Goal: Contribute content: Contribute content

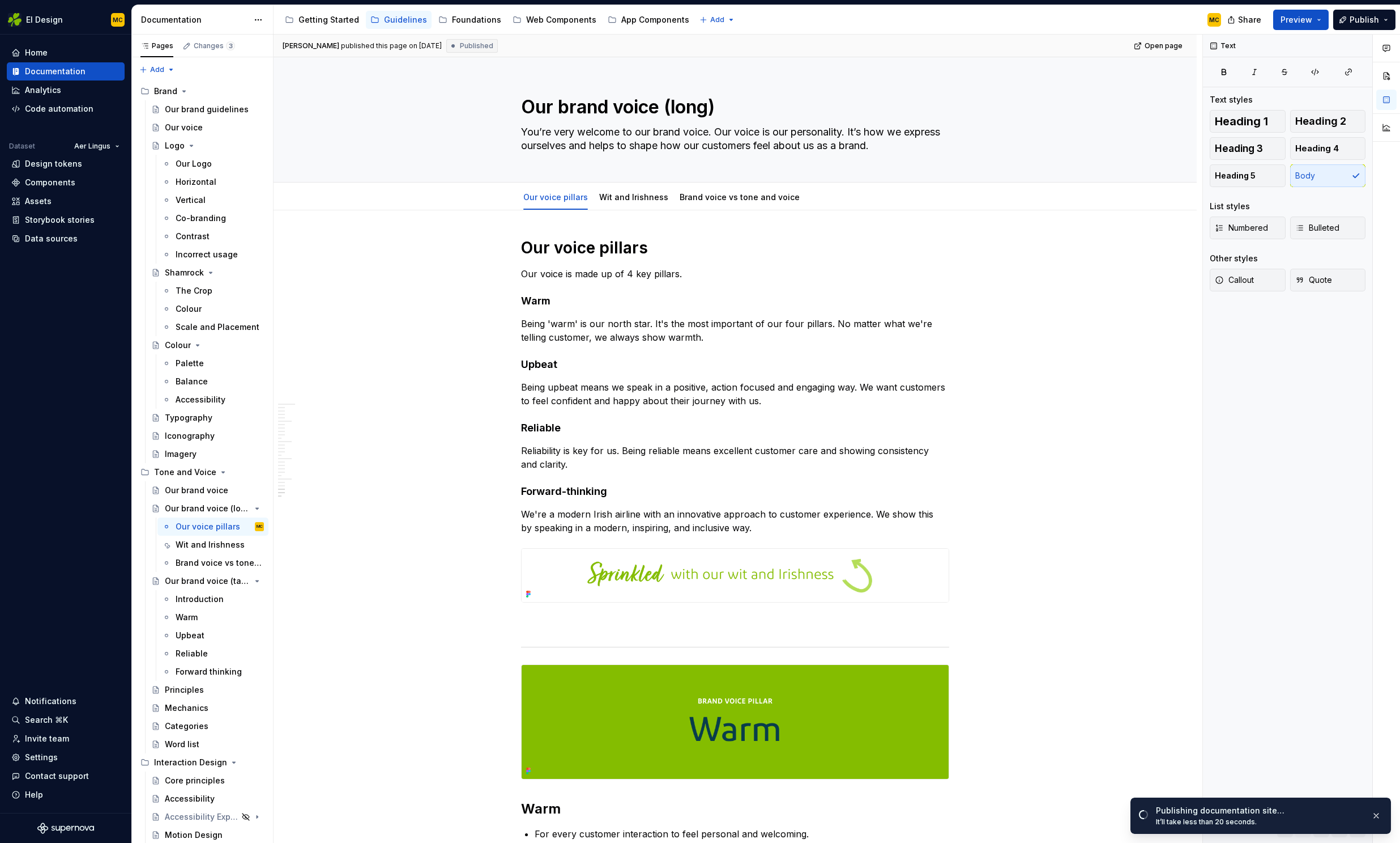
scroll to position [5024, 0]
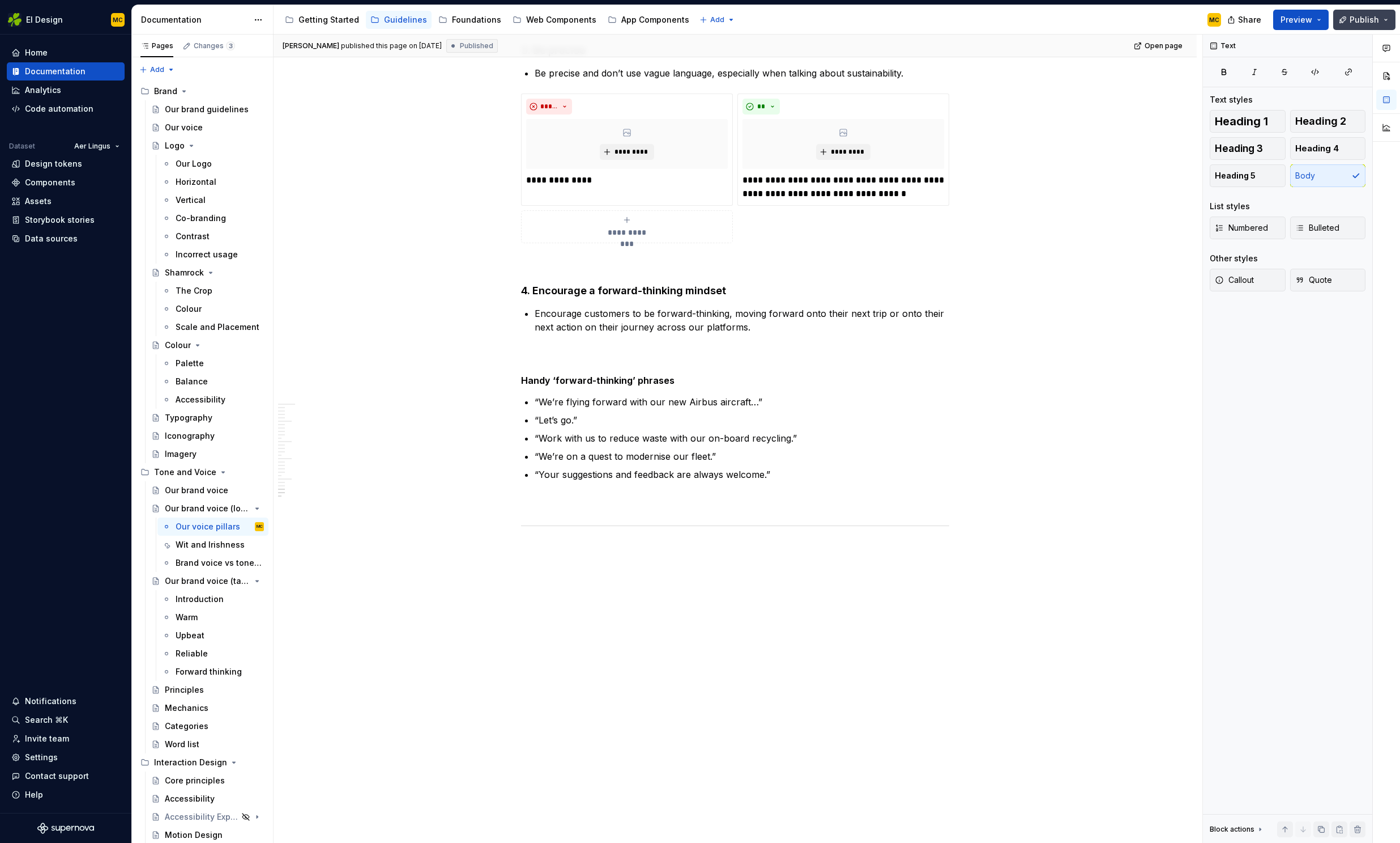
click at [1362, 14] on span "Publish" at bounding box center [1364, 19] width 30 height 11
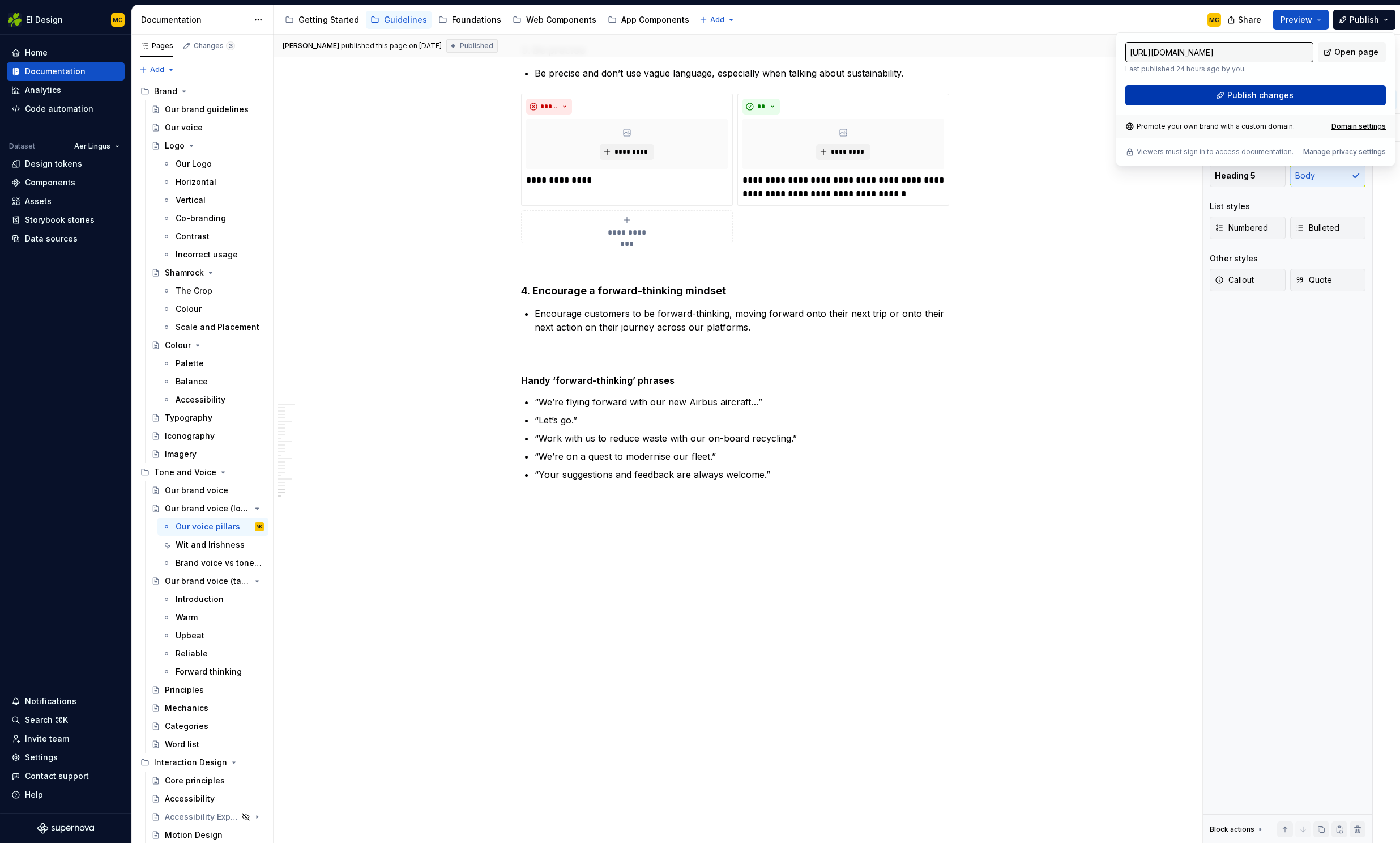
click at [1271, 93] on span "Publish changes" at bounding box center [1261, 95] width 67 height 11
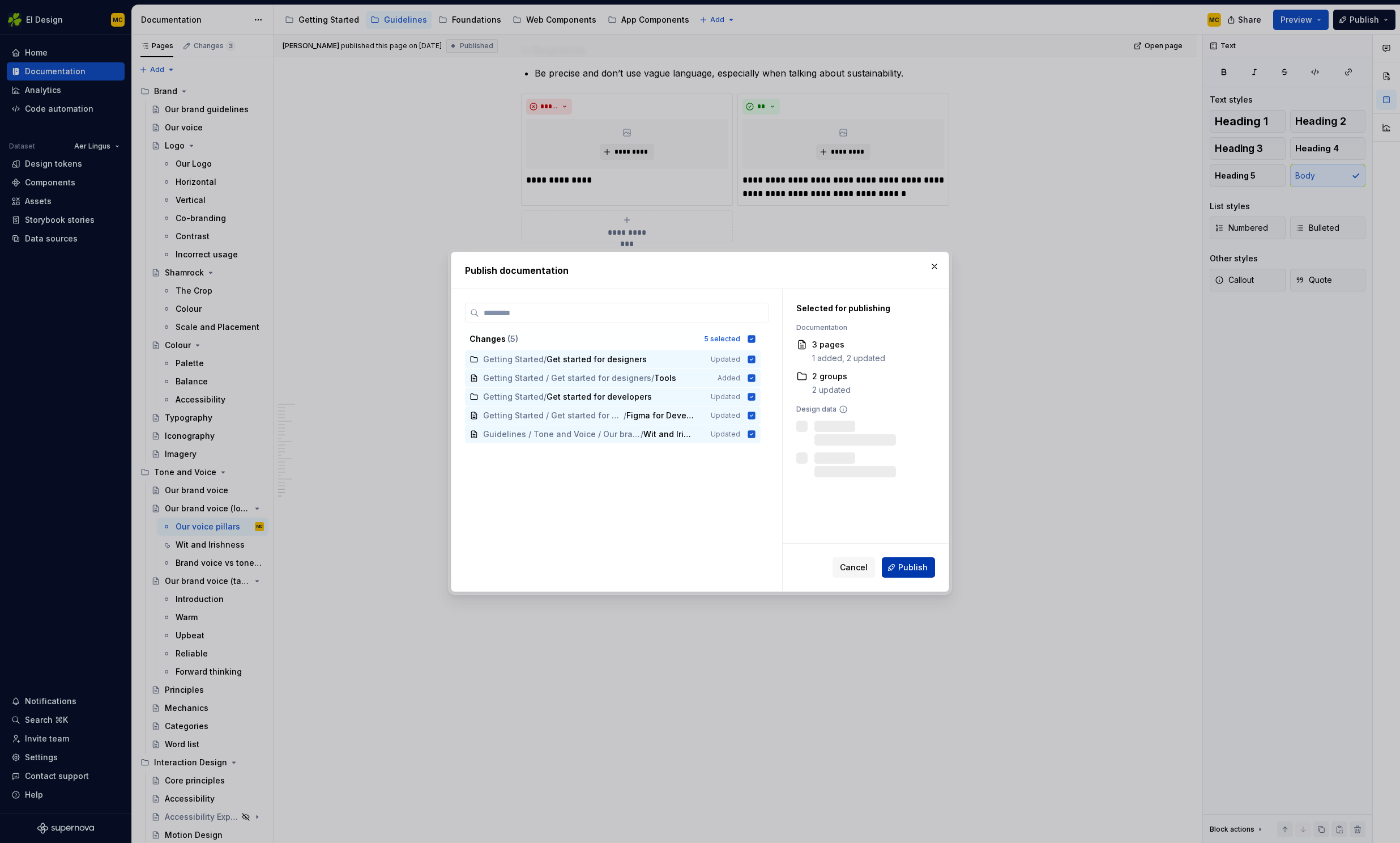
click at [908, 568] on span "Publish" at bounding box center [913, 567] width 30 height 11
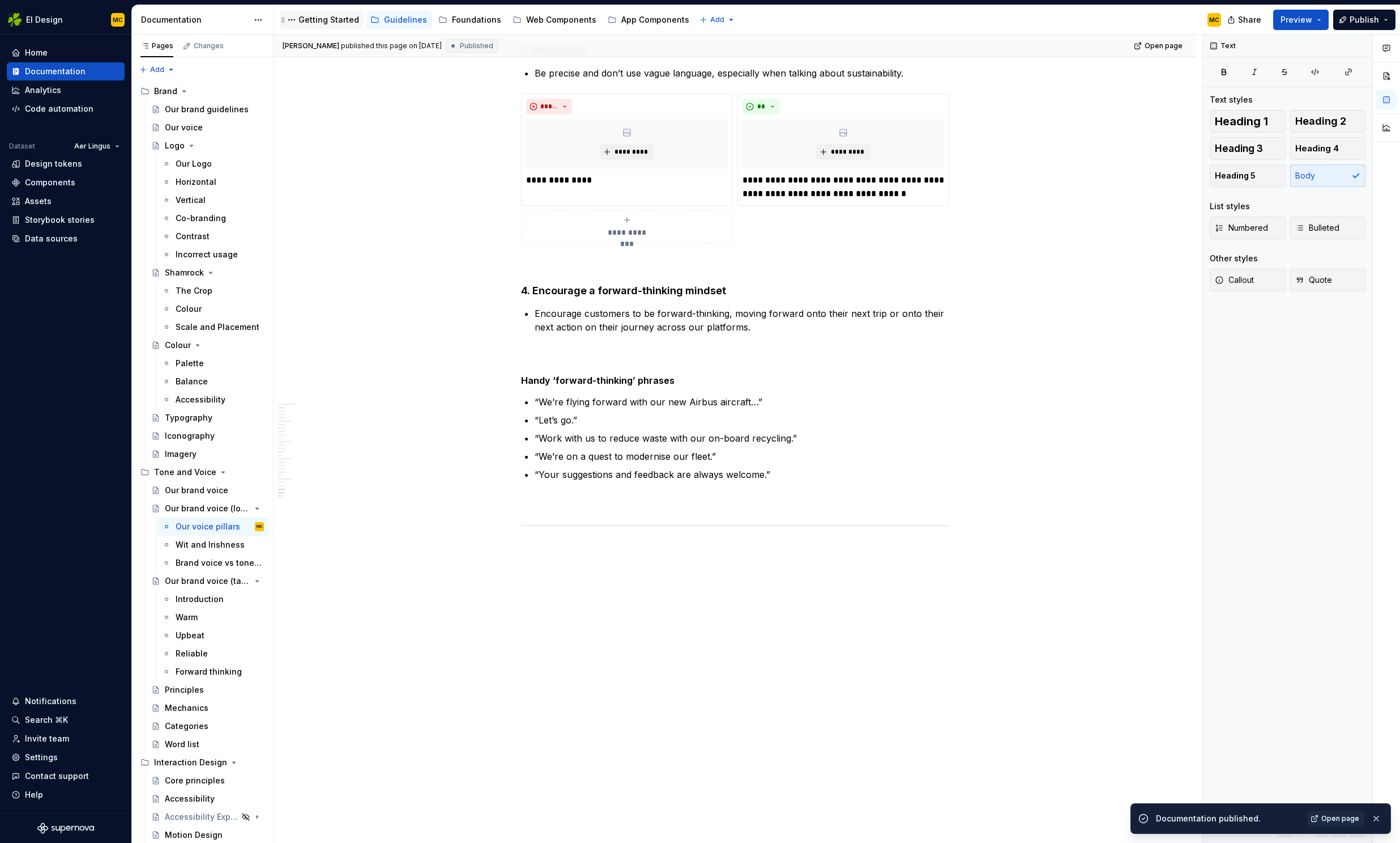
click at [312, 23] on div "Getting Started" at bounding box center [329, 19] width 61 height 11
click at [312, 24] on div "Getting Started" at bounding box center [329, 19] width 61 height 11
type textarea "*"
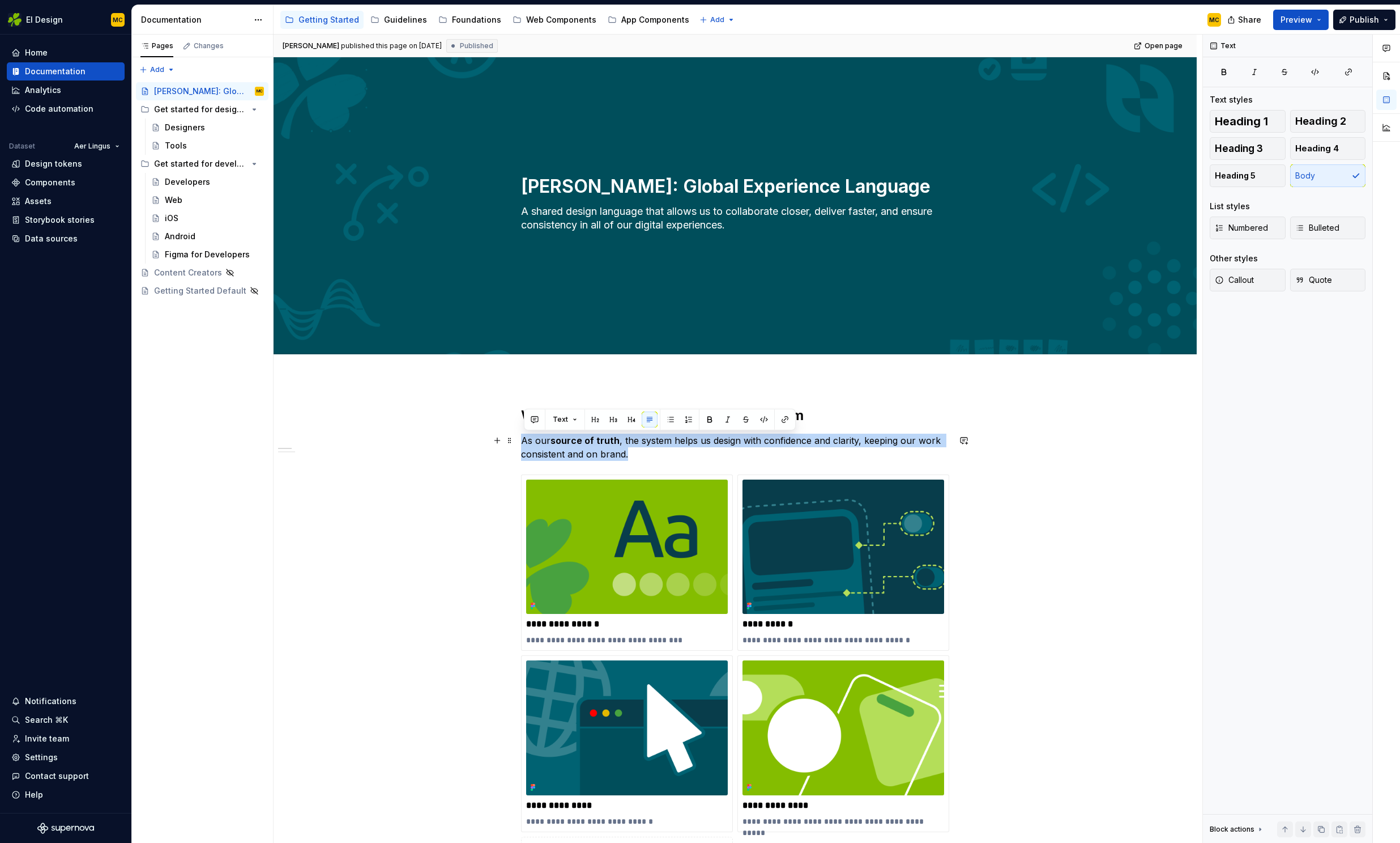
drag, startPoint x: 659, startPoint y: 457, endPoint x: 524, endPoint y: 433, distance: 137.1
click at [524, 433] on p "As our source of truth , the system helps us design with confidence and clarity…" at bounding box center [735, 447] width 428 height 27
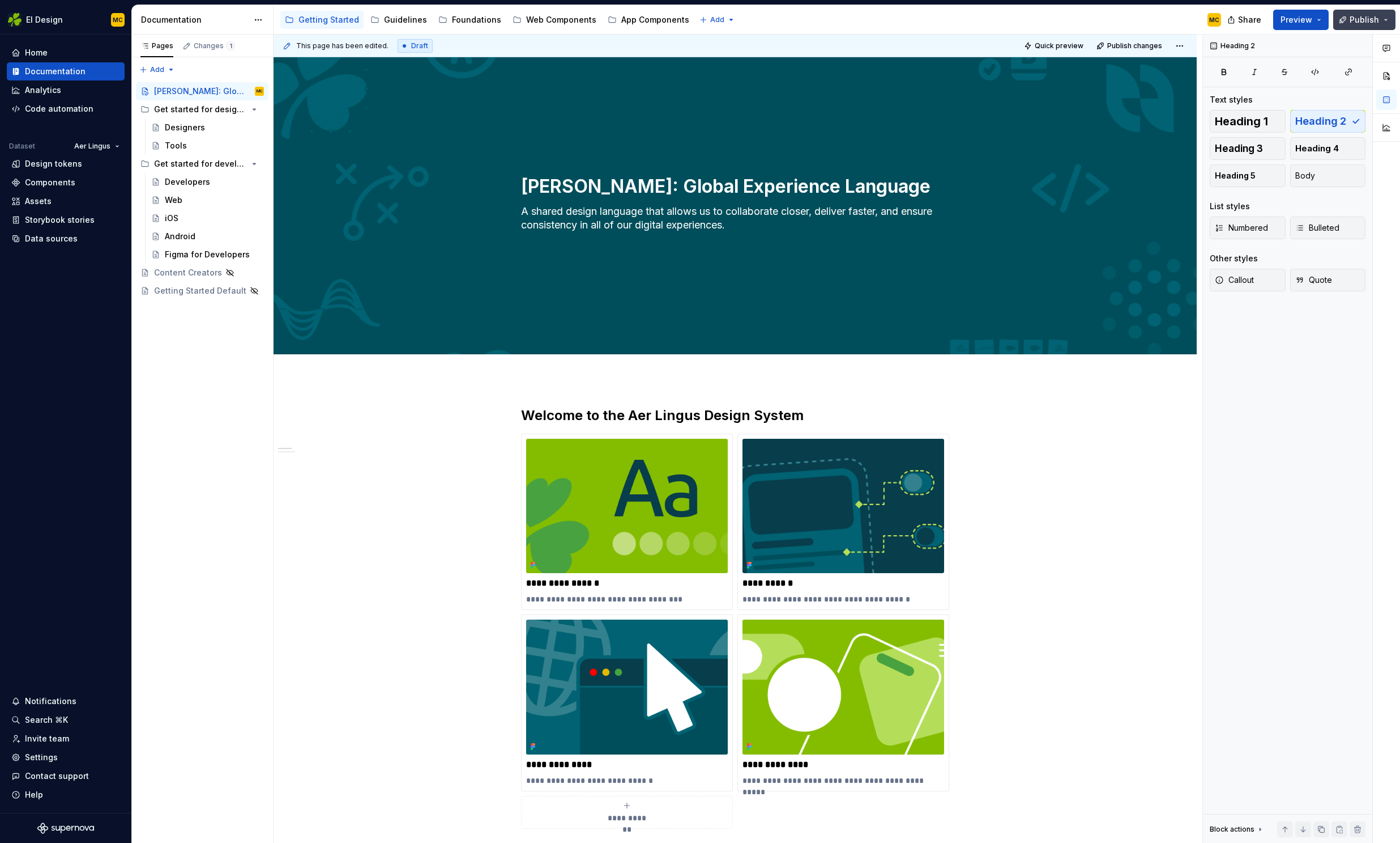
click at [1356, 21] on span "Publish" at bounding box center [1364, 19] width 30 height 11
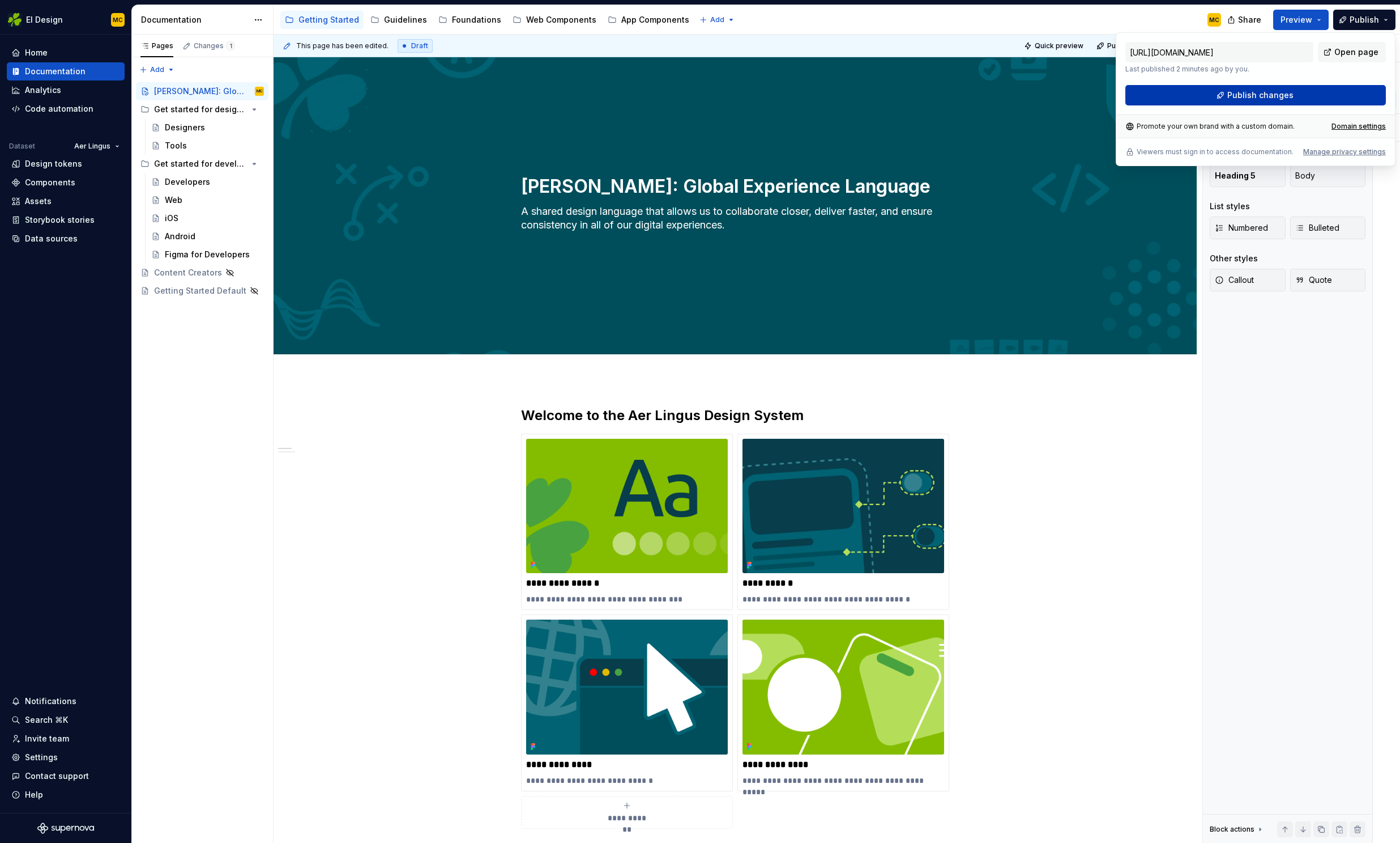
click at [1252, 95] on span "Publish changes" at bounding box center [1261, 95] width 67 height 11
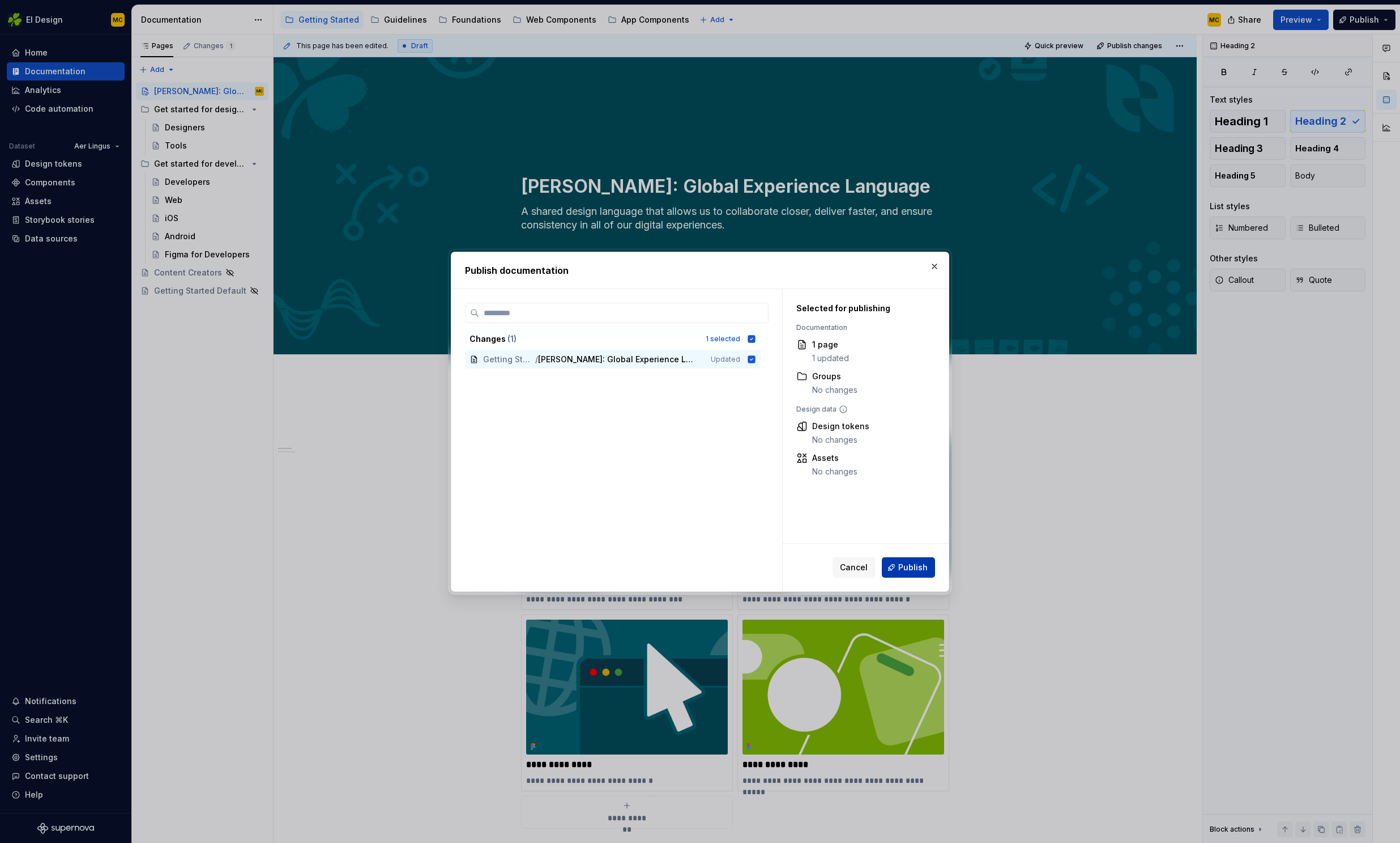
click at [908, 570] on span "Publish" at bounding box center [913, 567] width 30 height 11
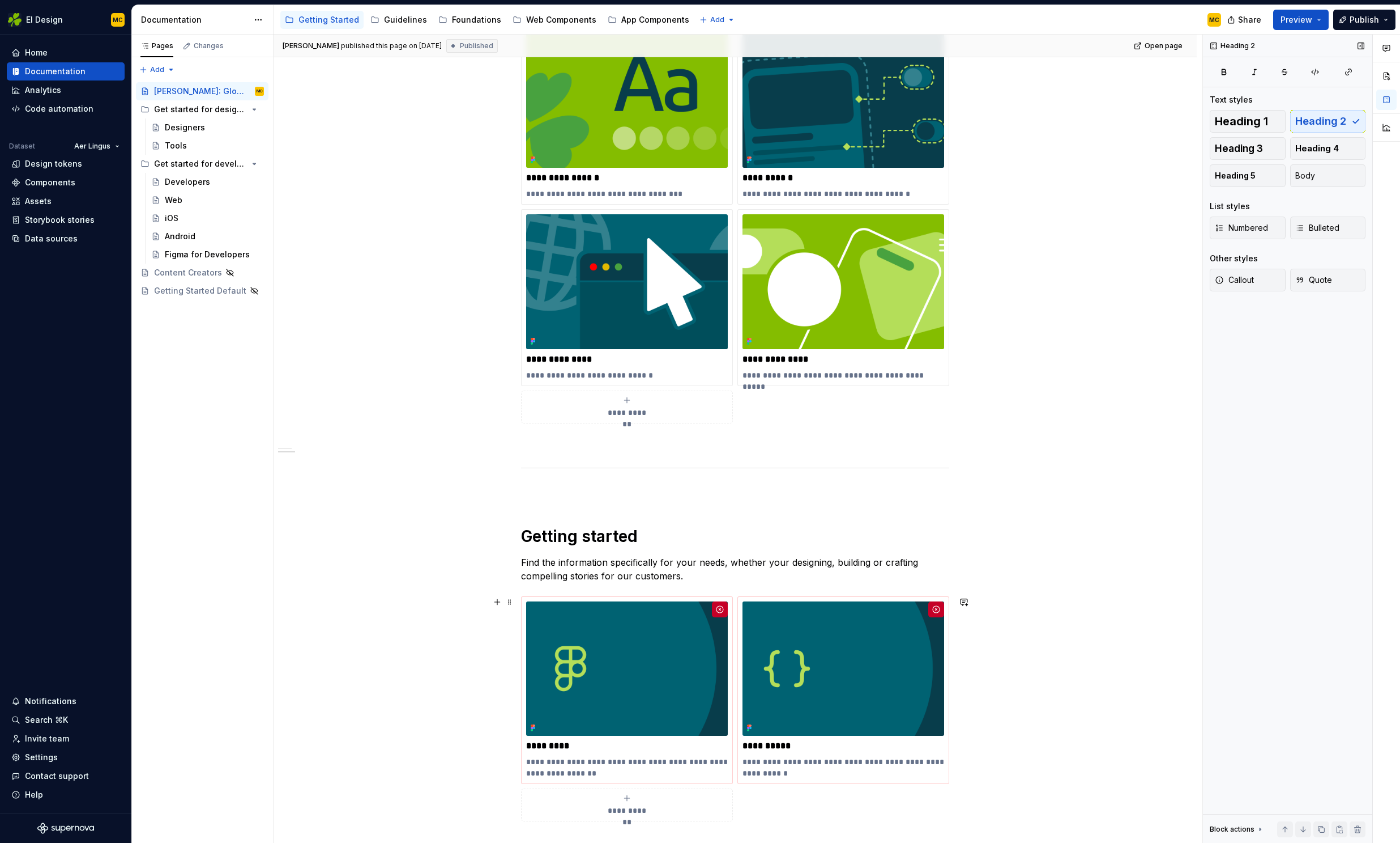
scroll to position [346, 0]
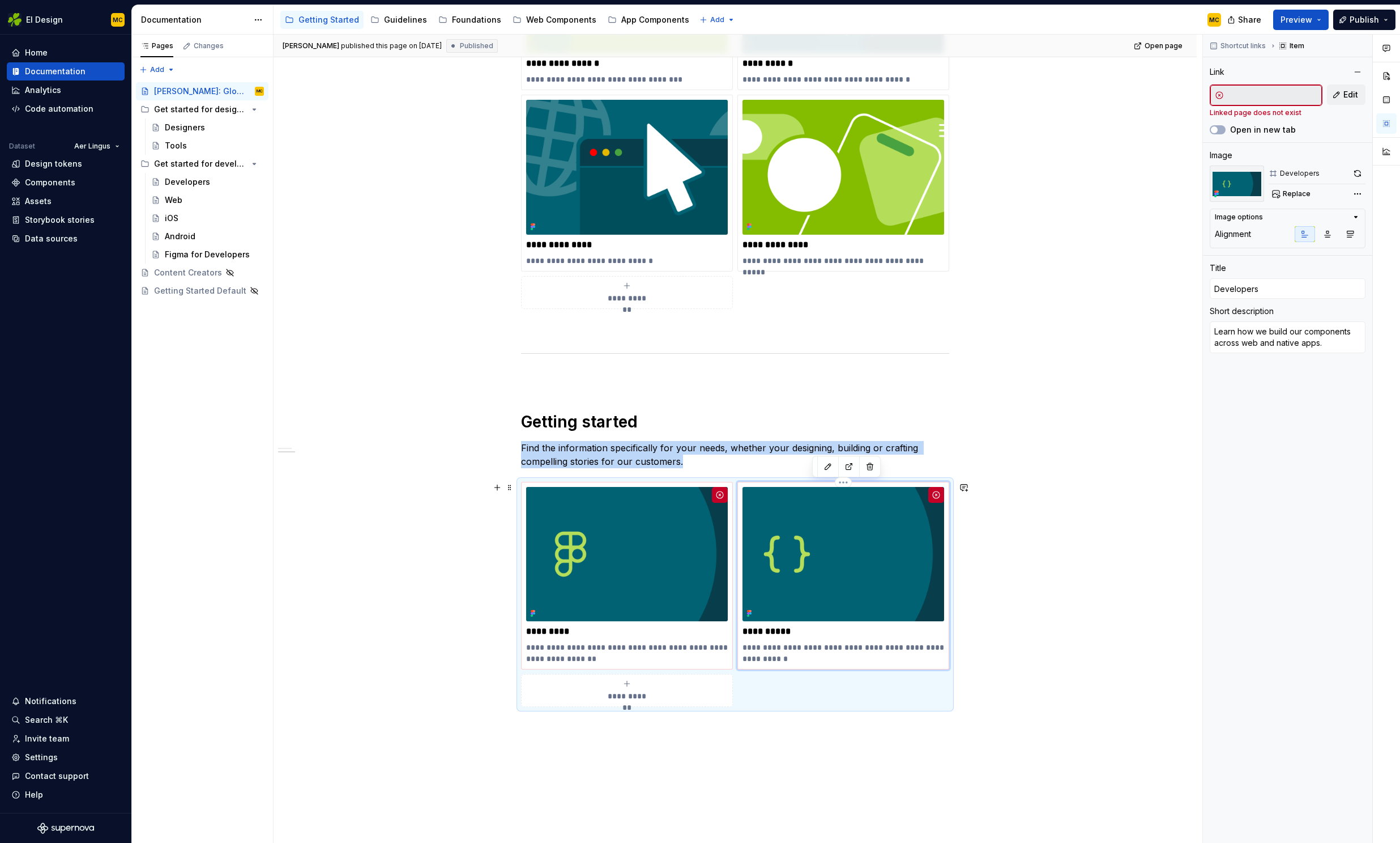
click at [886, 616] on img at bounding box center [843, 553] width 201 height 134
type textarea "*"
type input "Designers"
type textarea "Get started with our design principles, tools, and ways of working."
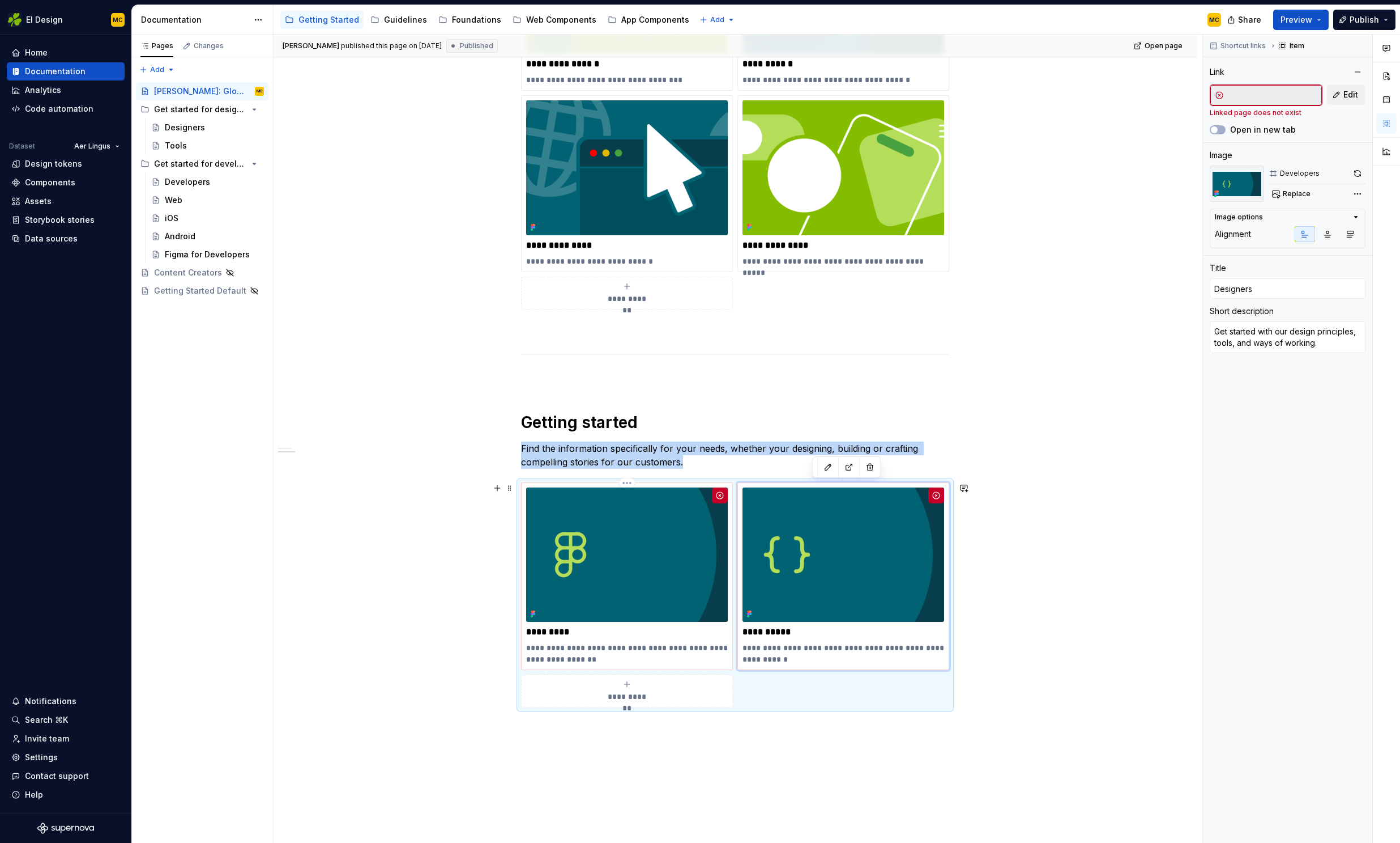
click at [643, 543] on img at bounding box center [627, 554] width 201 height 134
click at [690, 527] on img at bounding box center [627, 554] width 201 height 134
click at [1356, 96] on span "Edit" at bounding box center [1351, 94] width 15 height 11
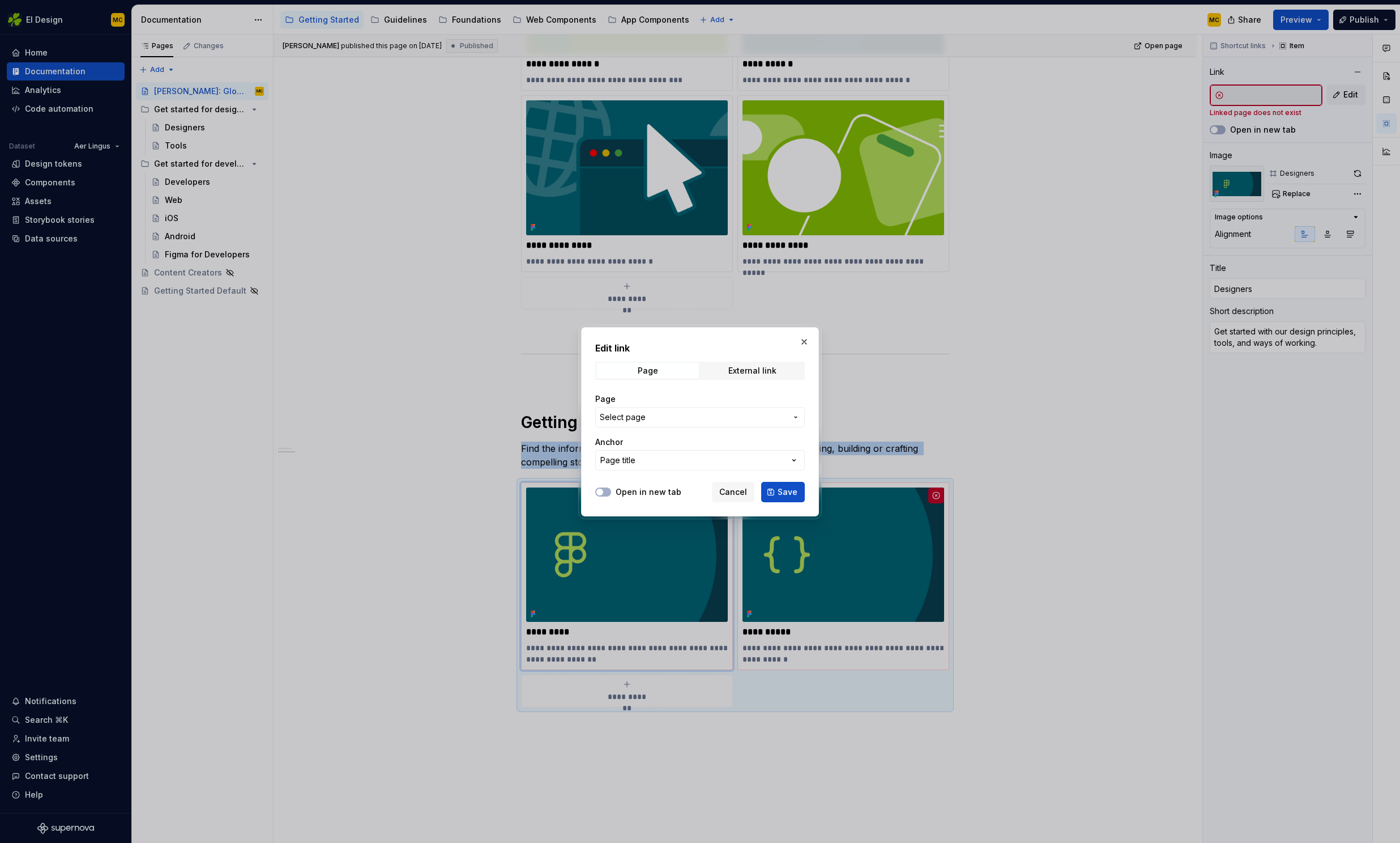
click at [683, 411] on span "Select page" at bounding box center [693, 416] width 187 height 11
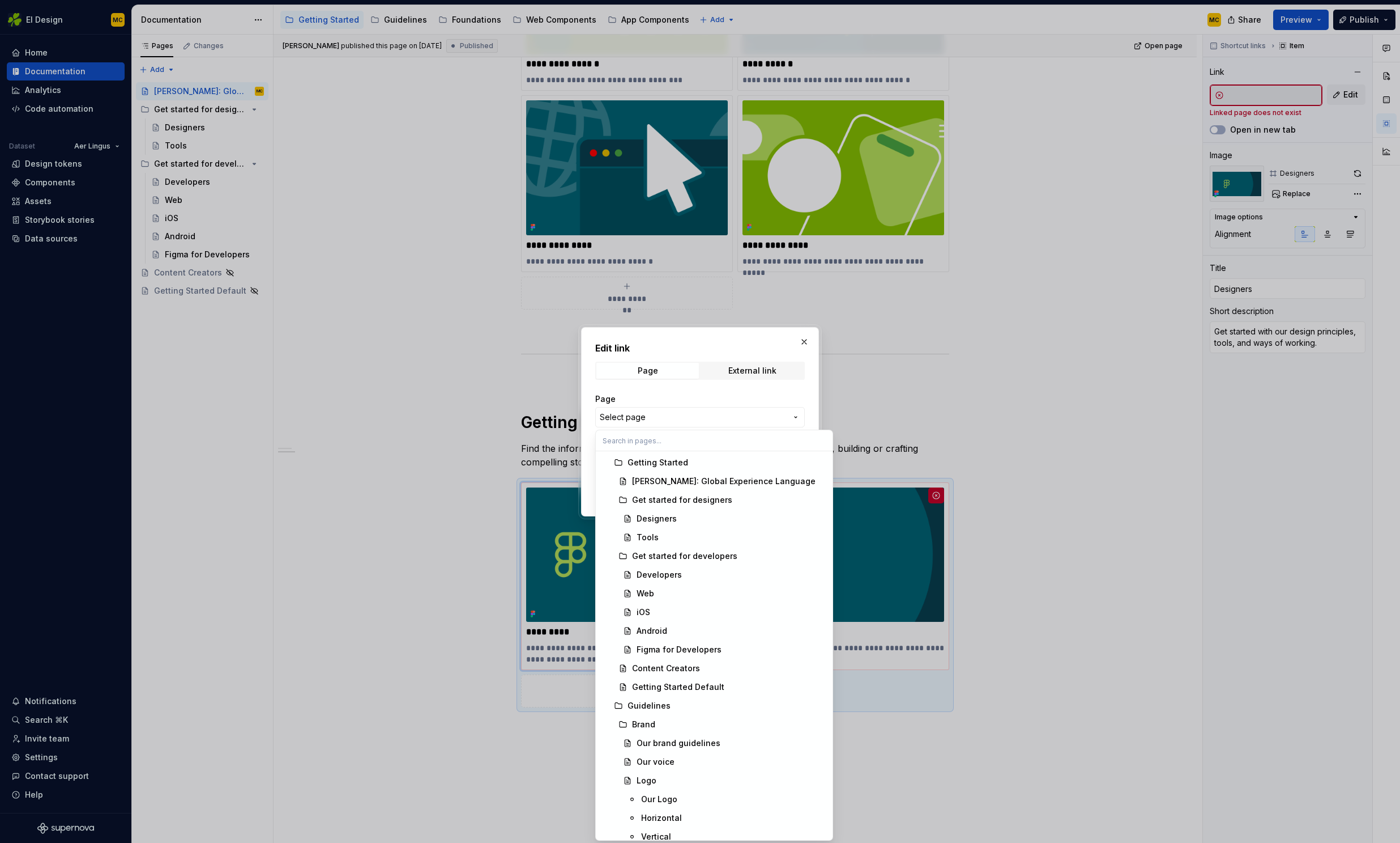
scroll to position [0, 0]
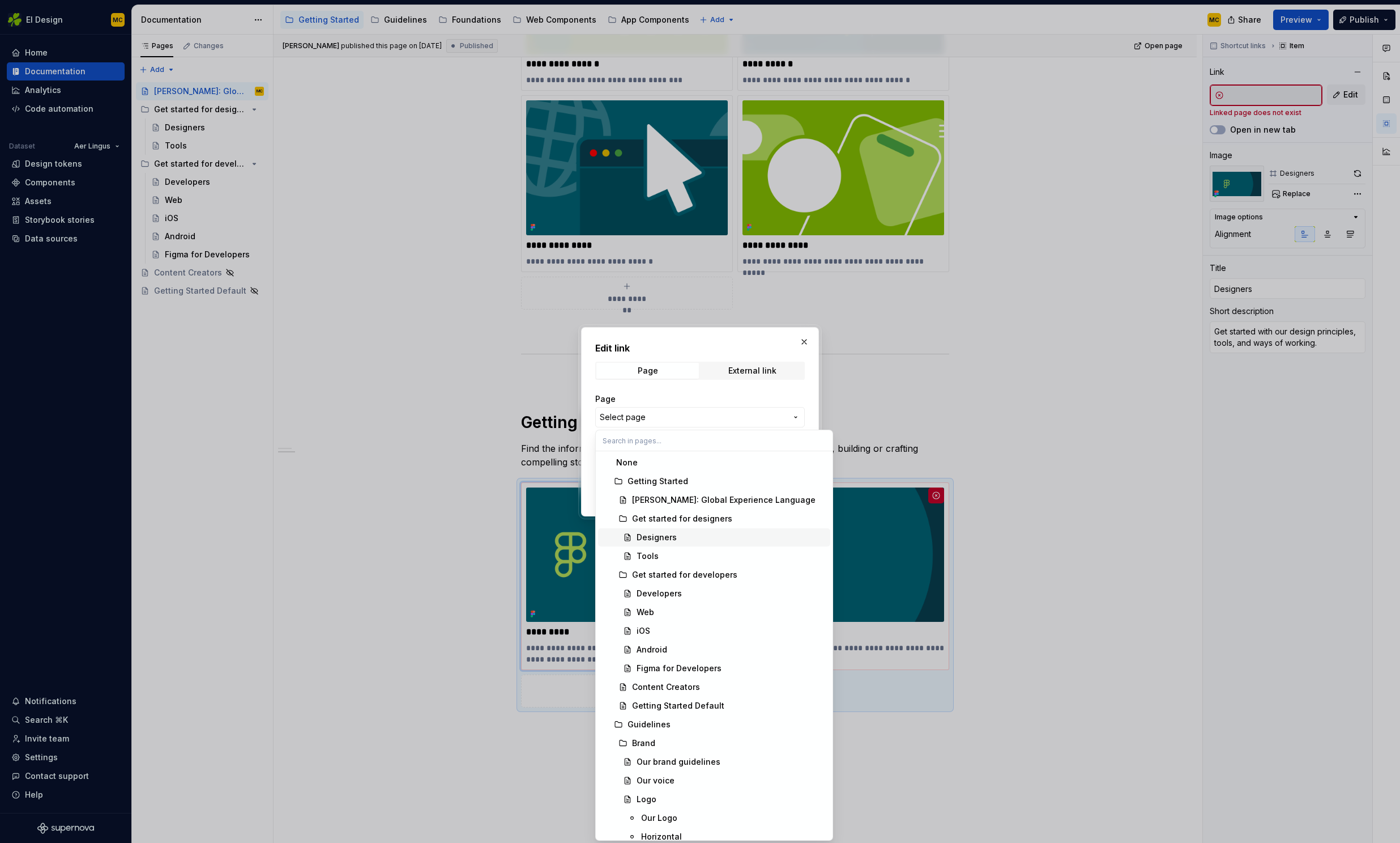
click at [670, 536] on div "Designers" at bounding box center [657, 537] width 40 height 11
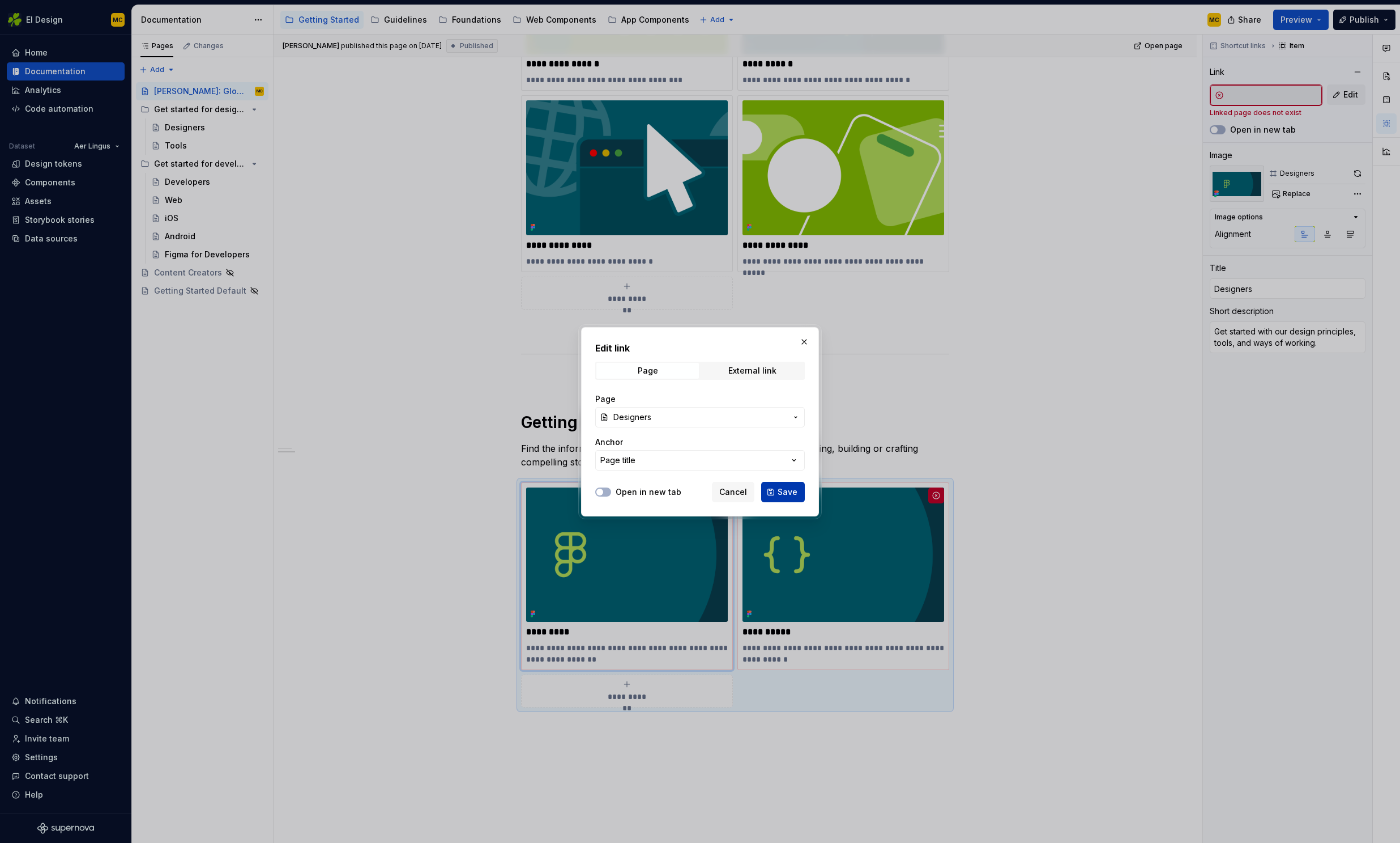
click at [789, 489] on span "Save" at bounding box center [787, 491] width 20 height 11
type textarea "*"
type input "Get started for designers / Designers"
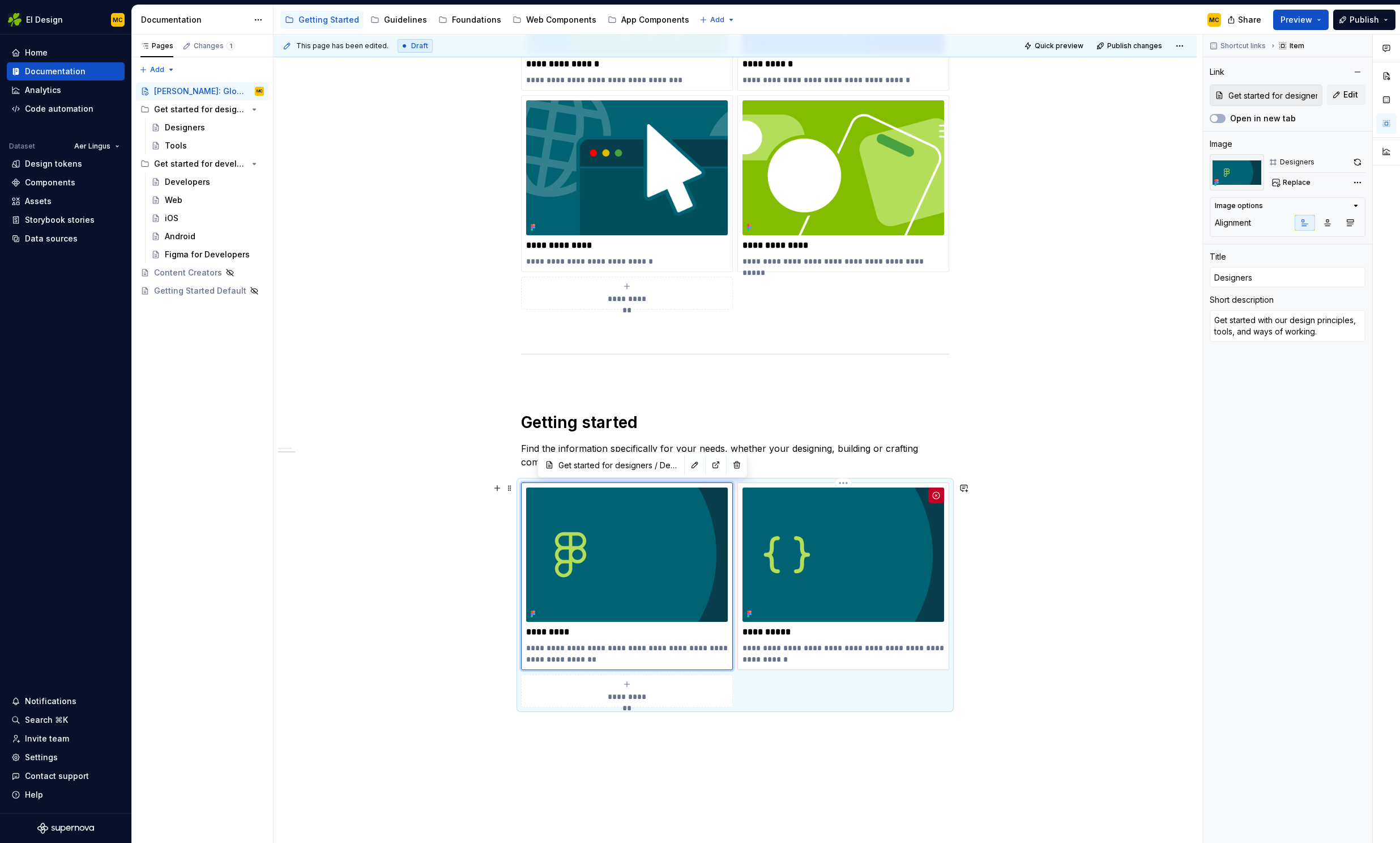
type textarea "*"
type input "Developers"
type textarea "Learn how we build our components across web and native apps."
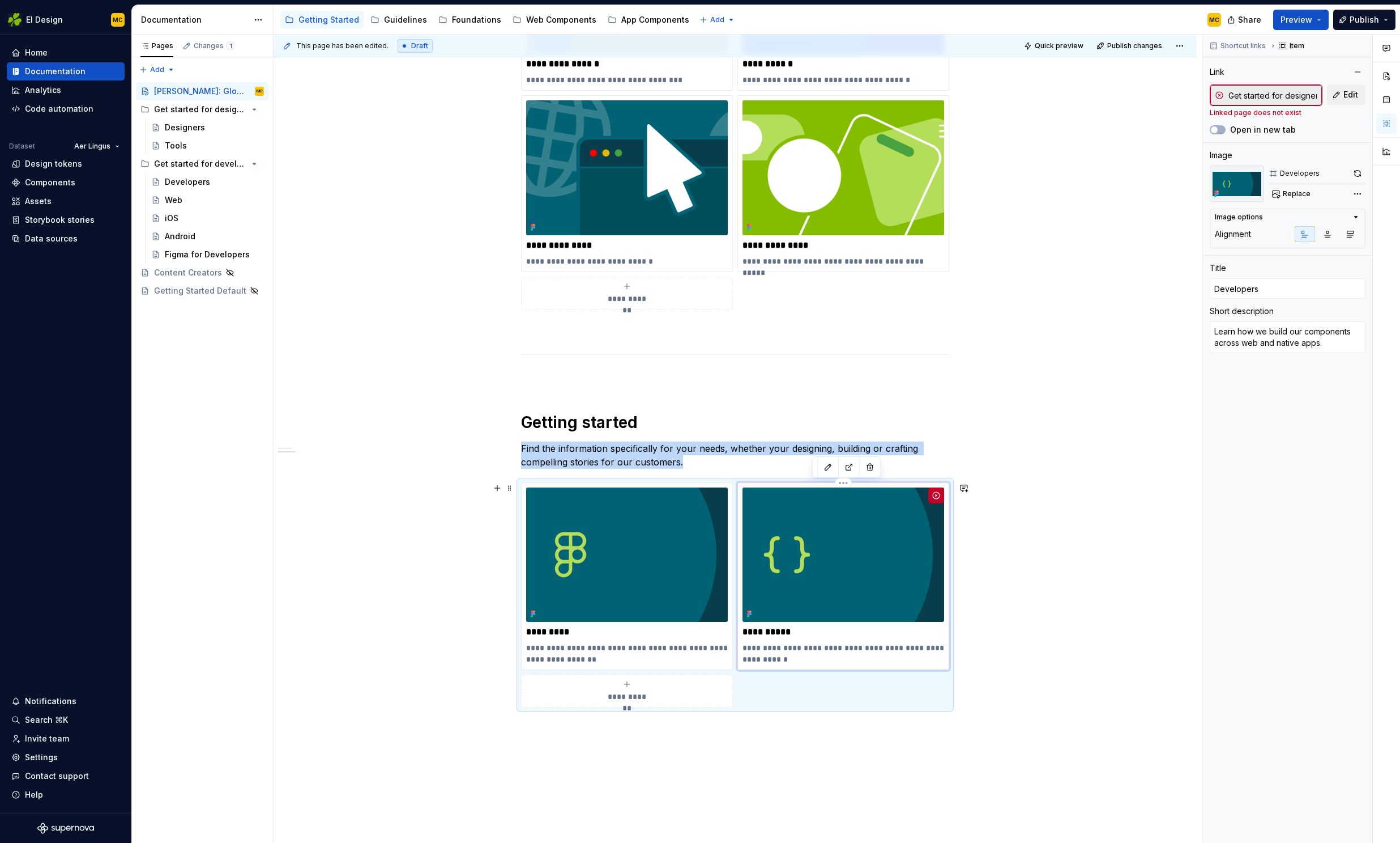
click at [864, 514] on img at bounding box center [843, 554] width 201 height 134
click at [1342, 98] on button "Edit" at bounding box center [1346, 95] width 38 height 21
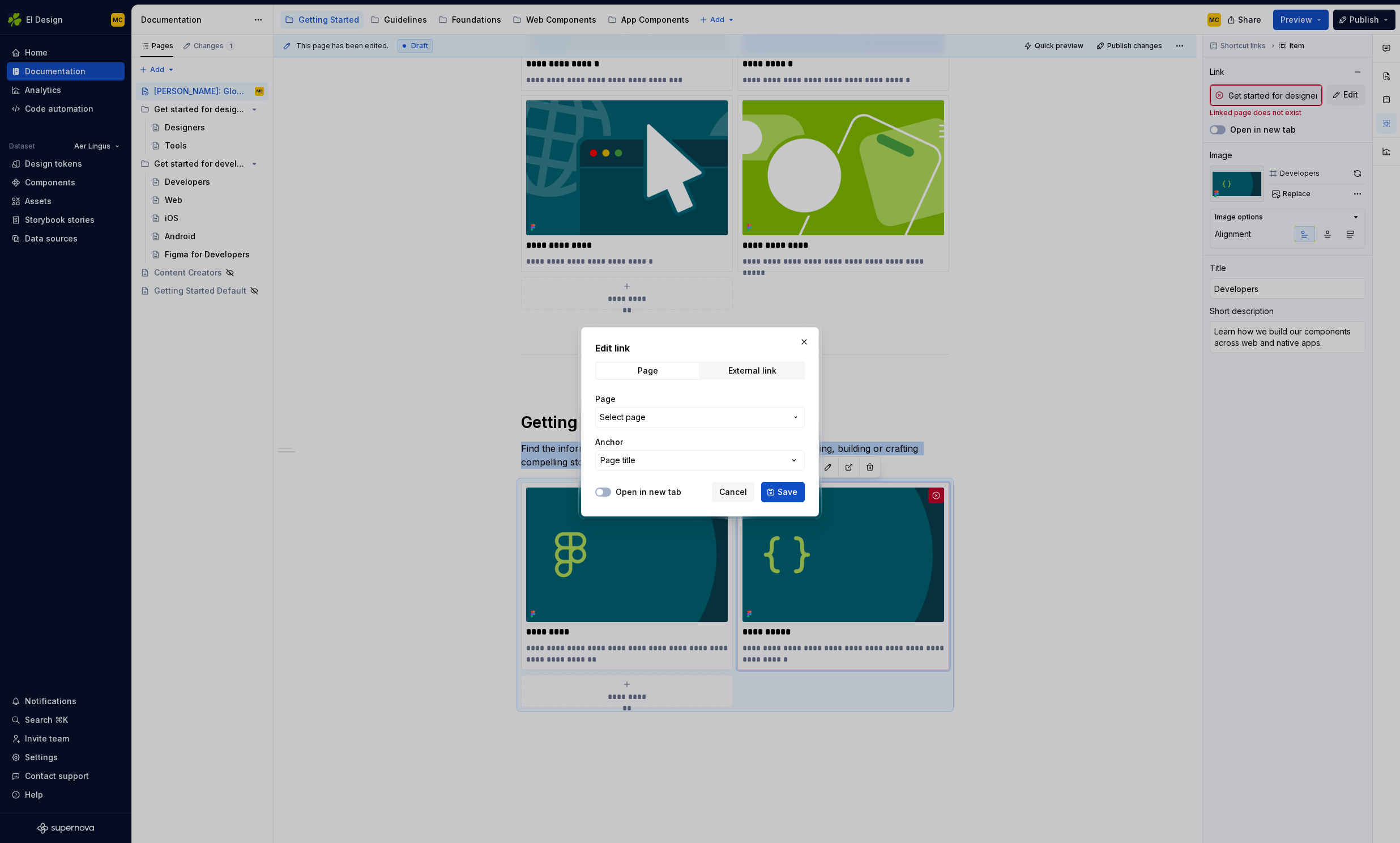
click at [749, 413] on span "Select page" at bounding box center [693, 416] width 187 height 11
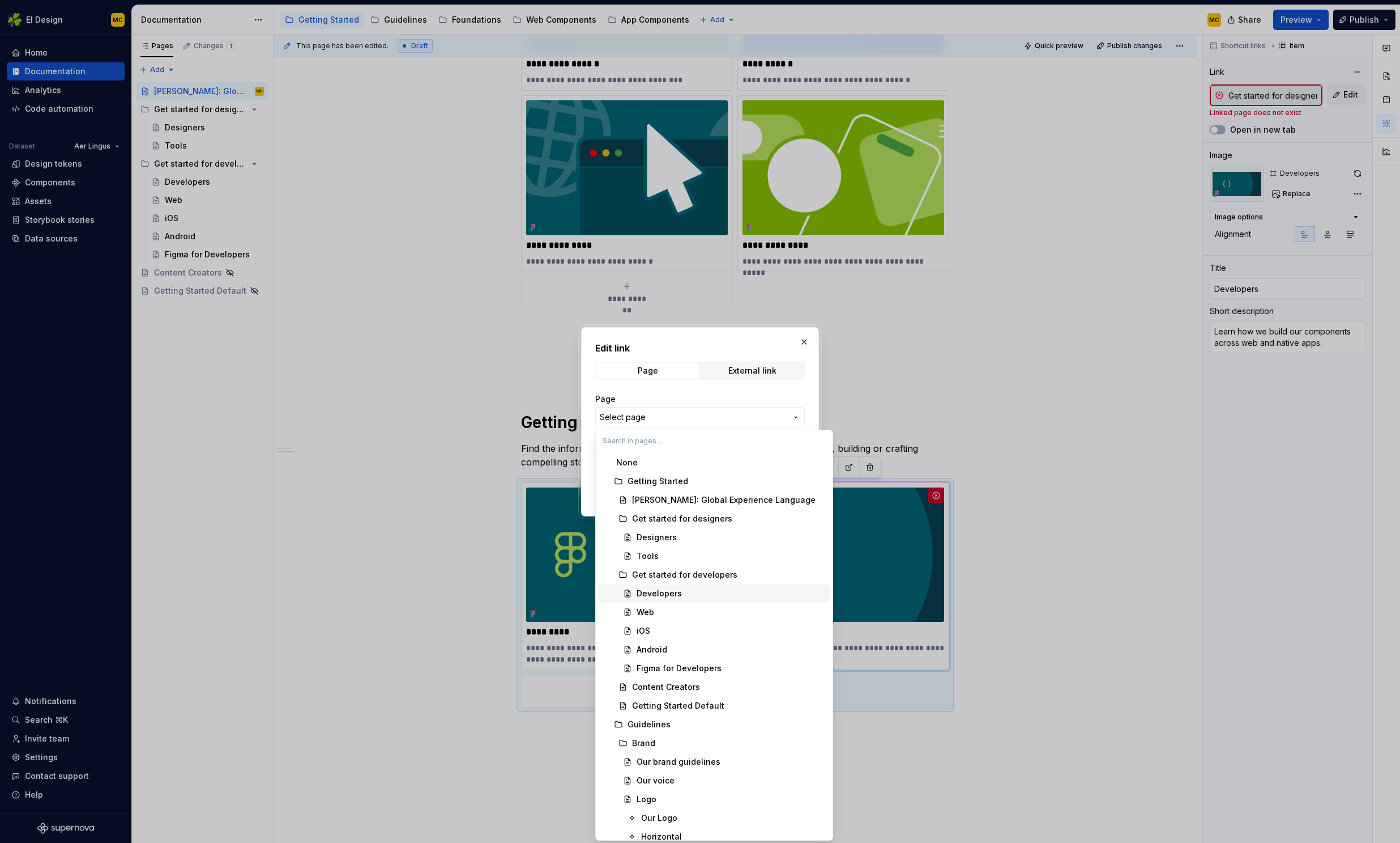
click at [694, 587] on span "Developers" at bounding box center [714, 593] width 232 height 18
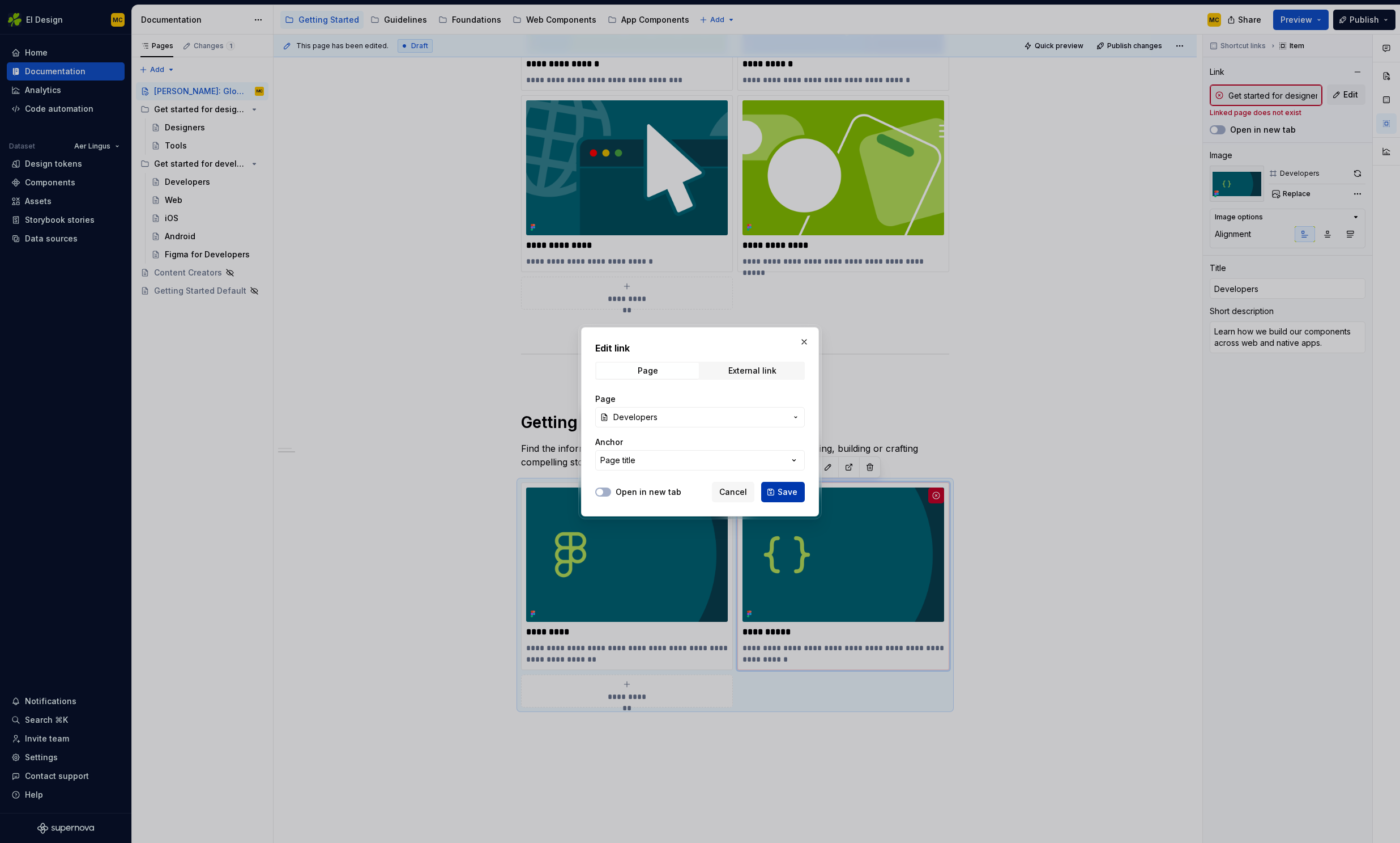
click at [789, 496] on span "Save" at bounding box center [787, 491] width 20 height 11
type textarea "*"
type input "Get started for developers / Developers"
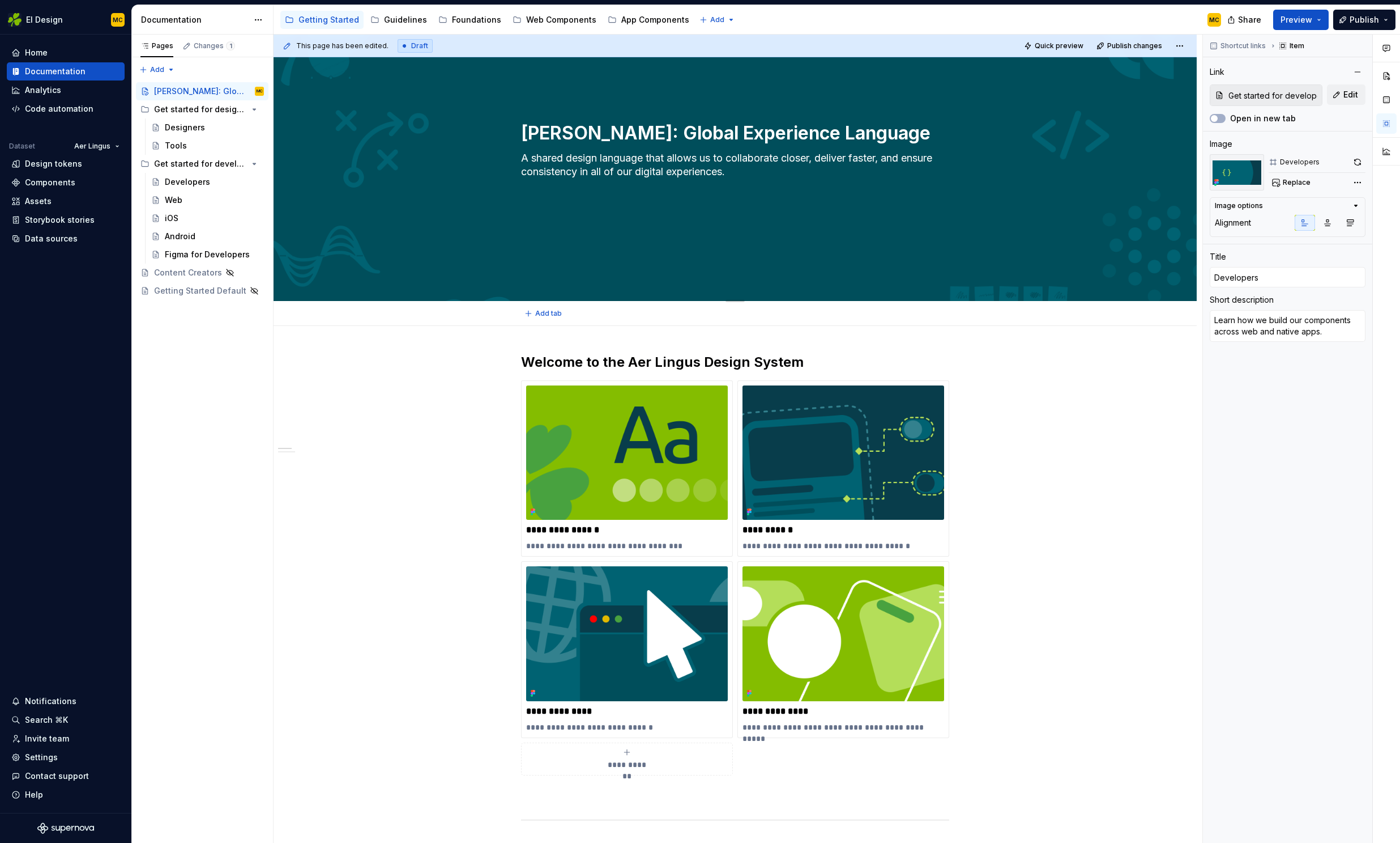
scroll to position [50, 0]
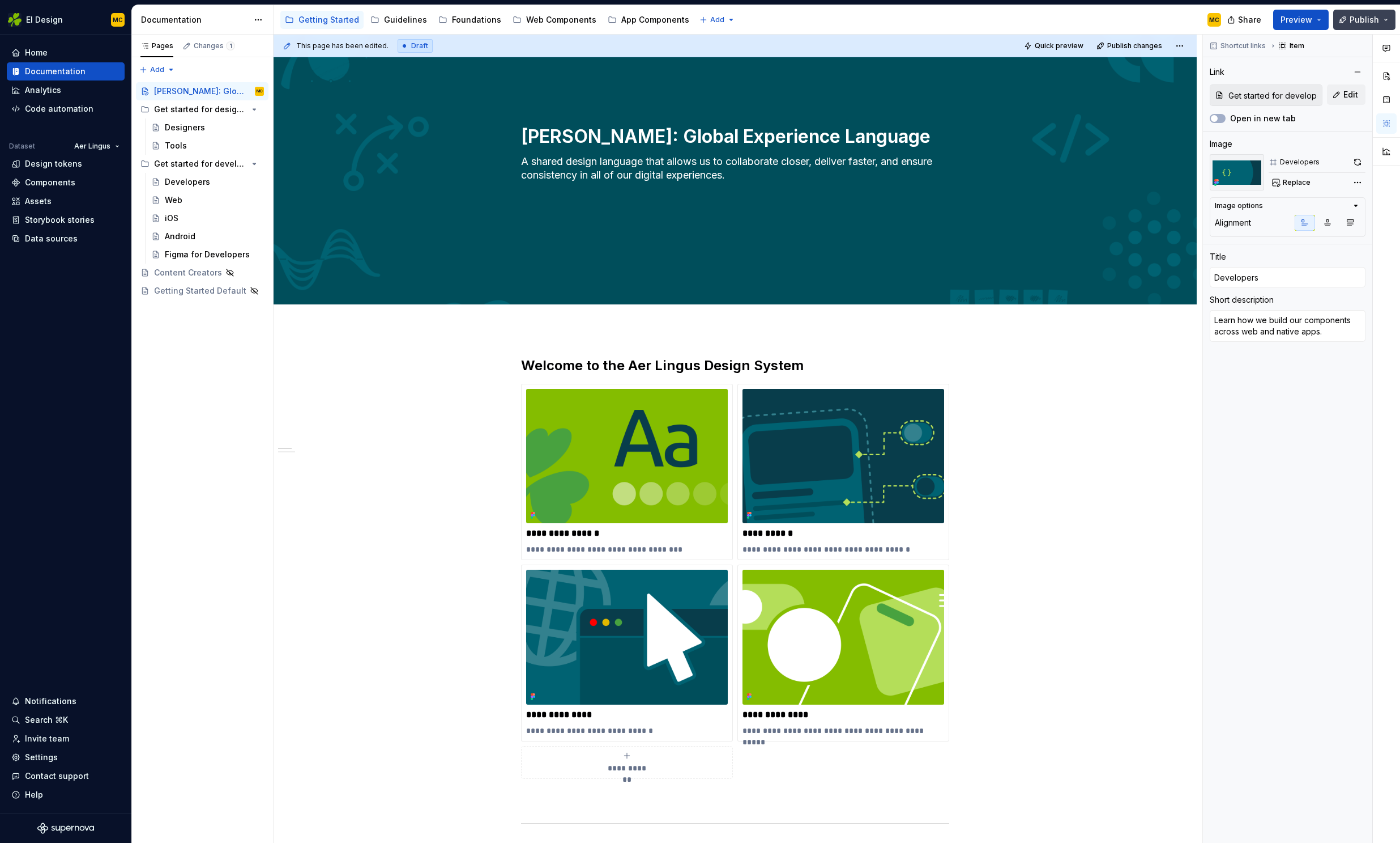
click at [1370, 18] on span "Publish" at bounding box center [1364, 19] width 30 height 11
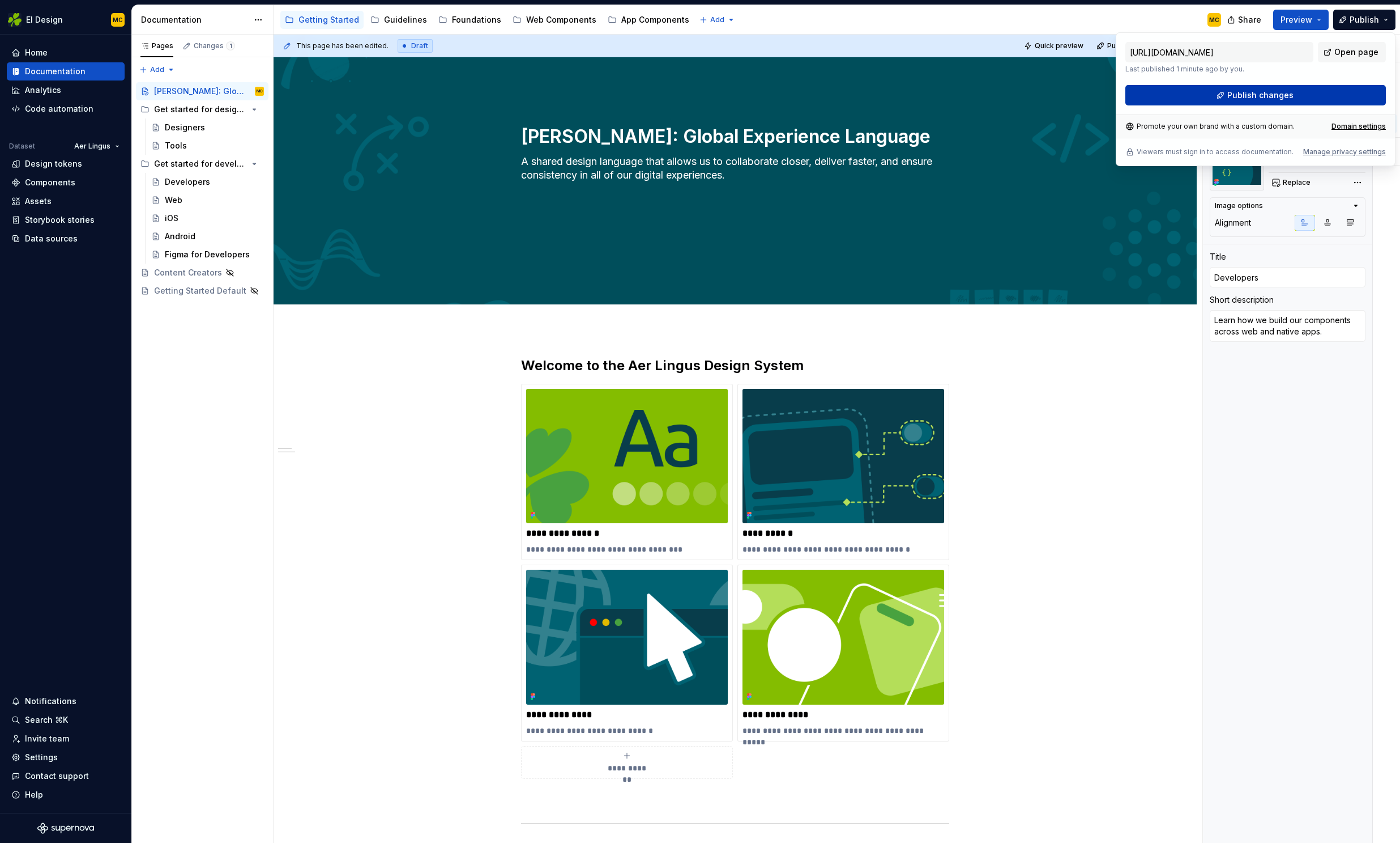
click at [1265, 96] on span "Publish changes" at bounding box center [1261, 95] width 67 height 11
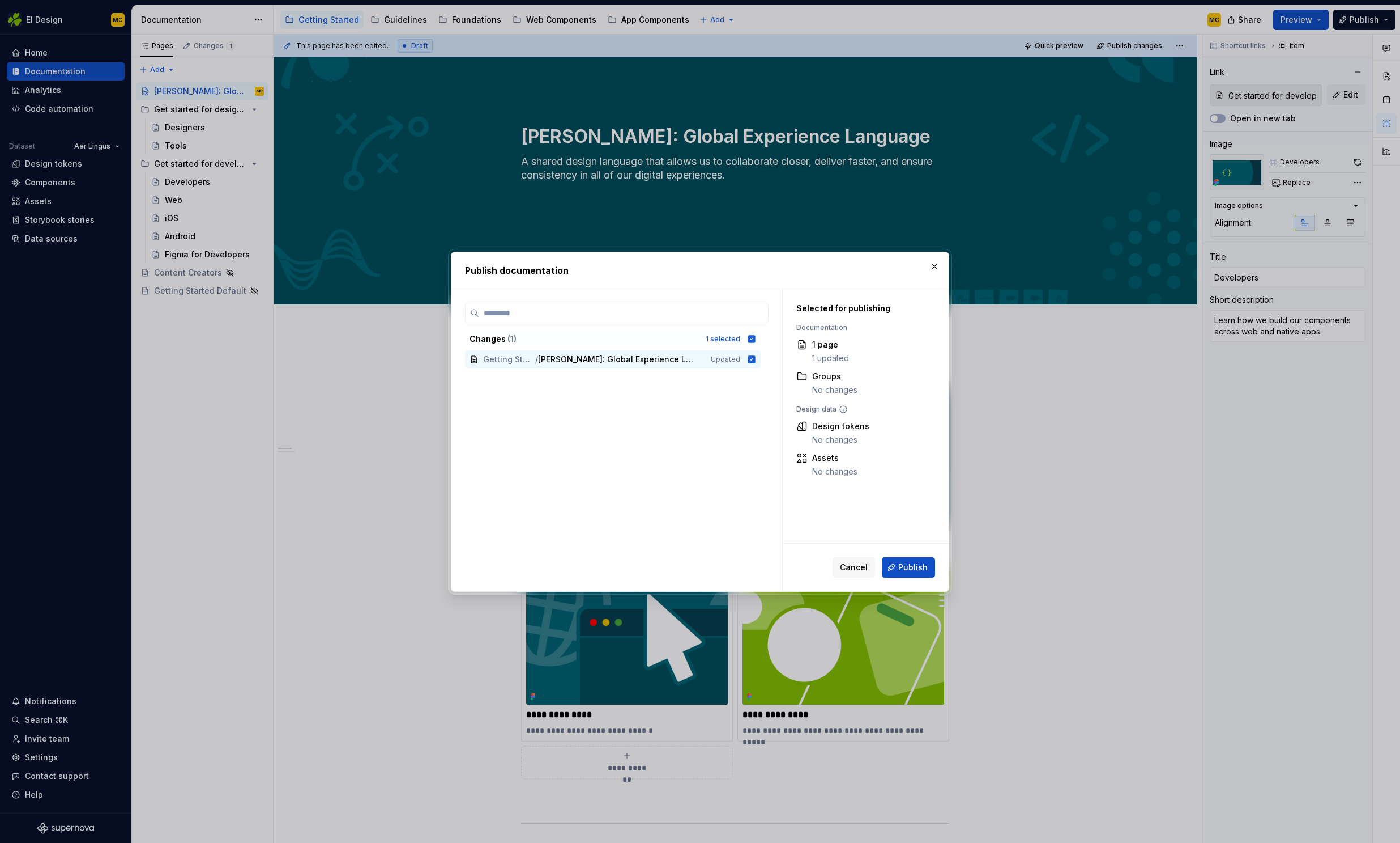
click at [910, 567] on span "Publish" at bounding box center [913, 567] width 30 height 11
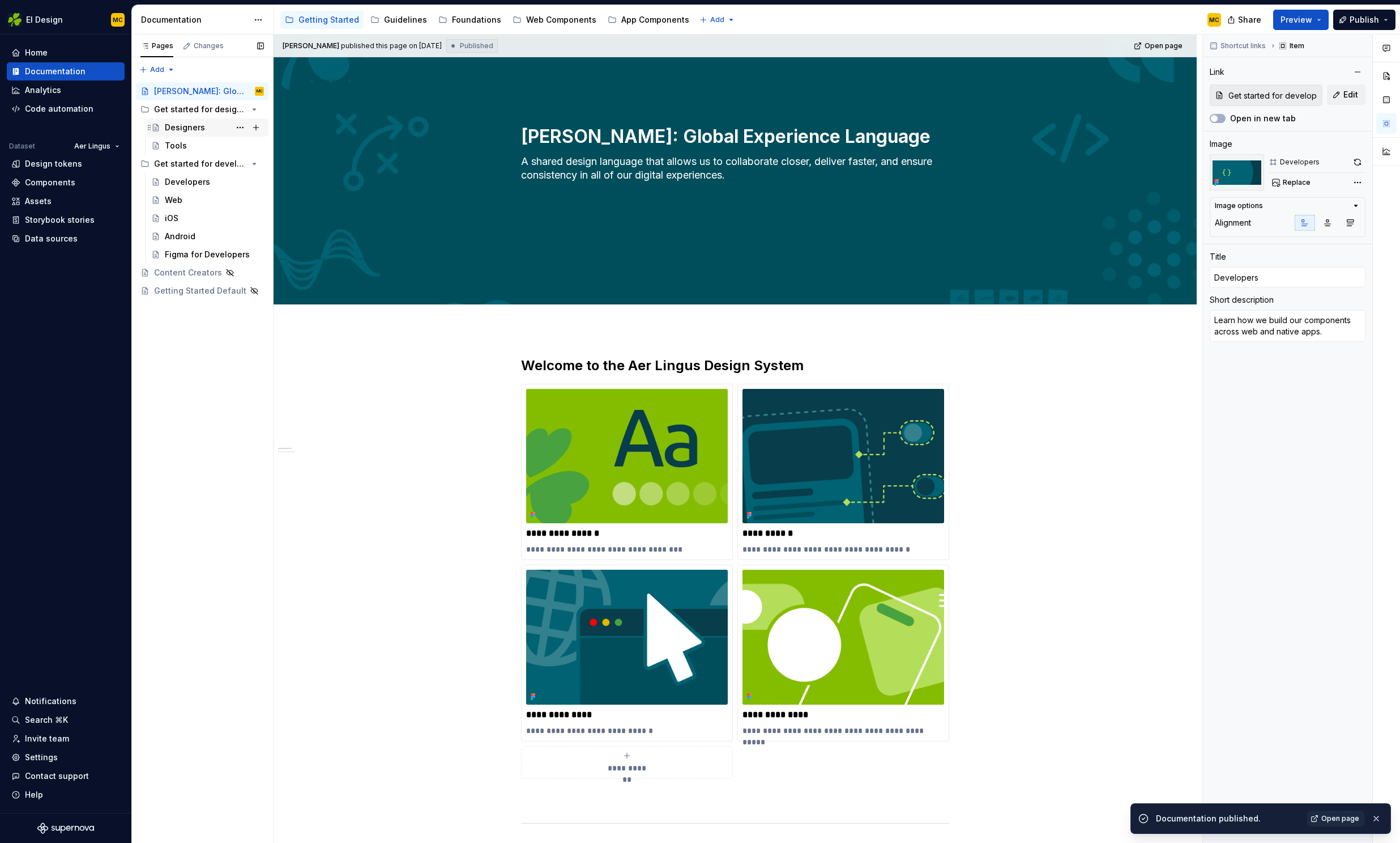
click at [199, 127] on div "Designers" at bounding box center [185, 127] width 40 height 11
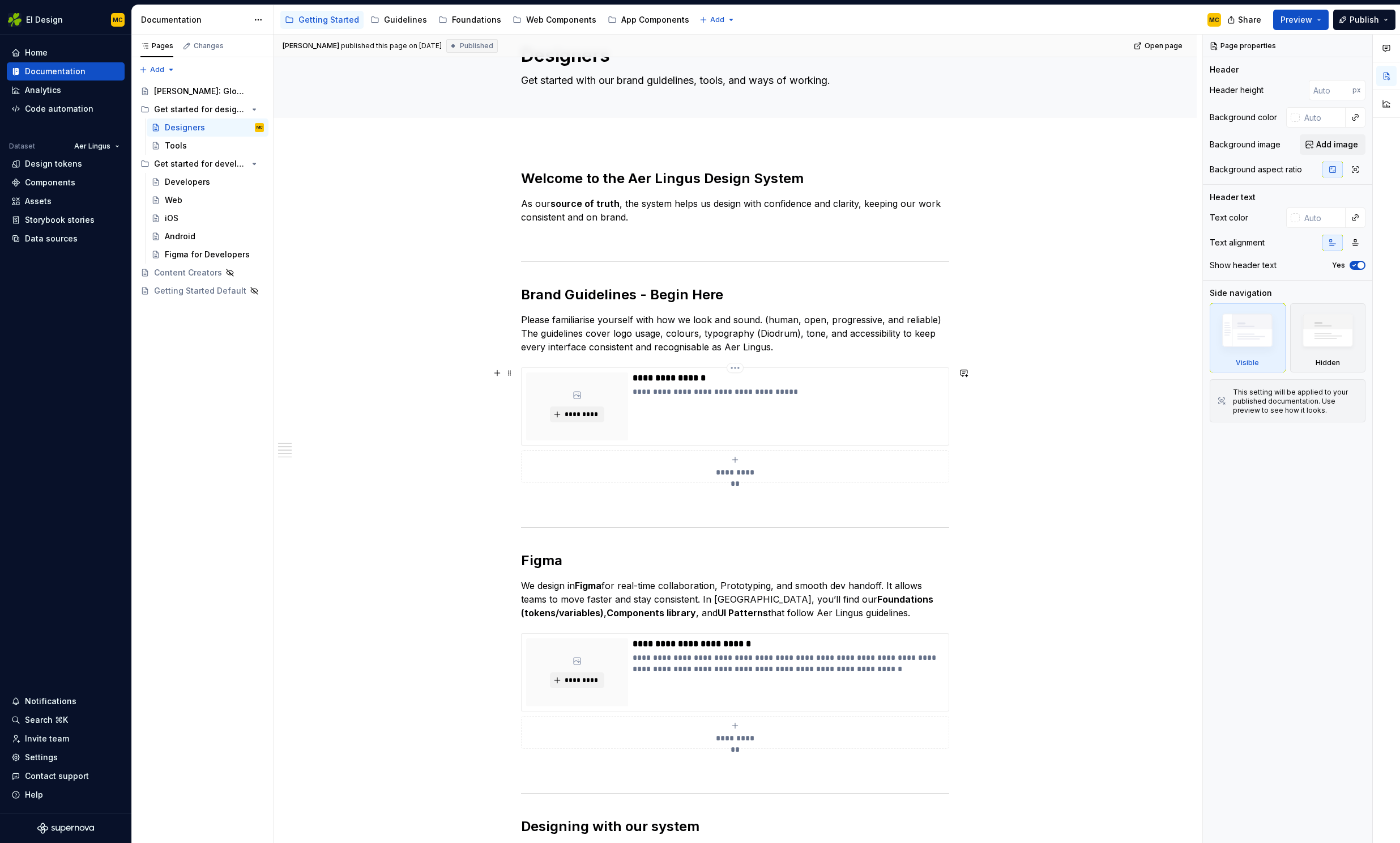
scroll to position [67, 0]
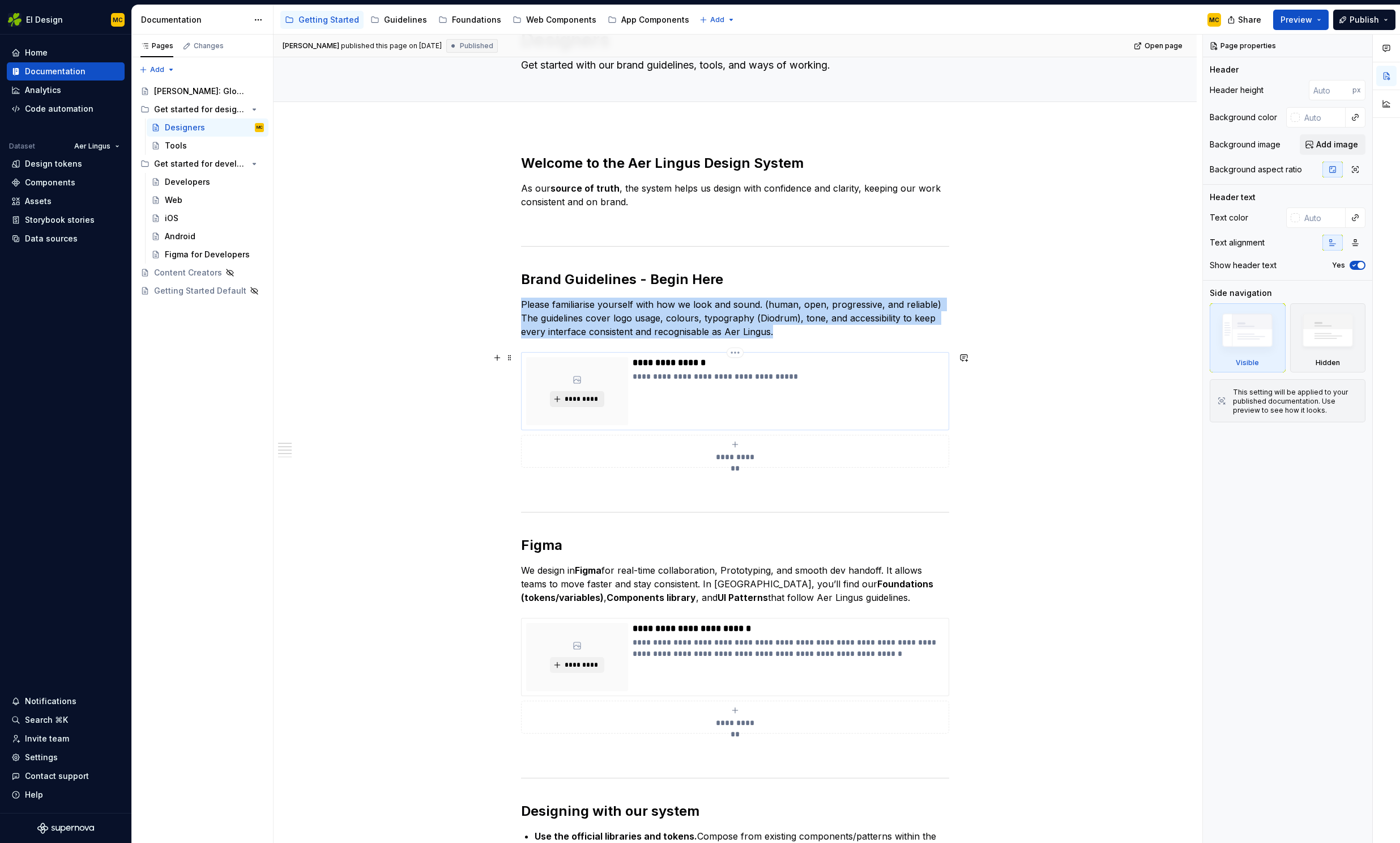
click at [592, 396] on span "*********" at bounding box center [581, 399] width 35 height 9
type textarea "*"
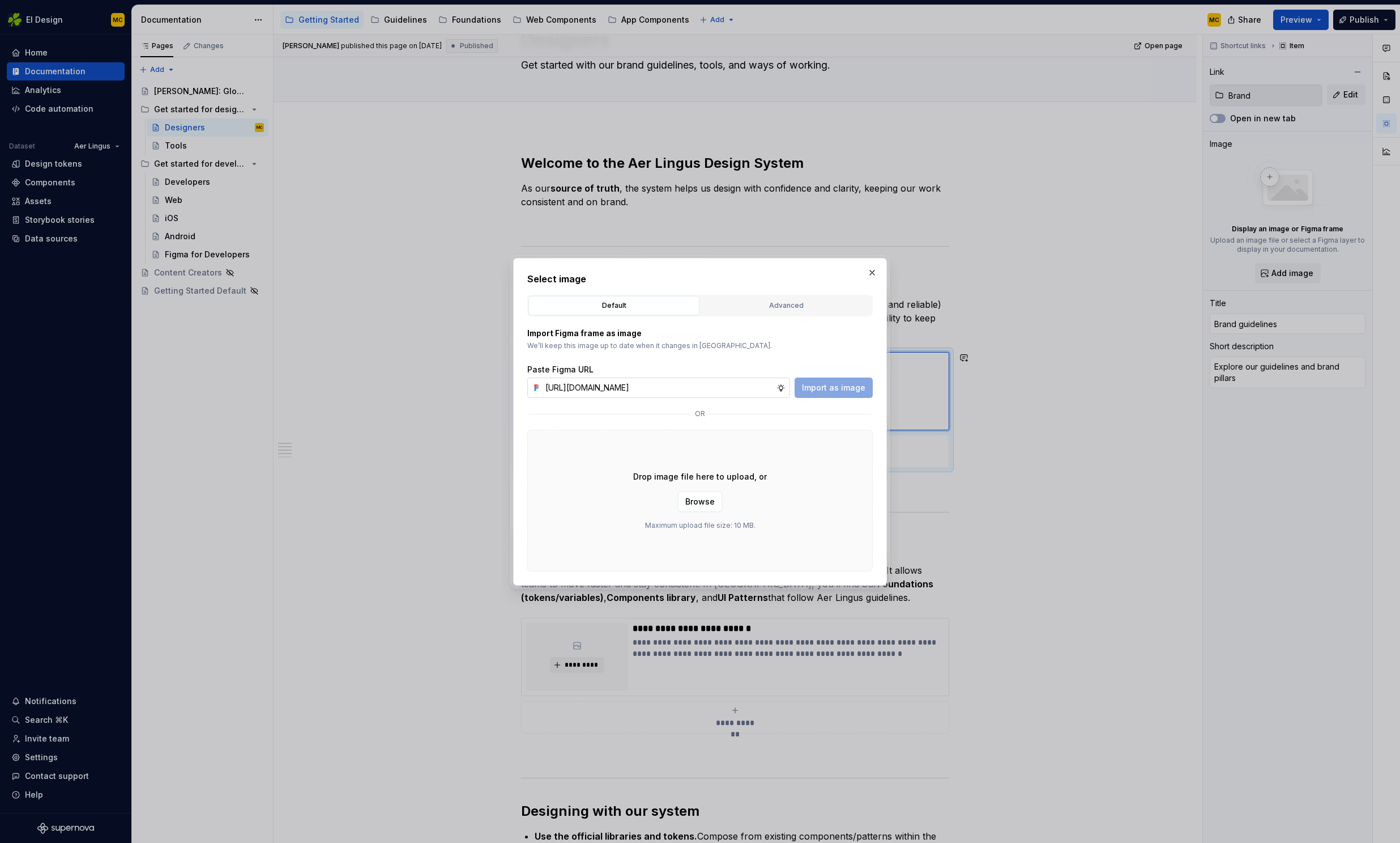
scroll to position [0, 246]
type input "[URL][DOMAIN_NAME]"
click at [823, 392] on span "Import as image" at bounding box center [834, 387] width 64 height 11
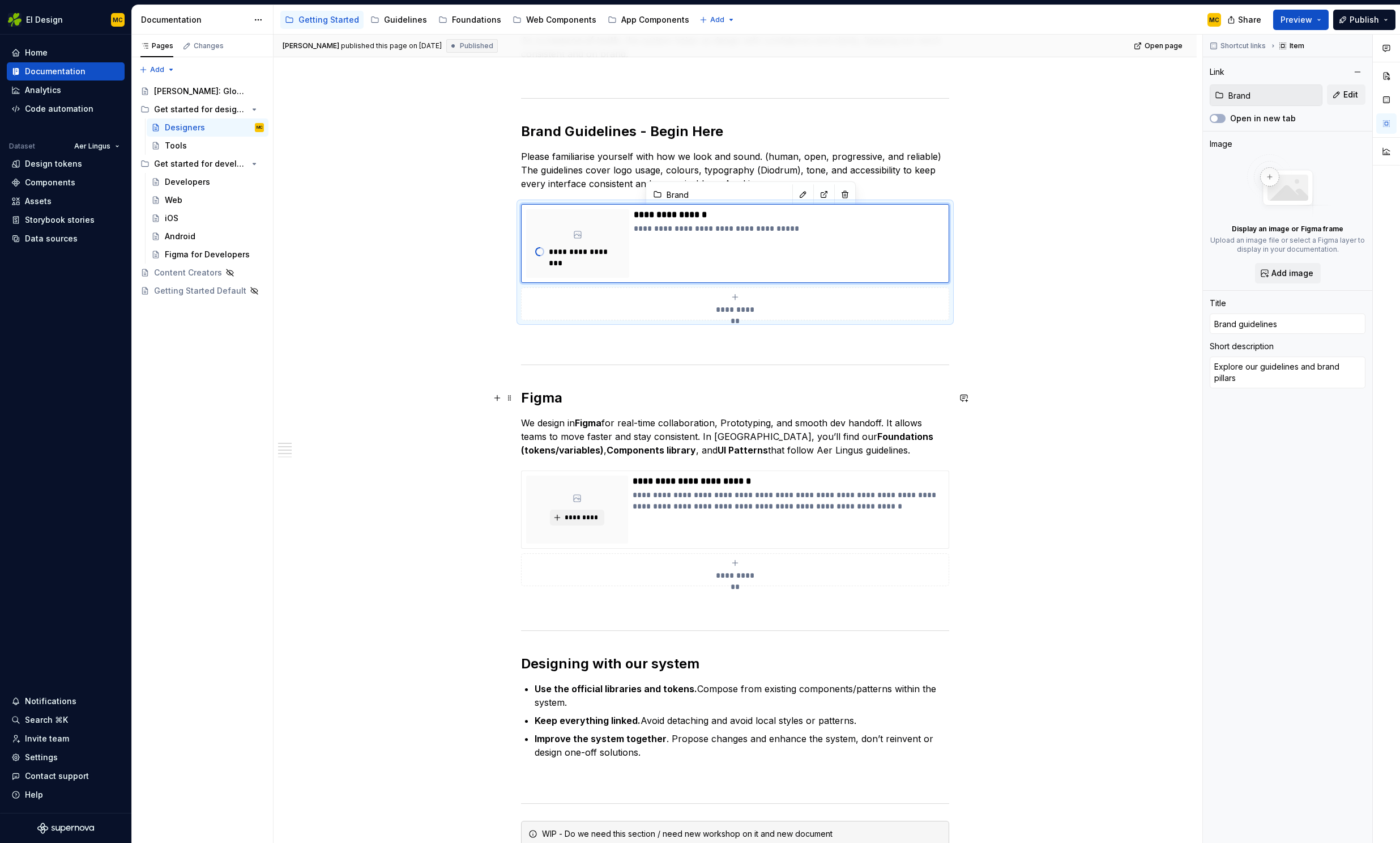
scroll to position [223, 0]
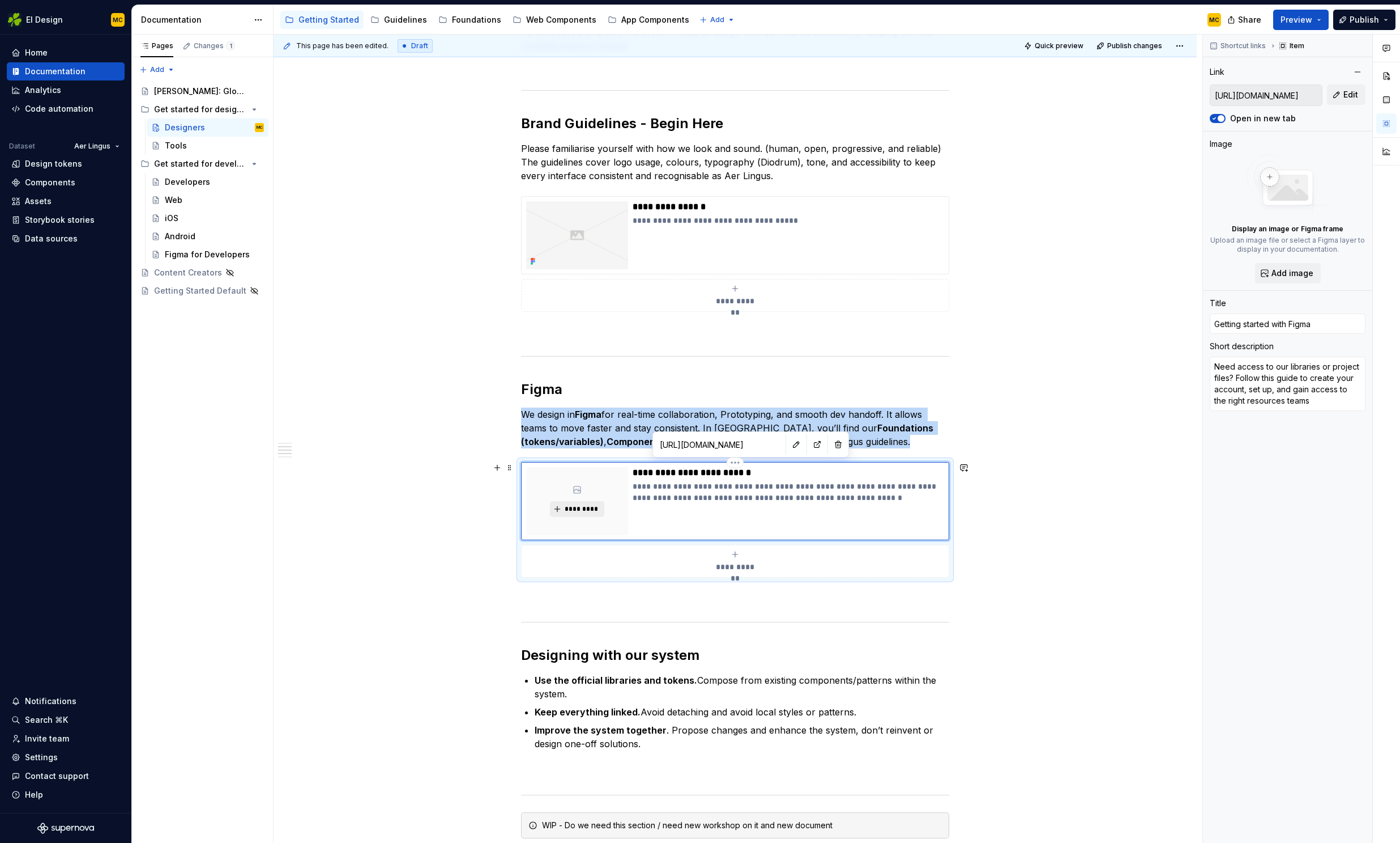
click at [590, 507] on span "*********" at bounding box center [581, 509] width 35 height 9
type textarea "*"
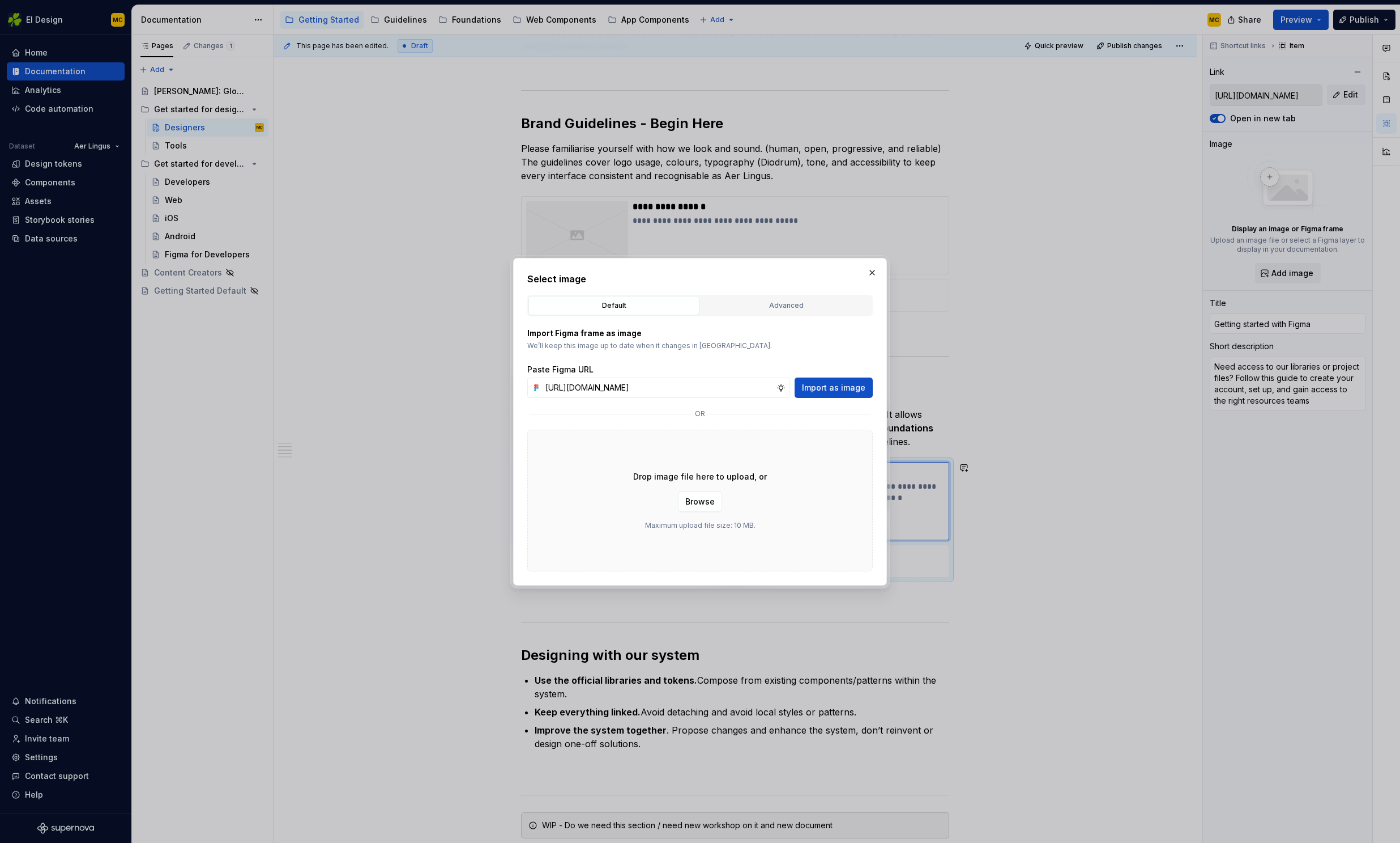
scroll to position [0, 246]
type input "[URL][DOMAIN_NAME]"
click at [825, 390] on span "Import as image" at bounding box center [834, 387] width 64 height 11
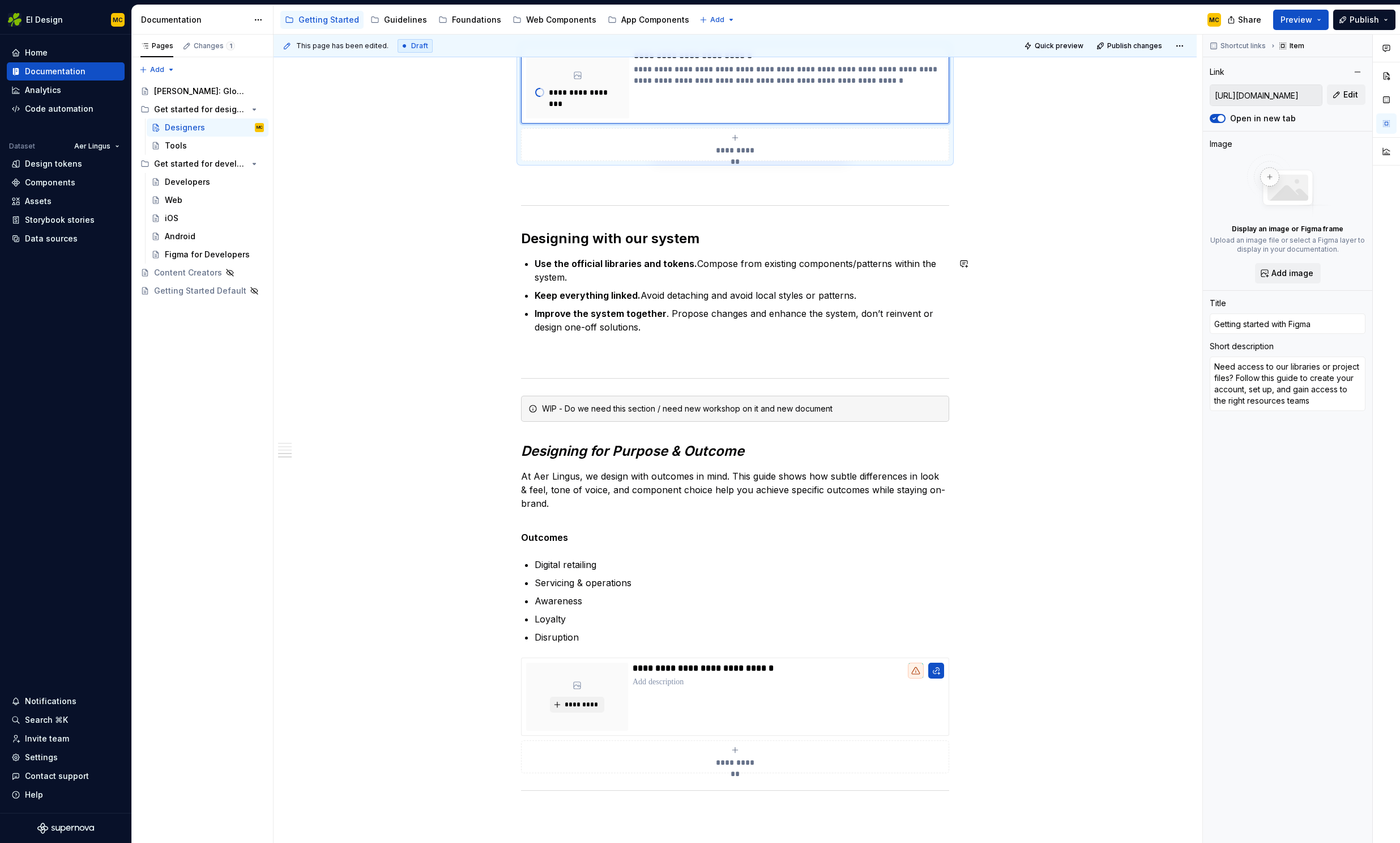
scroll to position [688, 0]
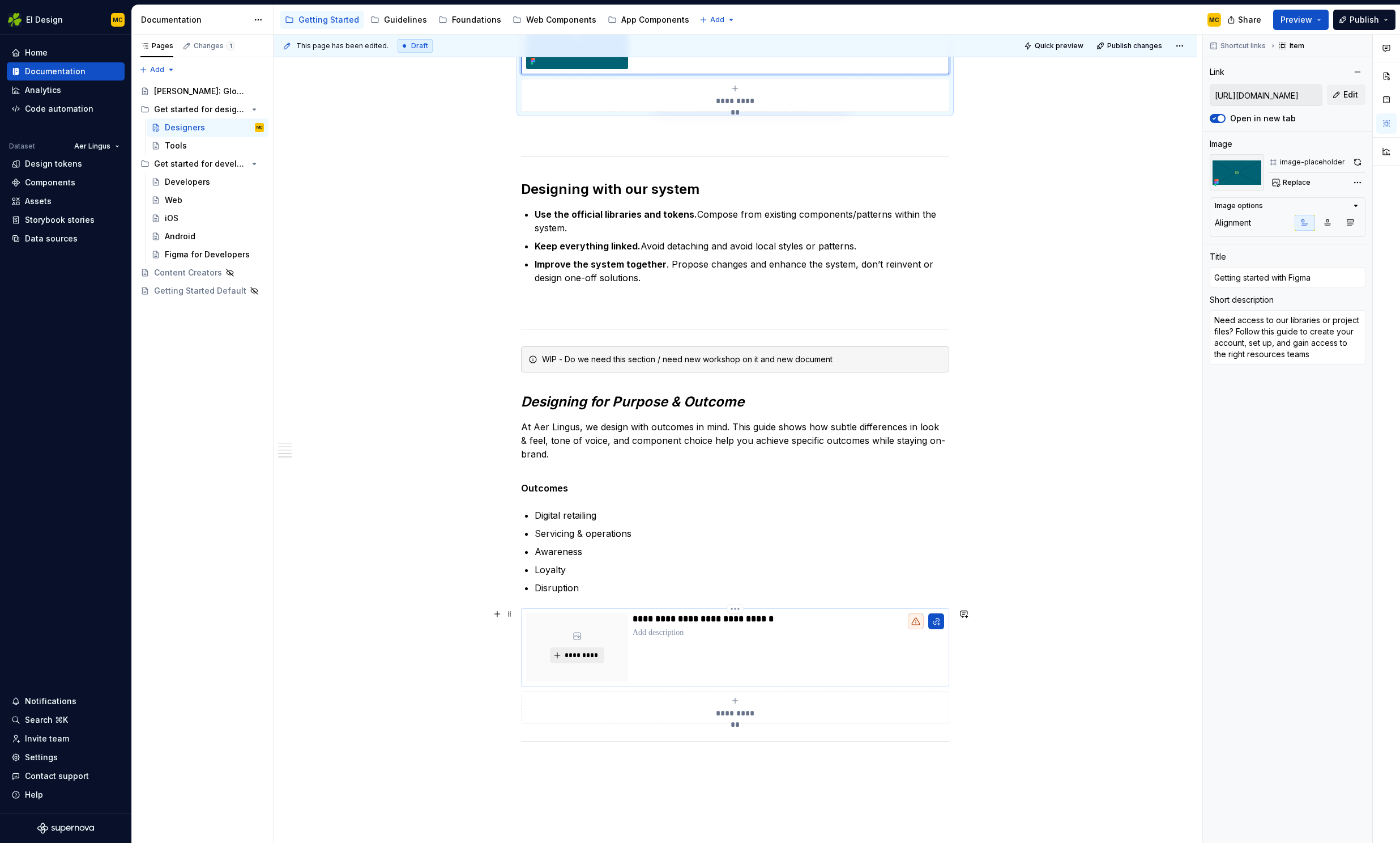
click at [588, 655] on span "*********" at bounding box center [581, 655] width 35 height 9
type textarea "*"
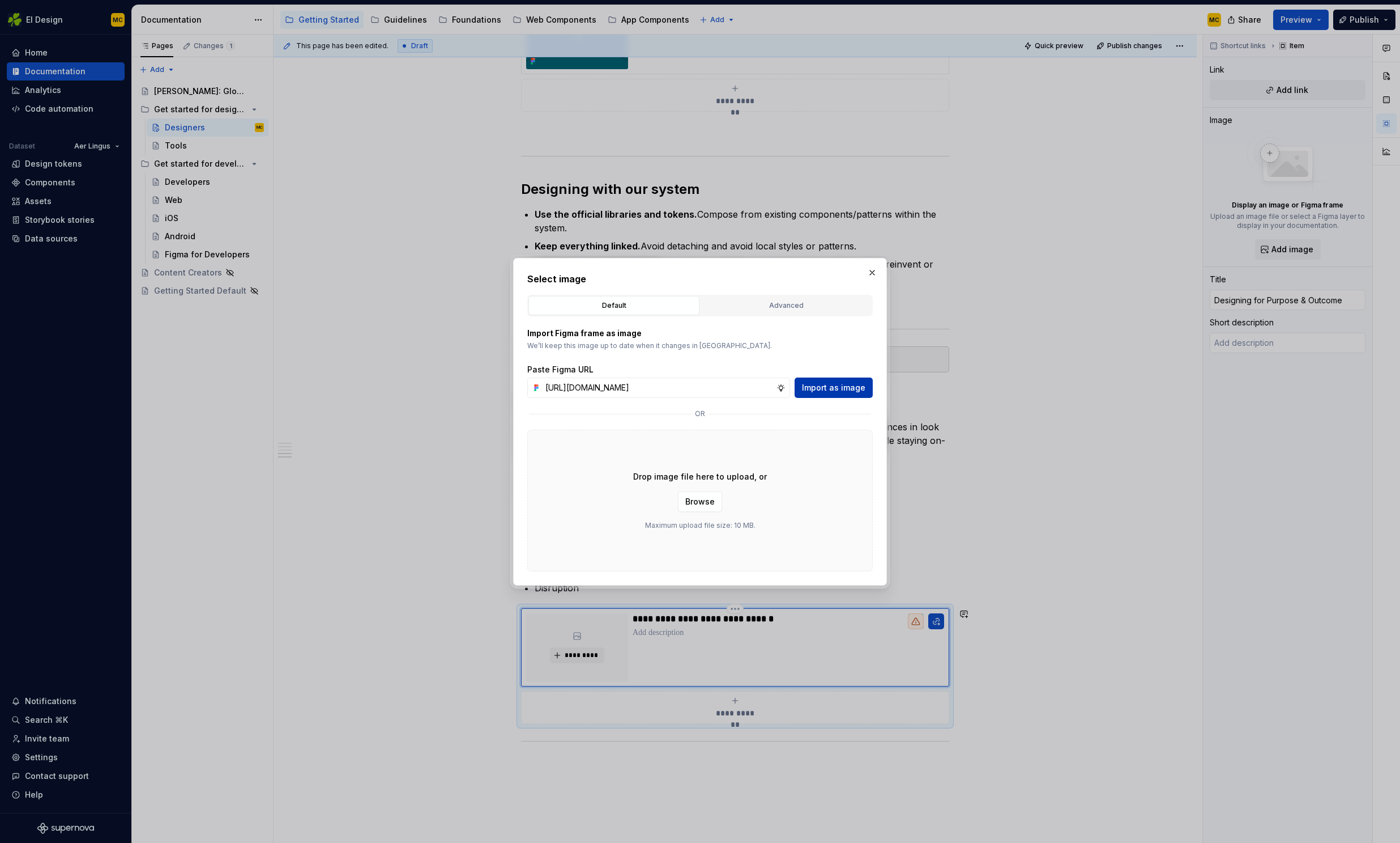
scroll to position [0, 246]
type input "[URL][DOMAIN_NAME]"
click at [823, 387] on span "Import as image" at bounding box center [834, 387] width 64 height 11
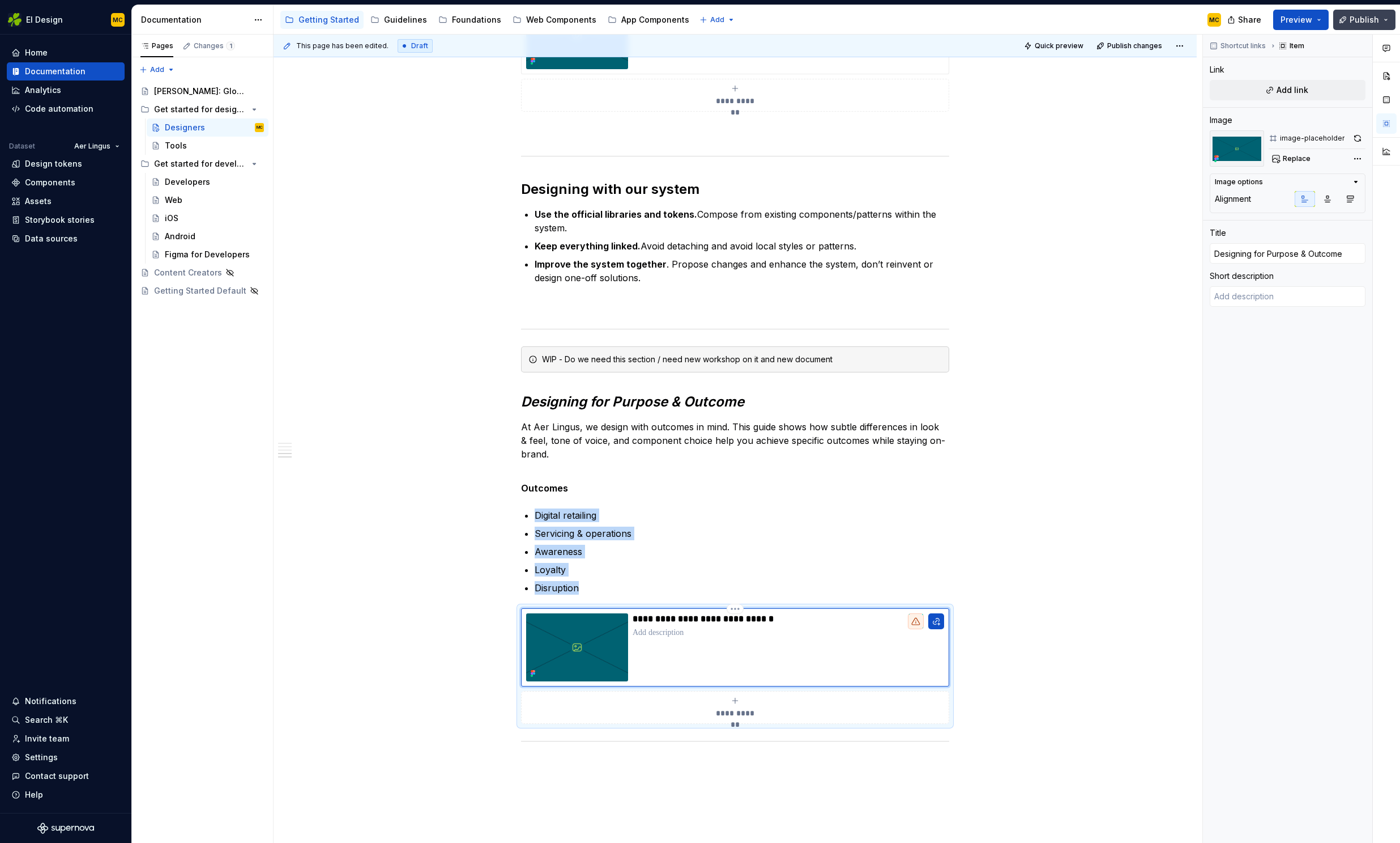
click at [1345, 27] on button "Publish" at bounding box center [1364, 20] width 62 height 21
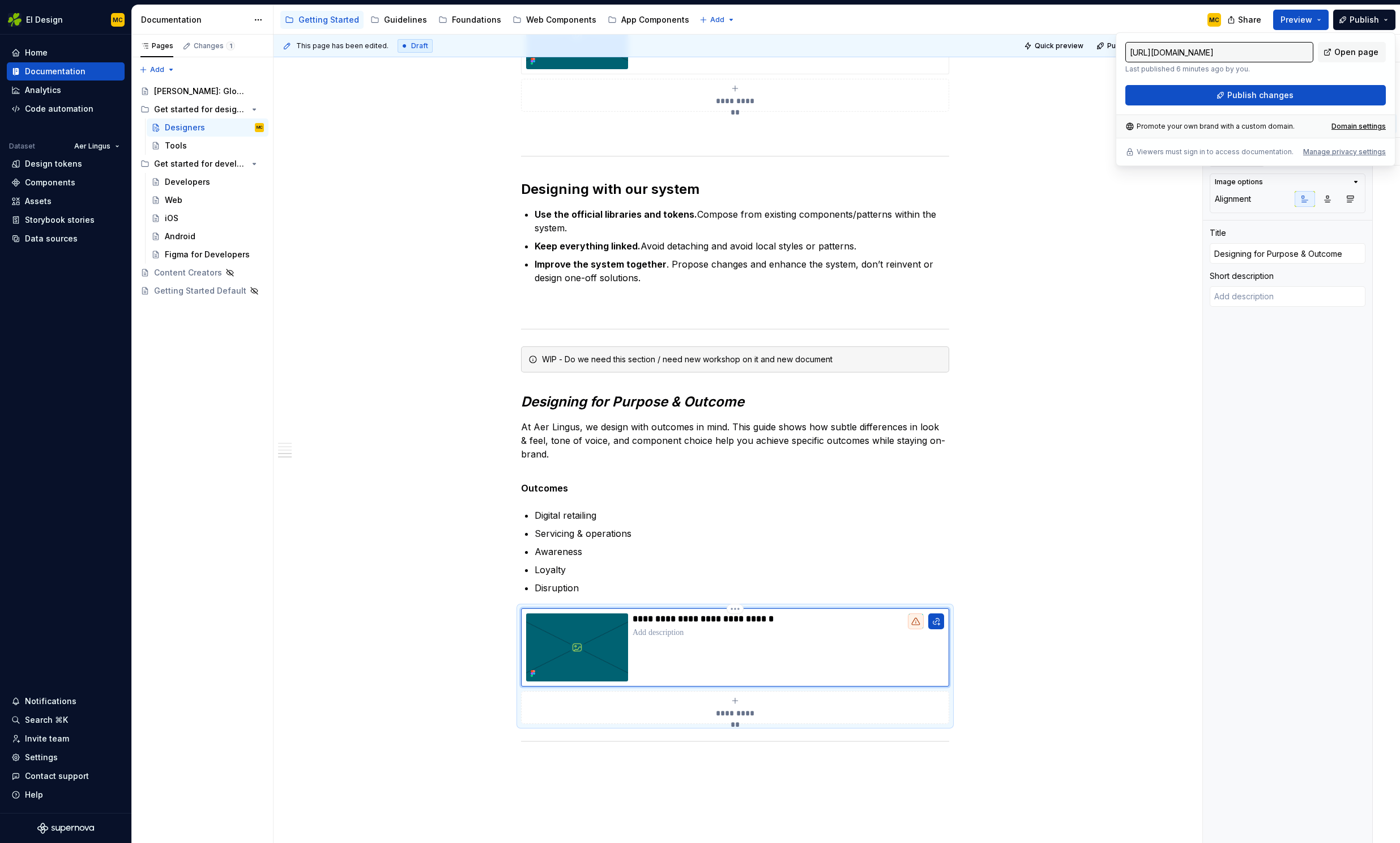
click at [1159, 26] on div "Accessibility guide for tree Page tree. Navigate the tree with the arrow keys. …" at bounding box center [752, 20] width 957 height 30
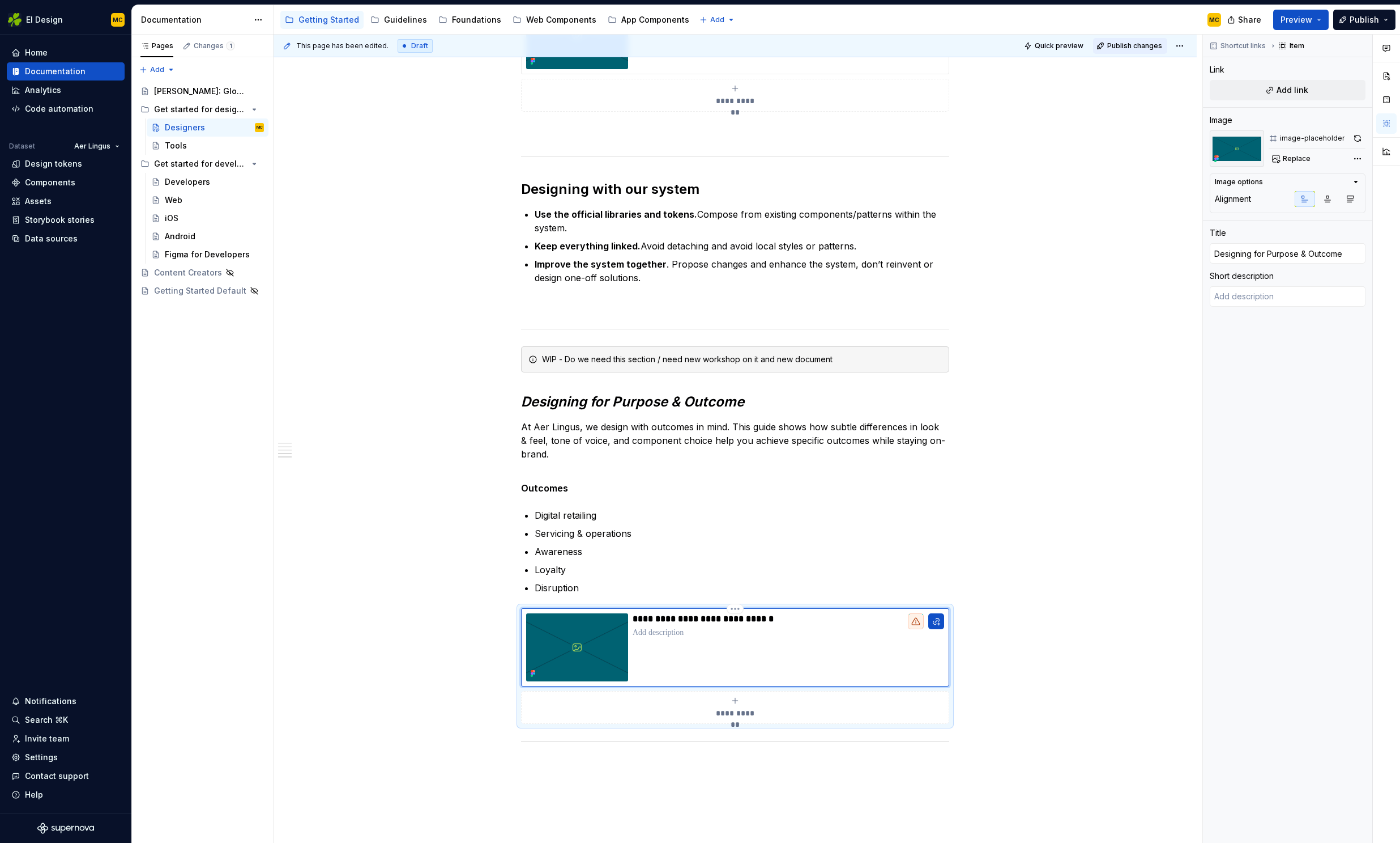
click at [1119, 44] on span "Publish changes" at bounding box center [1135, 46] width 55 height 9
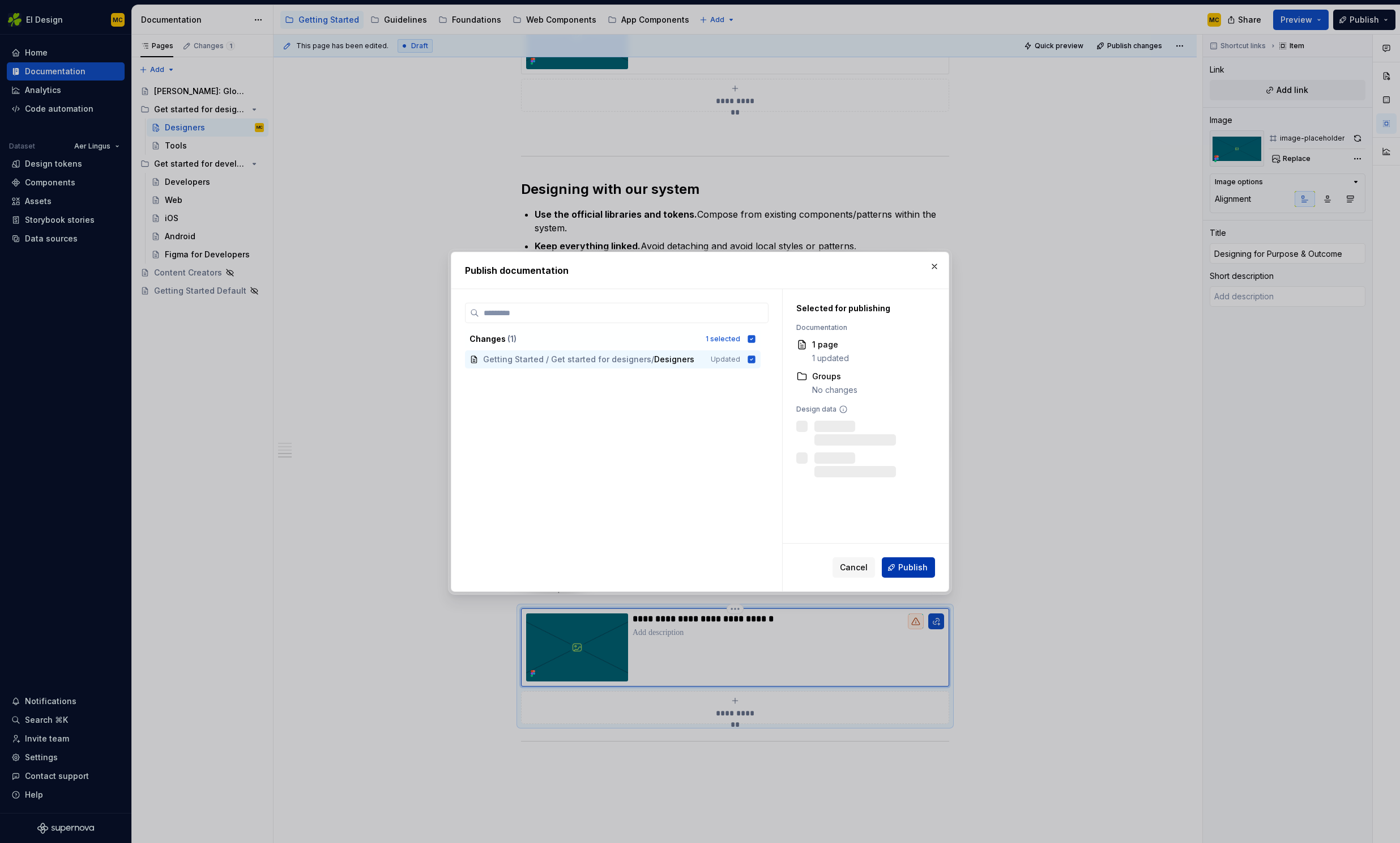
click at [920, 570] on span "Publish" at bounding box center [913, 567] width 30 height 11
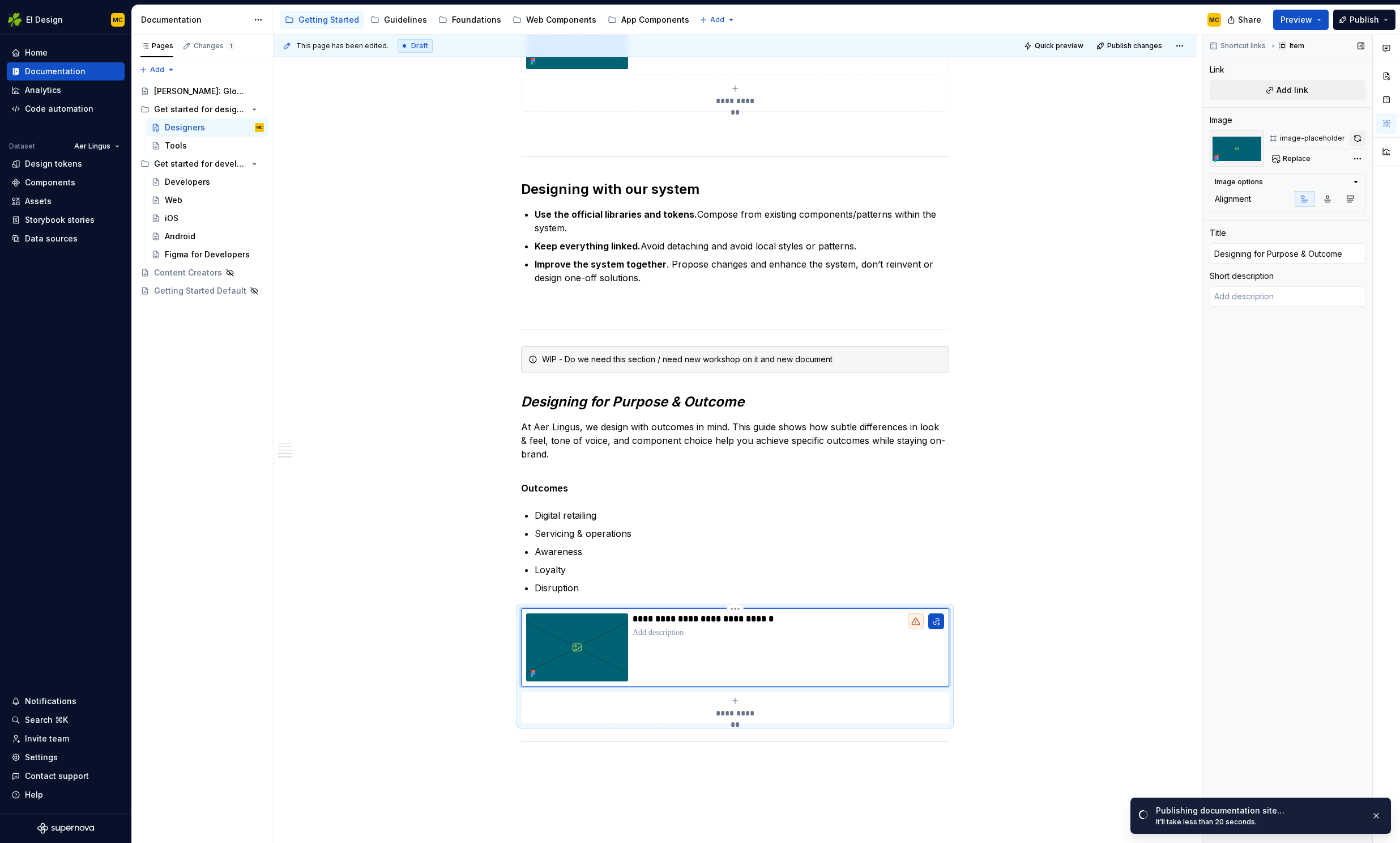
click at [1361, 141] on button "button" at bounding box center [1357, 138] width 16 height 16
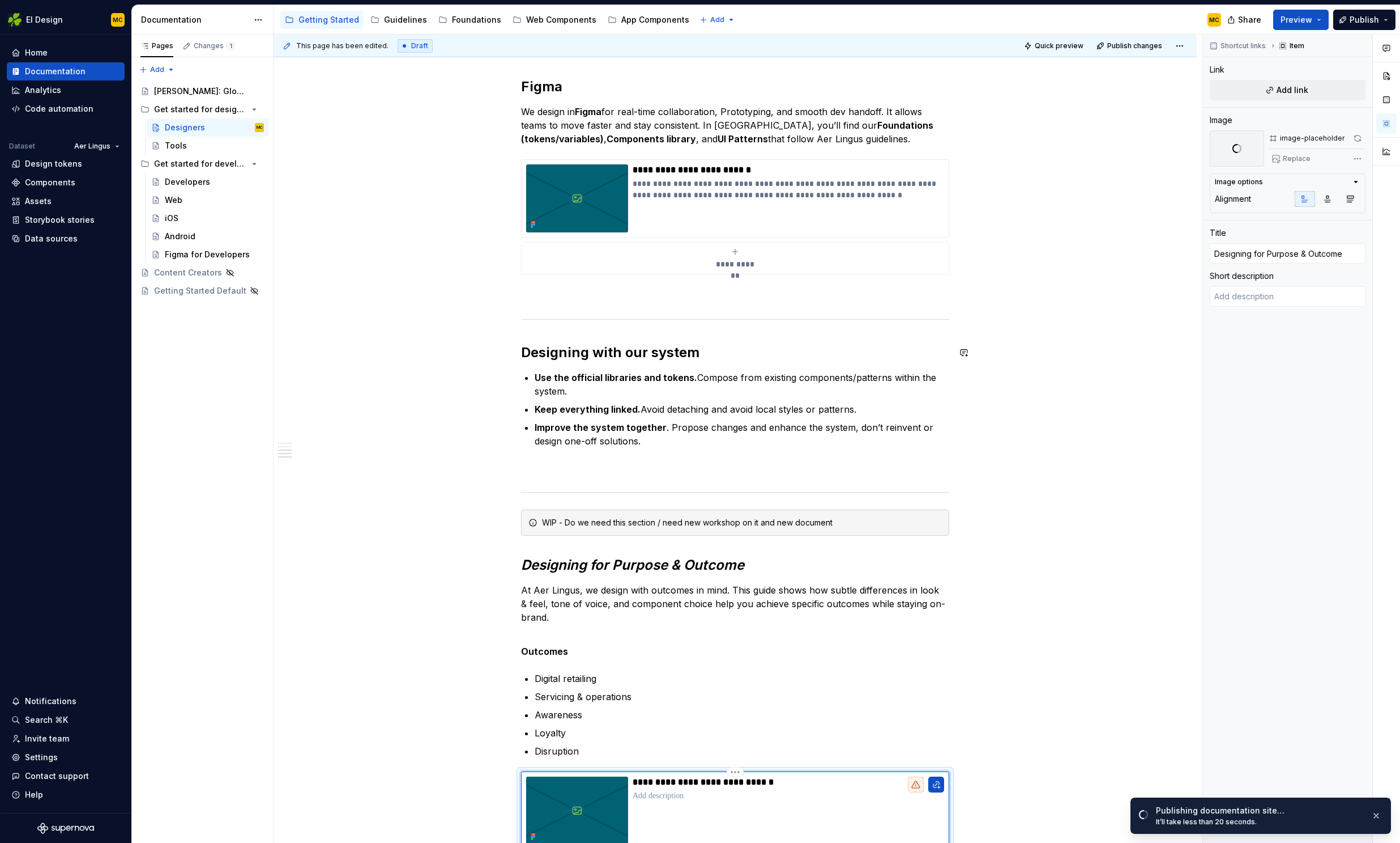
scroll to position [442, 0]
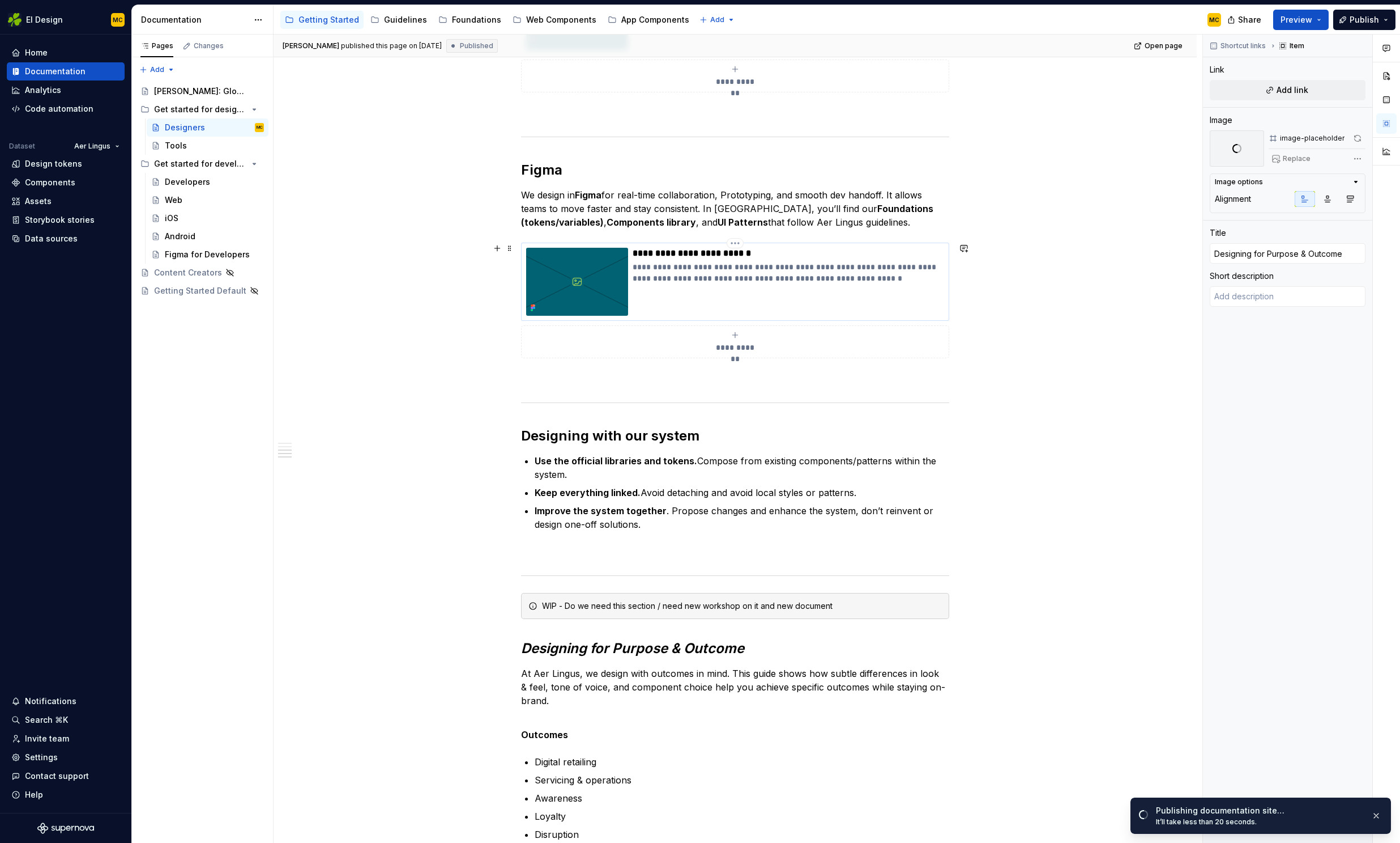
type textarea "*"
type input "Getting started with Figma"
type textarea "Need access to our libraries or project files? Follow this guide to create your…"
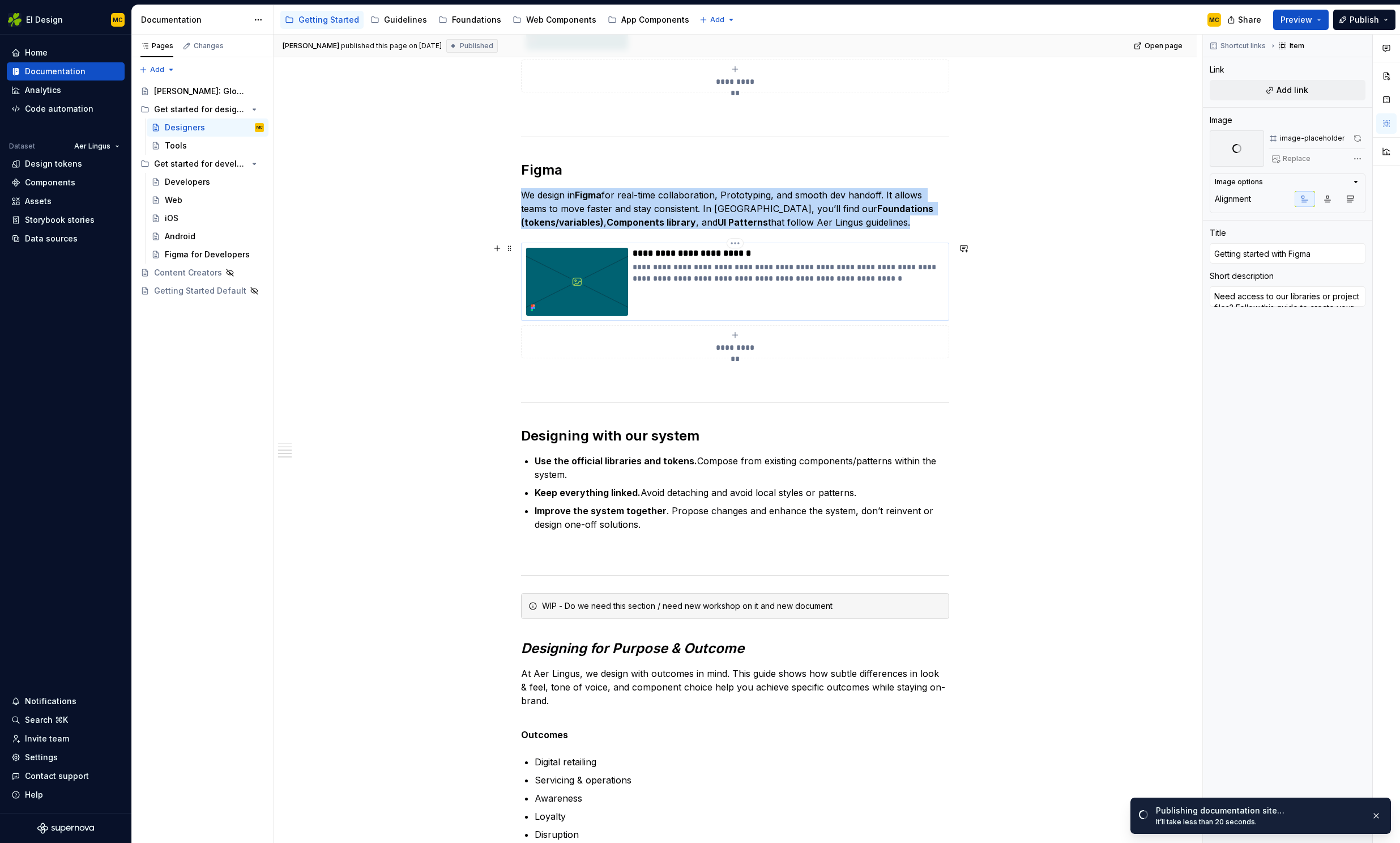
click at [883, 304] on div "**********" at bounding box center [788, 281] width 312 height 68
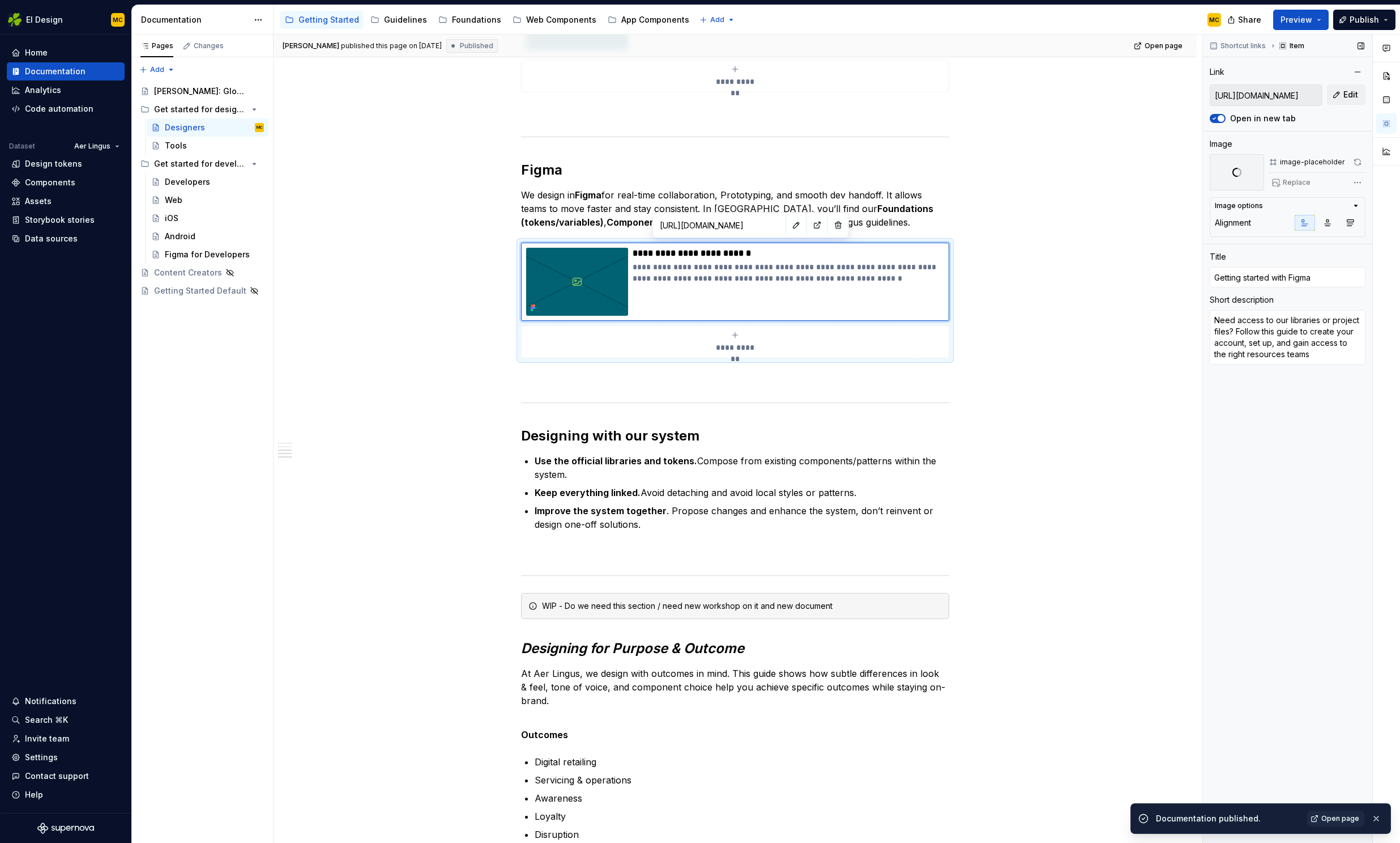
click at [1360, 163] on span at bounding box center [1357, 161] width 16 height 16
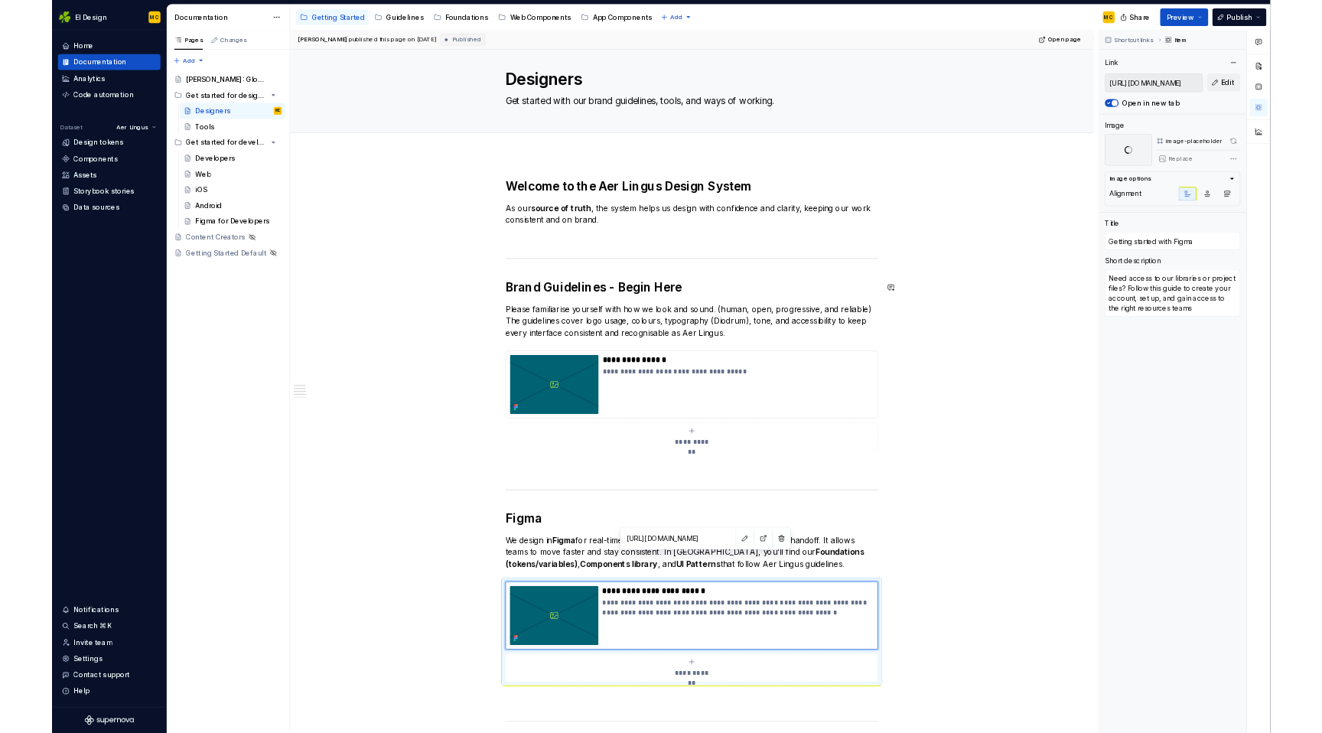
scroll to position [2, 0]
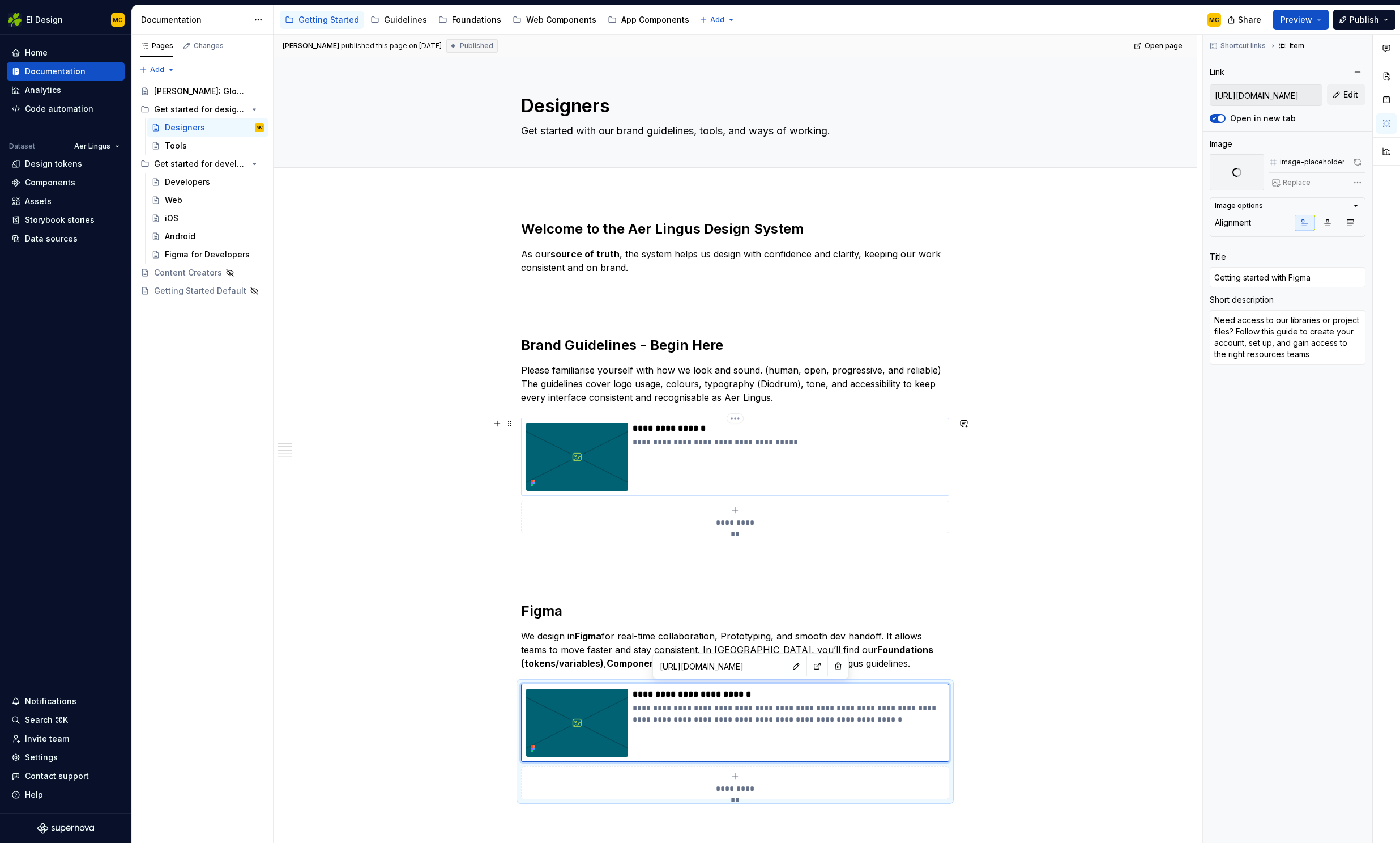
type textarea "*"
type input "Brand guidelines"
type textarea "Explore our guidelines and brand pillars"
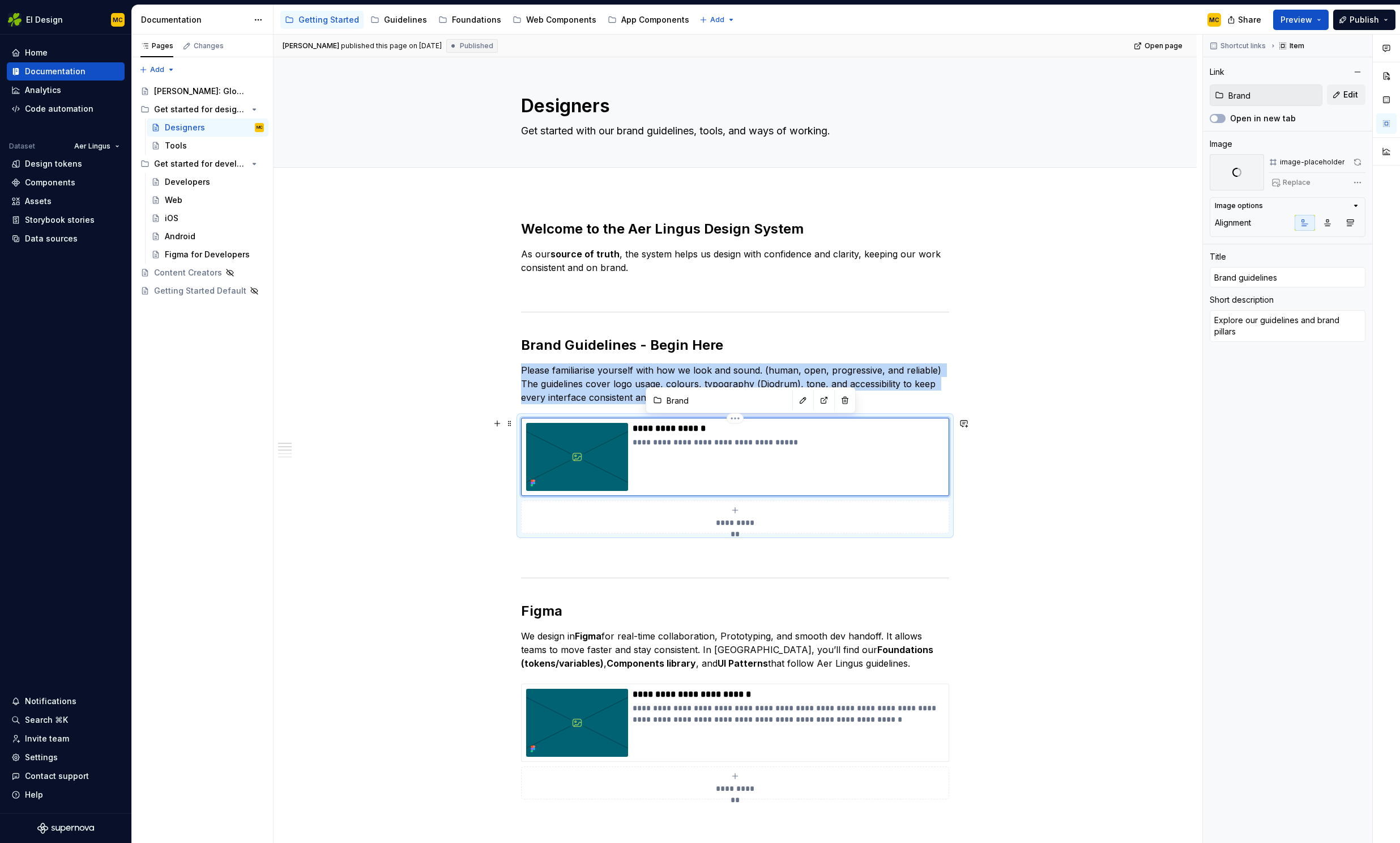
click at [907, 484] on div "**********" at bounding box center [788, 457] width 312 height 68
click at [1360, 160] on button "button" at bounding box center [1357, 161] width 16 height 16
click at [1365, 20] on span "Publish" at bounding box center [1364, 19] width 30 height 11
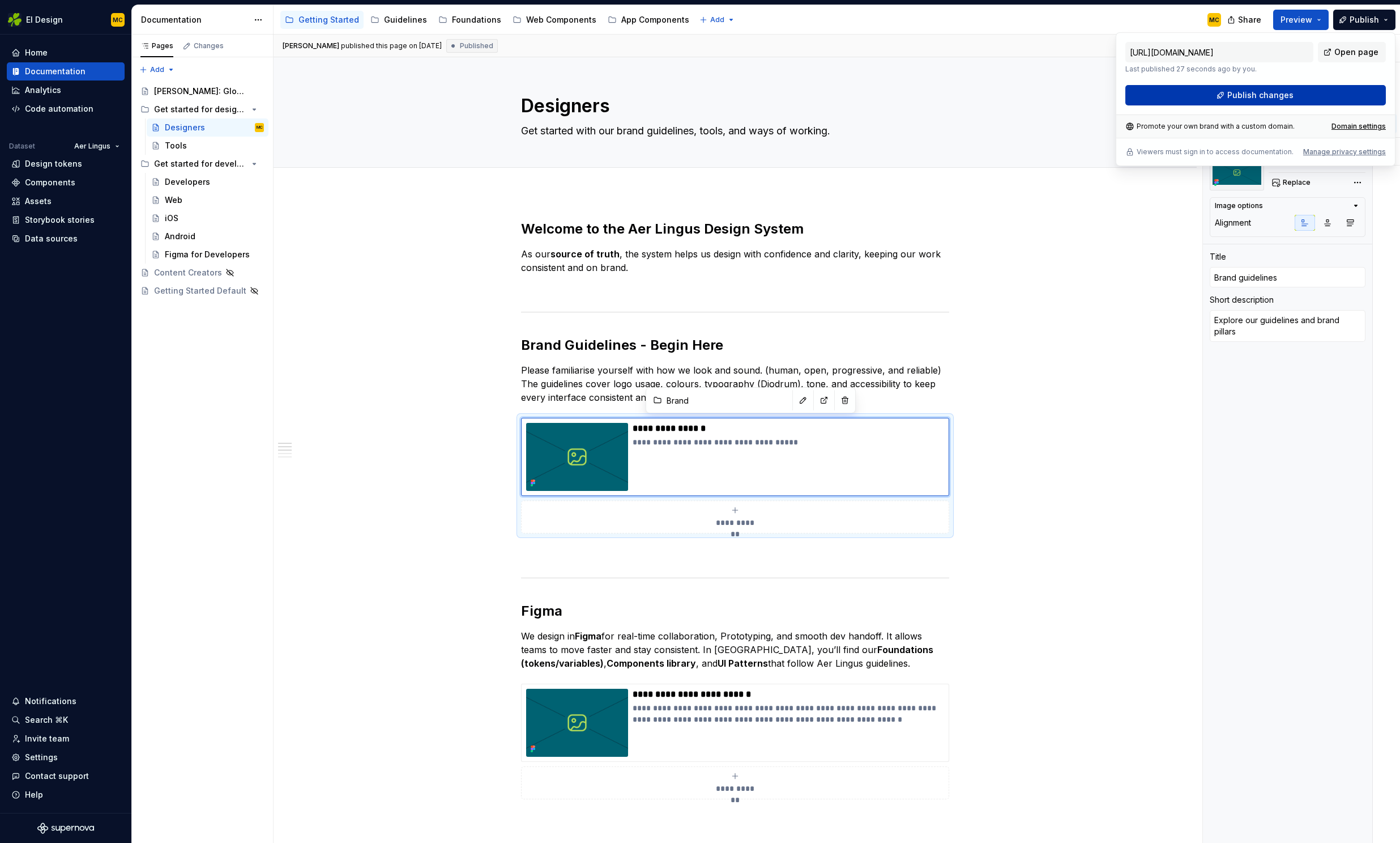
click at [1307, 96] on button "Publish changes" at bounding box center [1256, 96] width 261 height 21
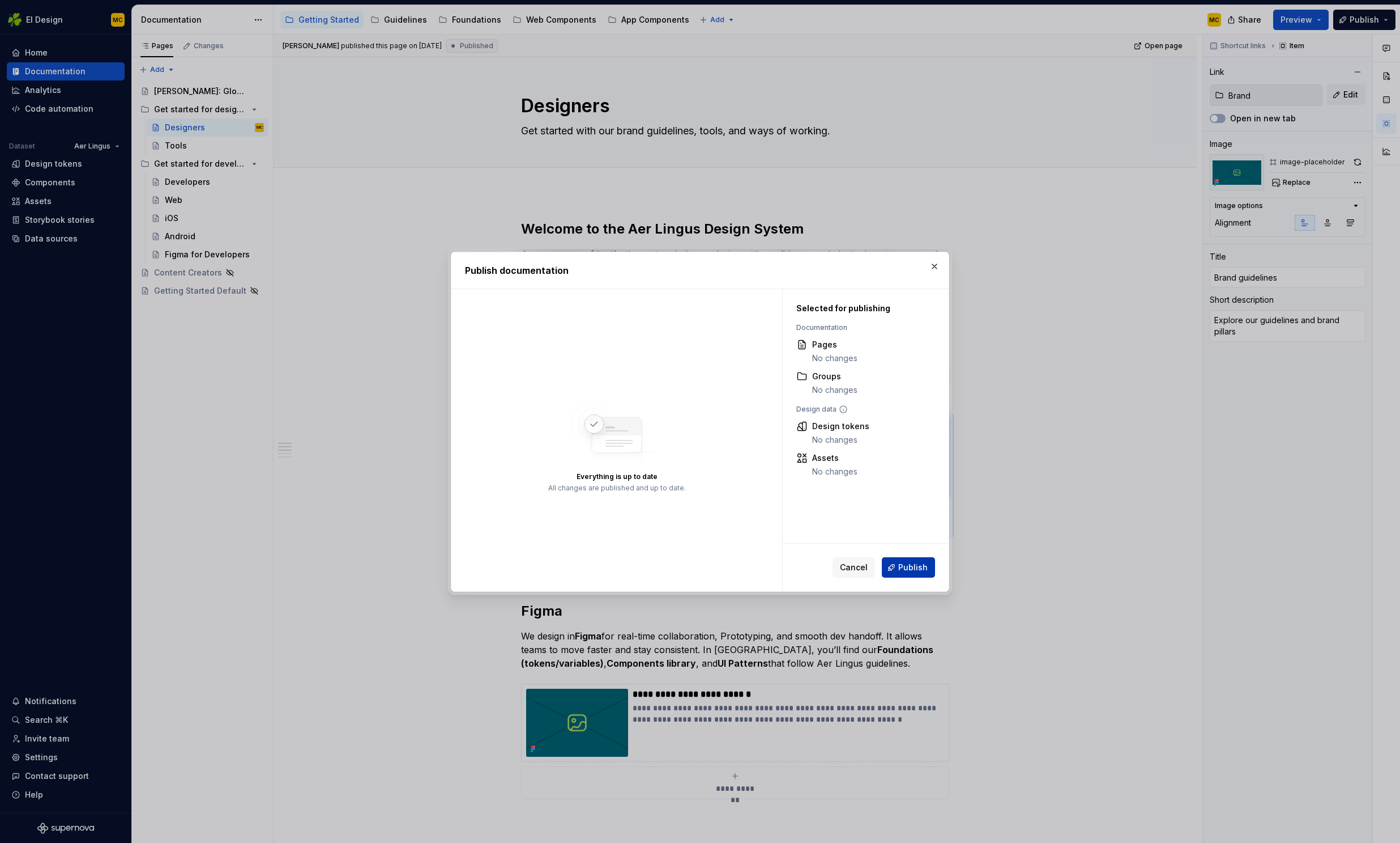
click at [922, 566] on span "Publish" at bounding box center [913, 567] width 30 height 11
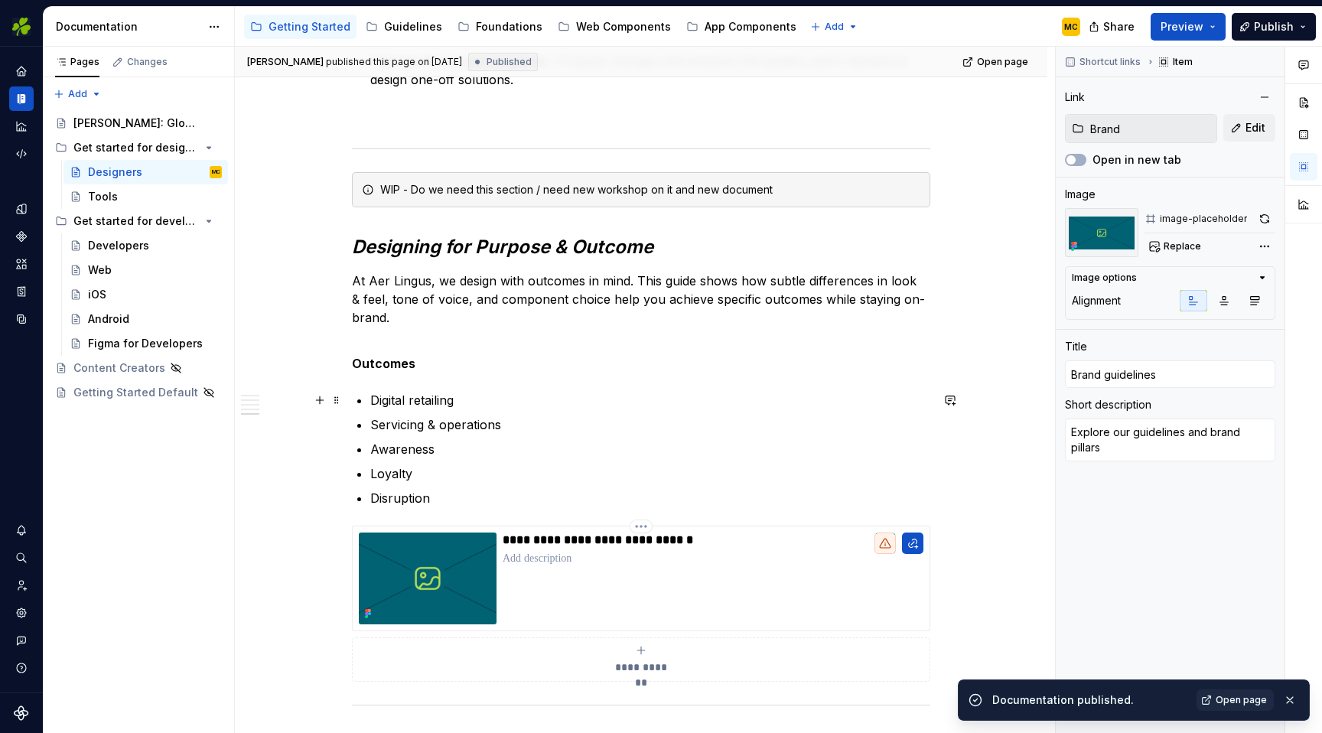
scroll to position [1476, 0]
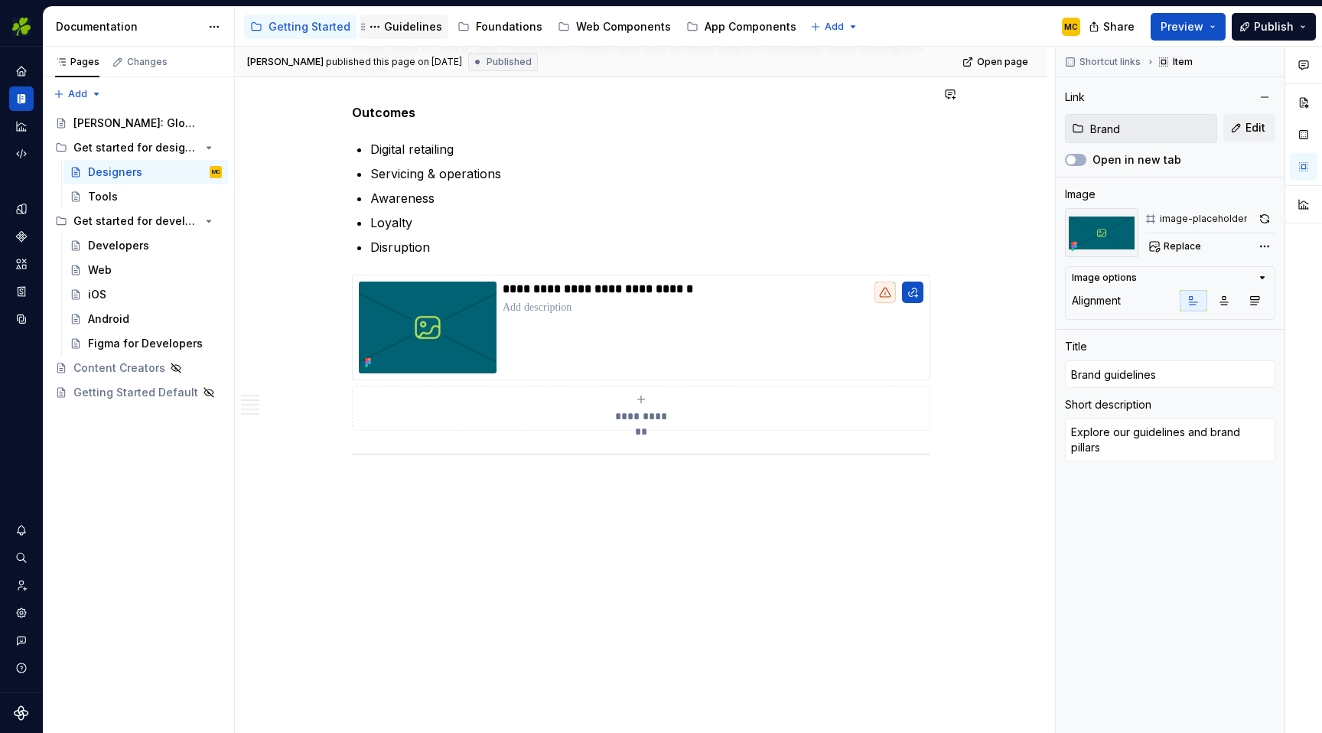
click at [409, 28] on div "Guidelines" at bounding box center [413, 26] width 58 height 15
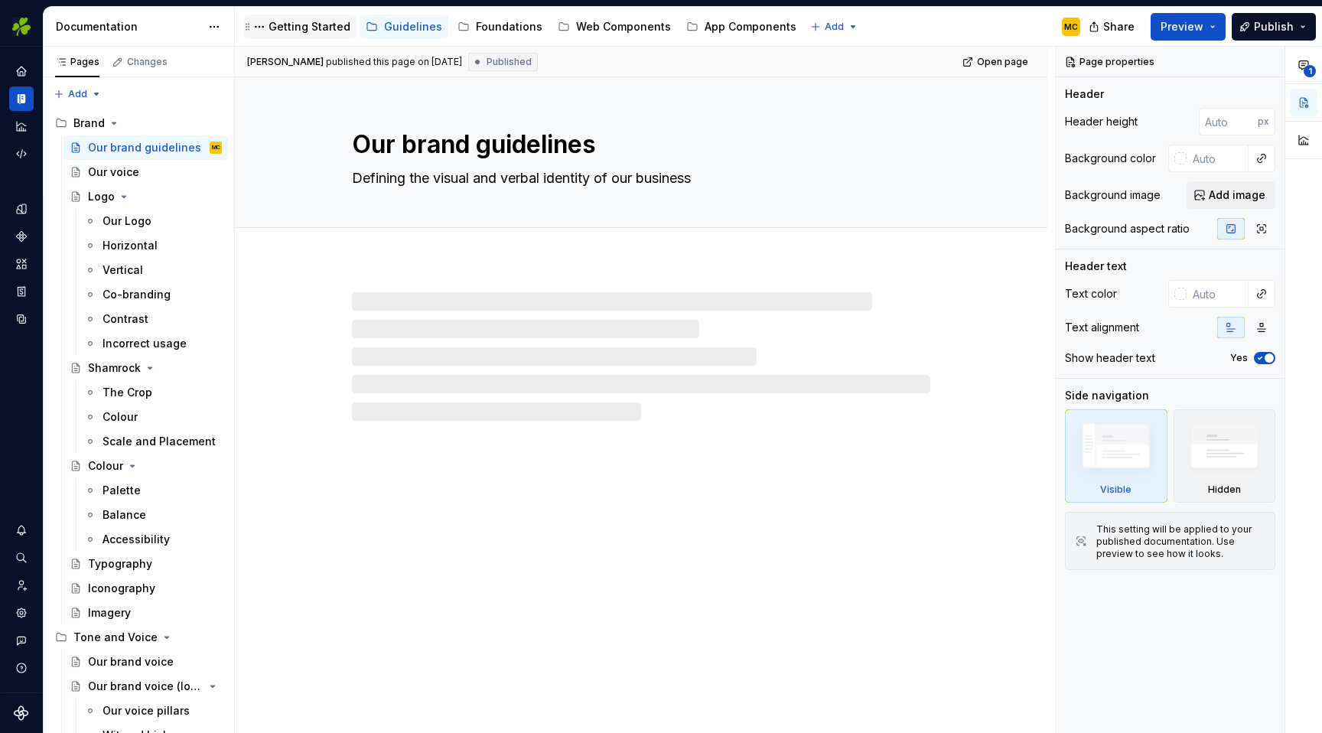
click at [311, 29] on div "Getting Started" at bounding box center [310, 26] width 82 height 15
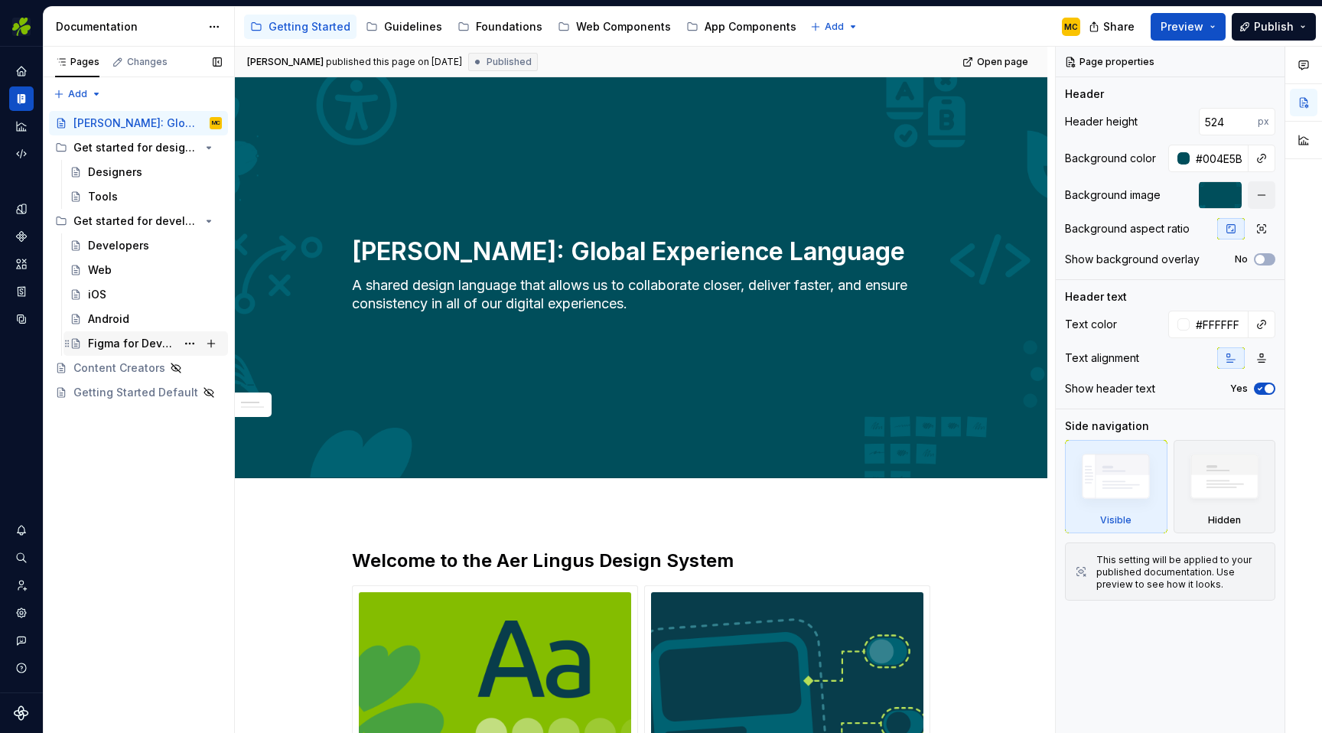
click at [112, 337] on div "Figma for Developers" at bounding box center [132, 343] width 88 height 15
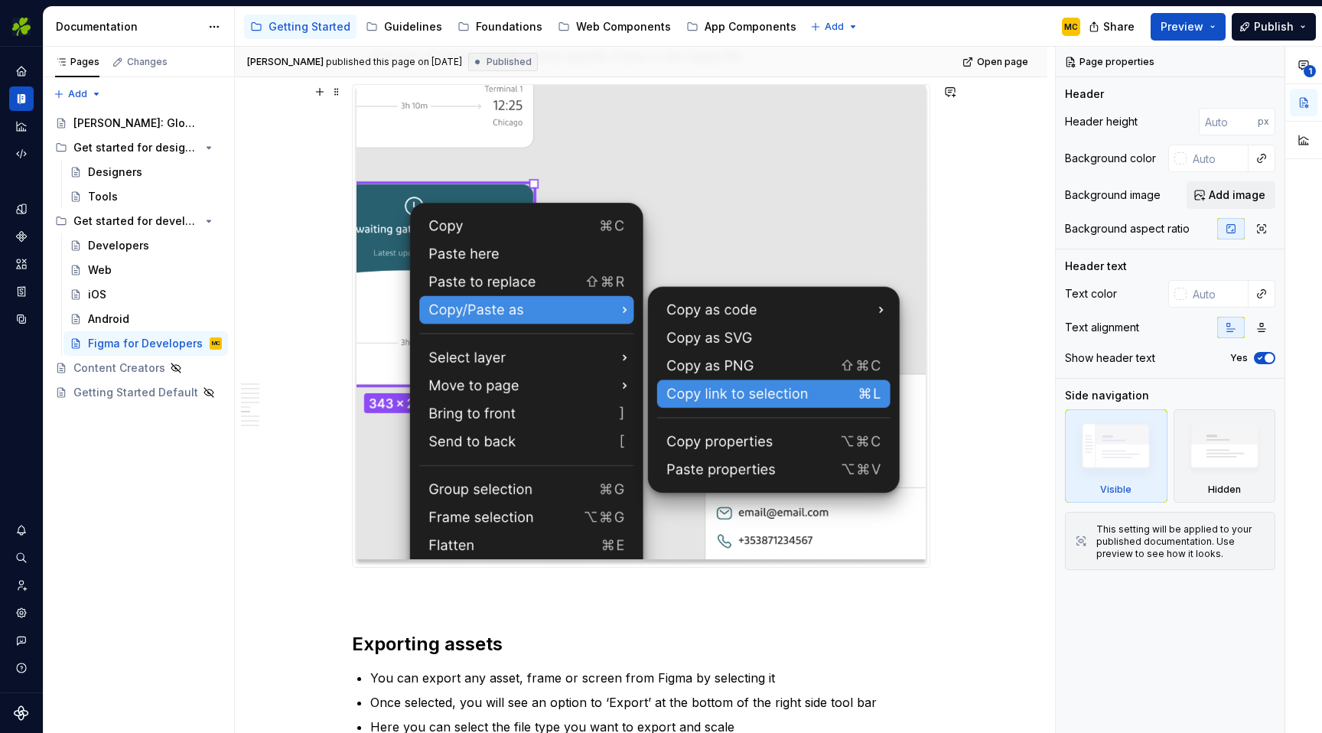
scroll to position [3235, 0]
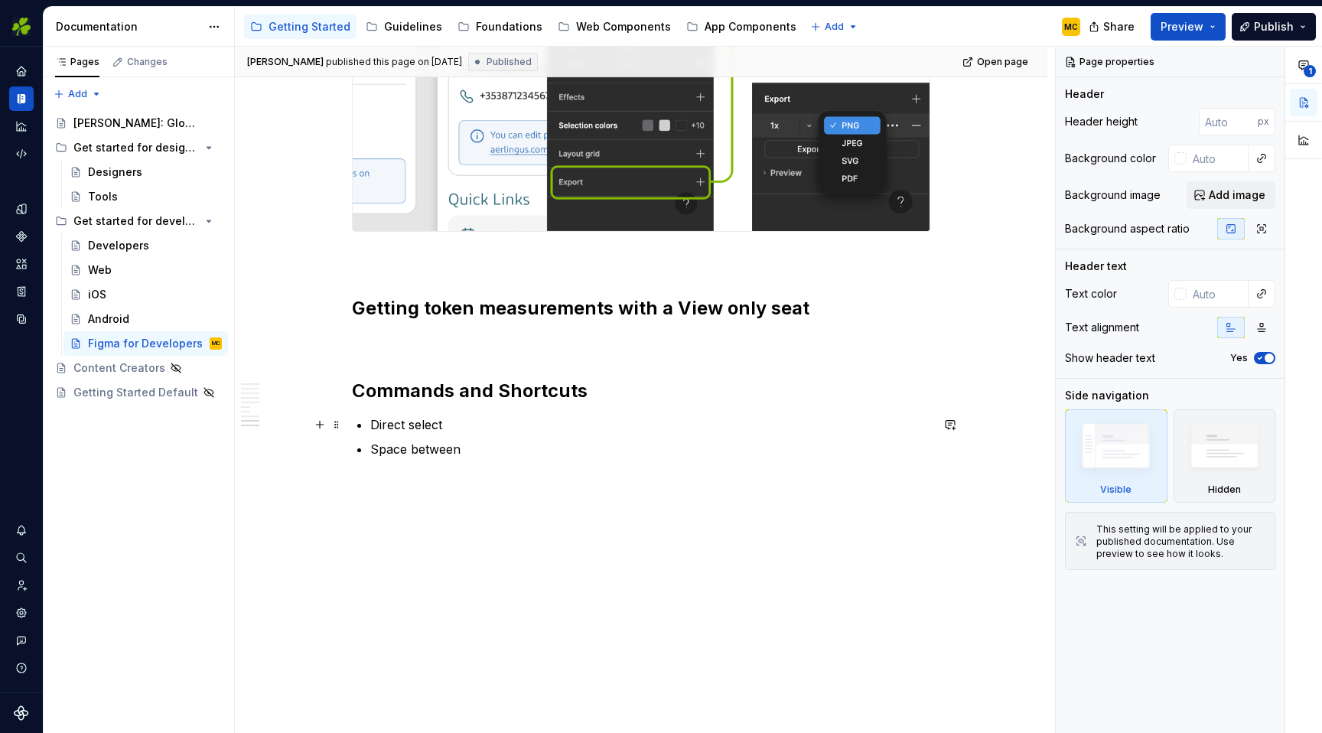
type textarea "*"
click at [473, 425] on p "Direct select" at bounding box center [650, 424] width 560 height 18
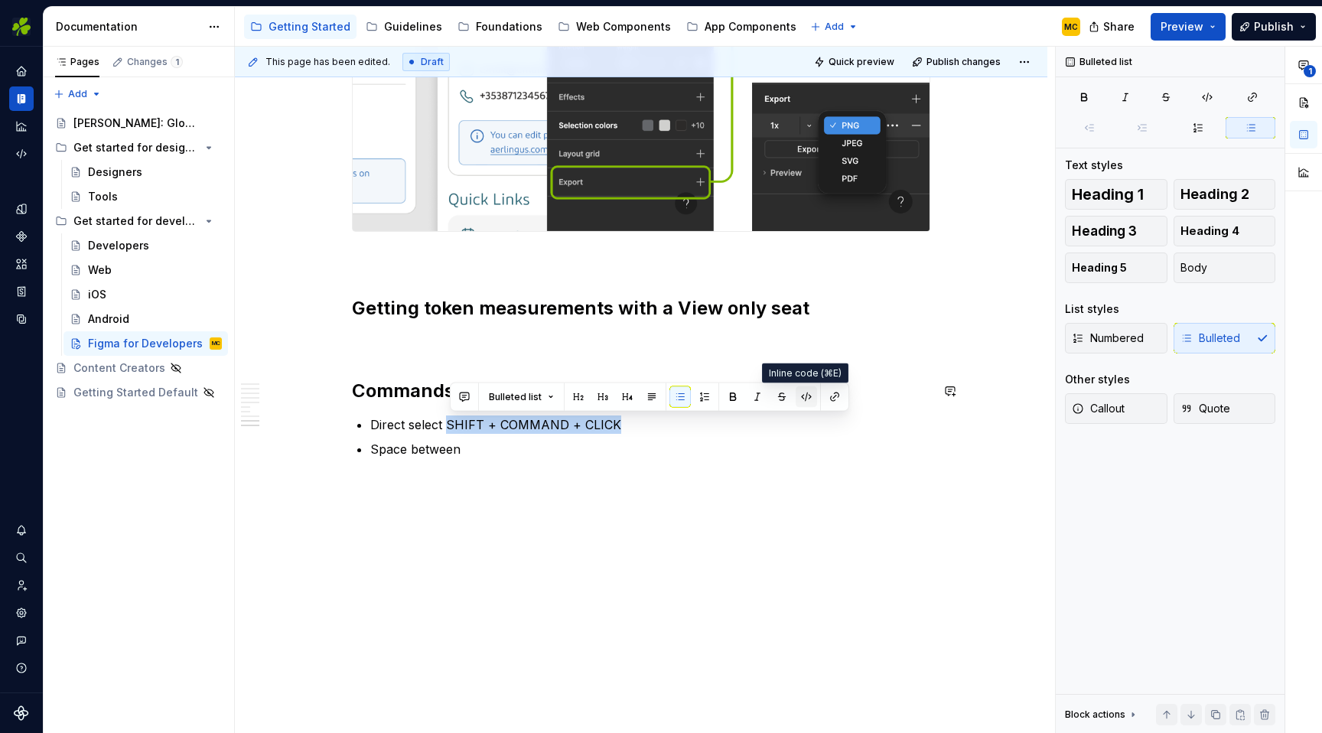
click at [802, 401] on button "button" at bounding box center [806, 396] width 21 height 21
click at [688, 424] on p "Direct select SHIFT + COMMAND + CLICK" at bounding box center [650, 424] width 560 height 18
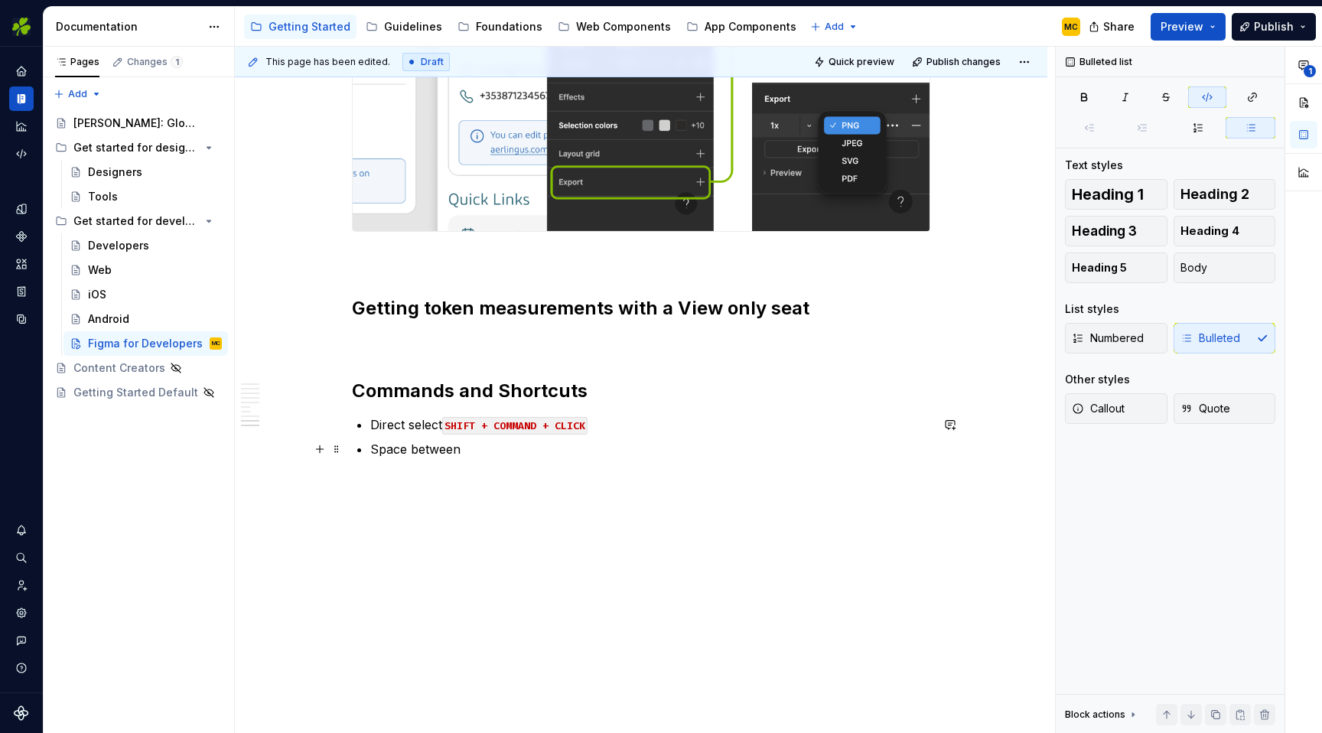
click at [584, 457] on p "Space between" at bounding box center [650, 449] width 560 height 18
click at [975, 67] on span "Publish changes" at bounding box center [963, 62] width 74 height 12
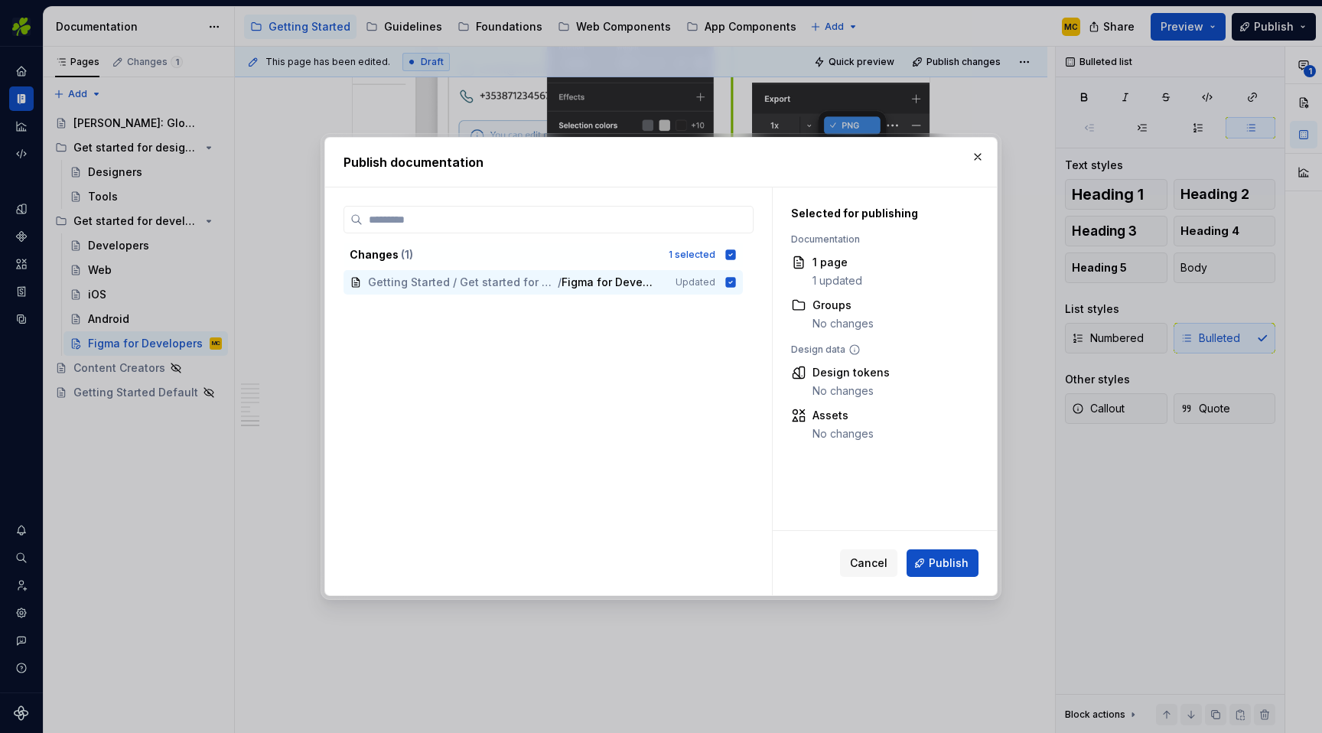
click at [944, 564] on span "Publish" at bounding box center [949, 562] width 40 height 15
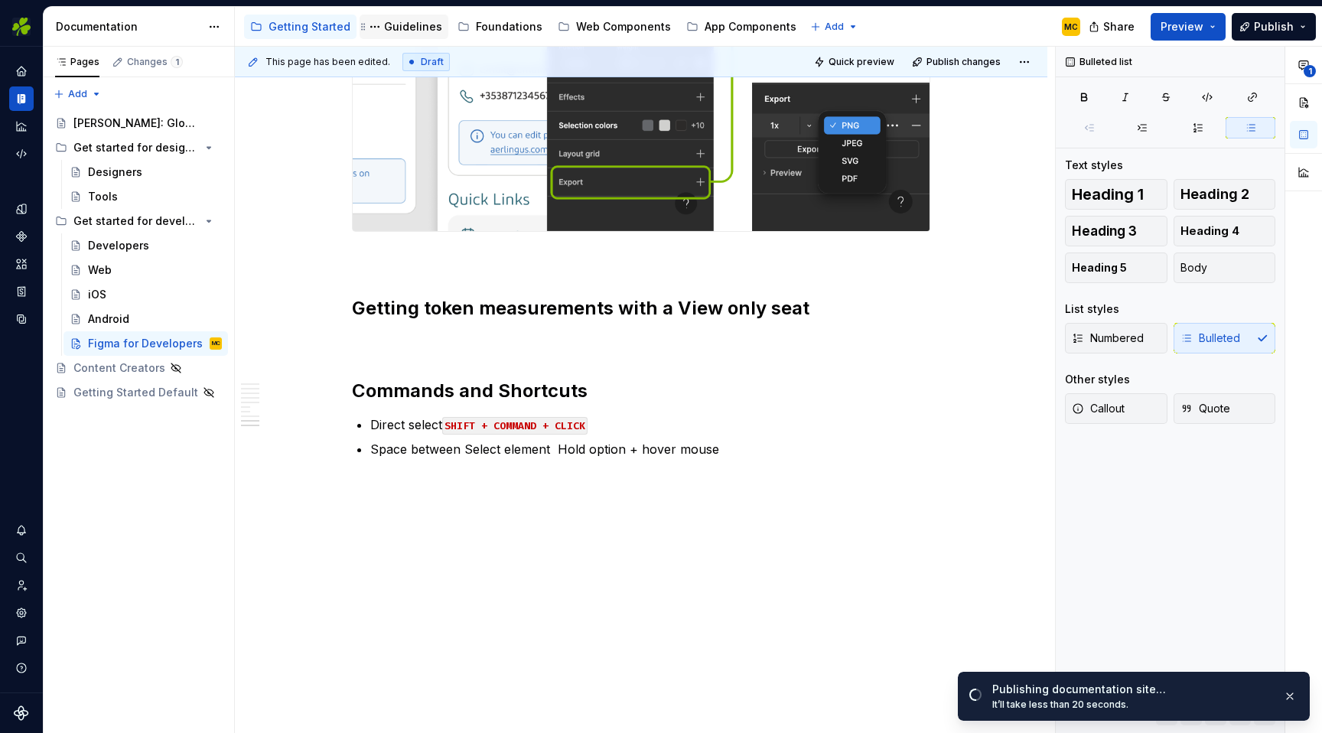
click at [392, 30] on div "Guidelines" at bounding box center [413, 26] width 58 height 15
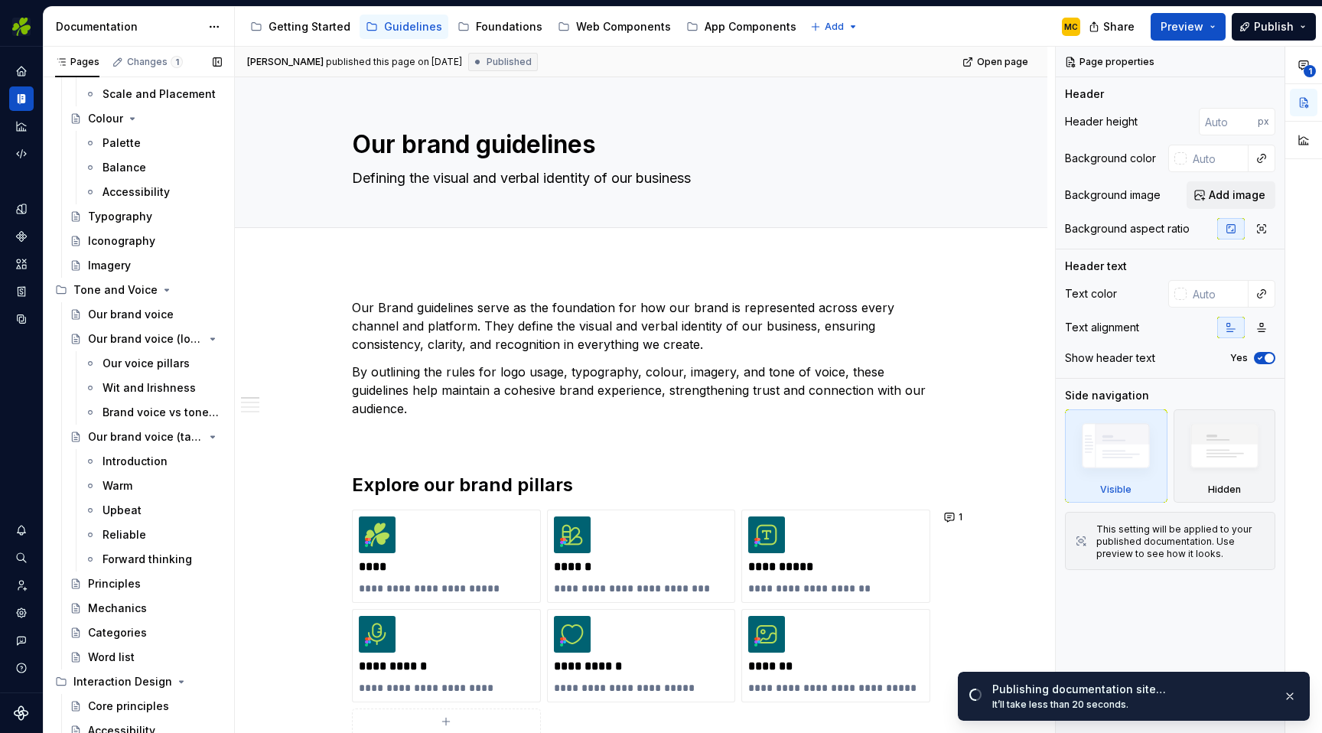
scroll to position [402, 0]
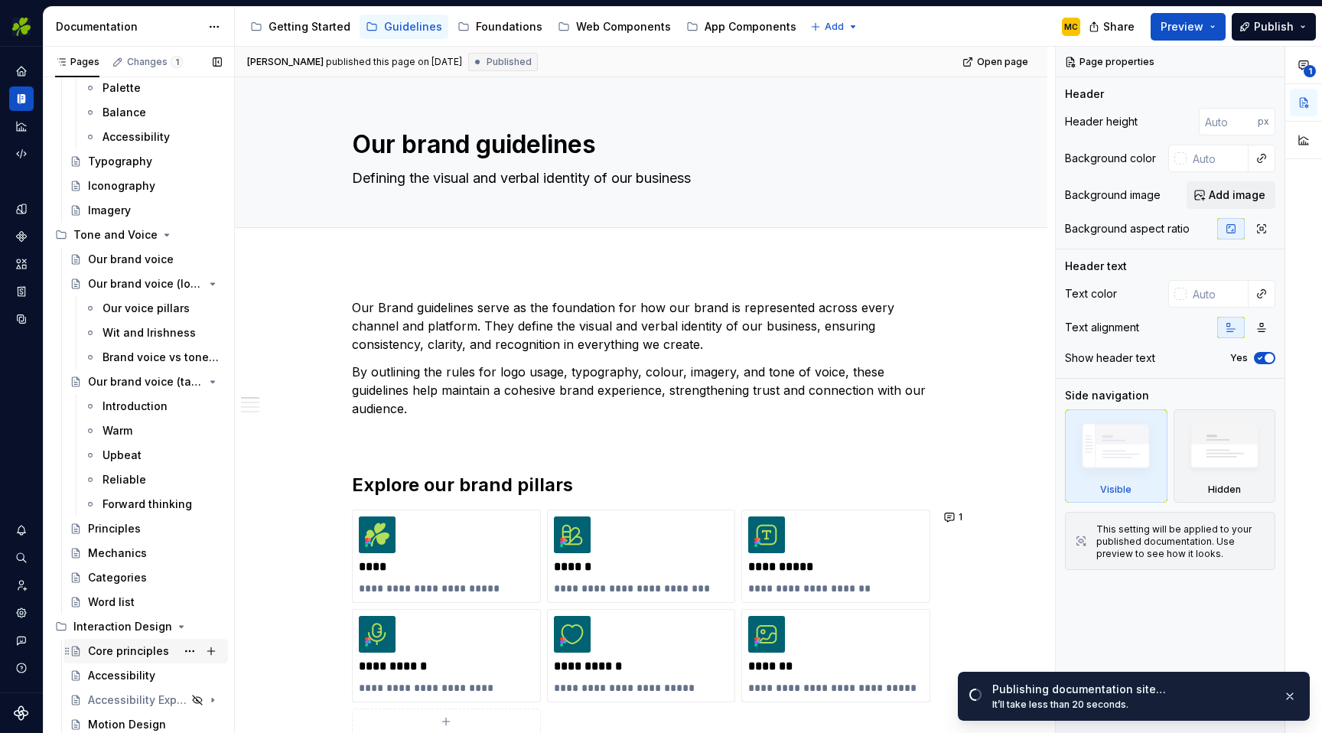
click at [131, 649] on div "Core principles" at bounding box center [128, 650] width 81 height 15
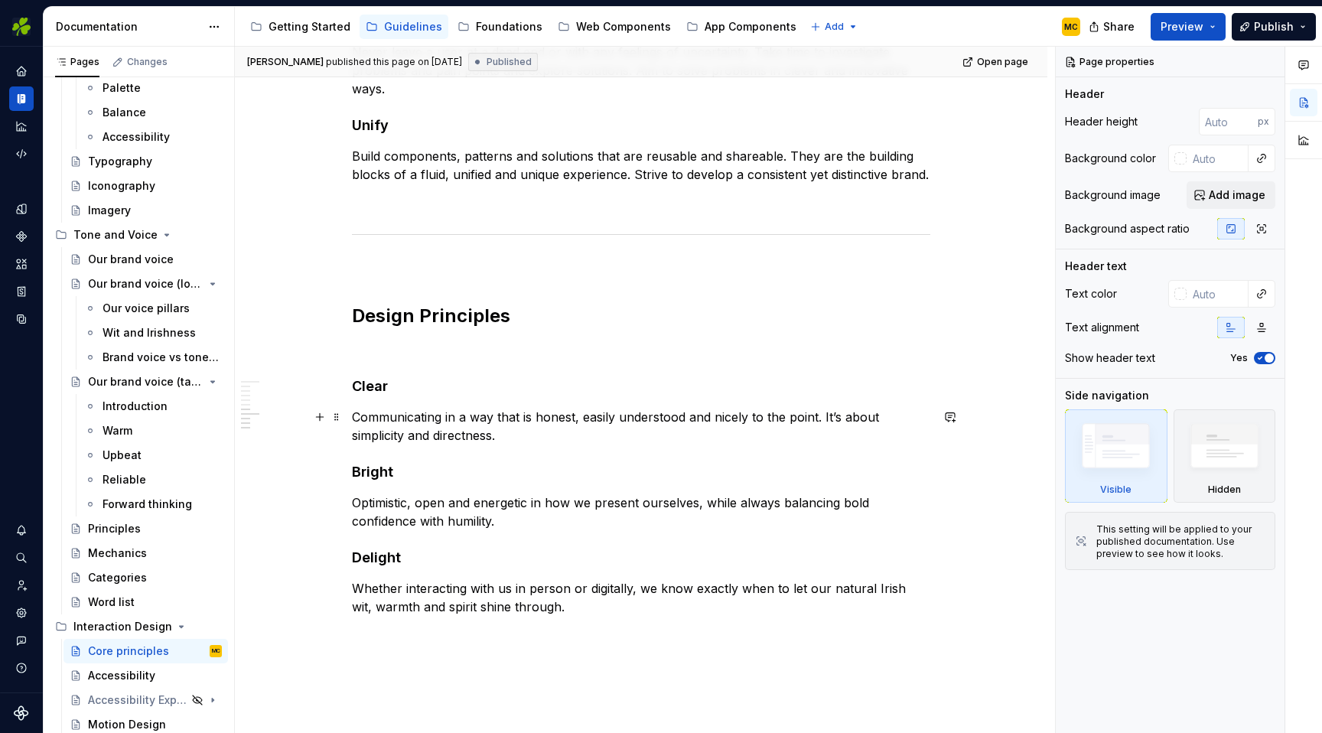
scroll to position [890, 0]
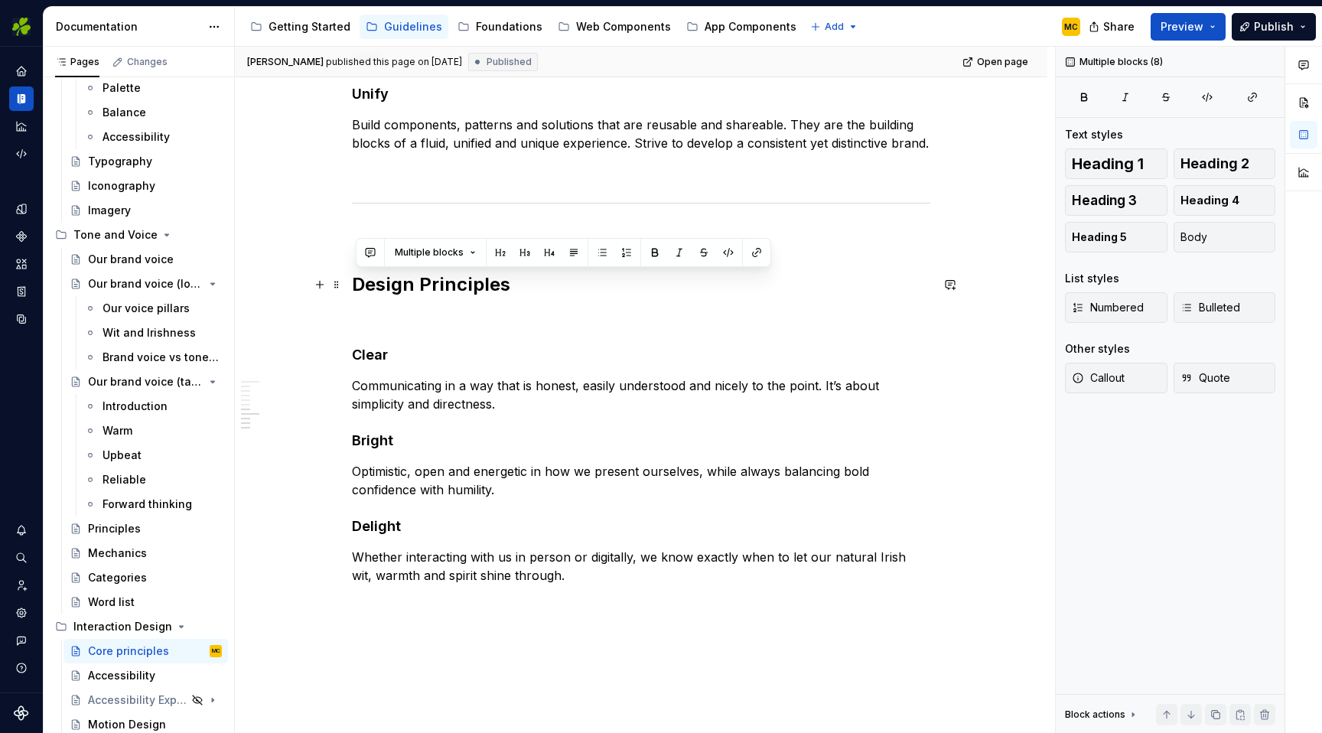
drag, startPoint x: 548, startPoint y: 581, endPoint x: 306, endPoint y: 285, distance: 381.6
click at [306, 285] on div "User Experience Principles Our aim is to create products that are meaningful an…" at bounding box center [641, 120] width 812 height 1460
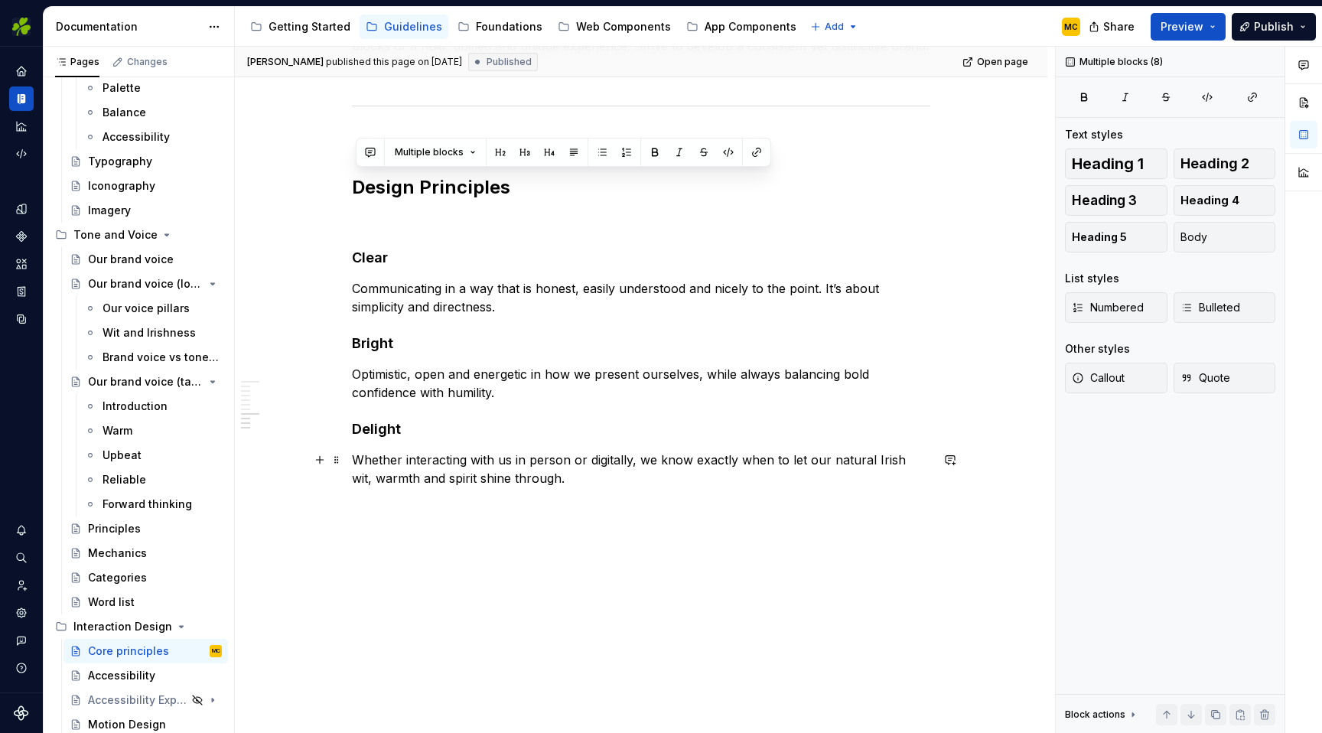
scroll to position [995, 0]
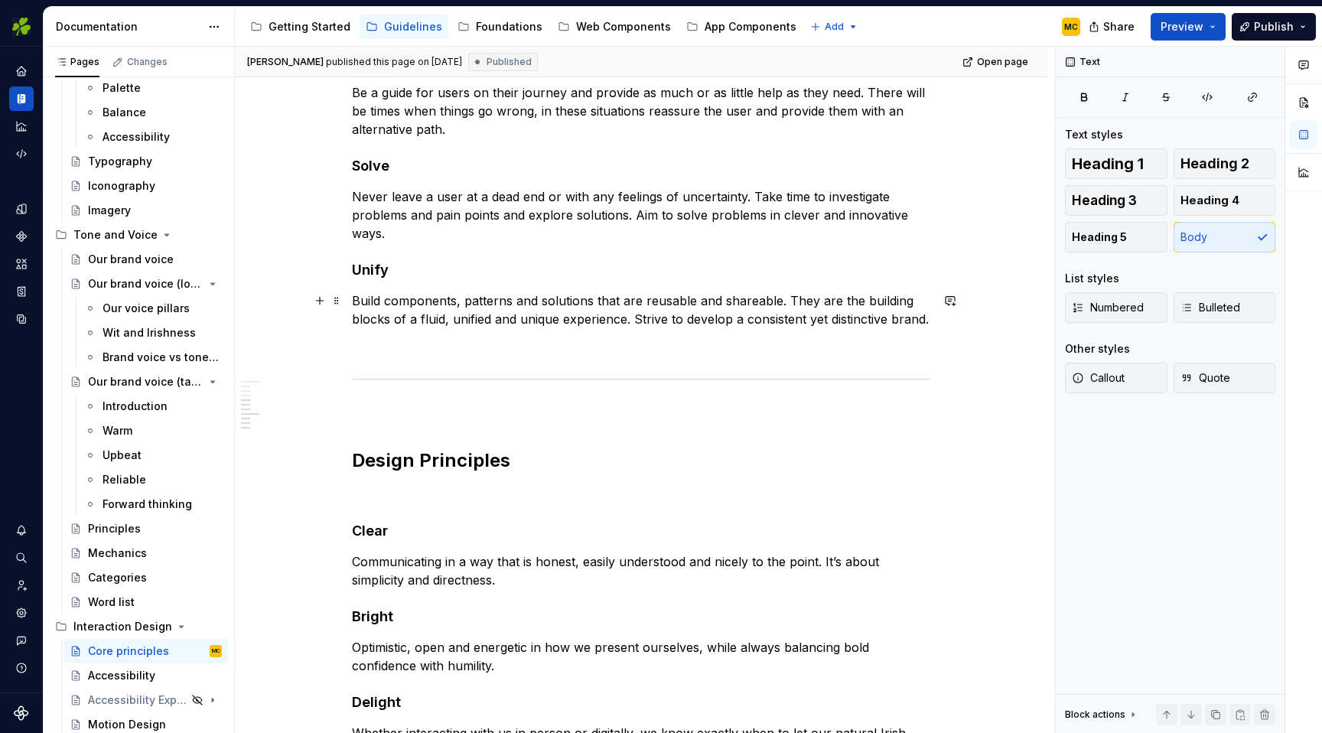
click at [410, 322] on p "Build components, patterns and solutions that are reusable and shareable. They …" at bounding box center [641, 309] width 578 height 37
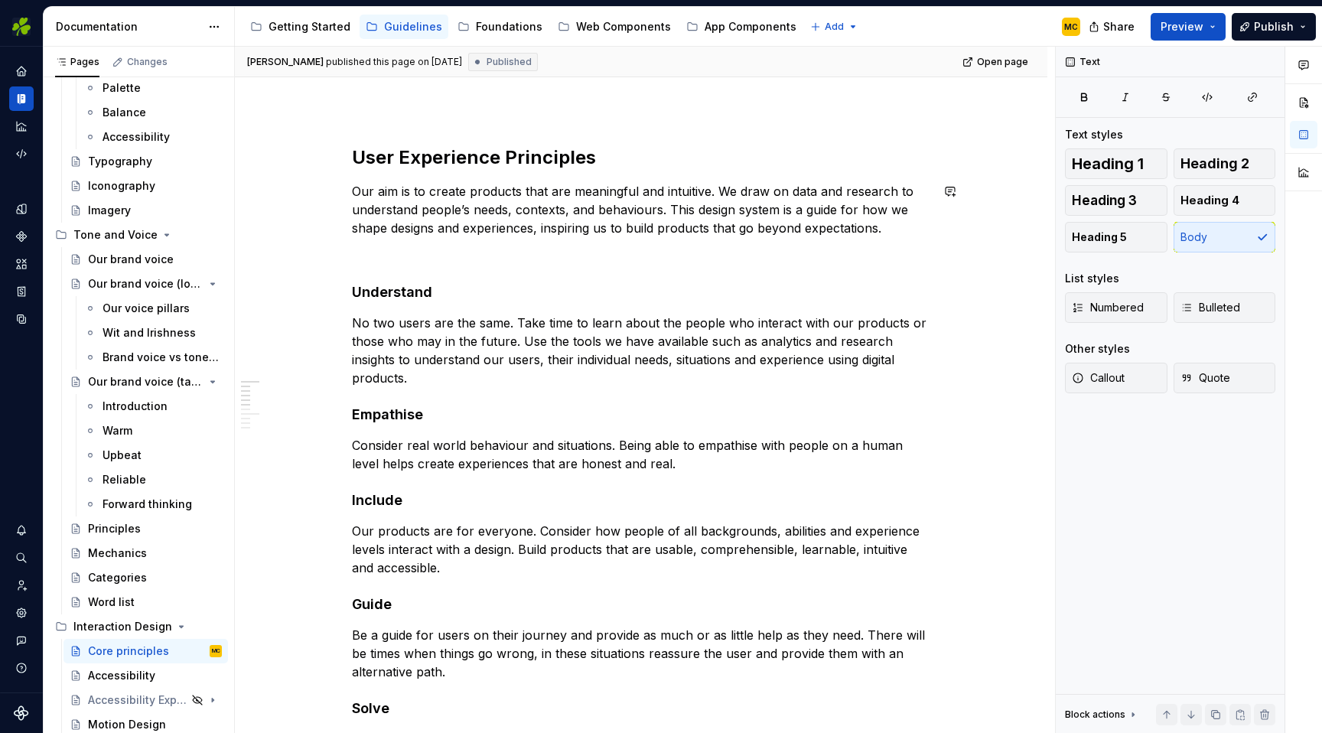
scroll to position [166, 0]
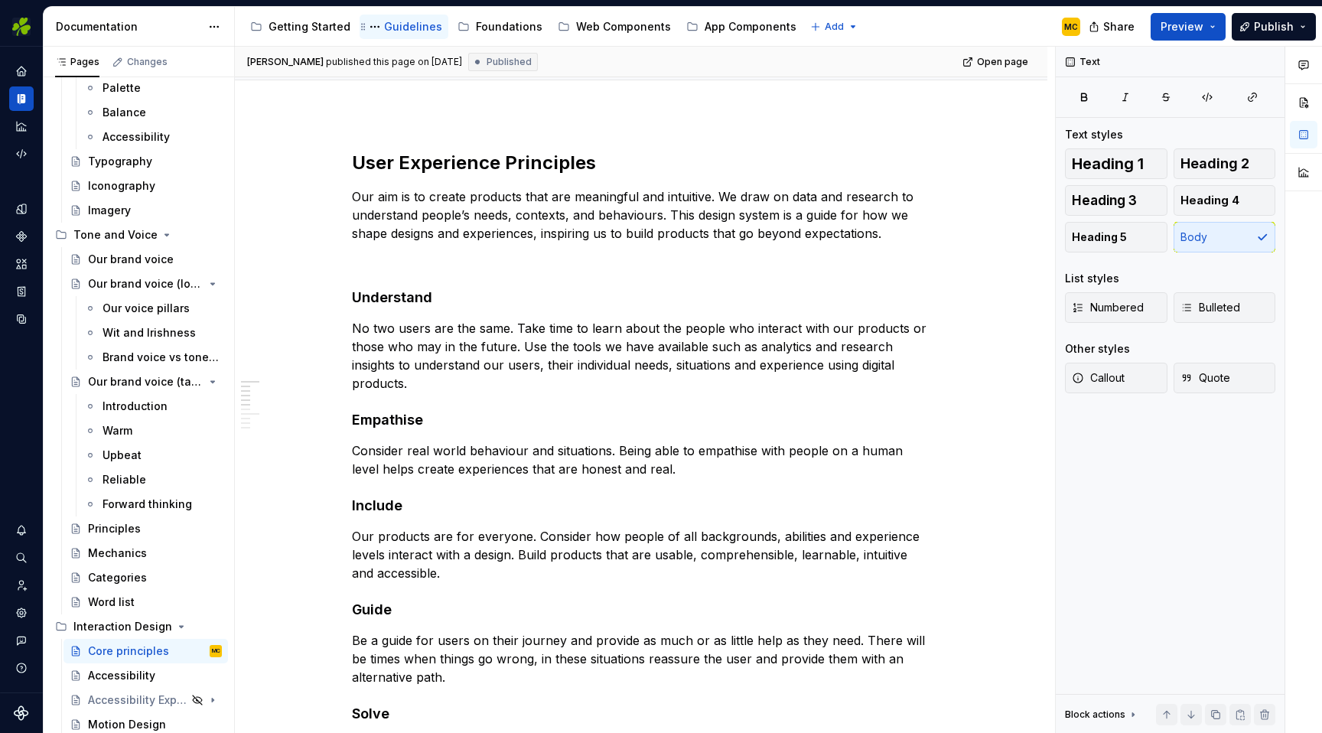
click at [408, 27] on div "Guidelines" at bounding box center [413, 26] width 58 height 15
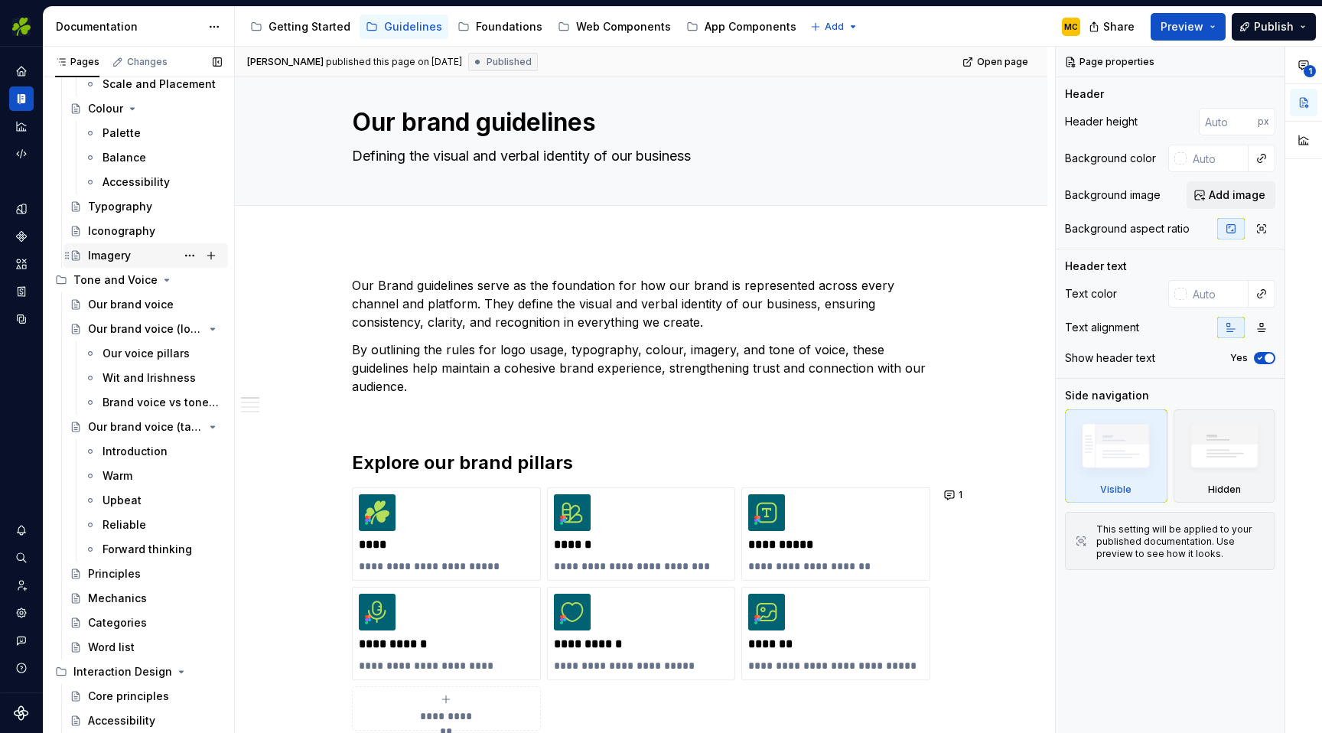
scroll to position [402, 0]
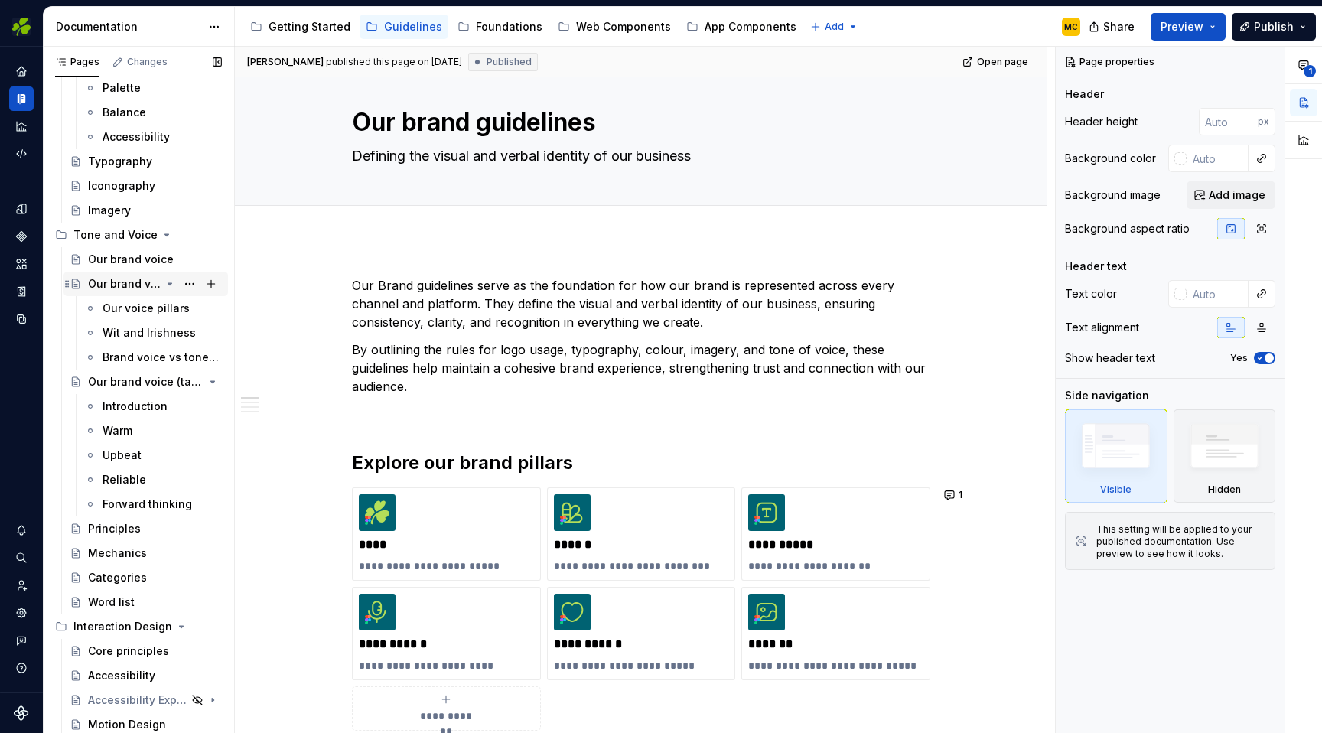
click at [135, 283] on div "Our brand voice (long)" at bounding box center [124, 283] width 73 height 15
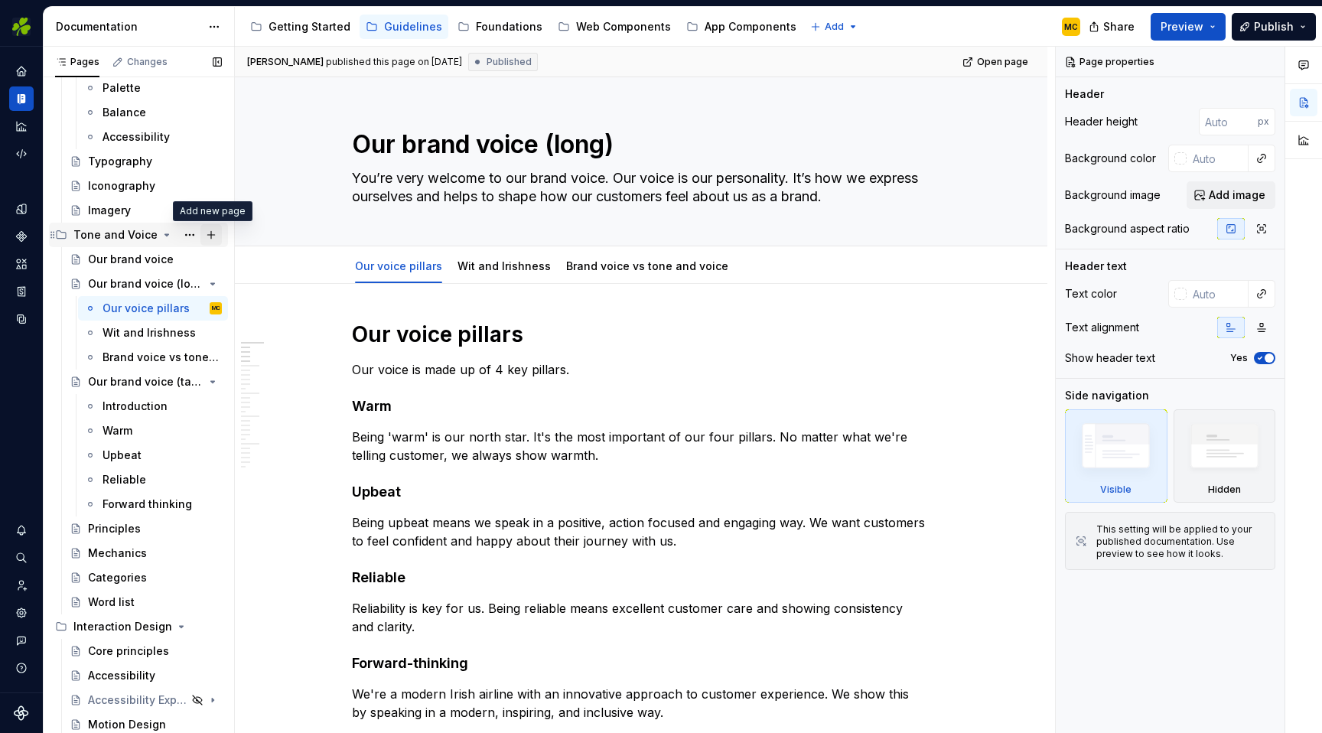
click at [211, 233] on button "Page tree" at bounding box center [210, 234] width 21 height 21
type textarea "*"
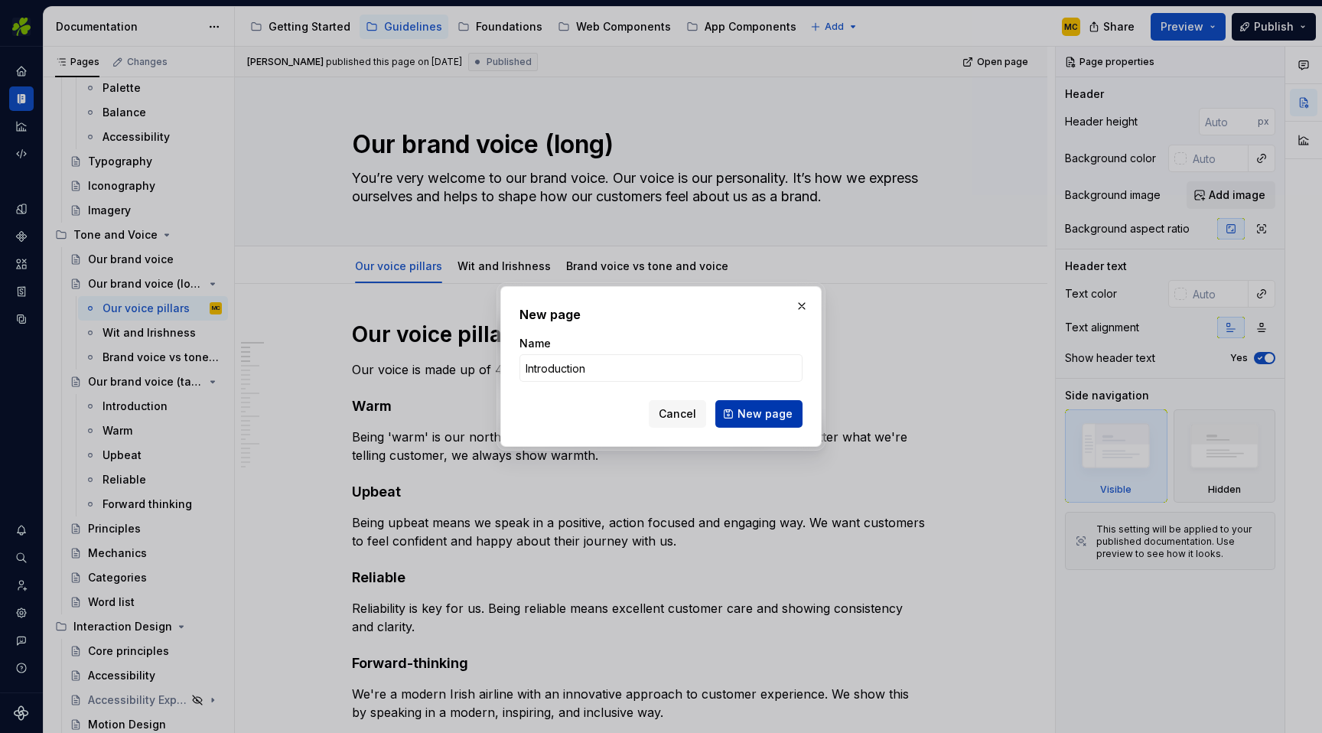
type input "Introduction"
click at [781, 415] on span "New page" at bounding box center [764, 413] width 55 height 15
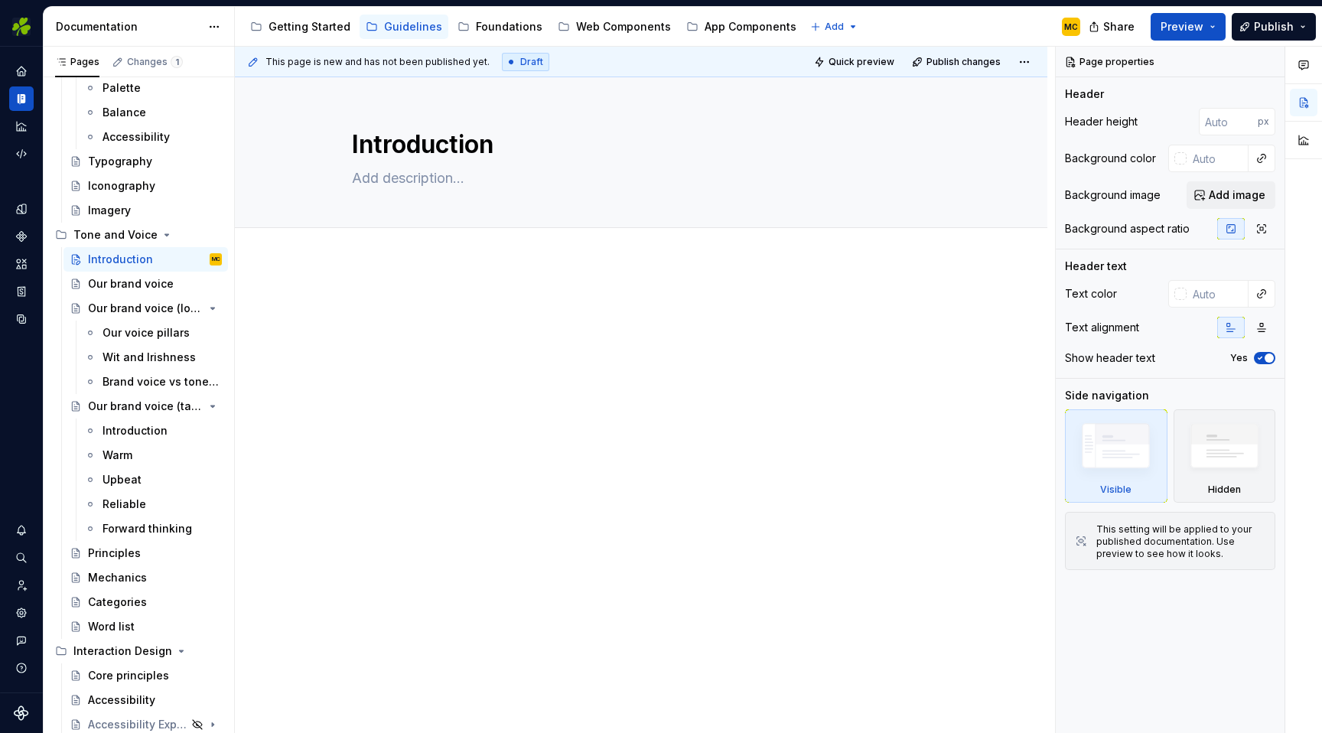
click at [467, 313] on p at bounding box center [641, 307] width 578 height 18
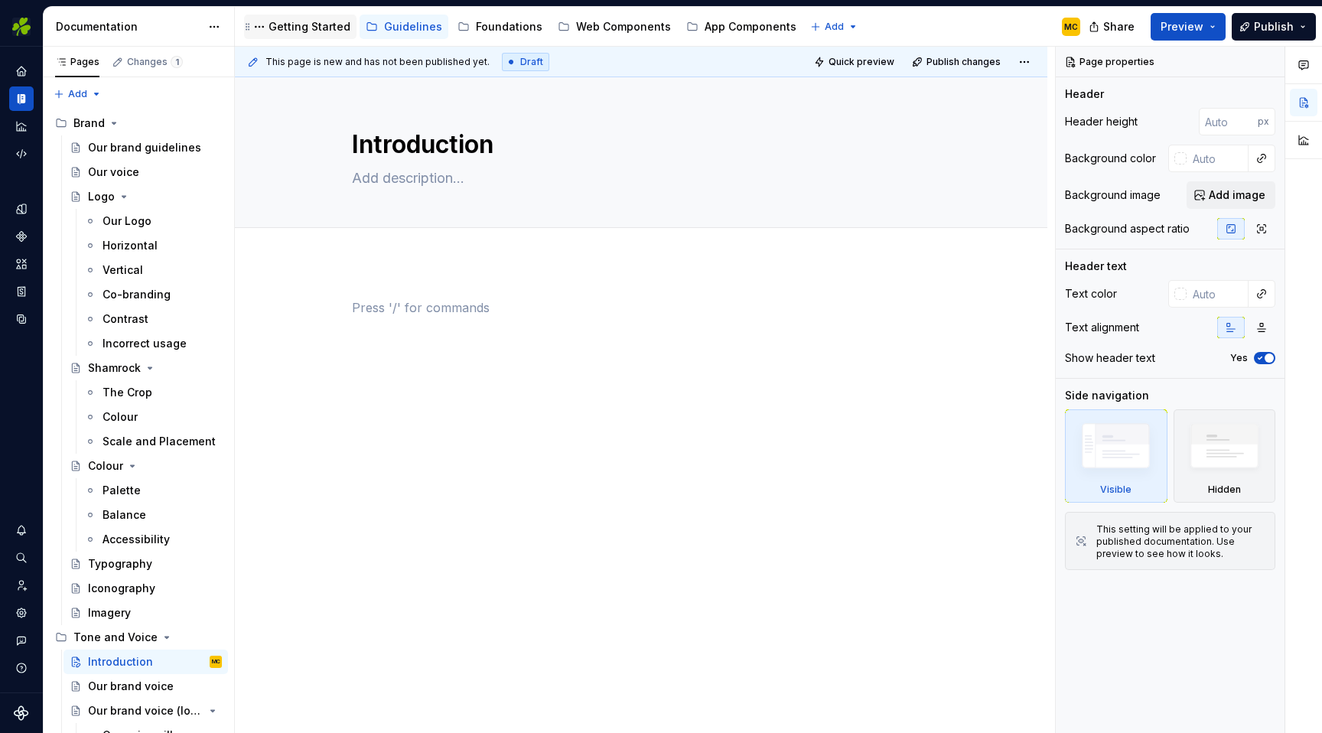
click at [304, 31] on div "Getting Started" at bounding box center [310, 26] width 82 height 15
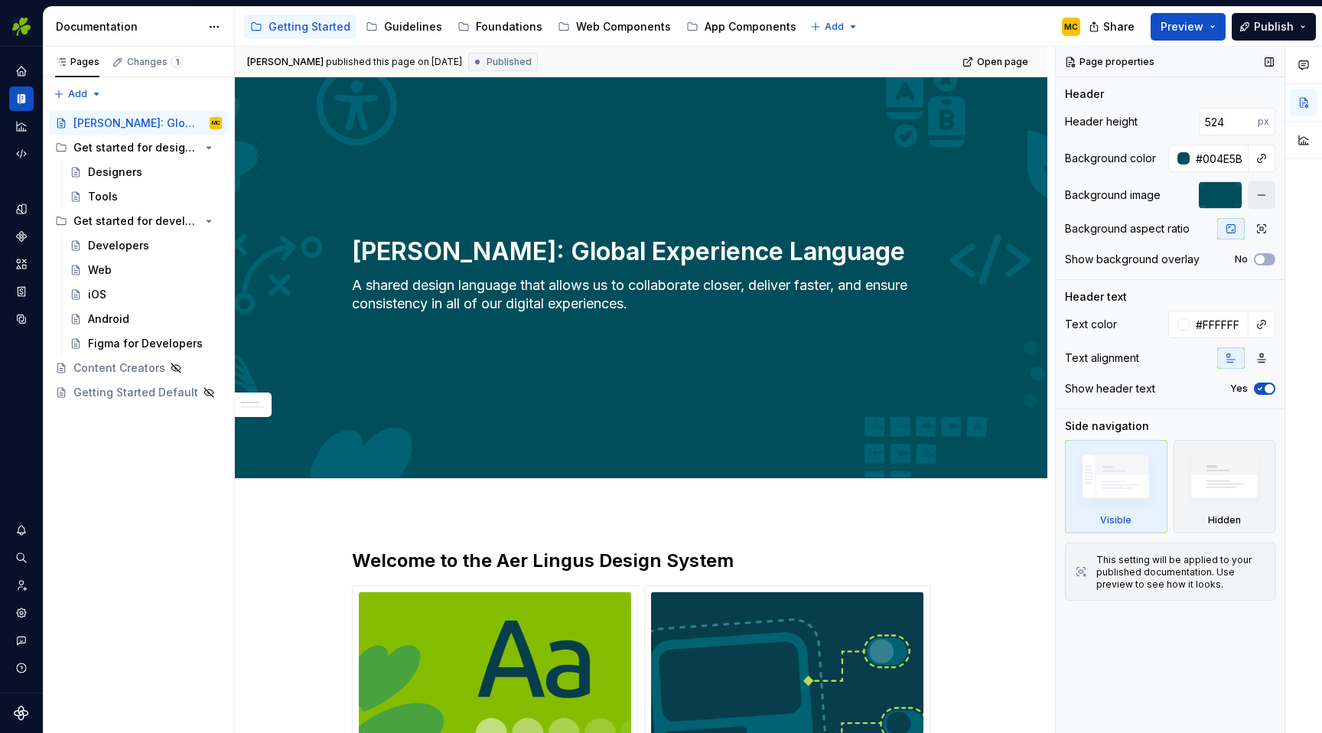
click at [1257, 190] on button "button" at bounding box center [1262, 195] width 28 height 28
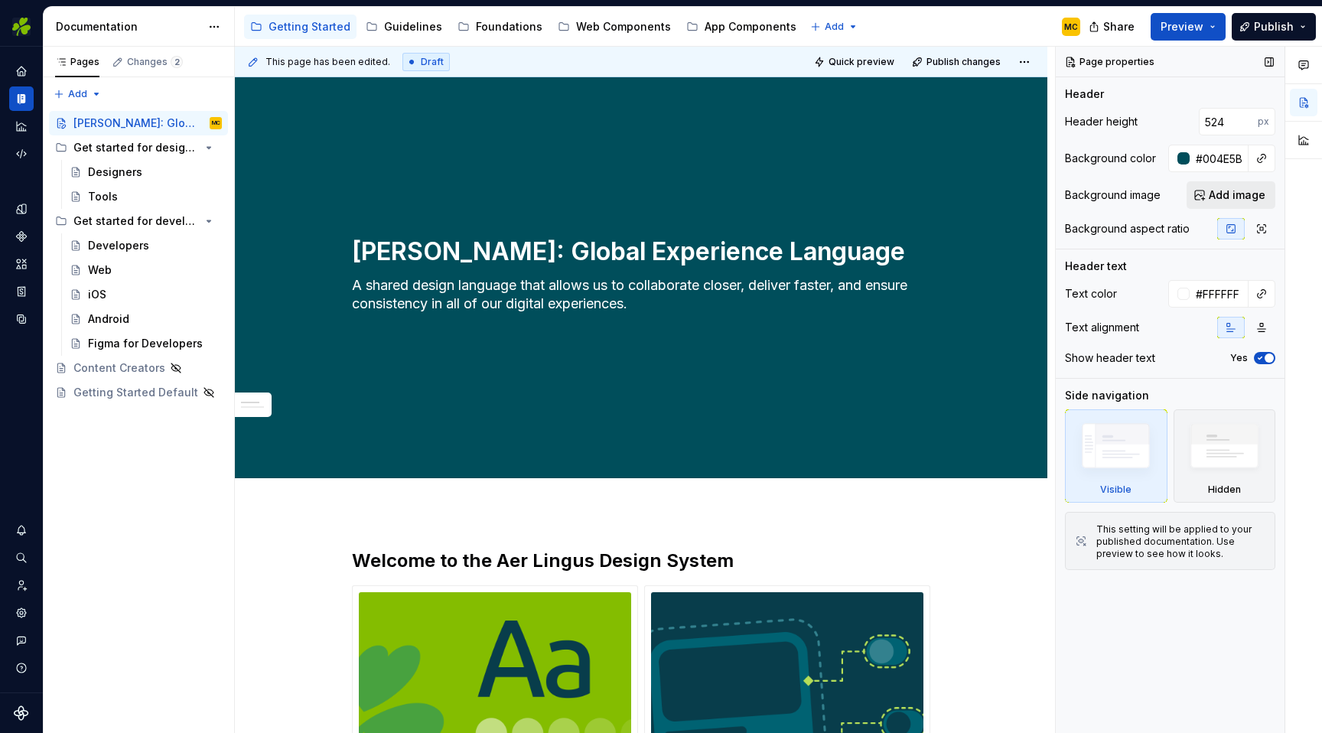
click at [1230, 196] on span "Add image" at bounding box center [1237, 194] width 57 height 15
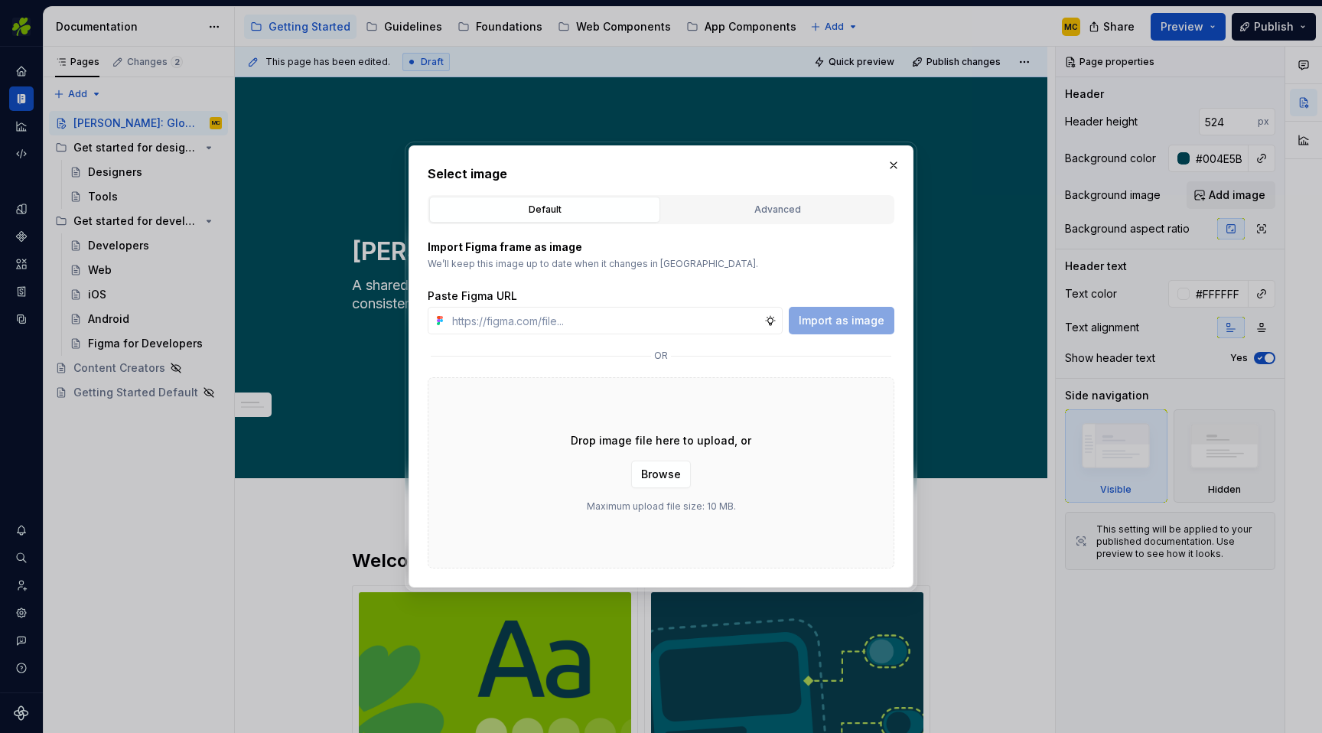
type textarea "*"
type input "[URL][DOMAIN_NAME]"
click at [838, 326] on span "Import as image" at bounding box center [842, 320] width 86 height 15
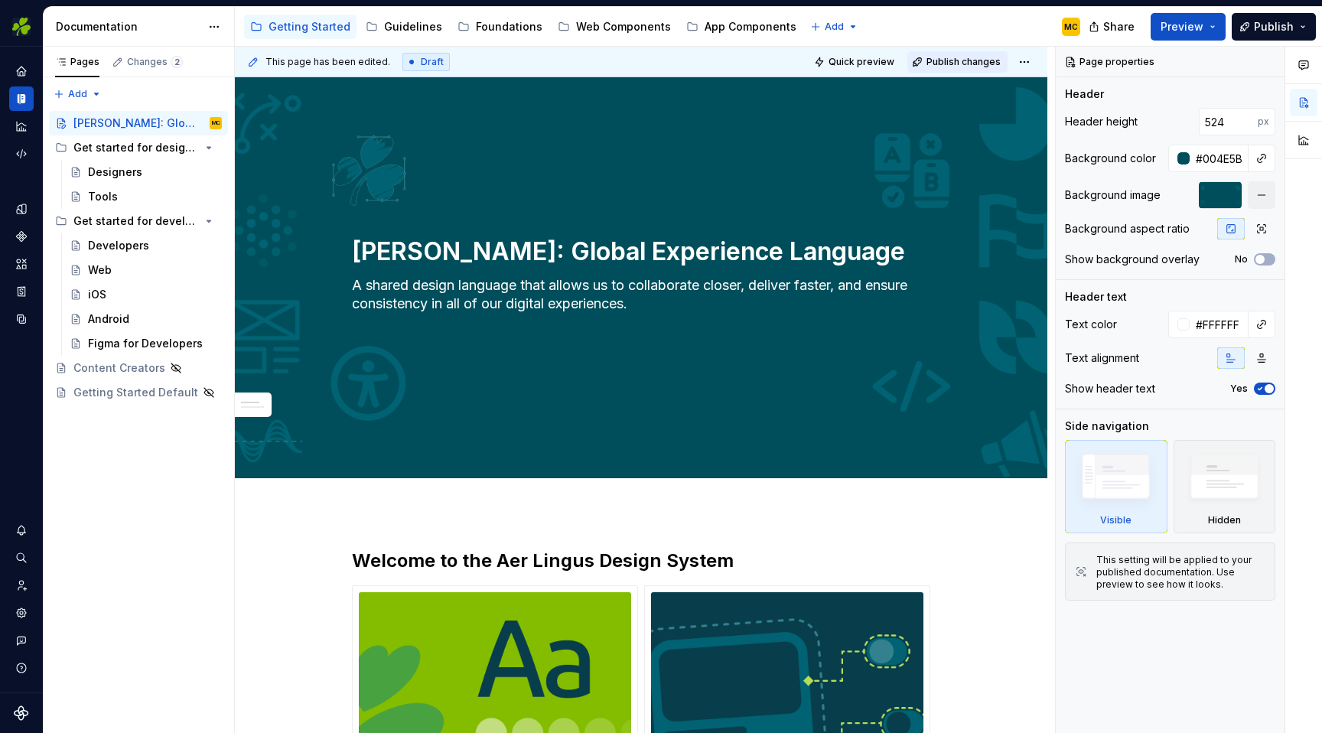
click at [960, 62] on span "Publish changes" at bounding box center [963, 62] width 74 height 12
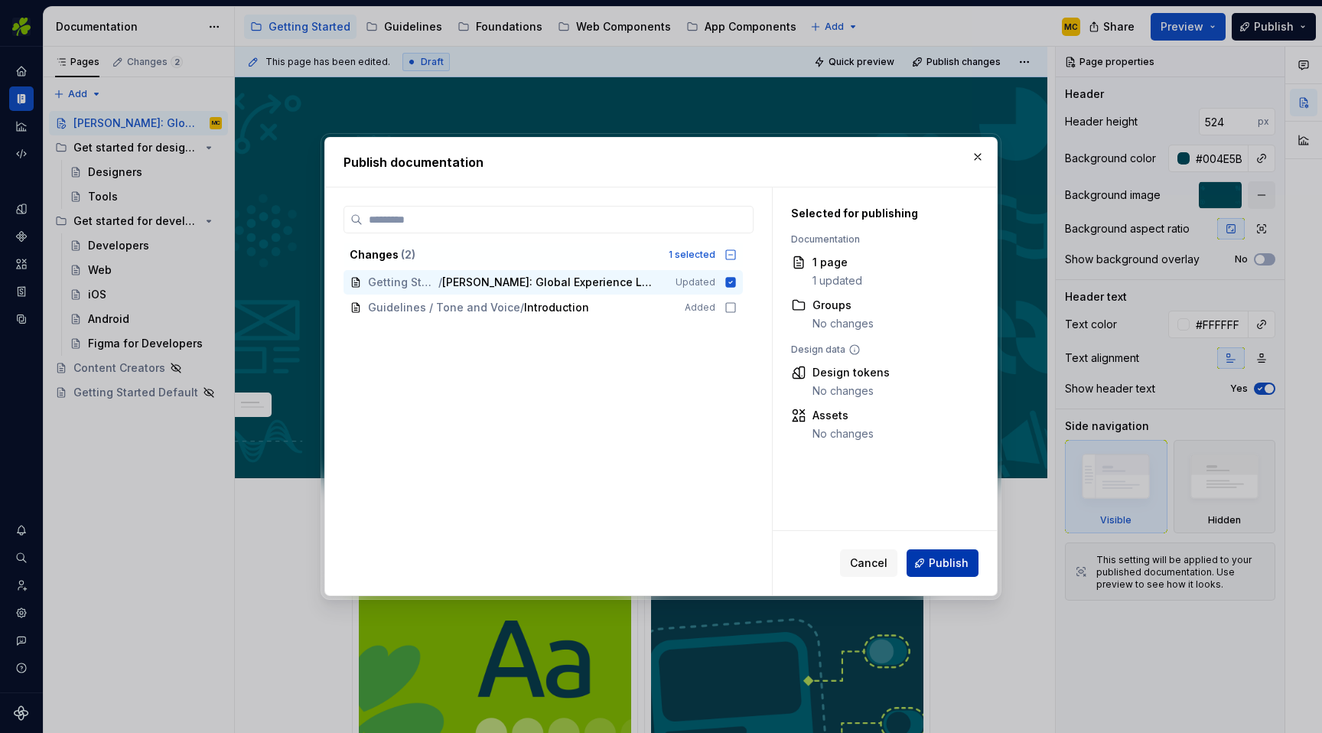
click at [949, 559] on span "Publish" at bounding box center [949, 562] width 40 height 15
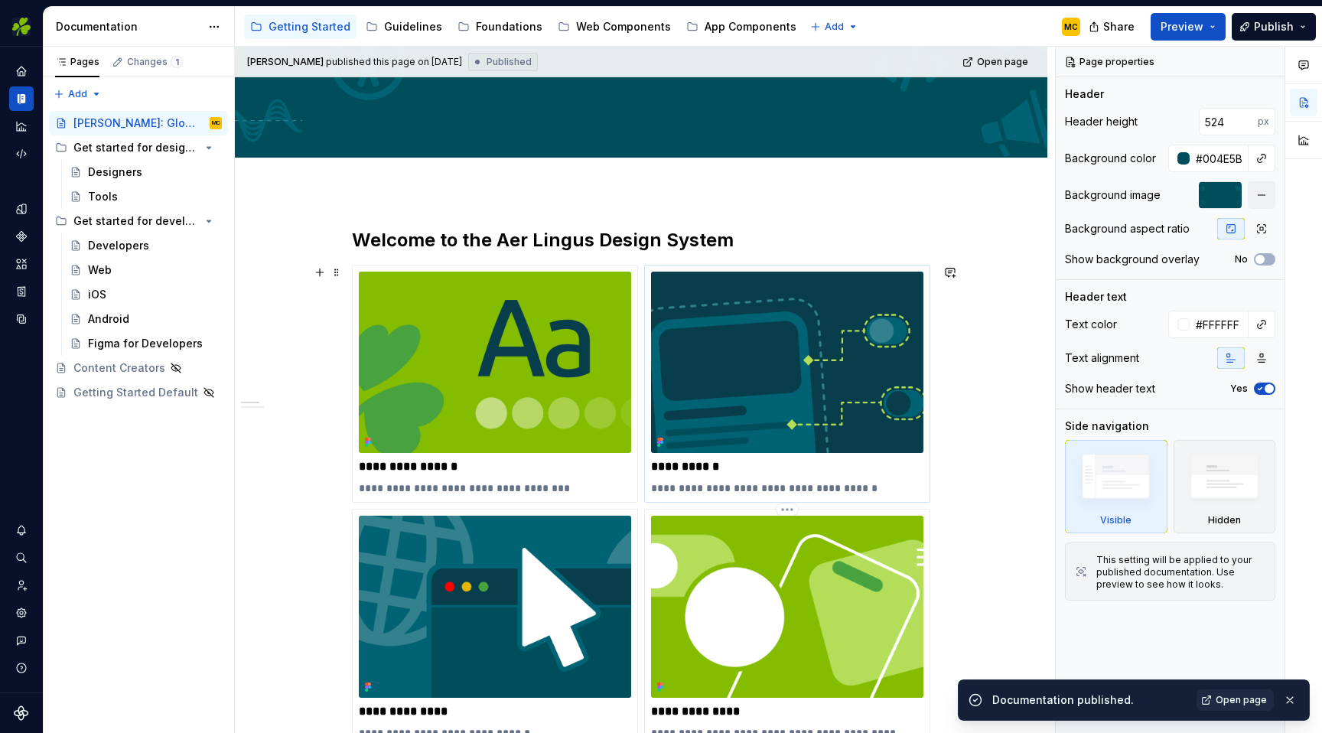
scroll to position [321, 0]
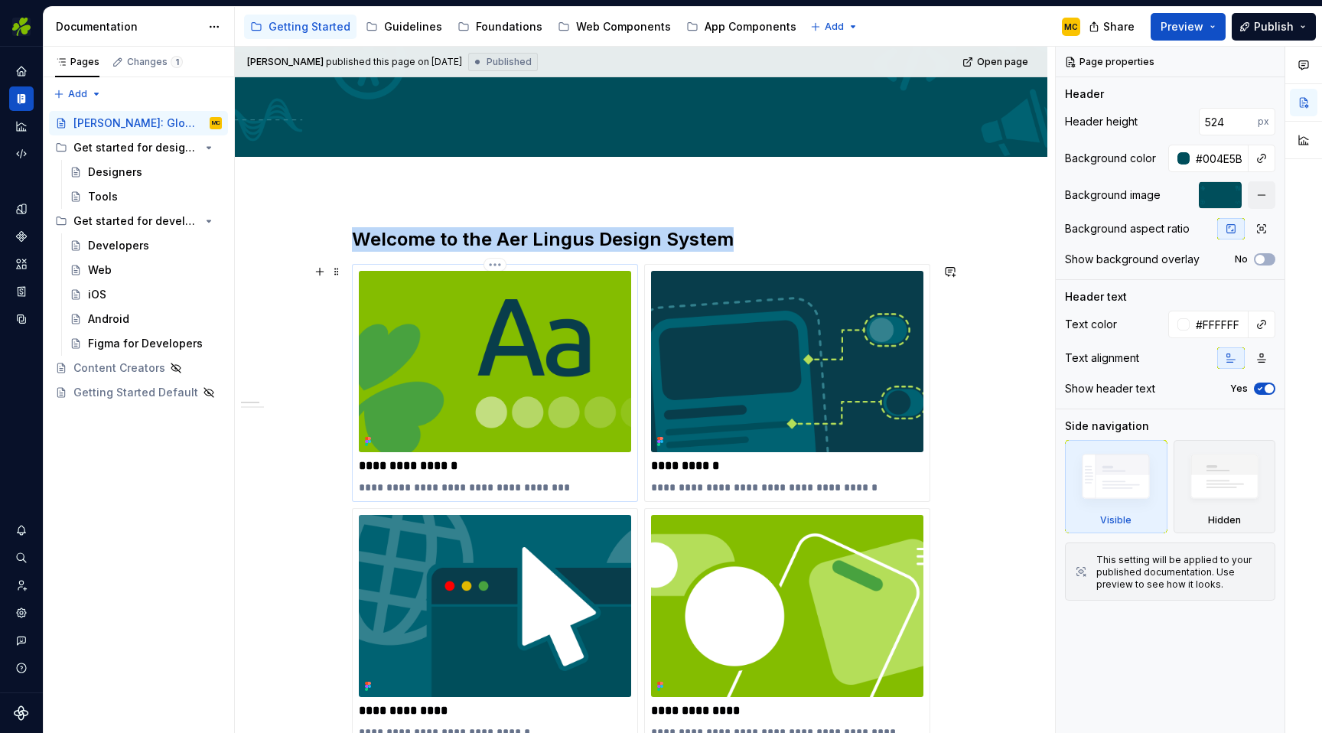
click at [512, 324] on img at bounding box center [495, 361] width 272 height 181
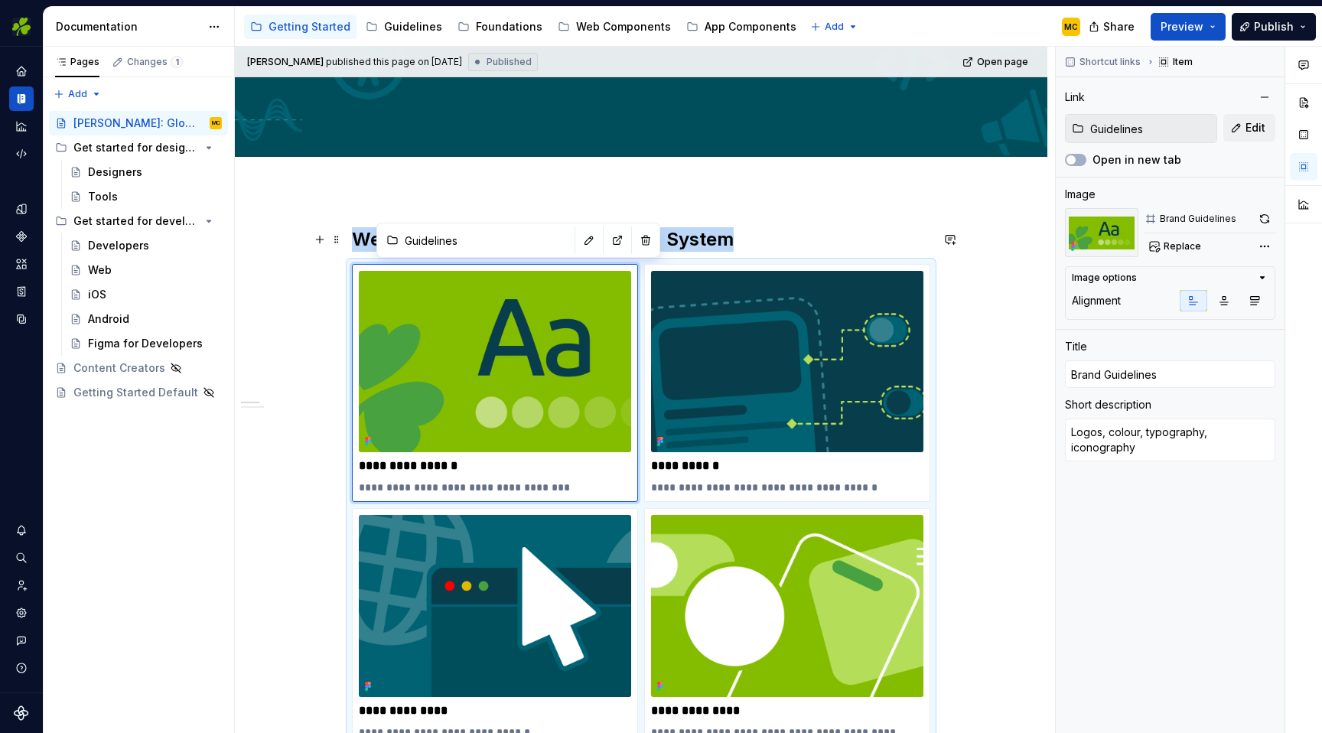
click at [374, 28] on button "Page tree" at bounding box center [375, 27] width 18 height 18
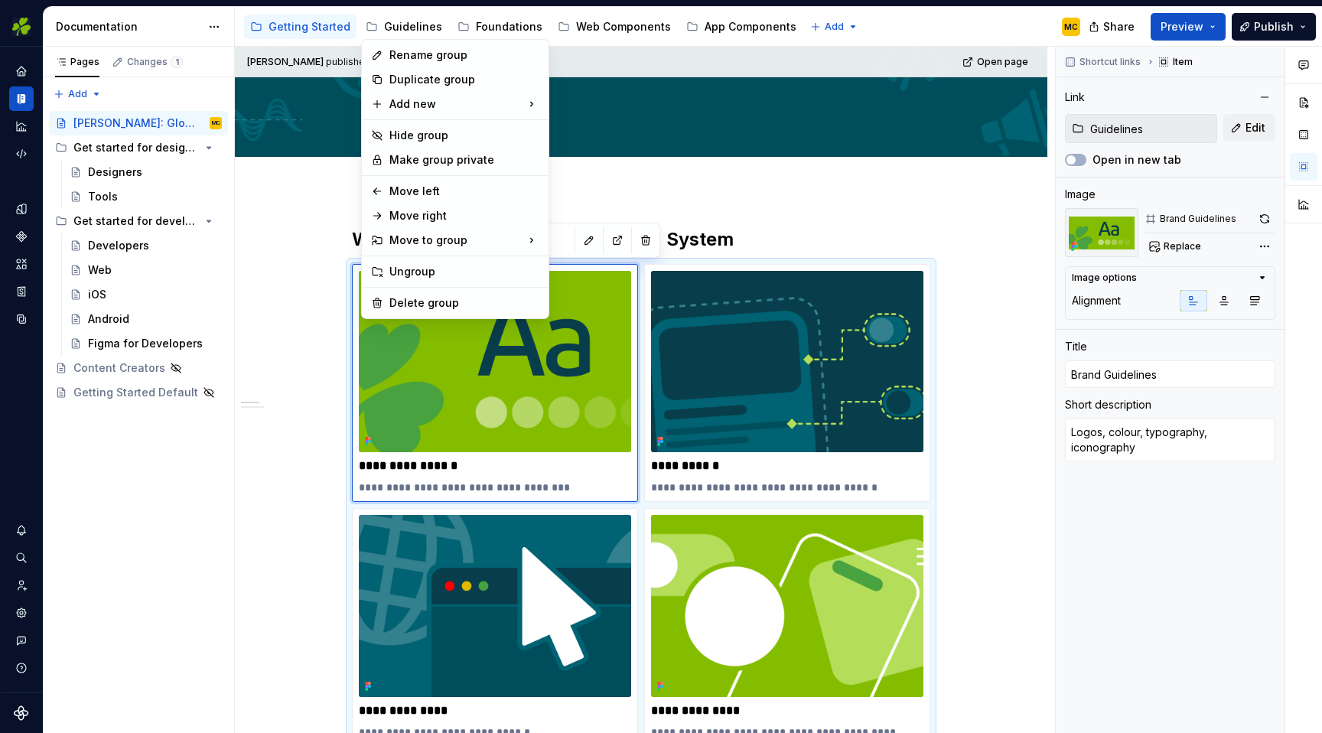
click at [406, 24] on html "EI Design MC Dataset Aer Lingus Documentation Accessibility guide for tree Page…" at bounding box center [661, 366] width 1322 height 733
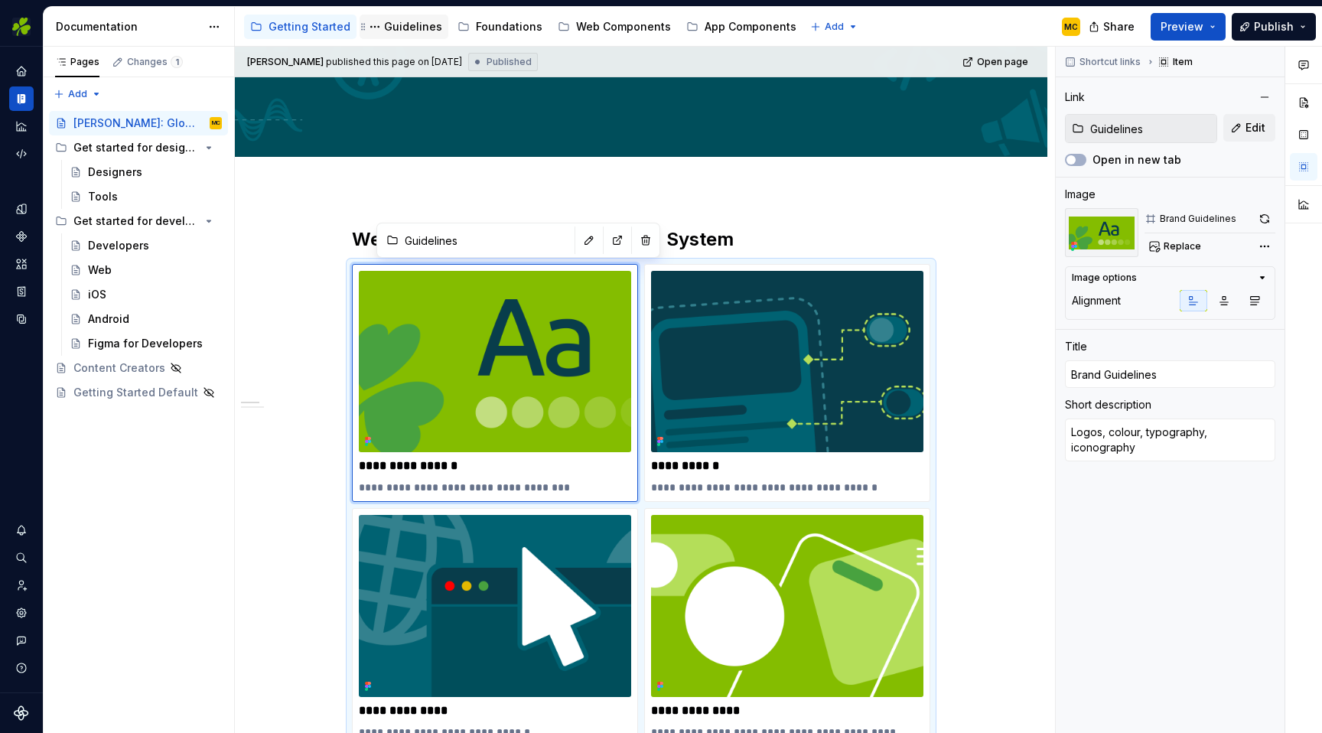
click at [405, 28] on div "Guidelines" at bounding box center [413, 26] width 58 height 15
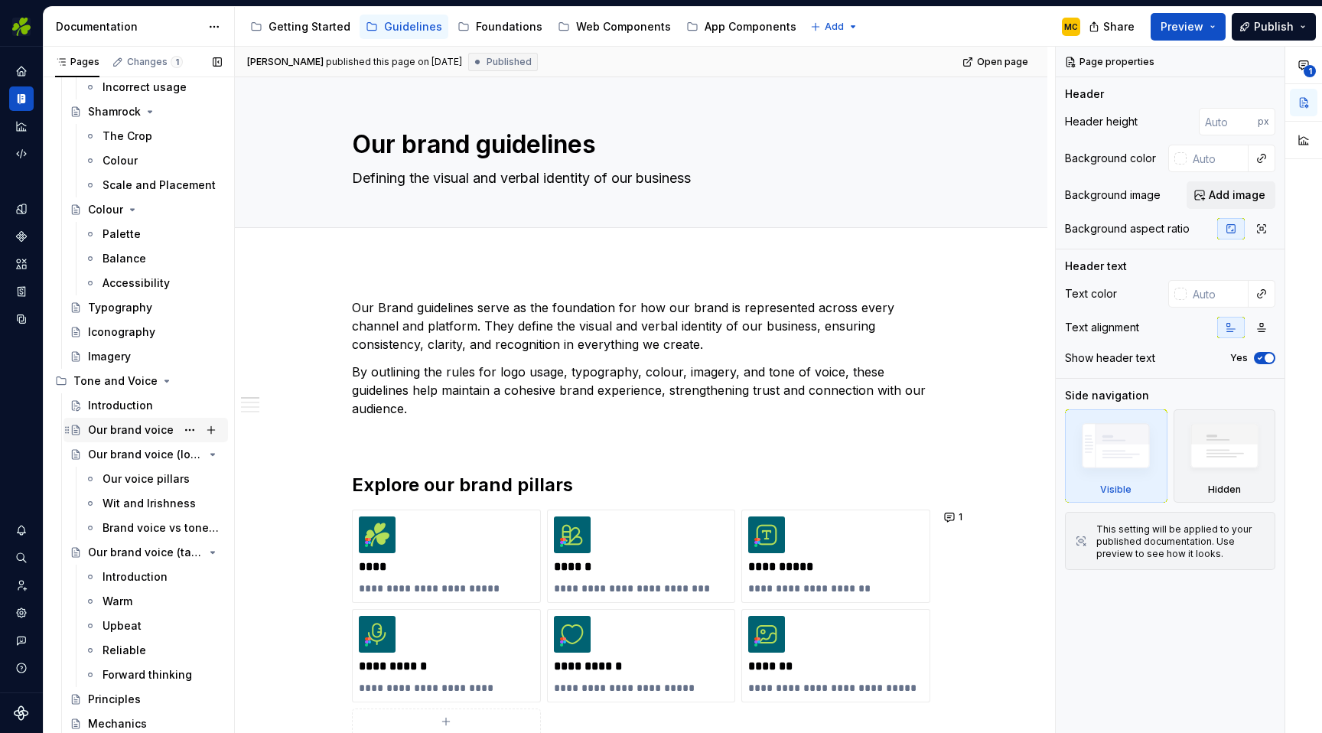
scroll to position [259, 0]
click at [130, 402] on div "Introduction" at bounding box center [120, 402] width 65 height 15
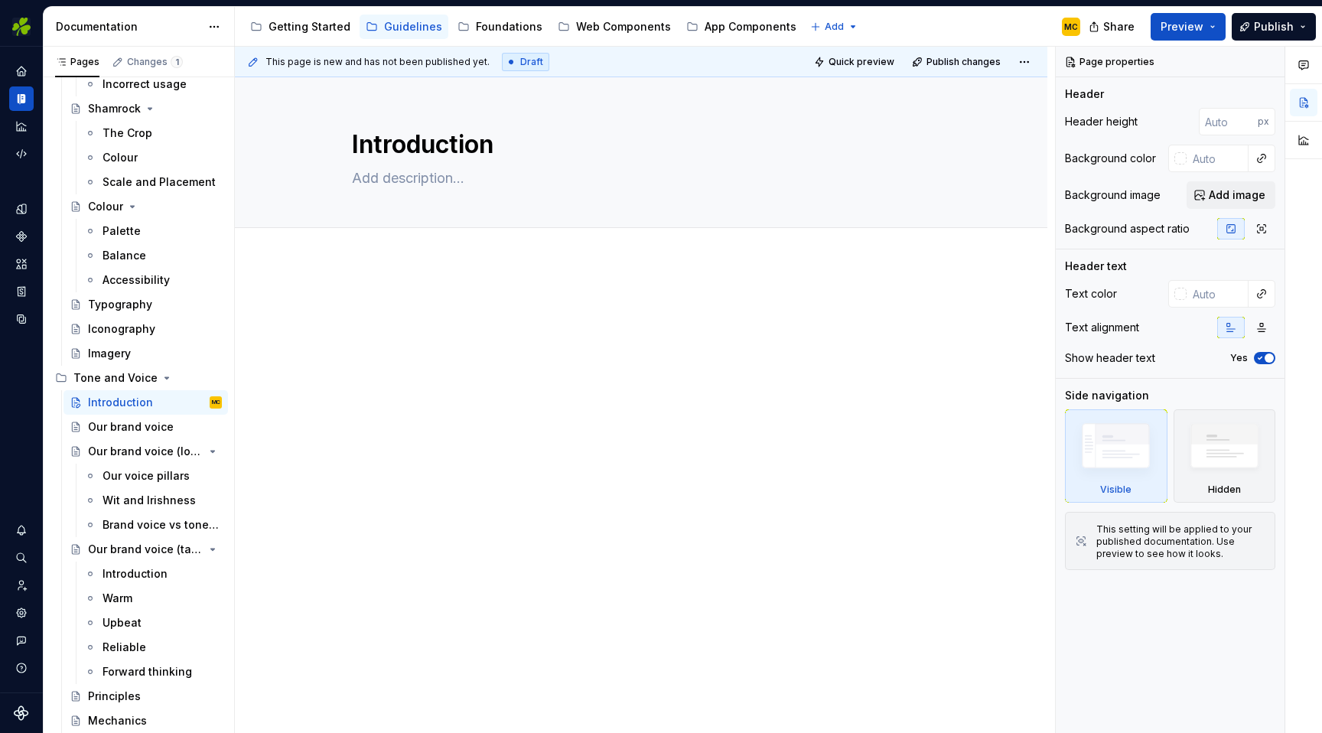
type textarea "*"
click at [403, 327] on div at bounding box center [641, 327] width 578 height 58
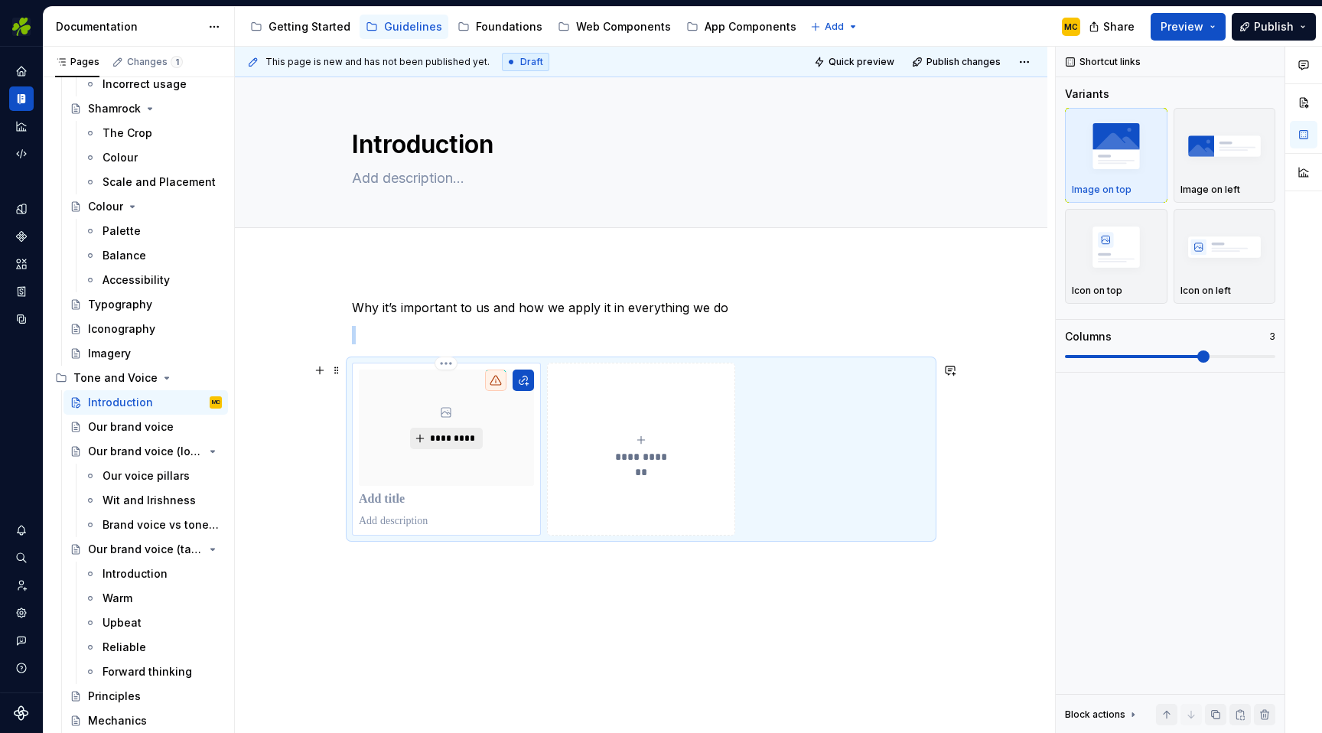
click at [461, 436] on span "*********" at bounding box center [452, 438] width 47 height 12
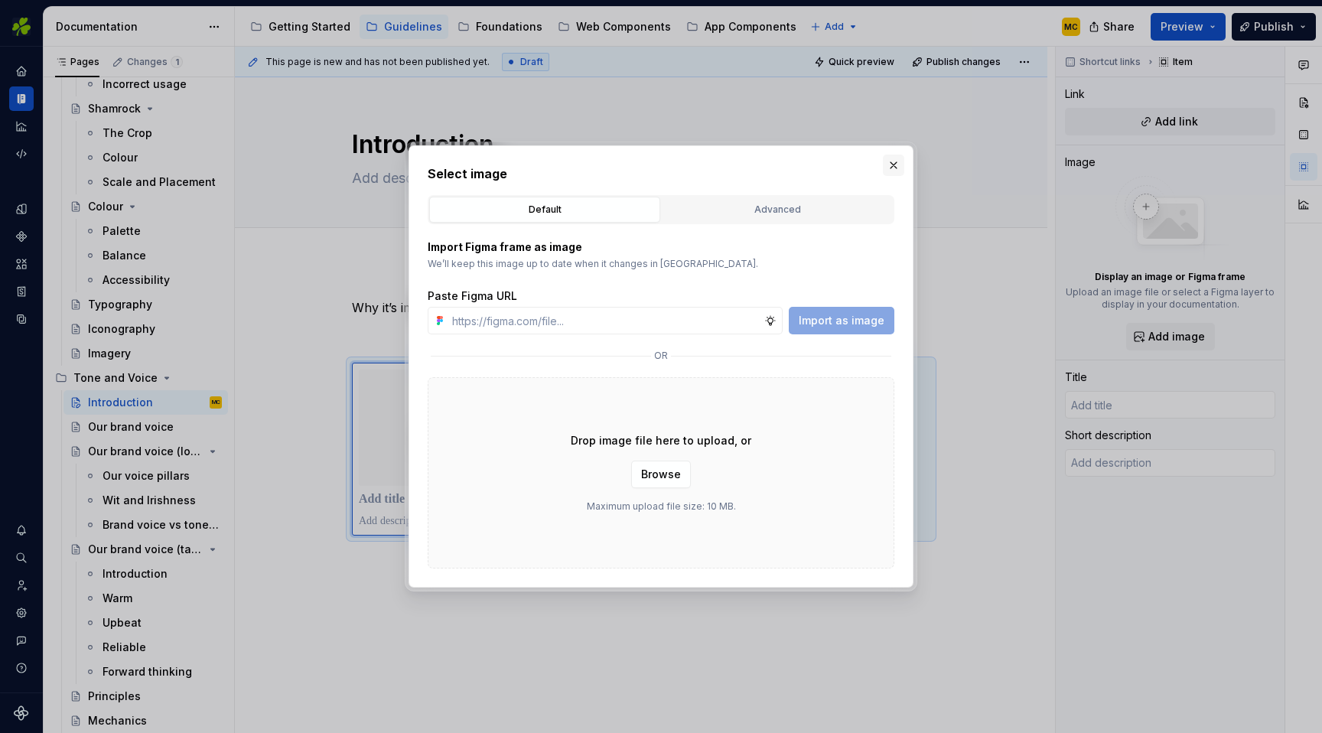
click at [897, 165] on button "button" at bounding box center [893, 165] width 21 height 21
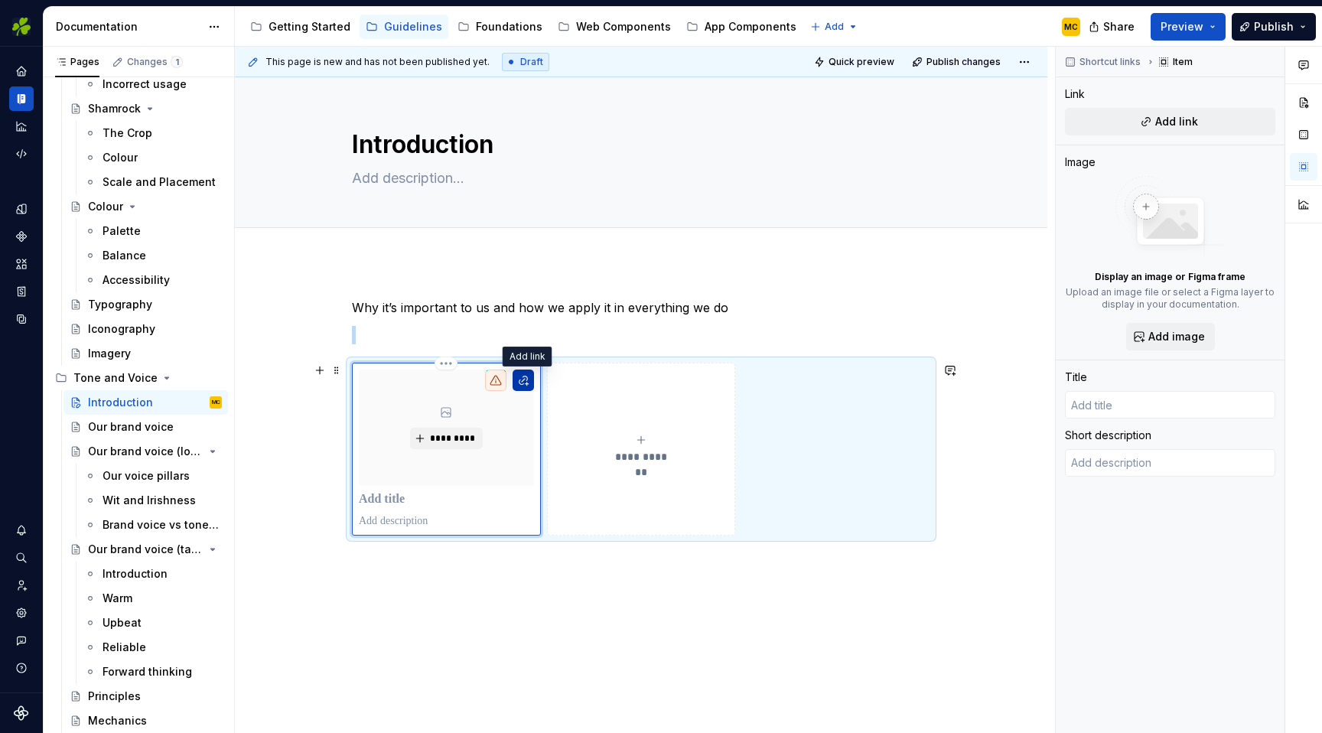
click at [534, 380] on button "button" at bounding box center [523, 380] width 21 height 21
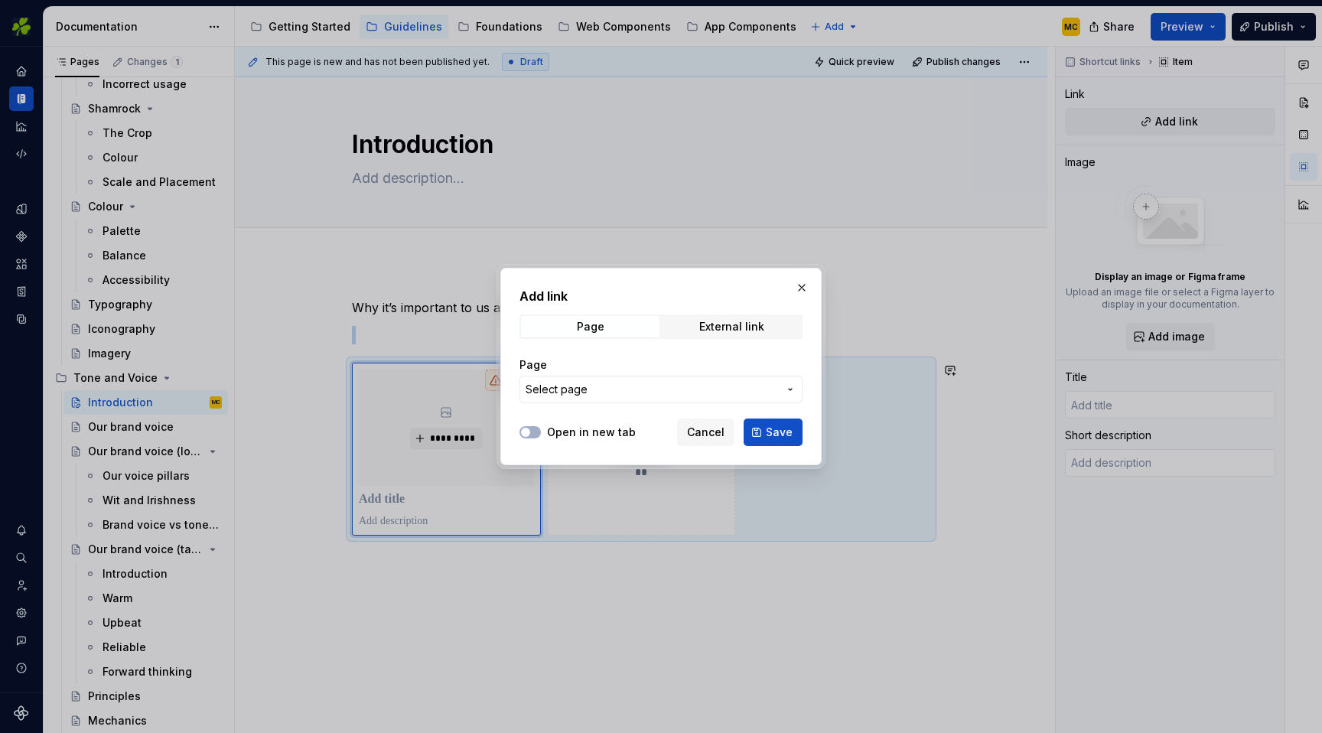
click at [658, 385] on span "Select page" at bounding box center [652, 389] width 252 height 15
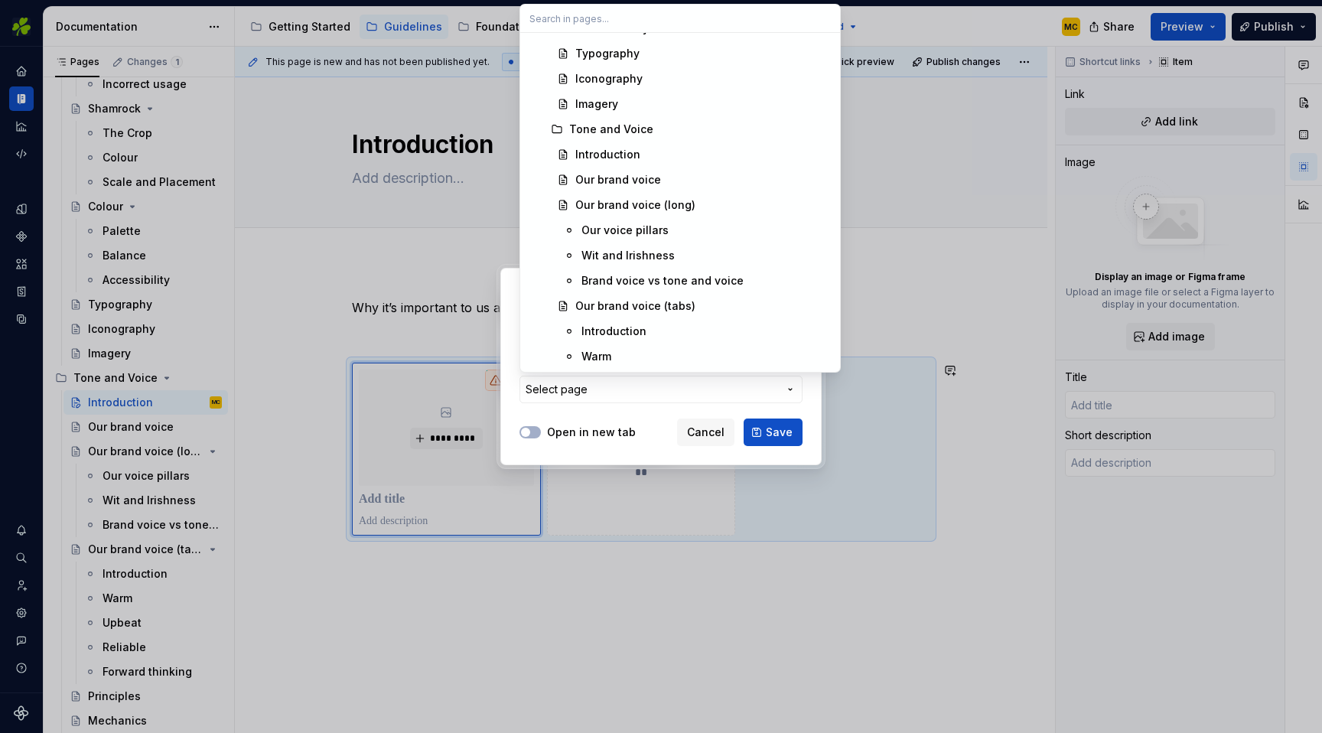
scroll to position [834, 0]
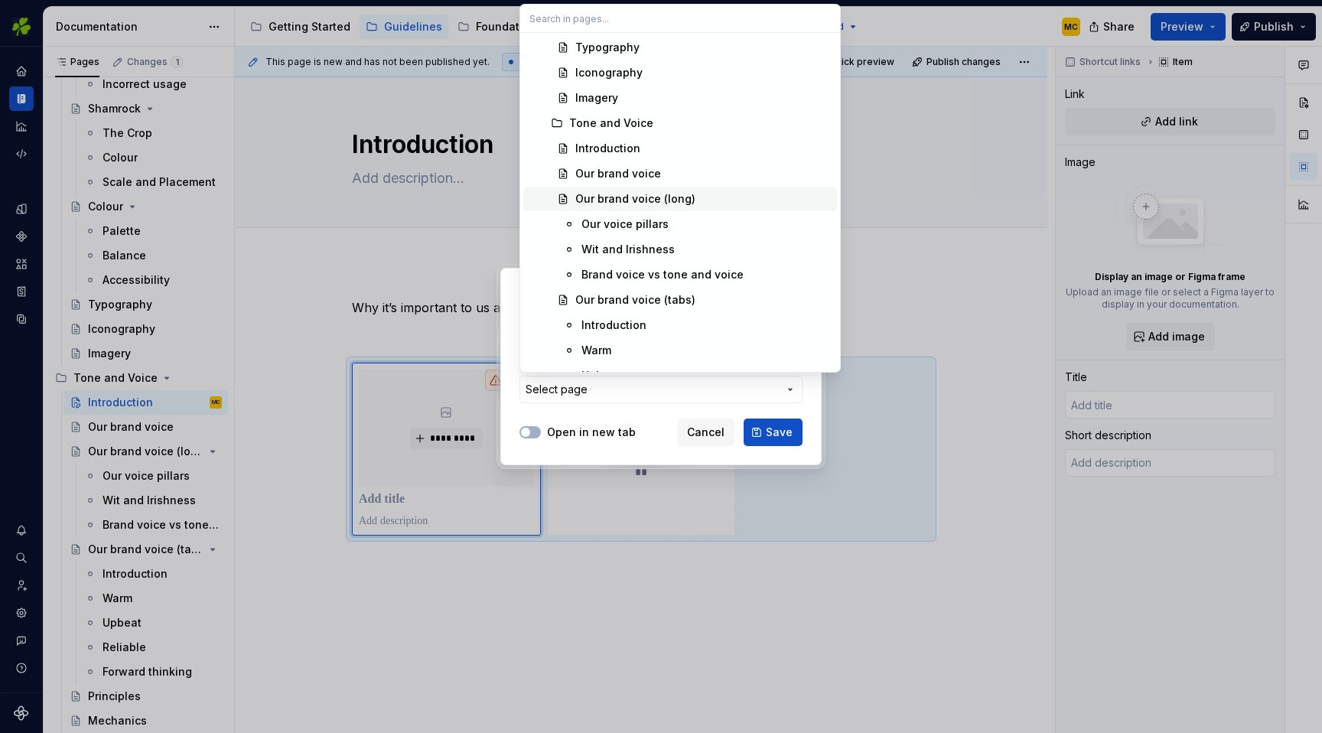
click at [698, 200] on div "Our brand voice (long)" at bounding box center [703, 198] width 256 height 15
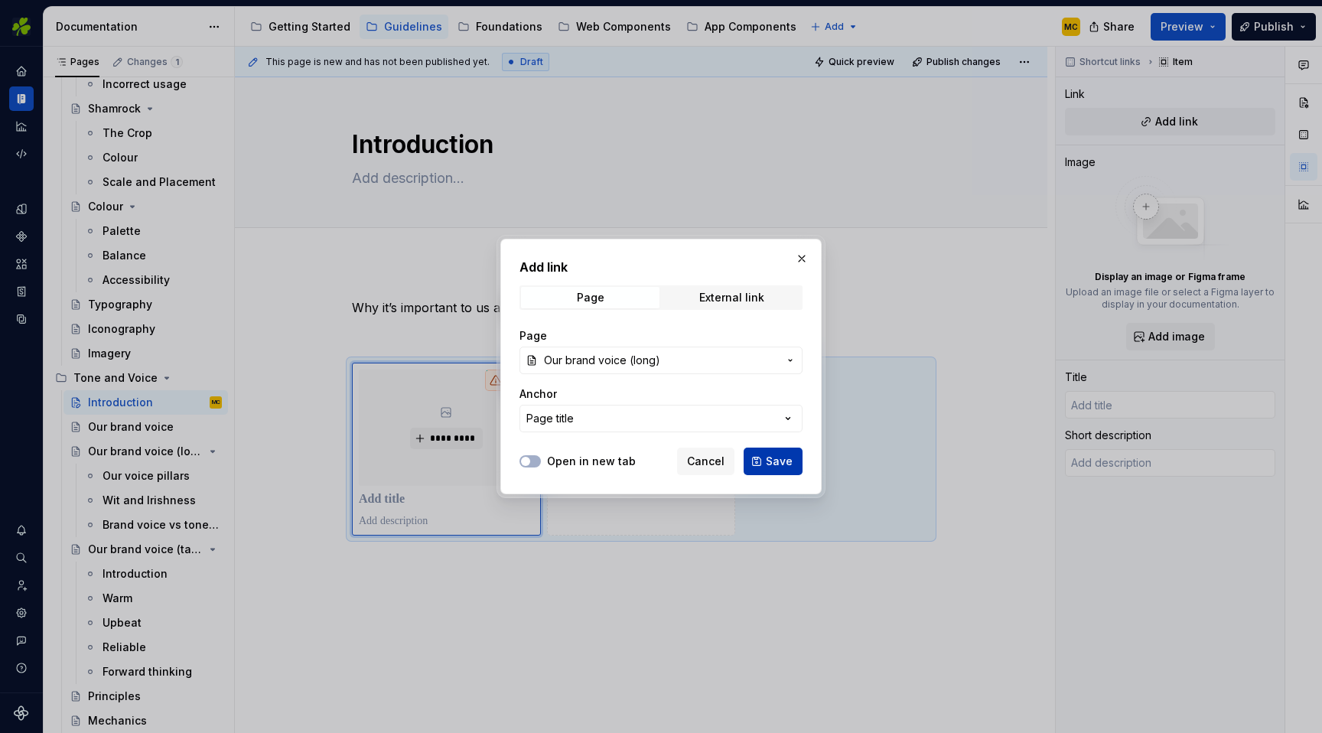
click at [782, 465] on span "Save" at bounding box center [779, 461] width 27 height 15
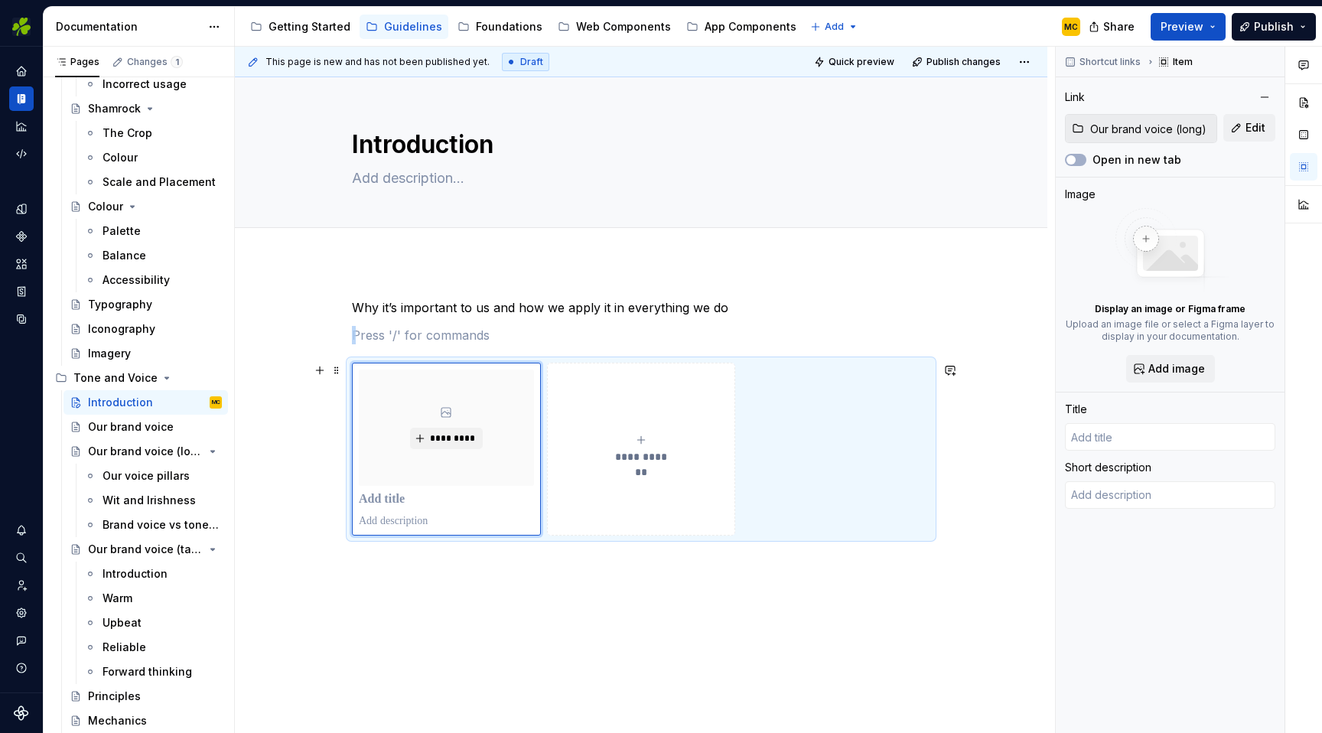
type textarea "*"
type input "Our brand voice (long)"
type textarea "You’re very welcome to our brand voice. Our voice is our personality. It’s how …"
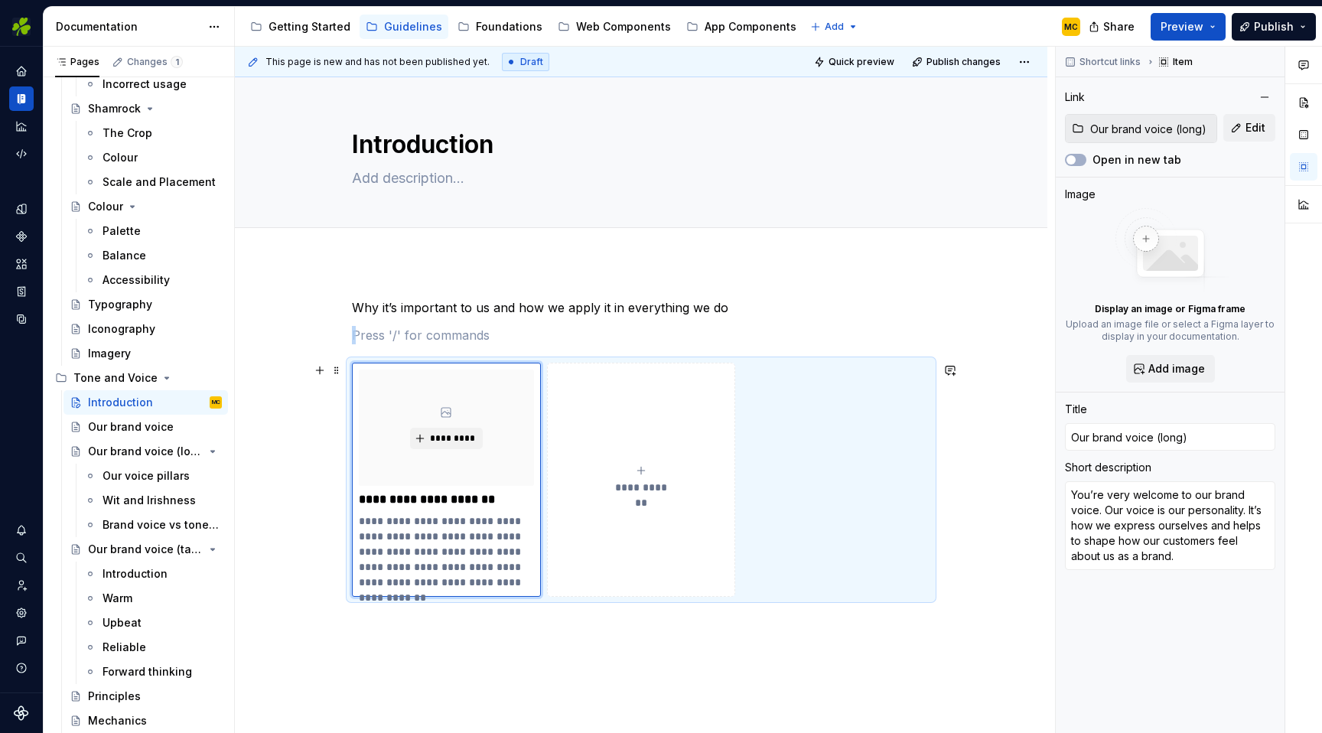
click at [654, 457] on button "**********" at bounding box center [641, 480] width 189 height 234
type textarea "*"
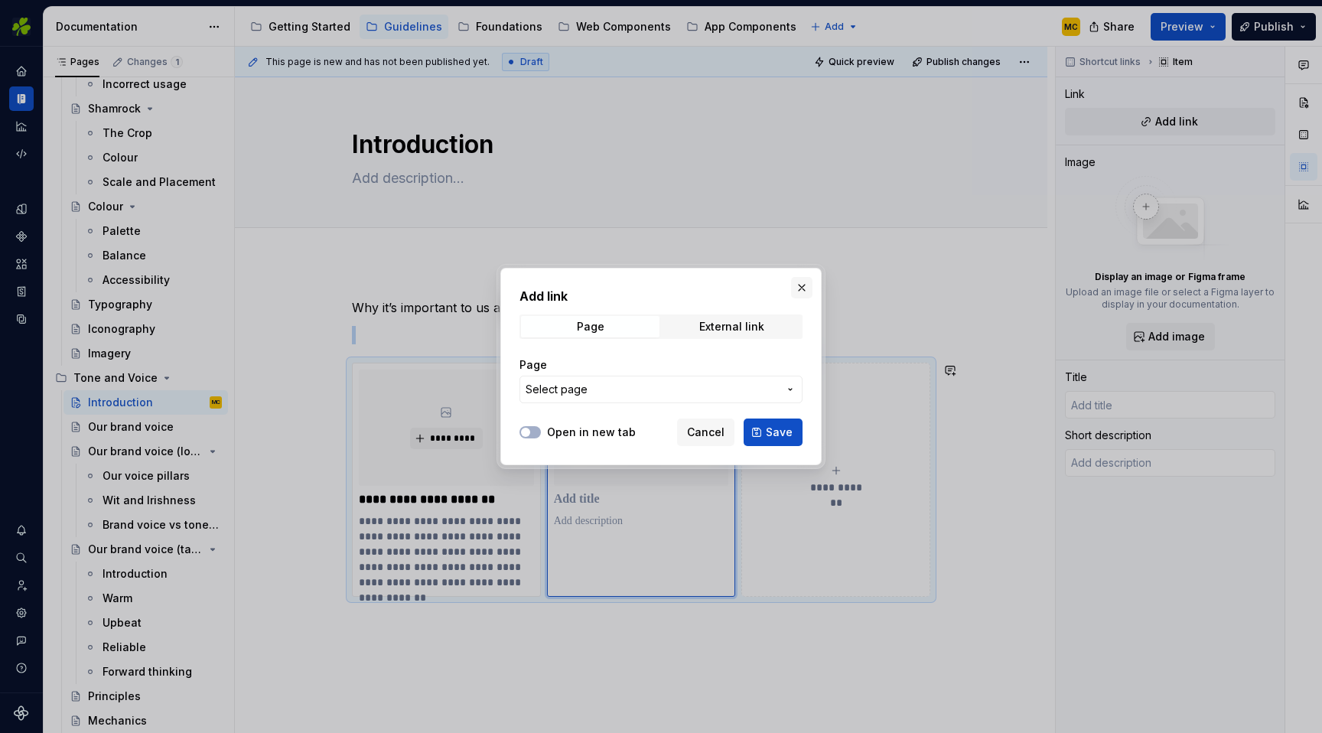
click at [799, 286] on button "button" at bounding box center [801, 287] width 21 height 21
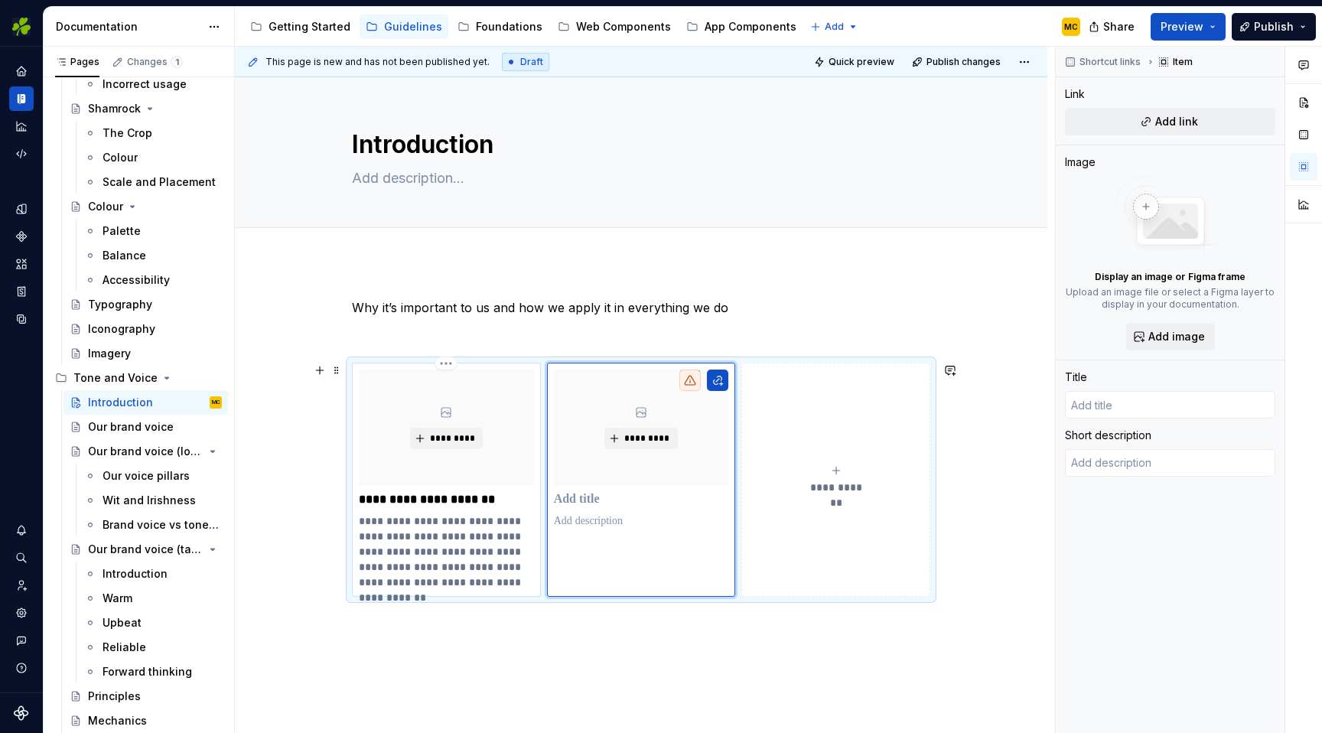
click at [496, 517] on p "**********" at bounding box center [446, 551] width 175 height 77
type textarea "*"
type input "Our brand voice (long)"
type textarea "You’re very welcome to our brand voice. Our voice is our personality. It’s how …"
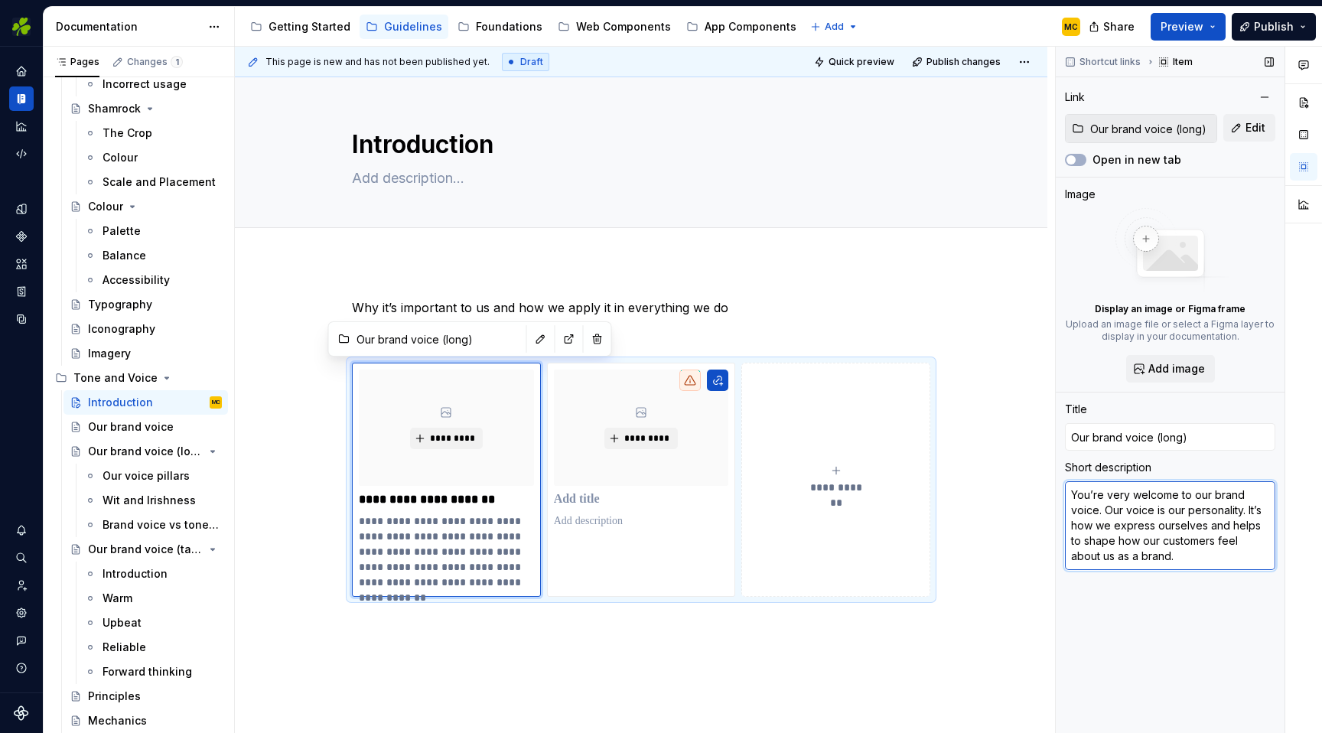
click at [1180, 559] on textarea "You’re very welcome to our brand voice. Our voice is our personality. It’s how …" at bounding box center [1170, 525] width 210 height 89
drag, startPoint x: 1073, startPoint y: 527, endPoint x: 1037, endPoint y: 481, distance: 58.3
click at [1037, 481] on div "**********" at bounding box center [778, 390] width 1087 height 687
type textarea "*"
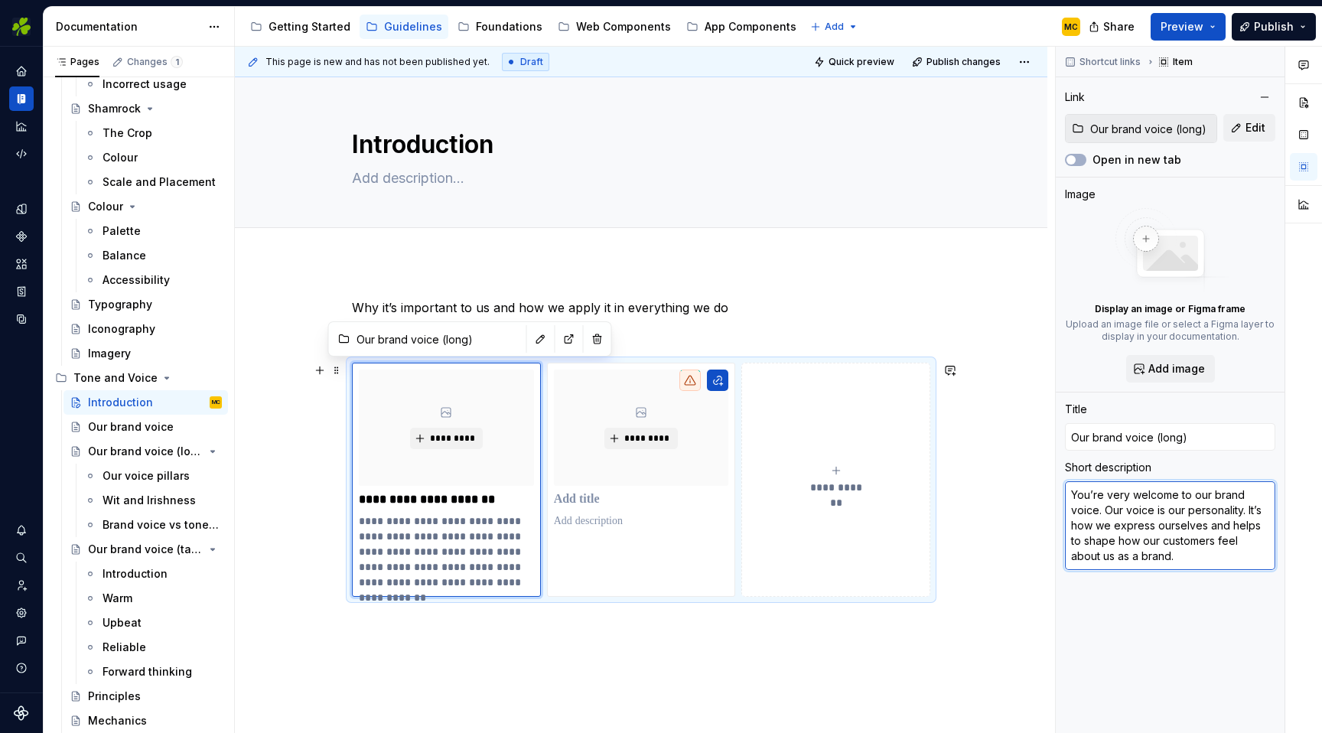
type textarea "Hhow we express ourselves and helps to shape how our customers feel about us as…"
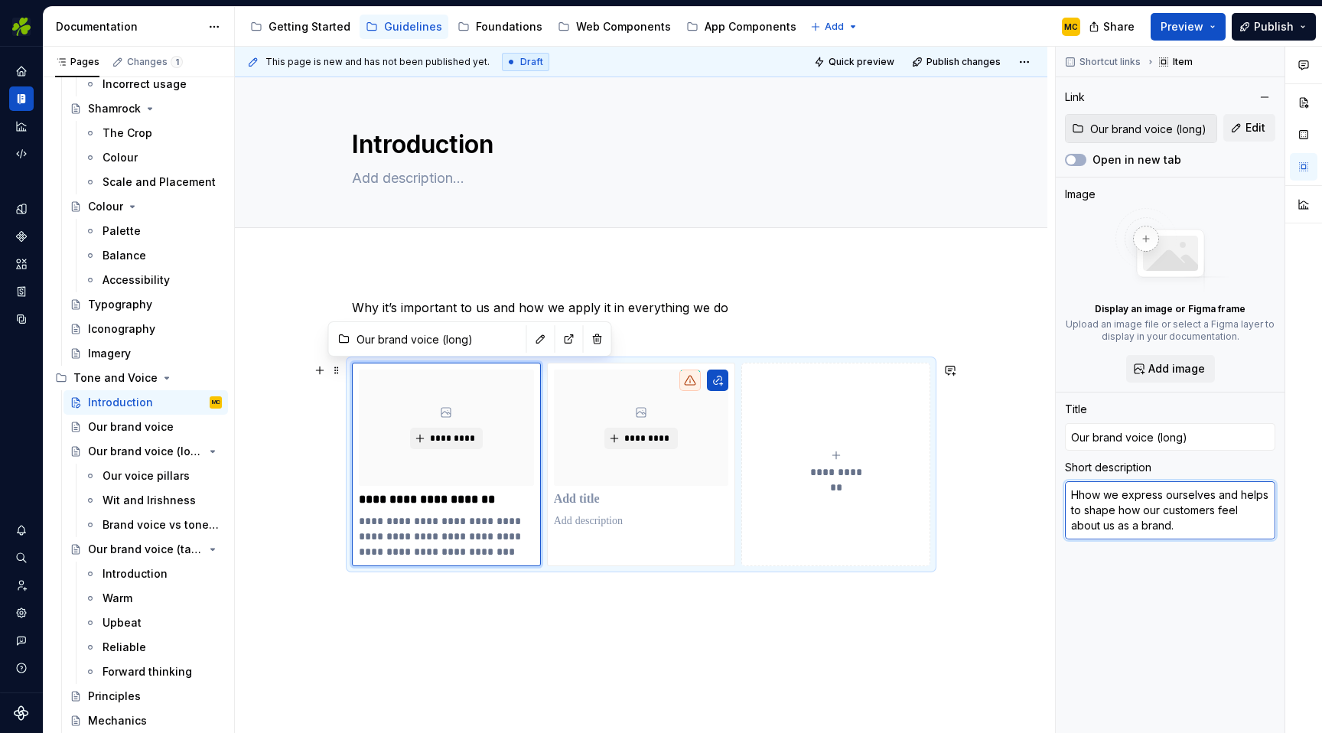
type textarea "*"
type textarea "How we express ourselves and helps to shape how our customers feel about us as …"
type textarea "*"
type textarea "How we express ourselves"
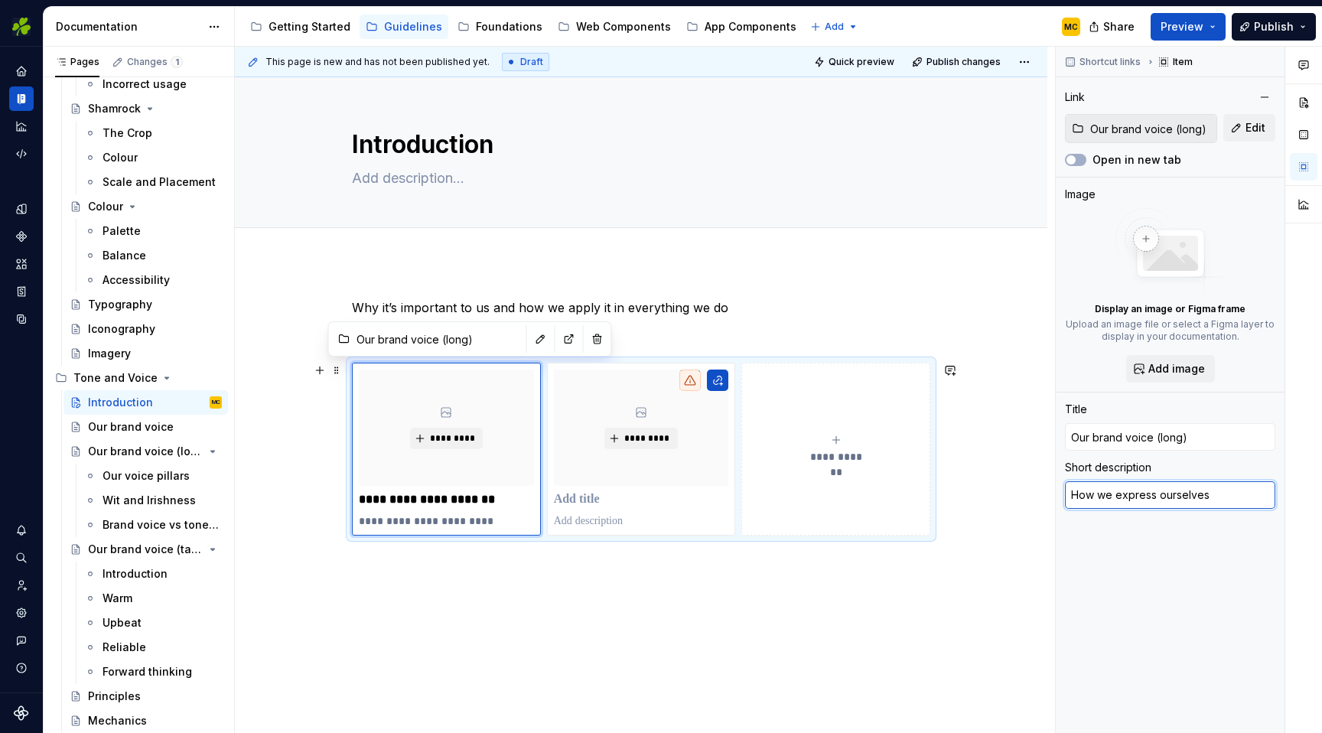
type textarea "*"
type textarea "How we express ourselves"
click at [697, 513] on p at bounding box center [641, 520] width 175 height 15
type textarea "*"
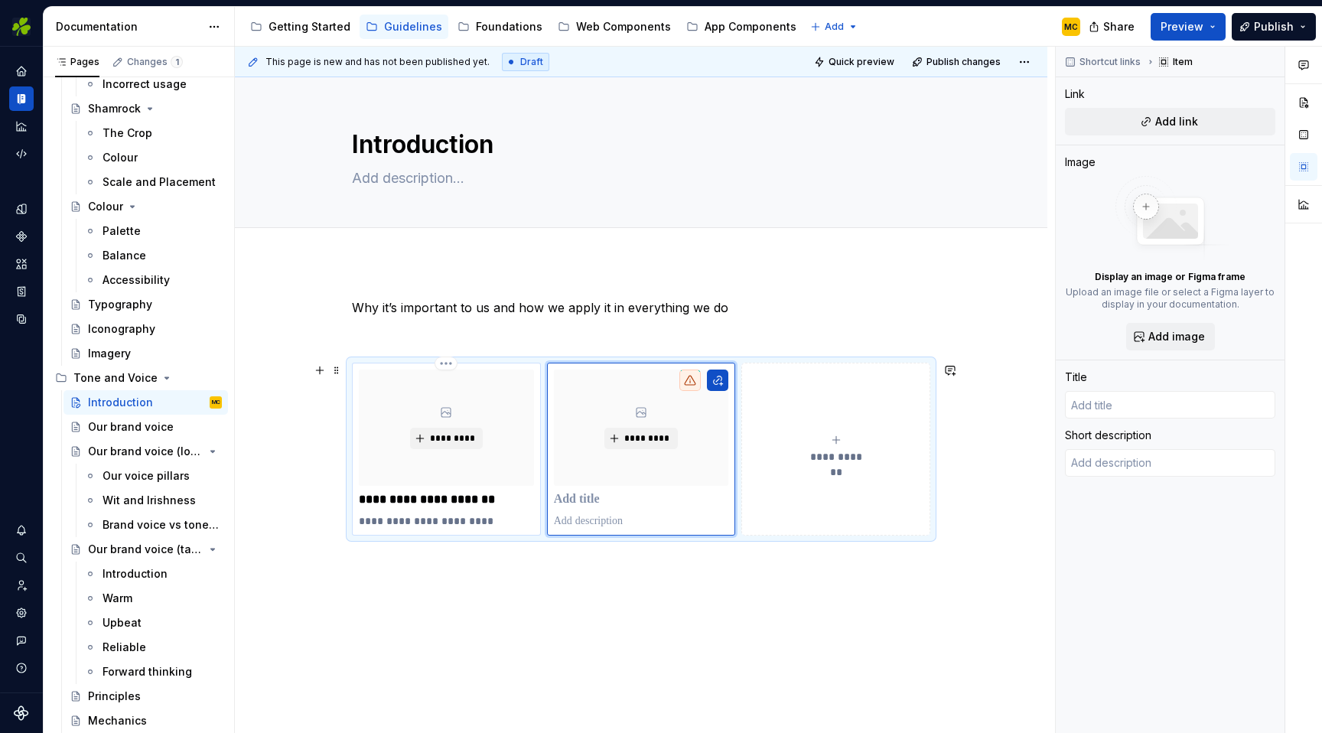
click at [467, 519] on p "**********" at bounding box center [446, 520] width 175 height 15
type textarea "*"
type input "Our brand voice (long)"
type textarea "How we express ourselves"
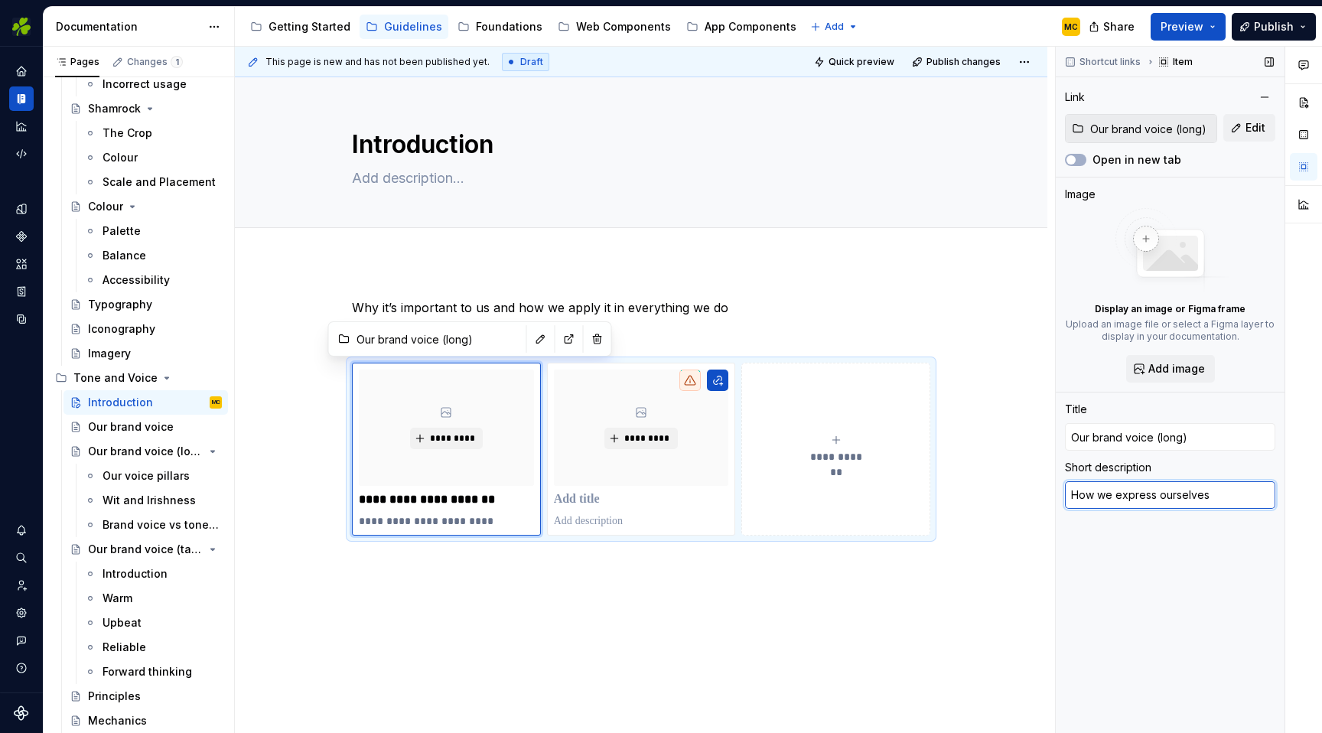
click at [1207, 498] on textarea "How we express ourselves" at bounding box center [1170, 495] width 210 height 28
type textarea "*"
type textarea "O"
type textarea "*"
type textarea "Ou"
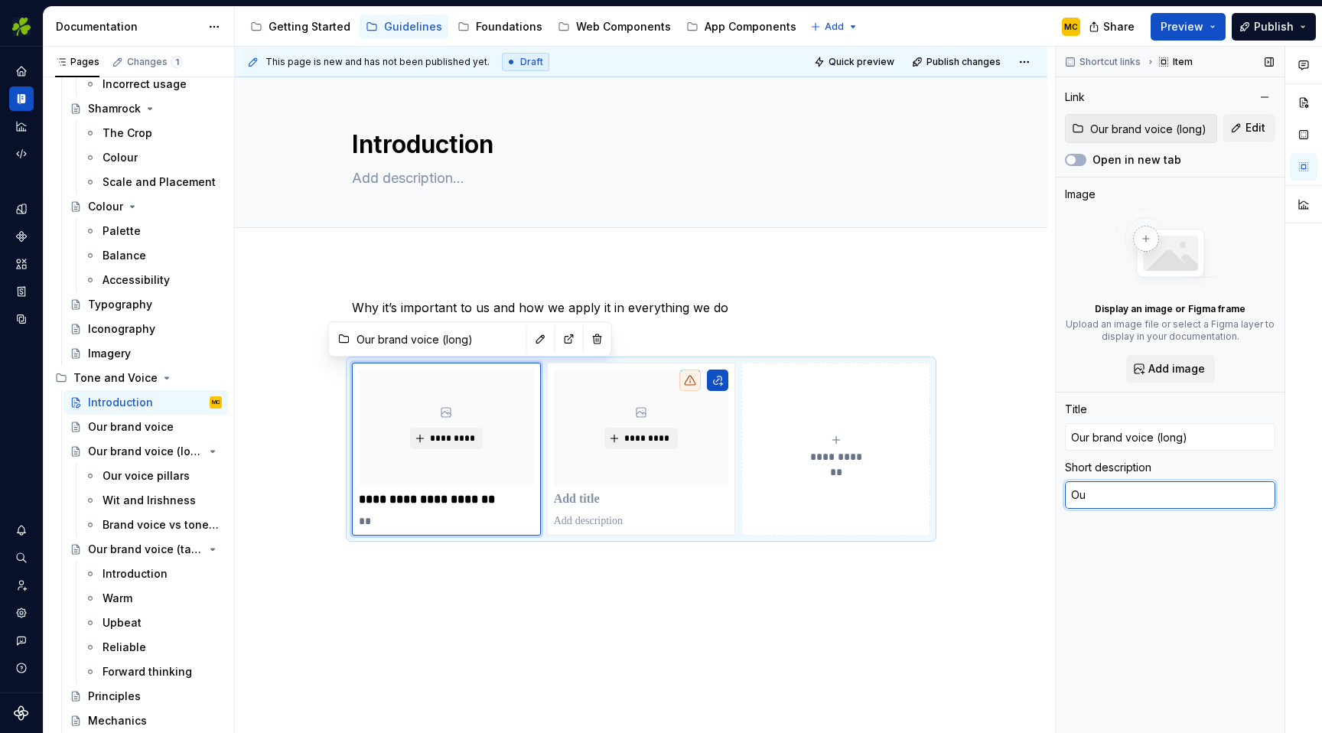
type textarea "*"
type textarea "Our"
type textarea "*"
type textarea "Our"
type textarea "*"
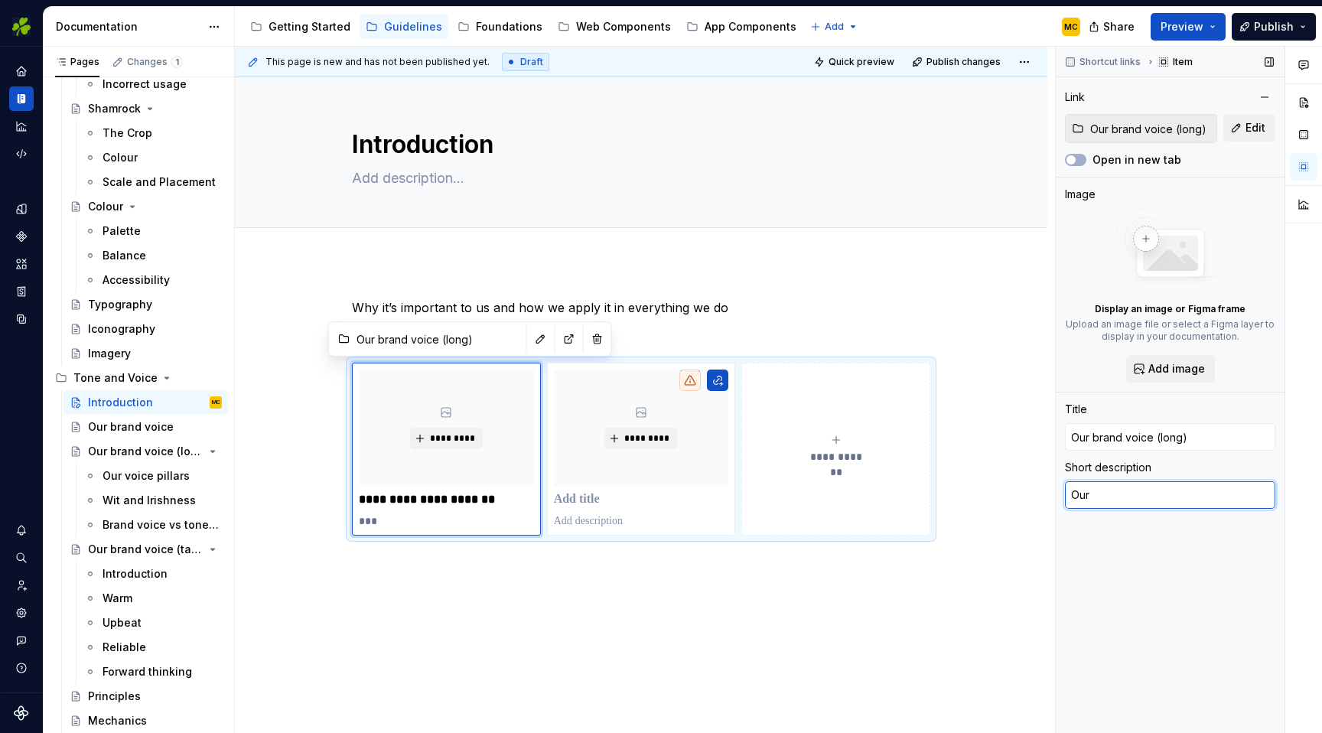
type textarea "Our v"
type textarea "*"
type textarea "Our vo"
type textarea "*"
type textarea "Our voi"
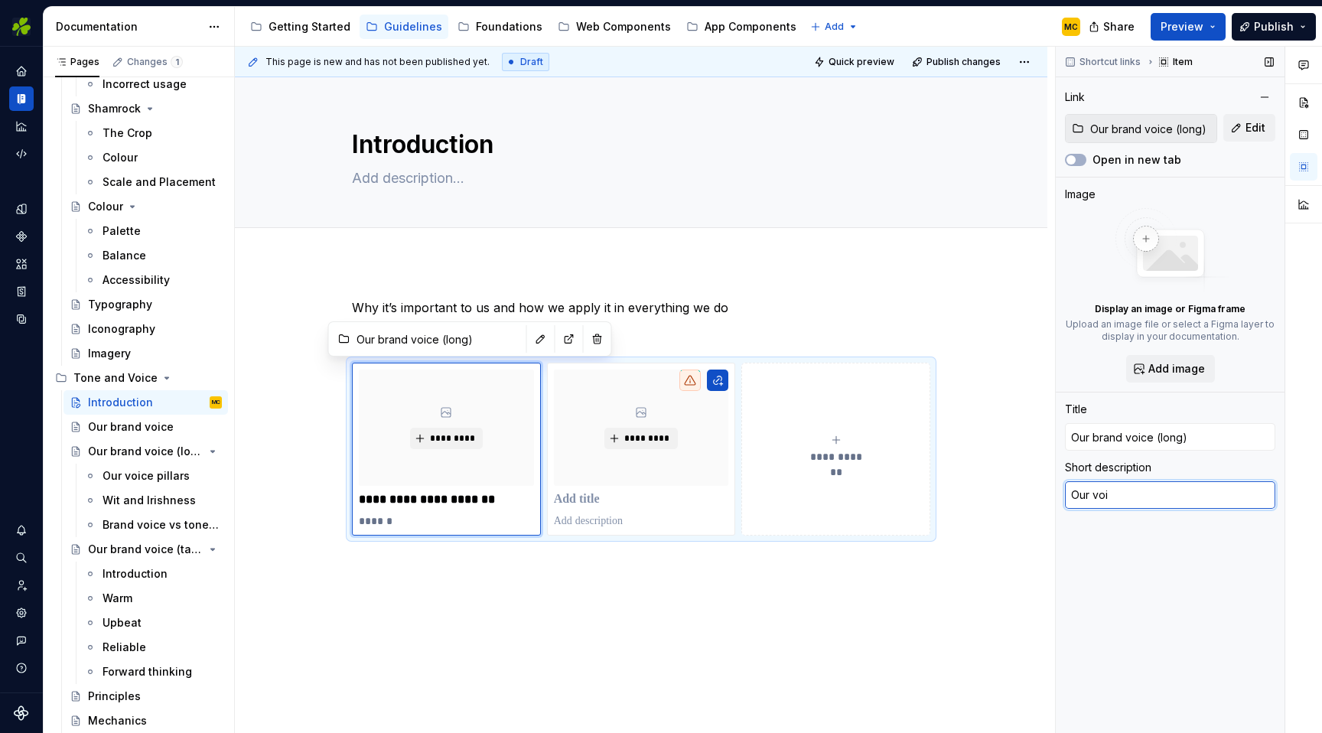
type textarea "*"
type textarea "Our voic"
type textarea "*"
type textarea "Our voice"
type textarea "*"
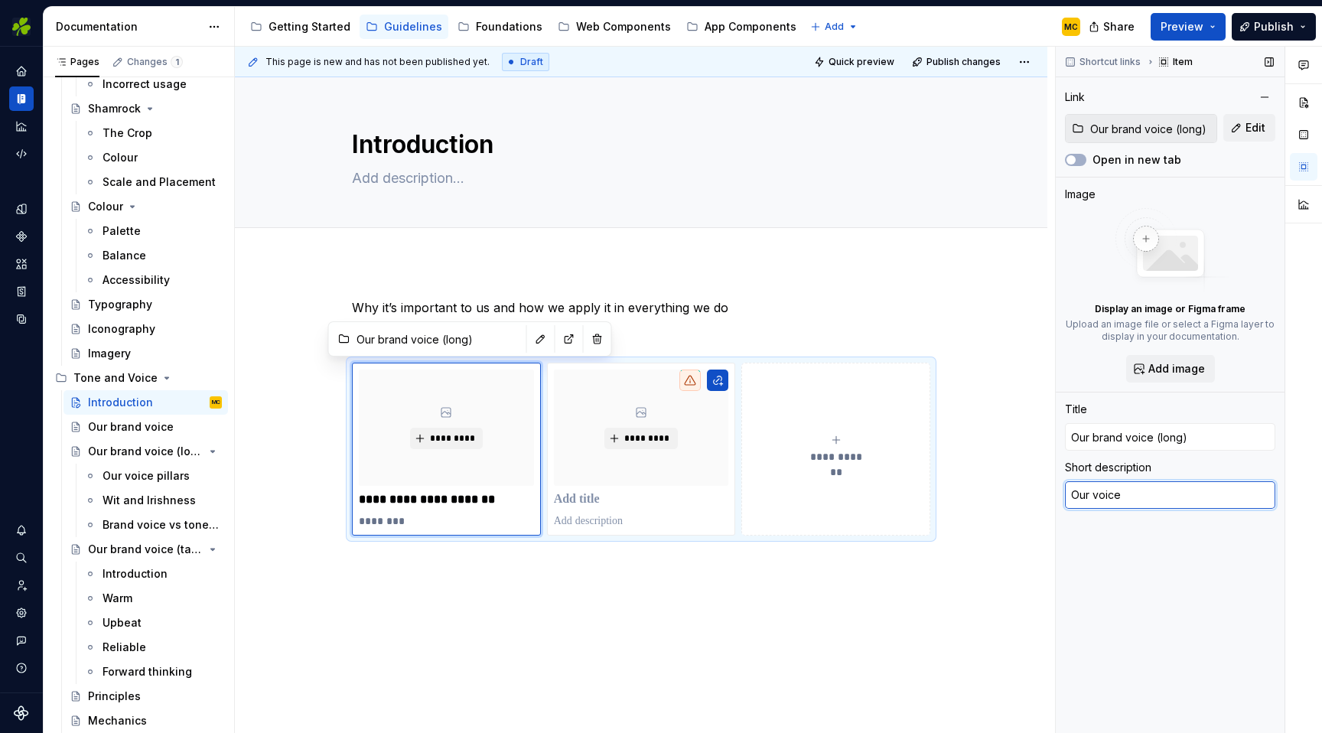
type textarea "Our voice"
type textarea "*"
type textarea "Our voice i"
type textarea "*"
type textarea "Our voice is"
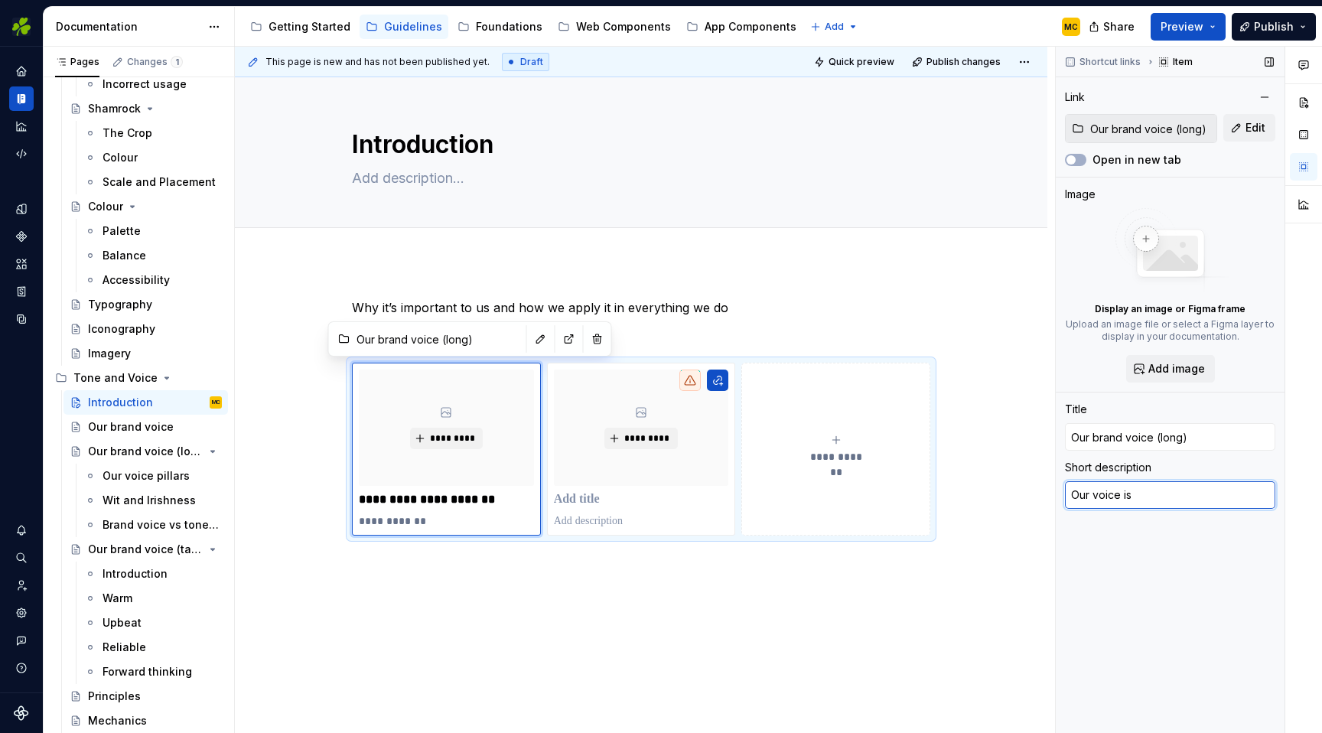
type textarea "*"
type textarea "Our voice is o"
type textarea "*"
type textarea "Our voice is ou"
type textarea "*"
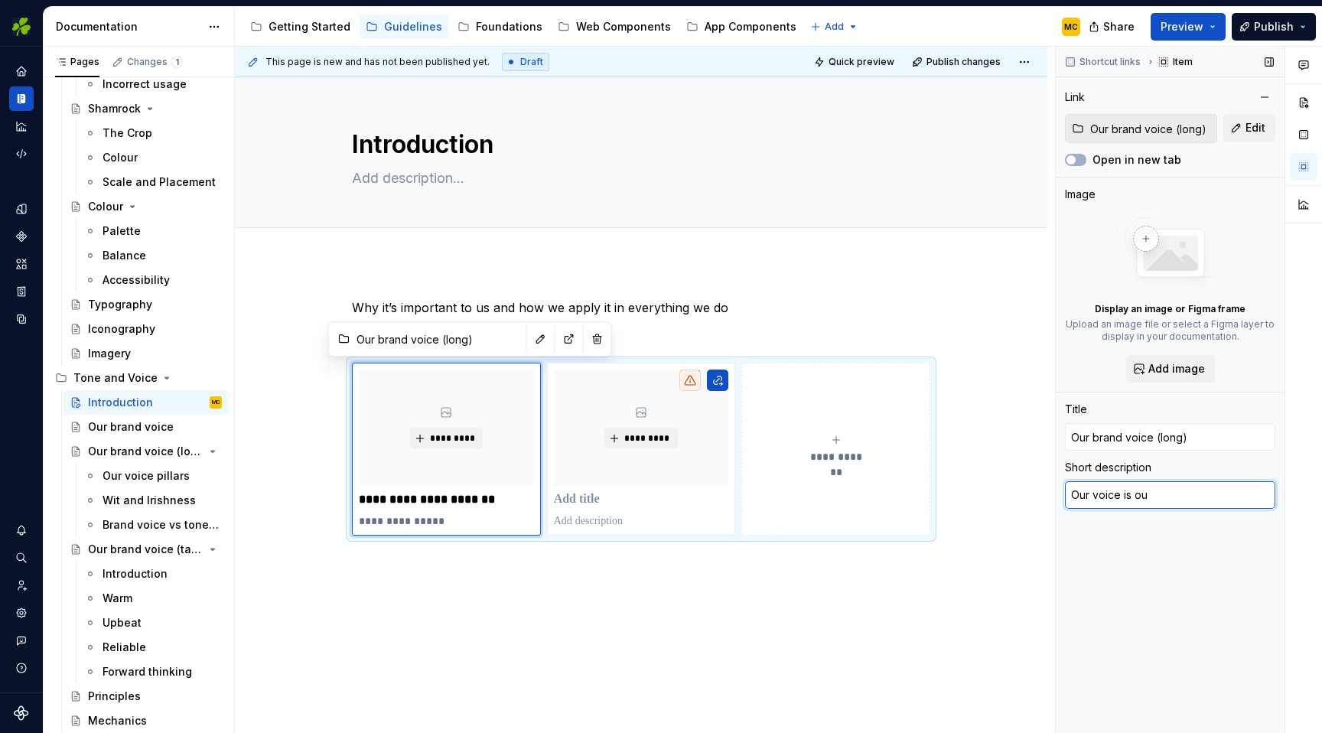
type textarea "Our voice is our"
type textarea "*"
type textarea "Our voice is our"
type textarea "*"
type textarea "Our voice is our p"
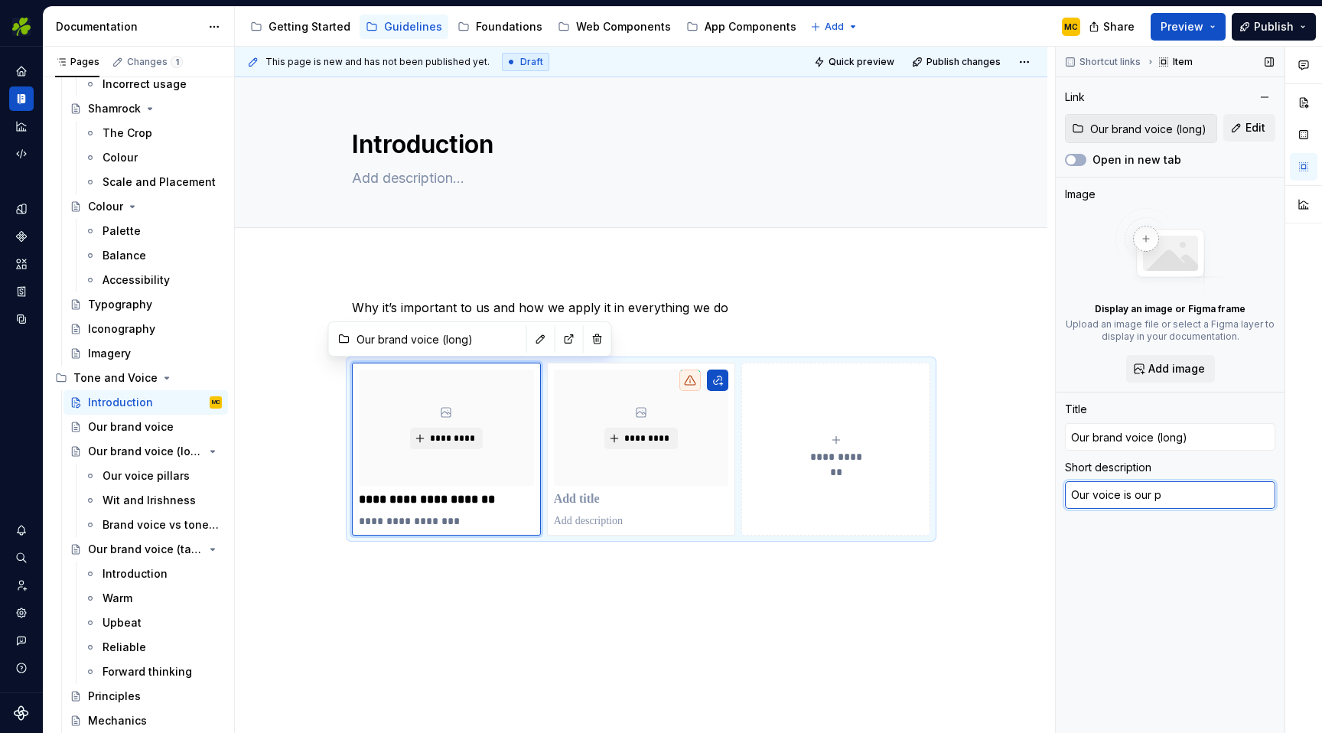
type textarea "*"
type textarea "Our voice is our pe"
type textarea "*"
type textarea "Our voice is our per"
type textarea "*"
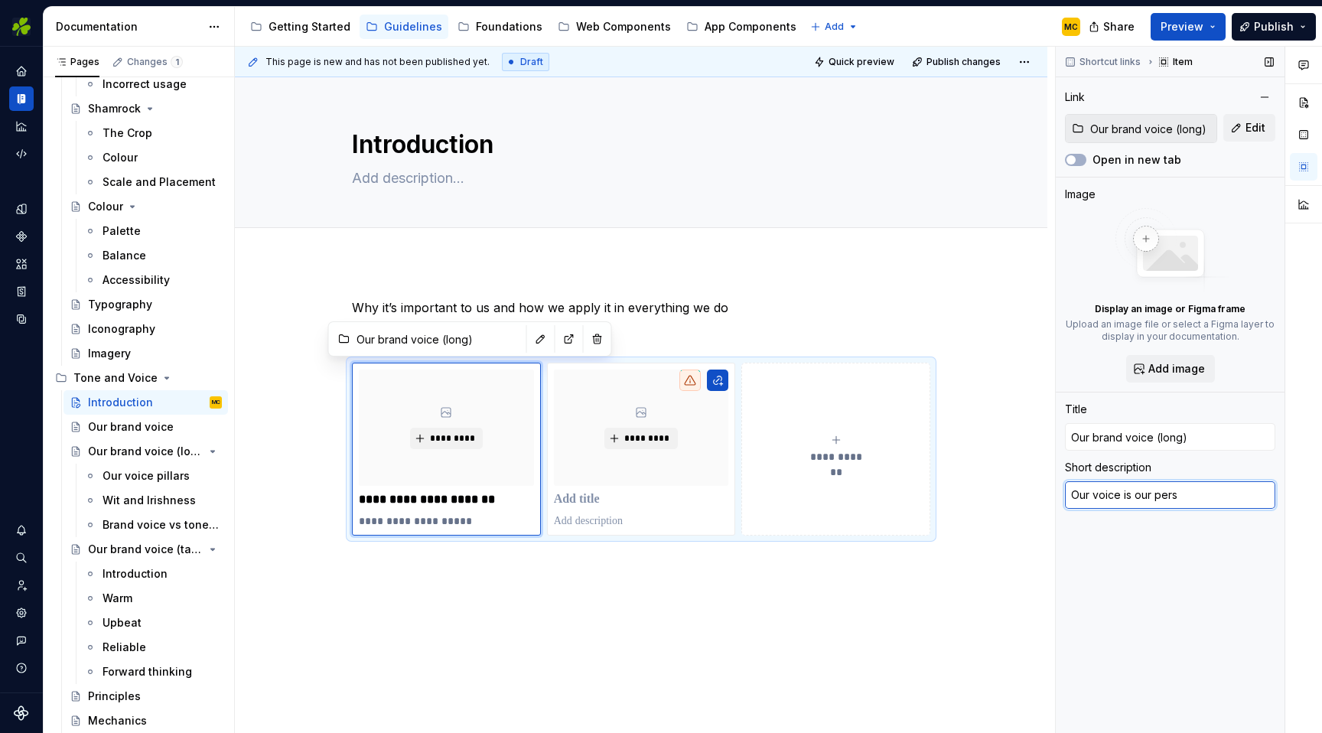
type textarea "Our voice is our perso"
type textarea "*"
type textarea "Our voice is our person"
type textarea "*"
type textarea "Our voice is our persona"
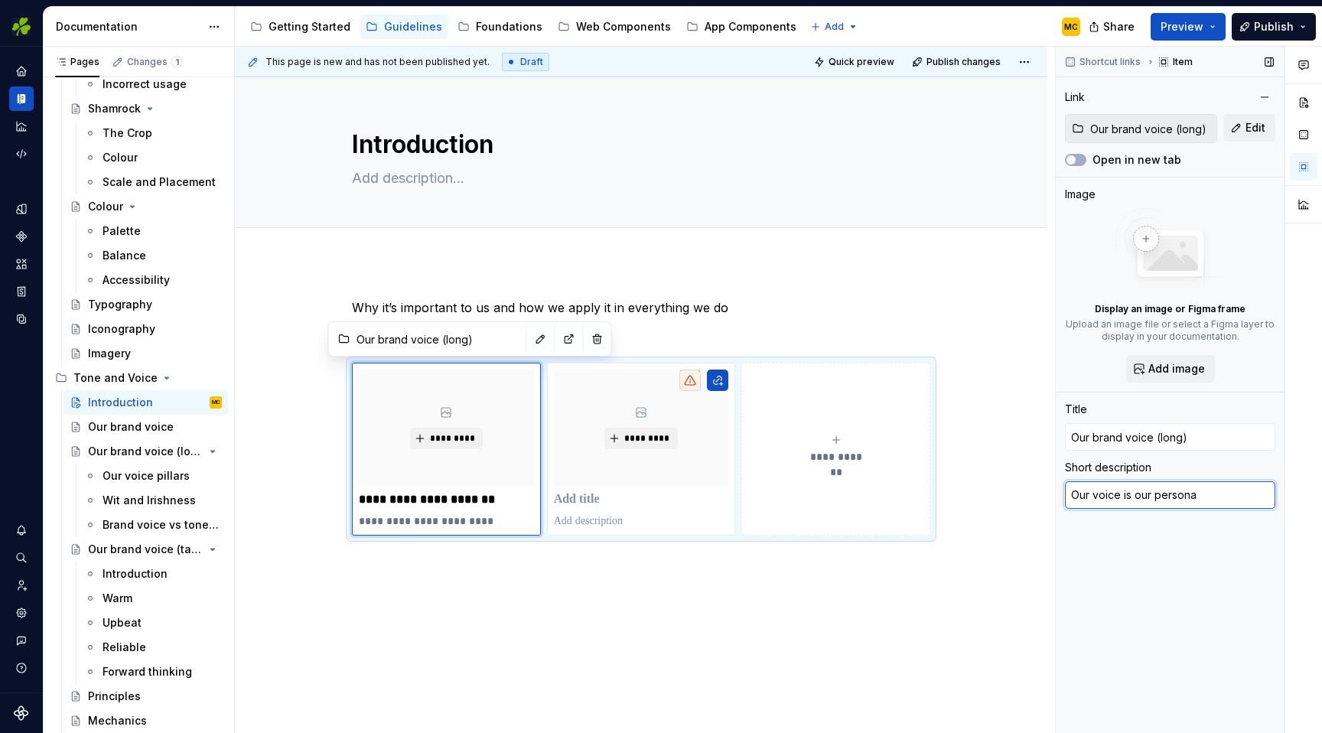
type textarea "*"
type textarea "Our voice is our personal"
type textarea "*"
type textarea "Our voice is our personali"
type textarea "*"
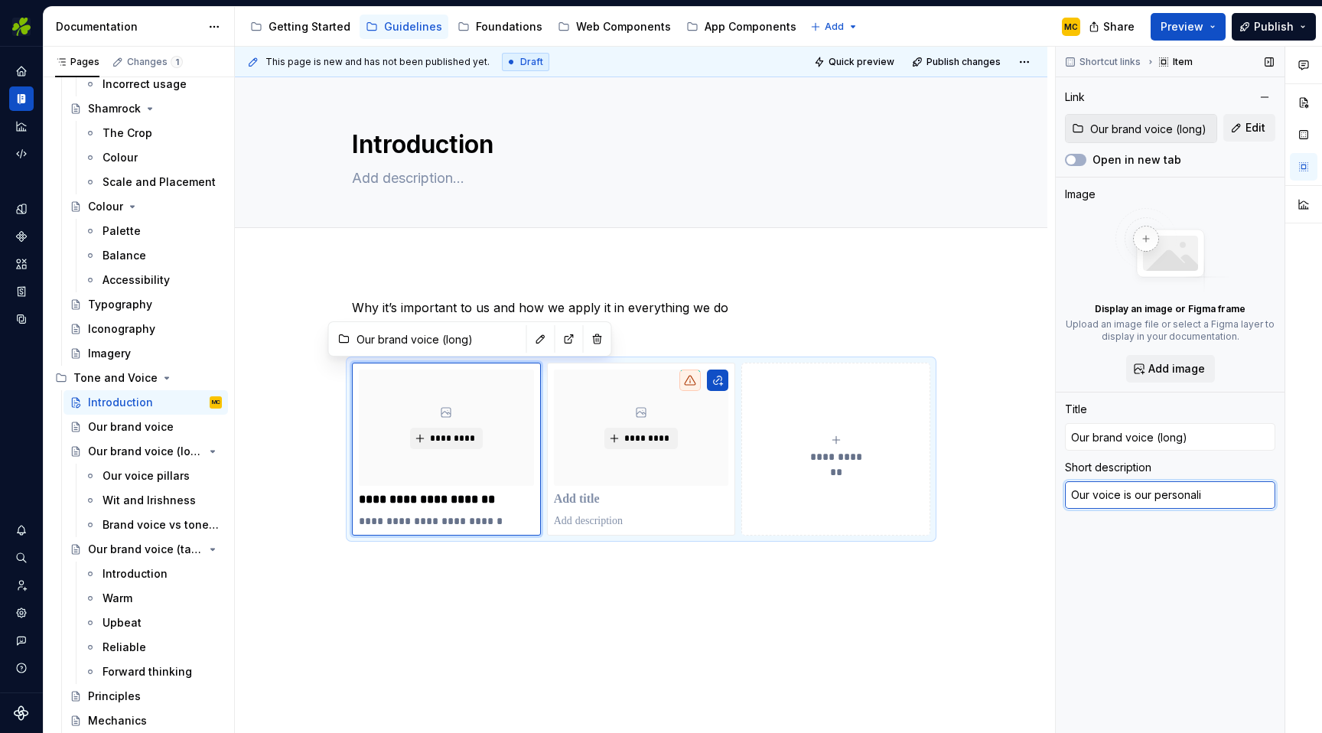
type textarea "Our voice is our personalit"
type textarea "*"
type textarea "Our voice is our personality"
click at [820, 609] on div "**********" at bounding box center [641, 518] width 812 height 513
click at [659, 516] on p at bounding box center [641, 520] width 175 height 15
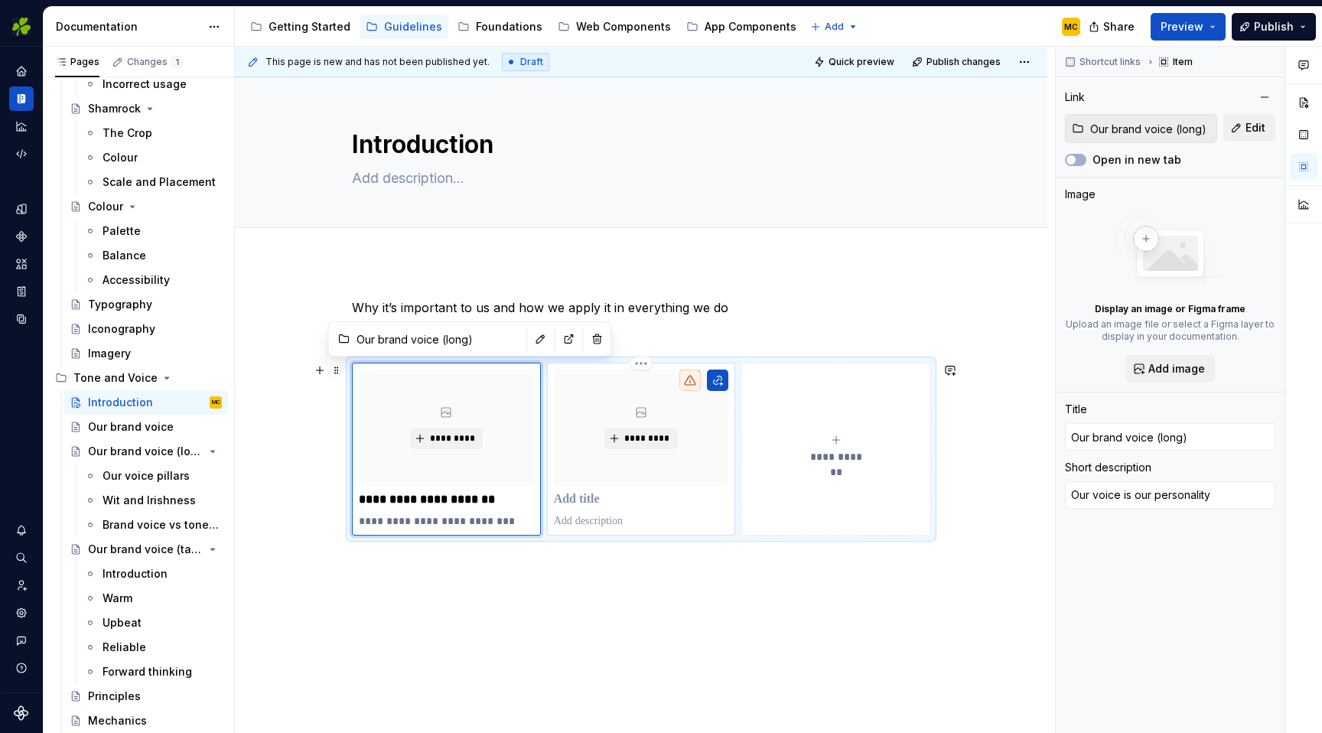
type textarea "*"
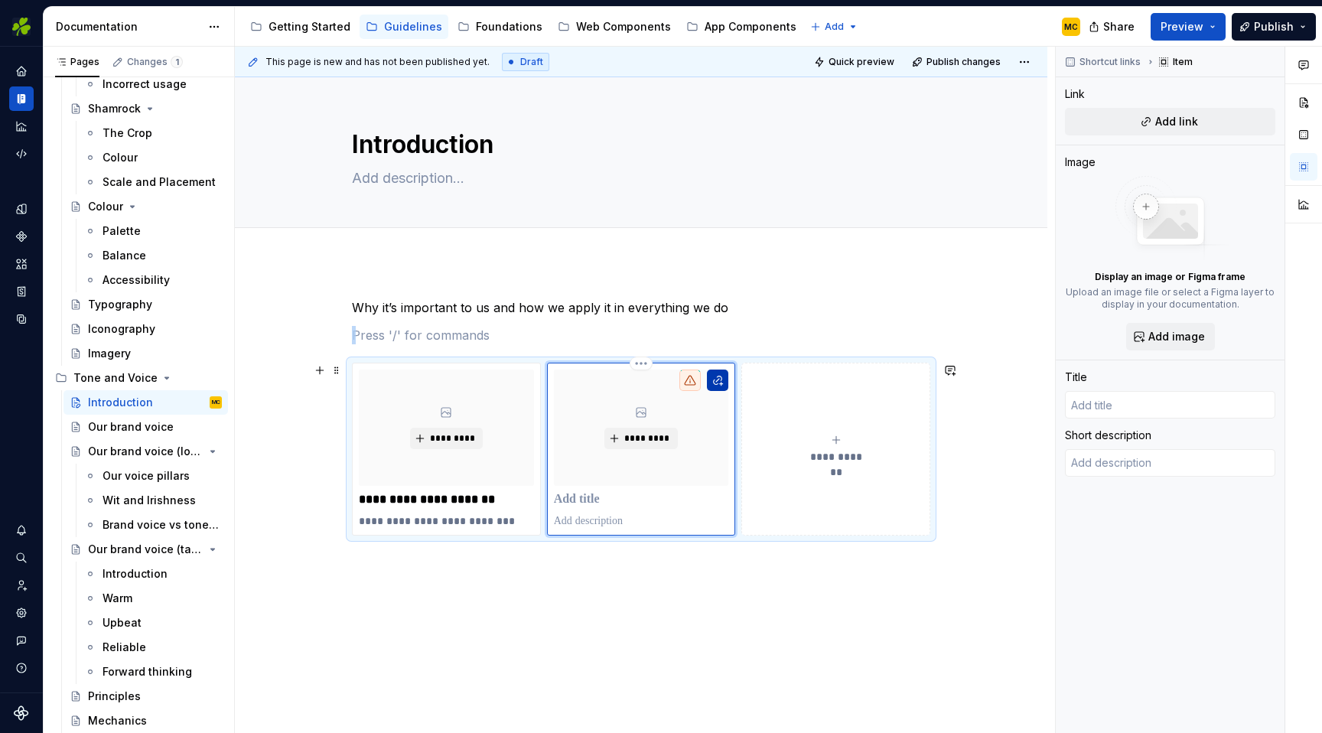
click at [724, 385] on button "button" at bounding box center [717, 380] width 21 height 21
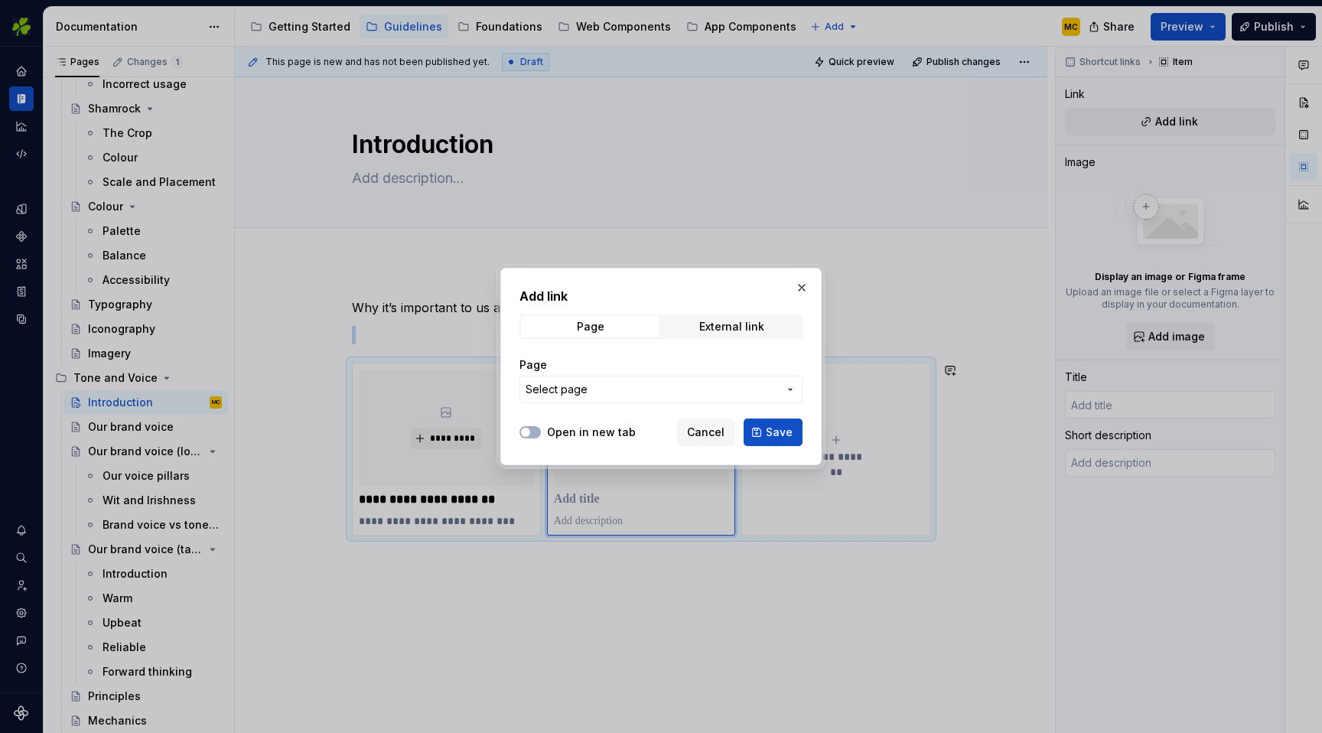
click at [646, 389] on span "Select page" at bounding box center [652, 389] width 252 height 15
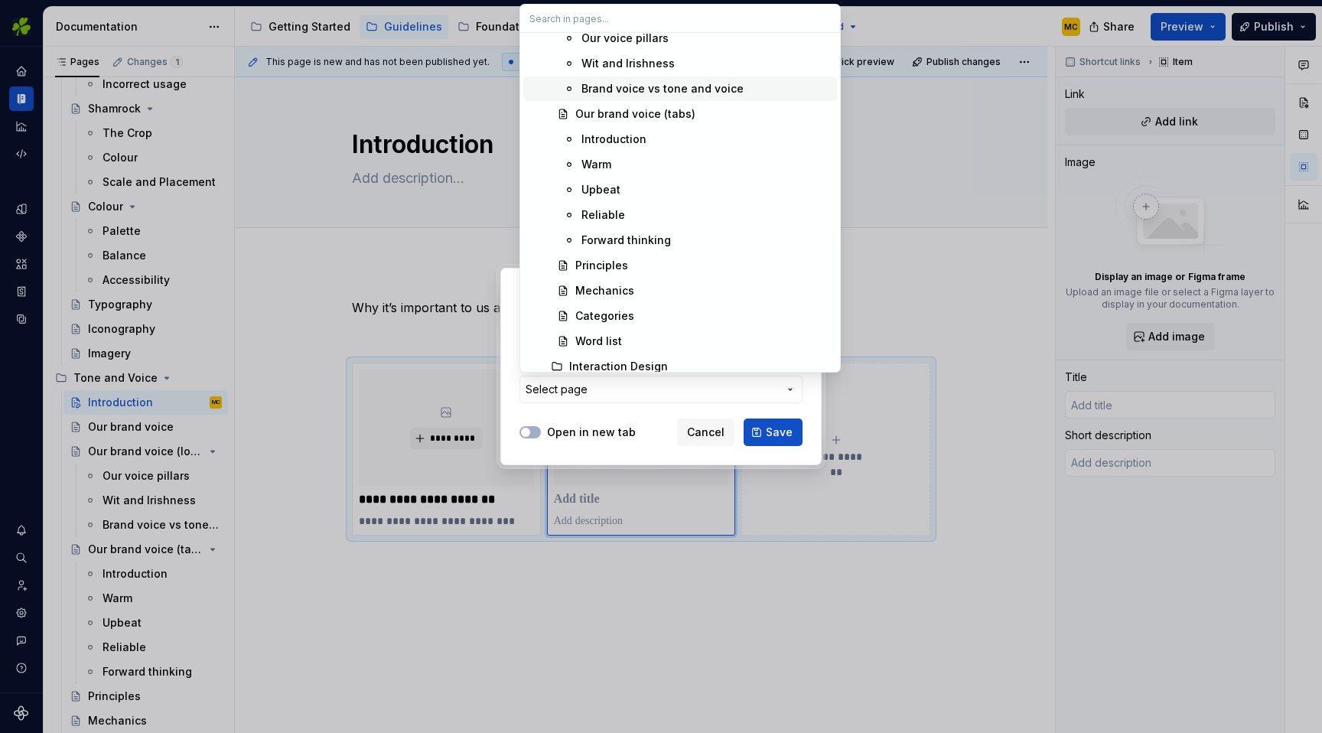
scroll to position [1018, 0]
click at [659, 262] on div "Principles" at bounding box center [703, 266] width 256 height 15
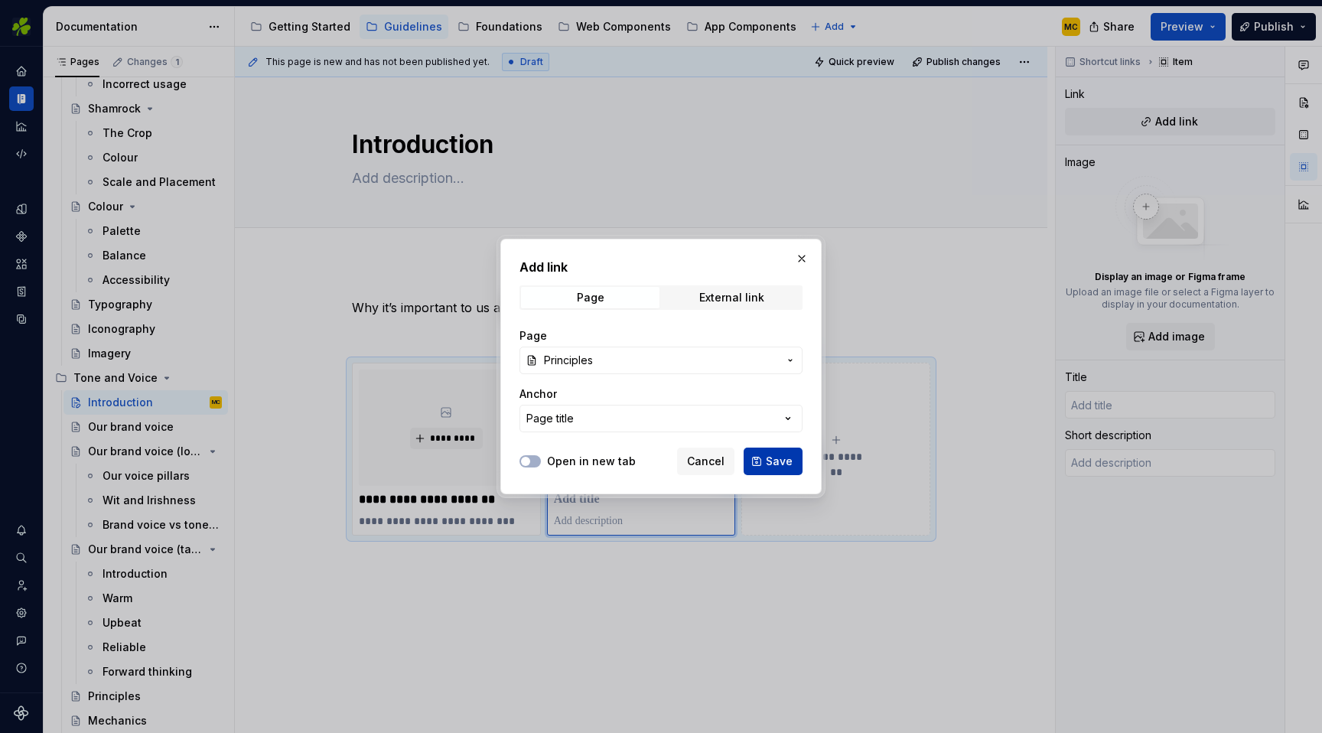
click at [782, 463] on span "Save" at bounding box center [779, 461] width 27 height 15
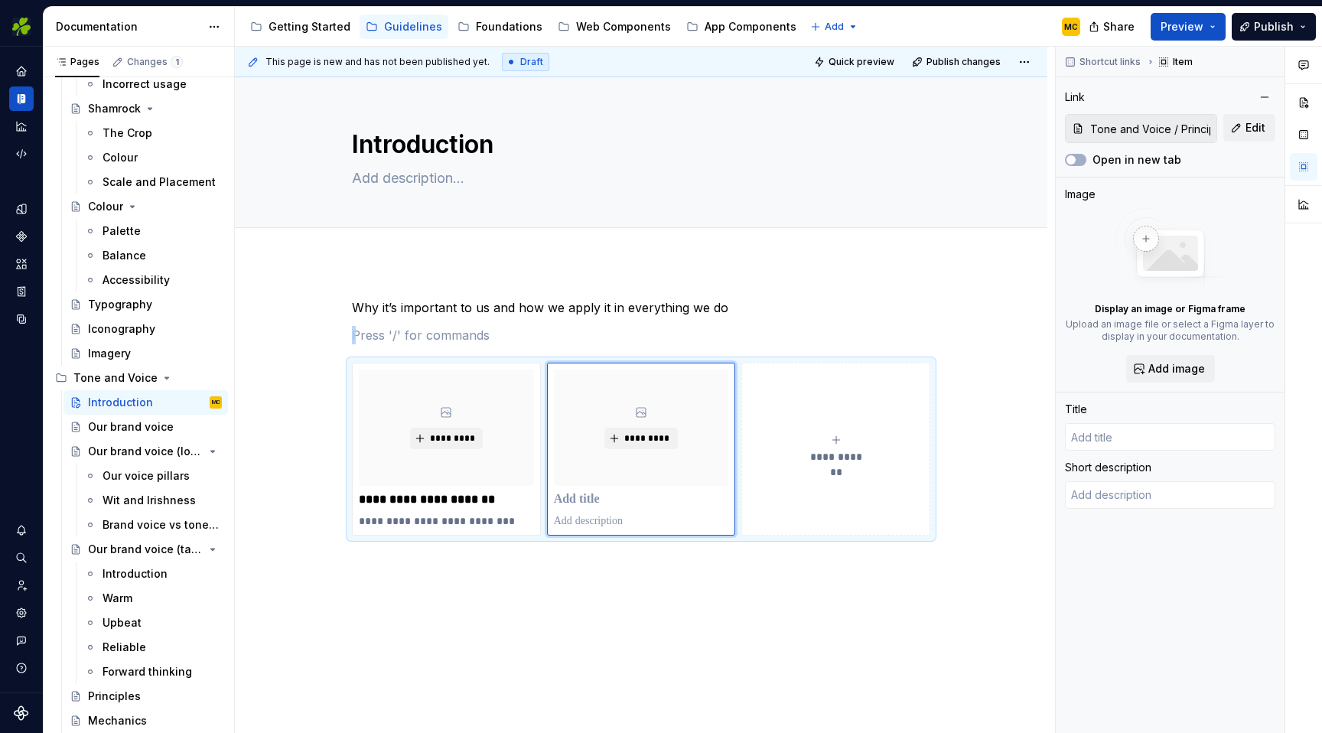
type textarea "*"
type input "Principles"
type textarea "Our writing principles make sure all communications are consistently human, rea…"
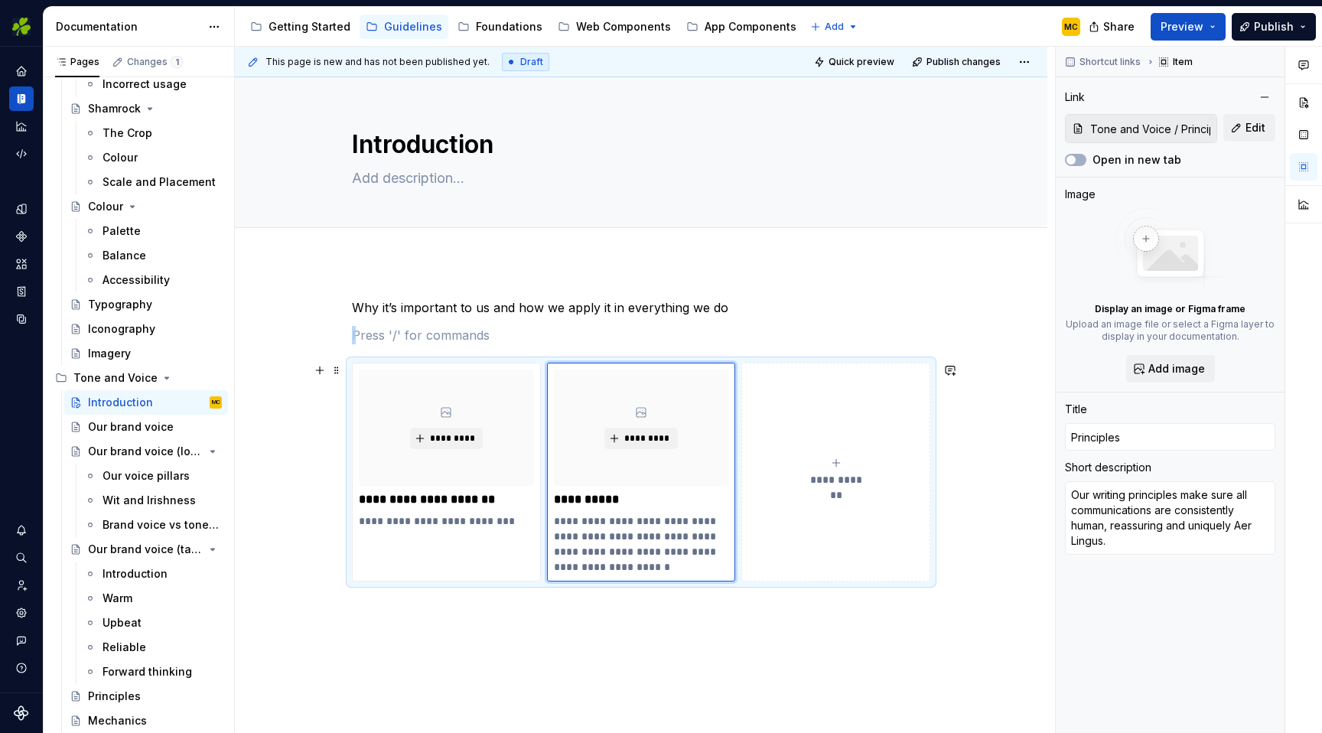
click at [841, 476] on span "**********" at bounding box center [835, 479] width 67 height 15
type textarea "*"
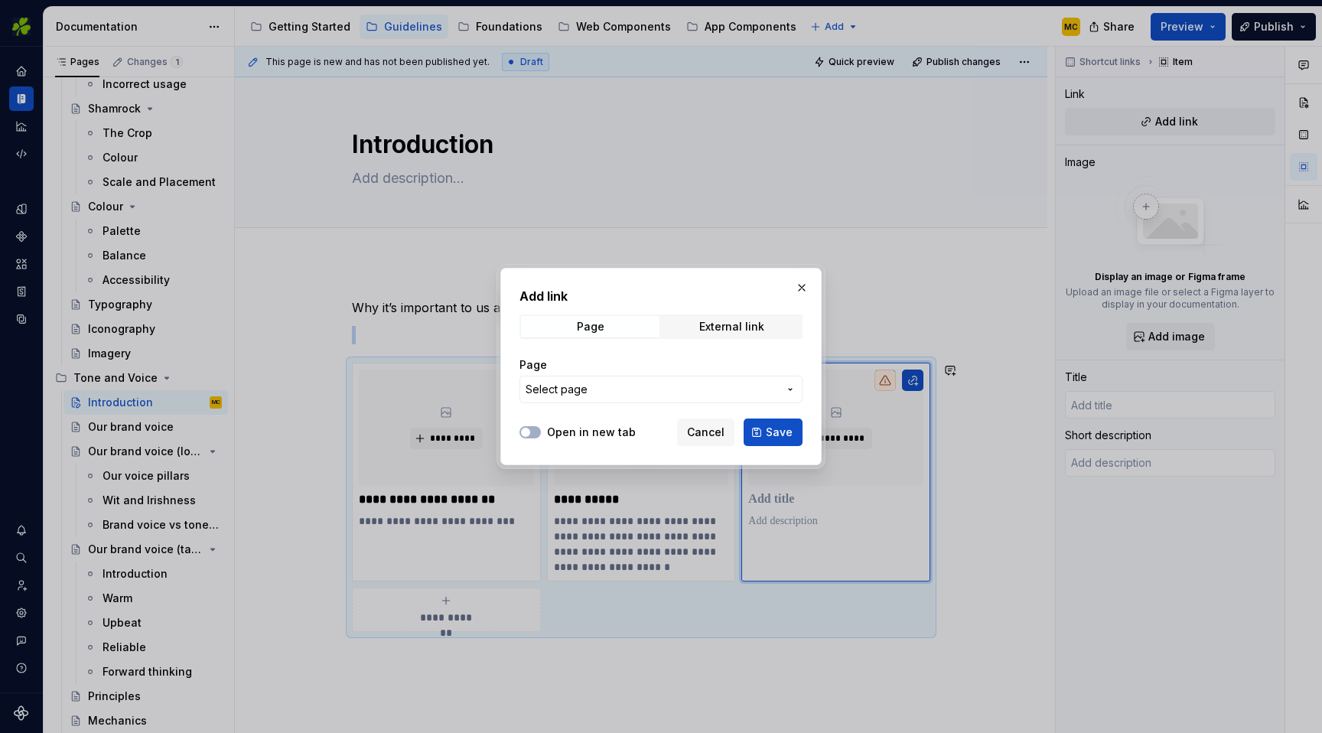
click at [795, 379] on button "Select page" at bounding box center [660, 390] width 283 height 28
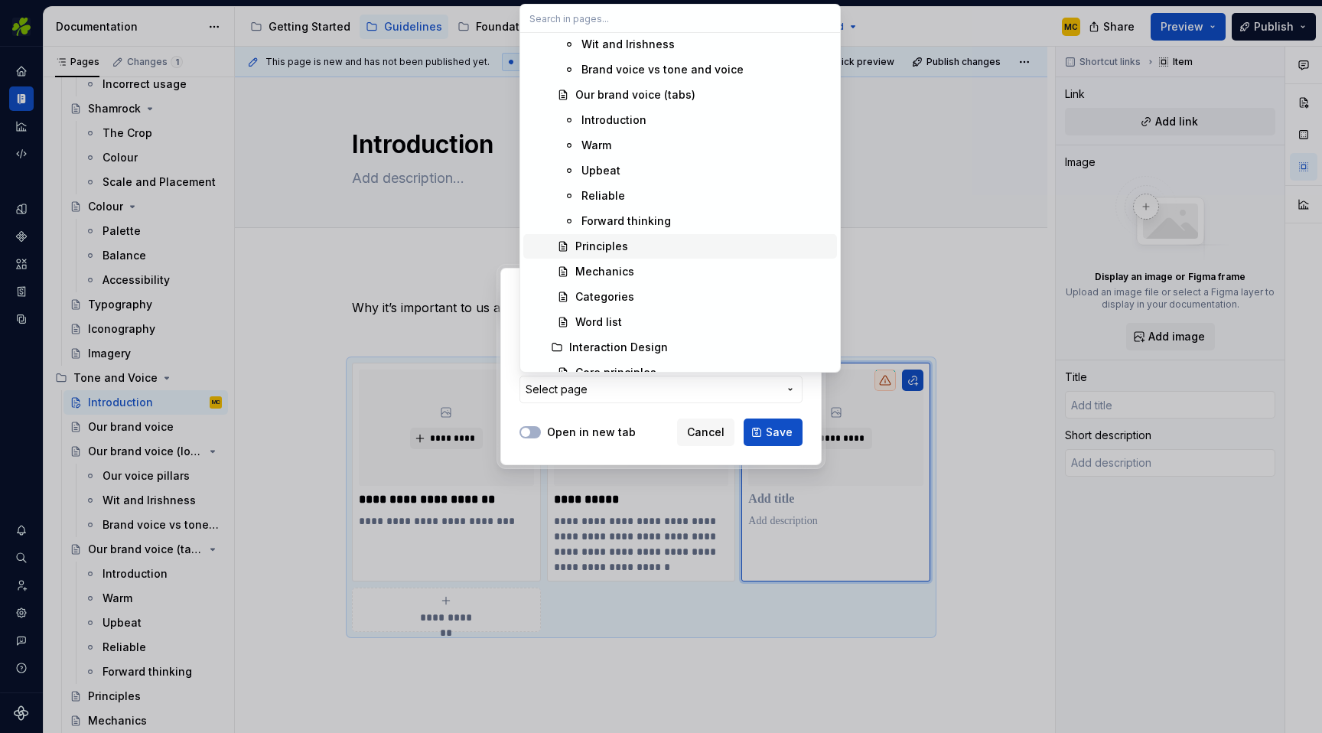
scroll to position [1040, 0]
click at [649, 269] on div "Mechanics" at bounding box center [703, 270] width 256 height 15
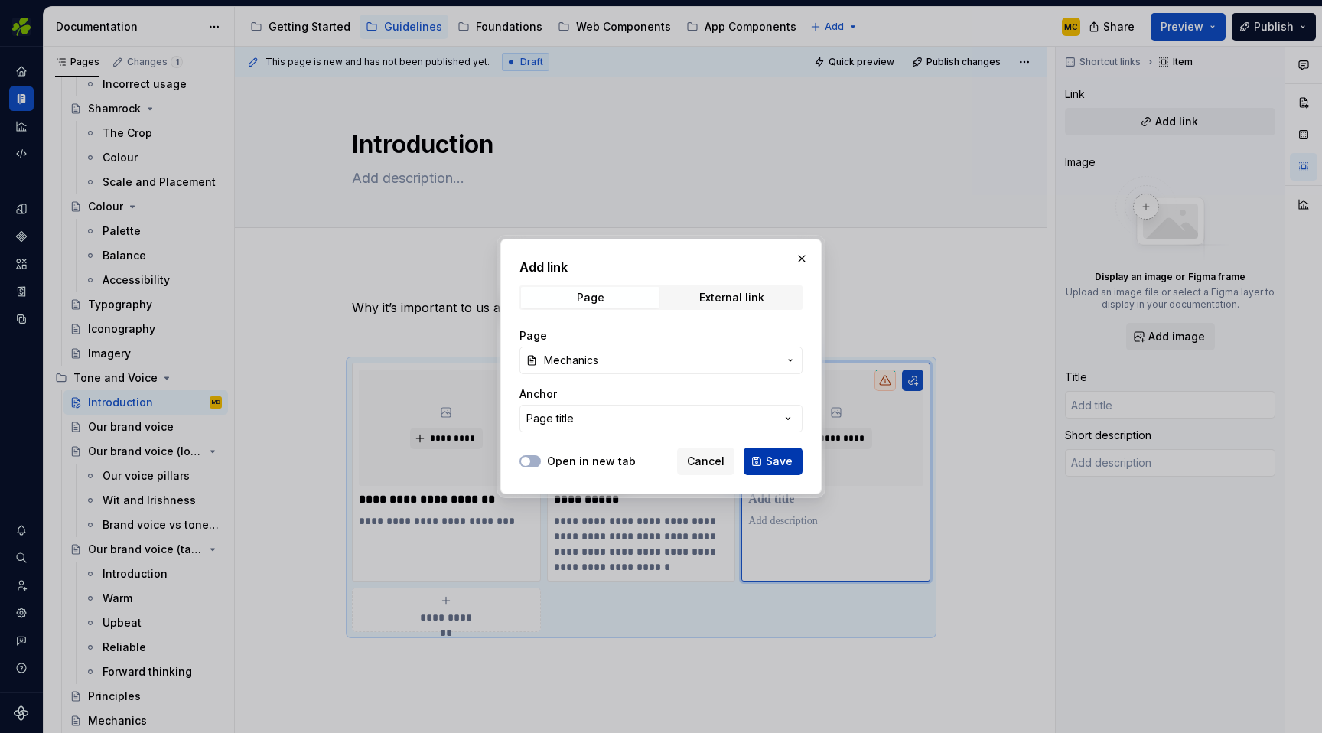
click at [783, 458] on span "Save" at bounding box center [779, 461] width 27 height 15
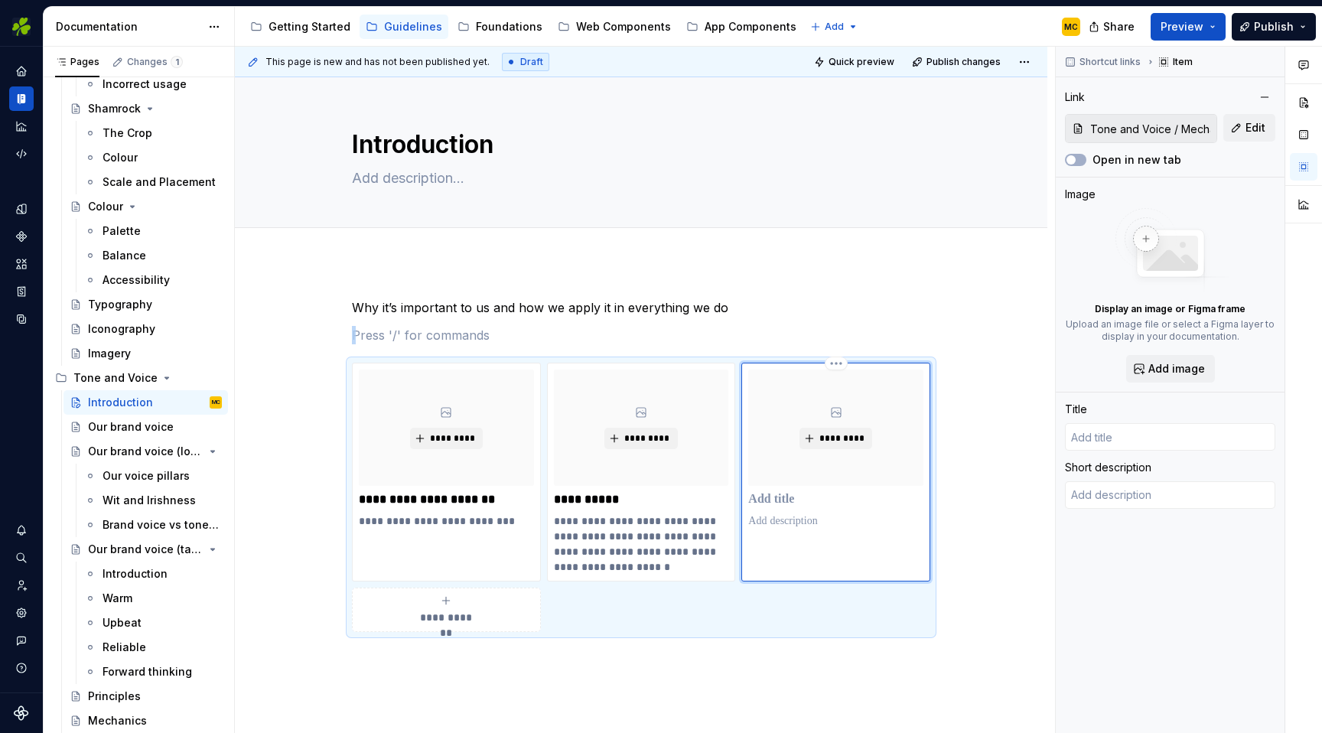
type textarea "*"
type input "Mechanics"
type textarea "Writing Mechanics and grammar rules"
click at [486, 615] on div "**********" at bounding box center [446, 609] width 175 height 31
type textarea "*"
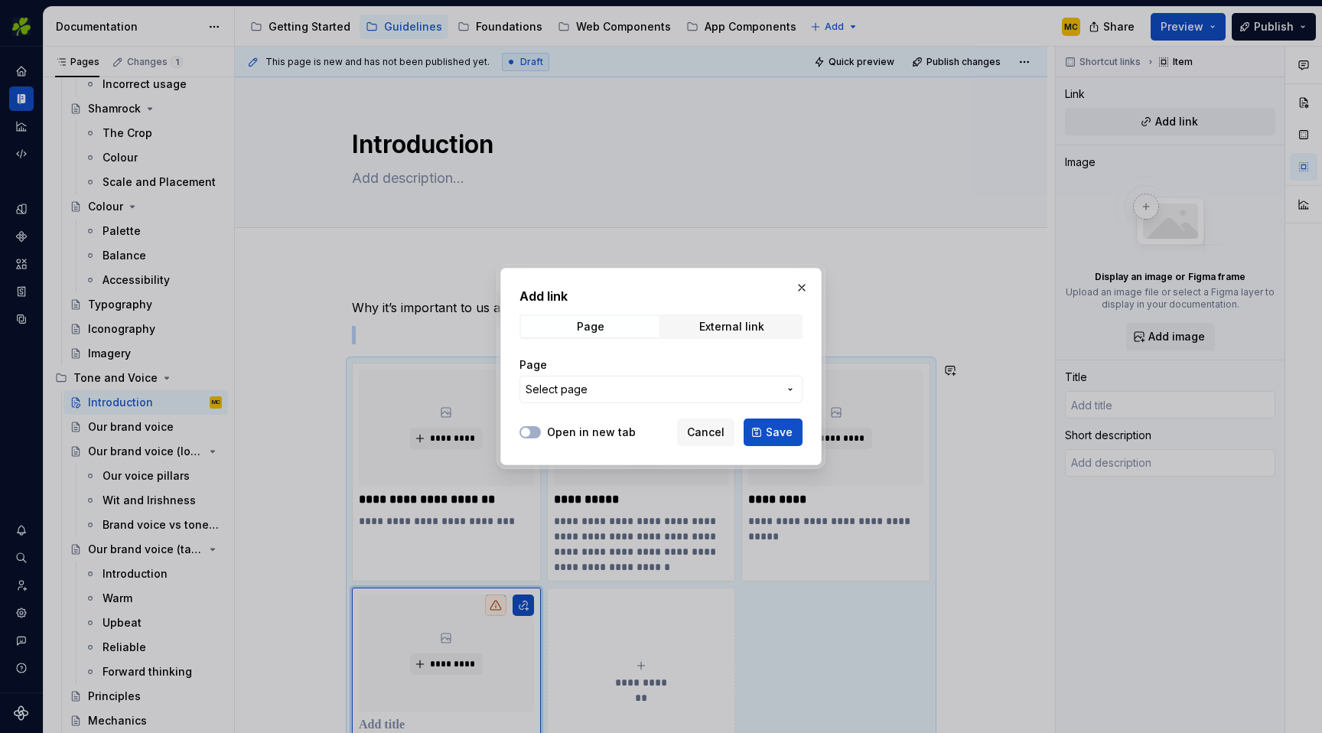
click at [740, 384] on span "Select page" at bounding box center [652, 389] width 252 height 15
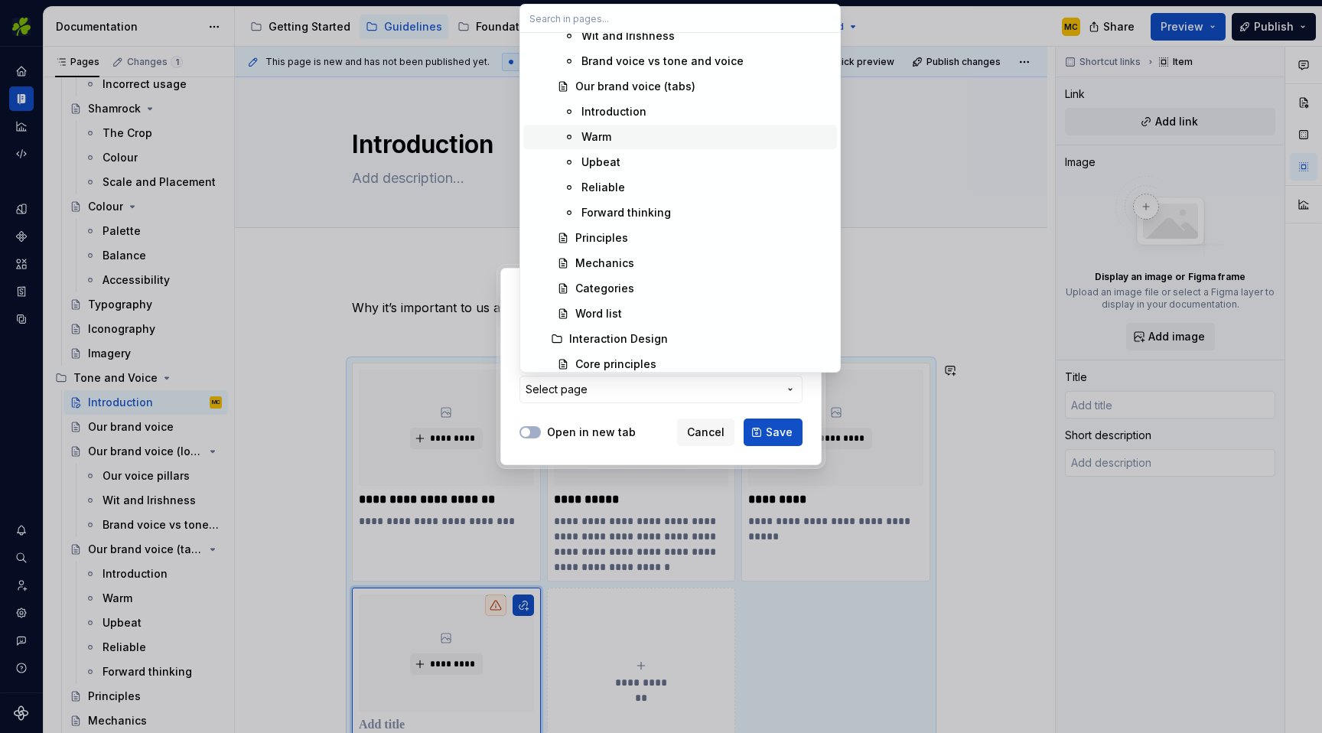
scroll to position [1048, 0]
click at [666, 291] on div "Categories" at bounding box center [703, 287] width 256 height 15
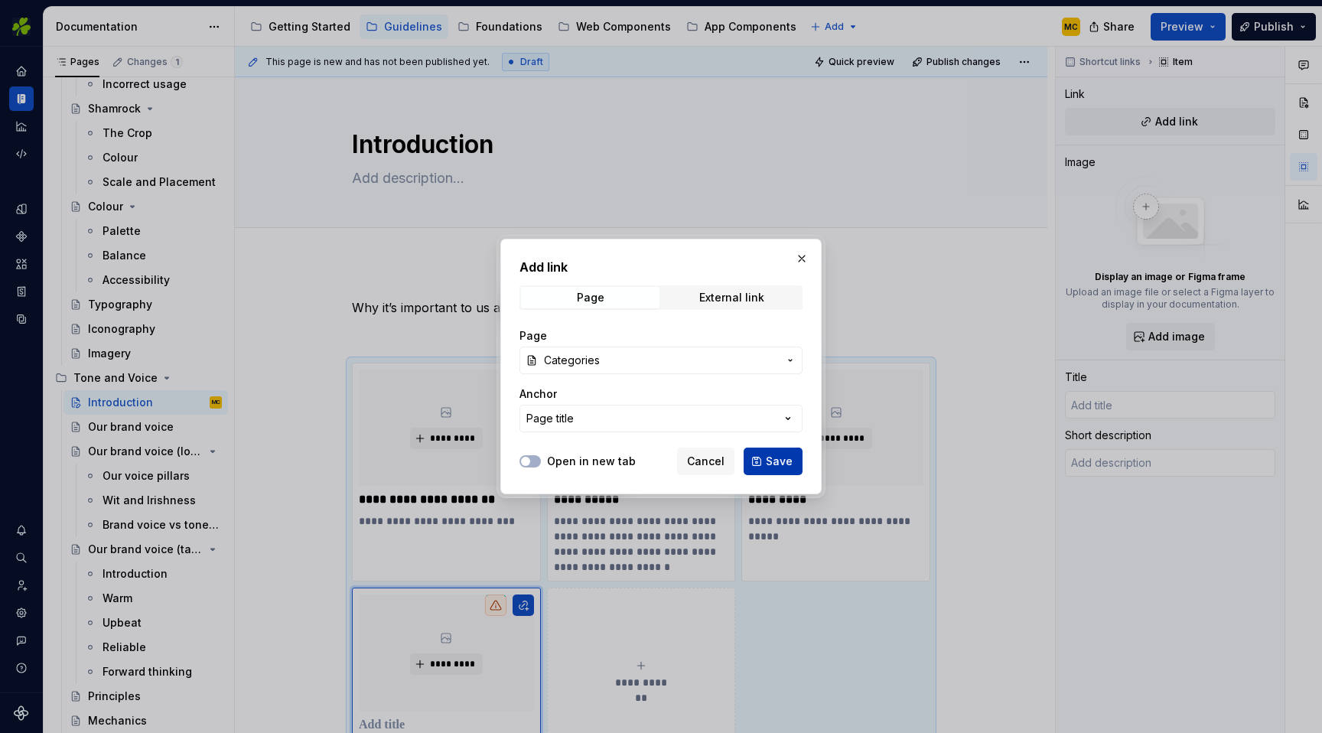
click at [783, 464] on span "Save" at bounding box center [779, 461] width 27 height 15
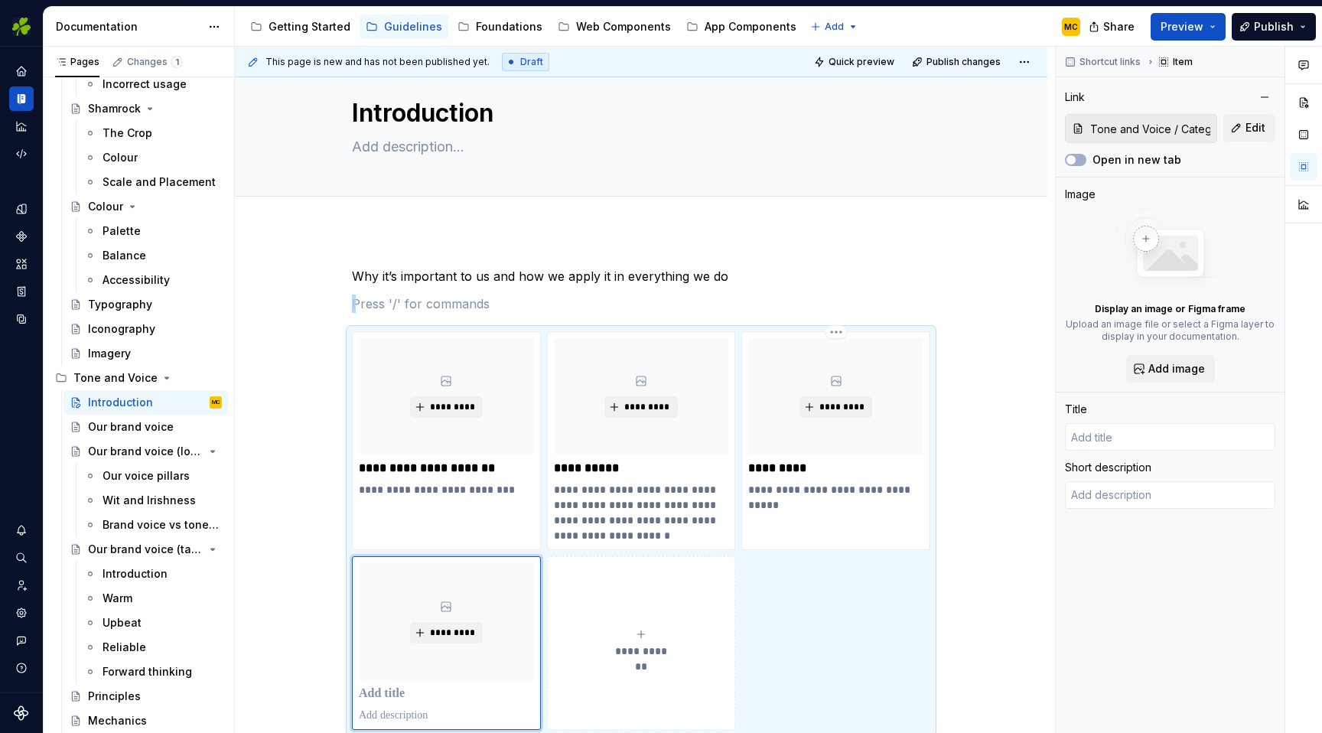
type textarea "*"
type input "Categories"
type textarea "What our brand voice is and tips for using it."
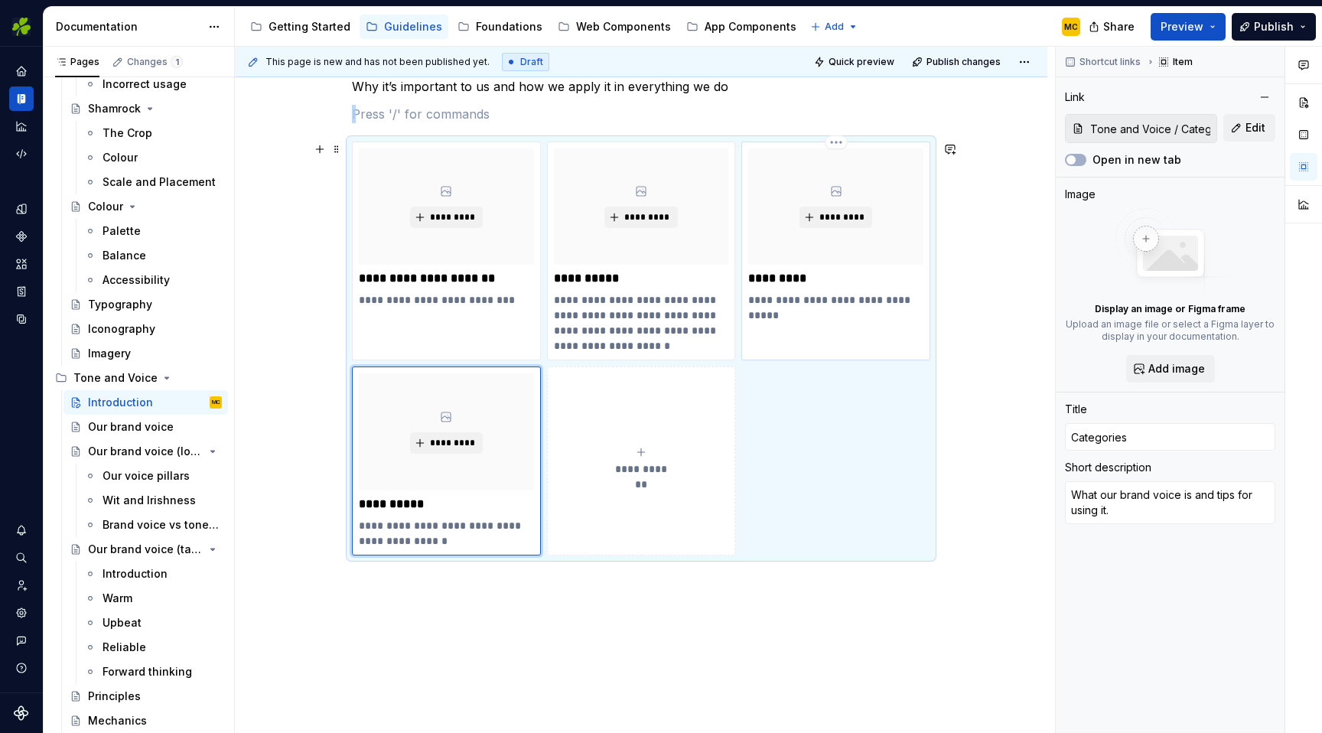
scroll to position [222, 0]
click at [656, 461] on span "**********" at bounding box center [641, 468] width 67 height 15
type textarea "*"
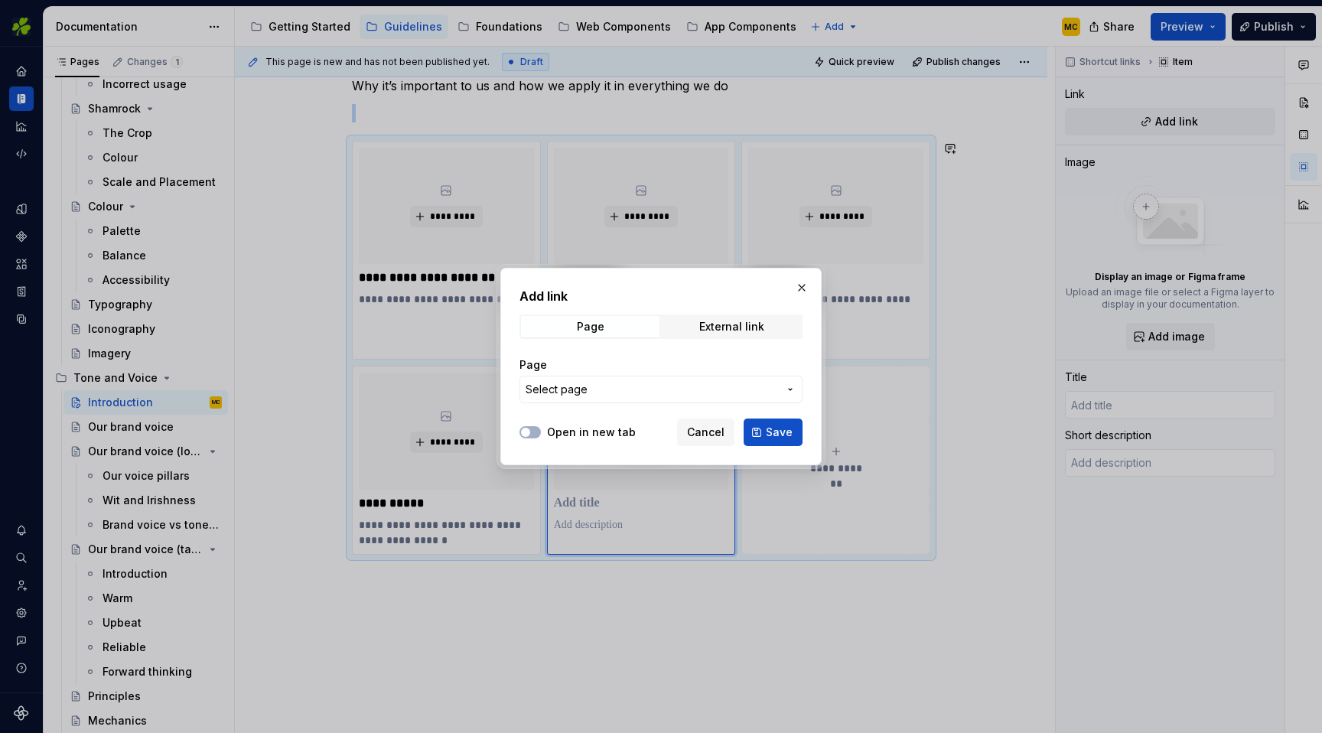
click at [685, 385] on span "Select page" at bounding box center [652, 389] width 252 height 15
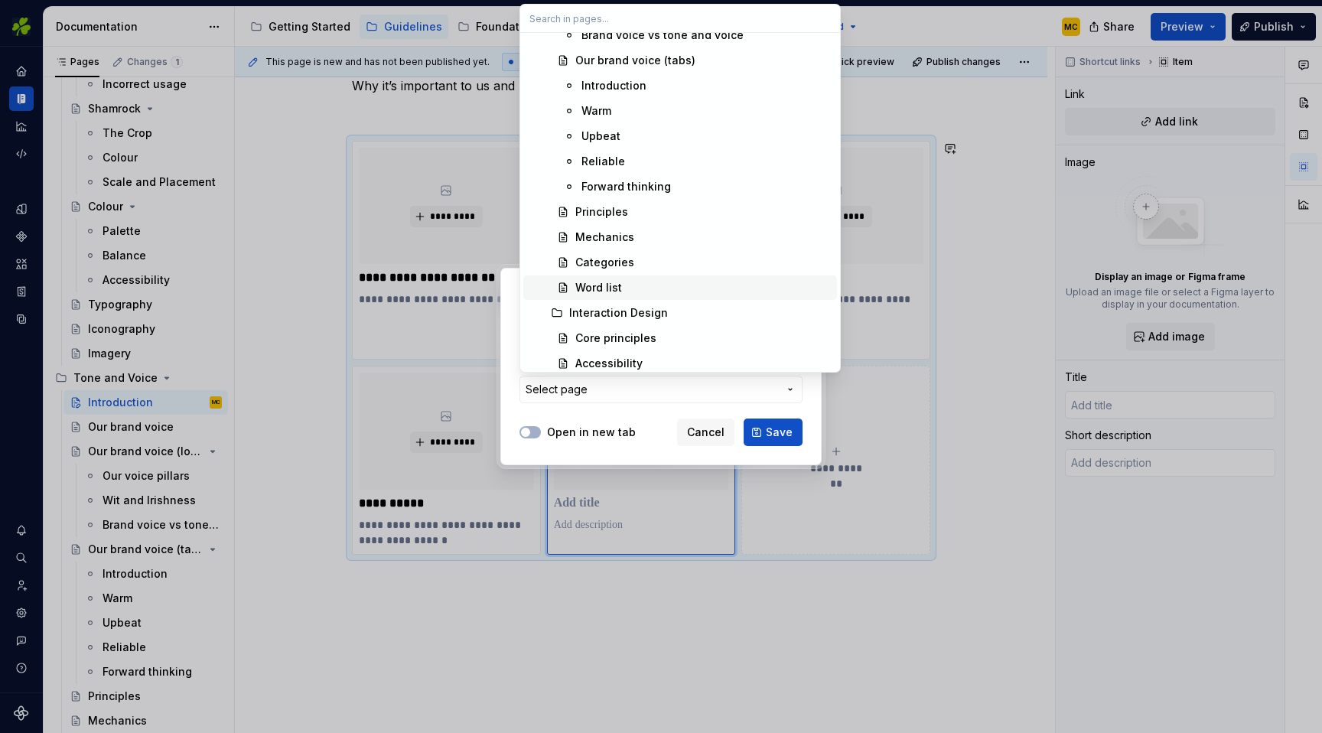
scroll to position [1077, 0]
click at [693, 281] on div "Word list" at bounding box center [703, 283] width 256 height 15
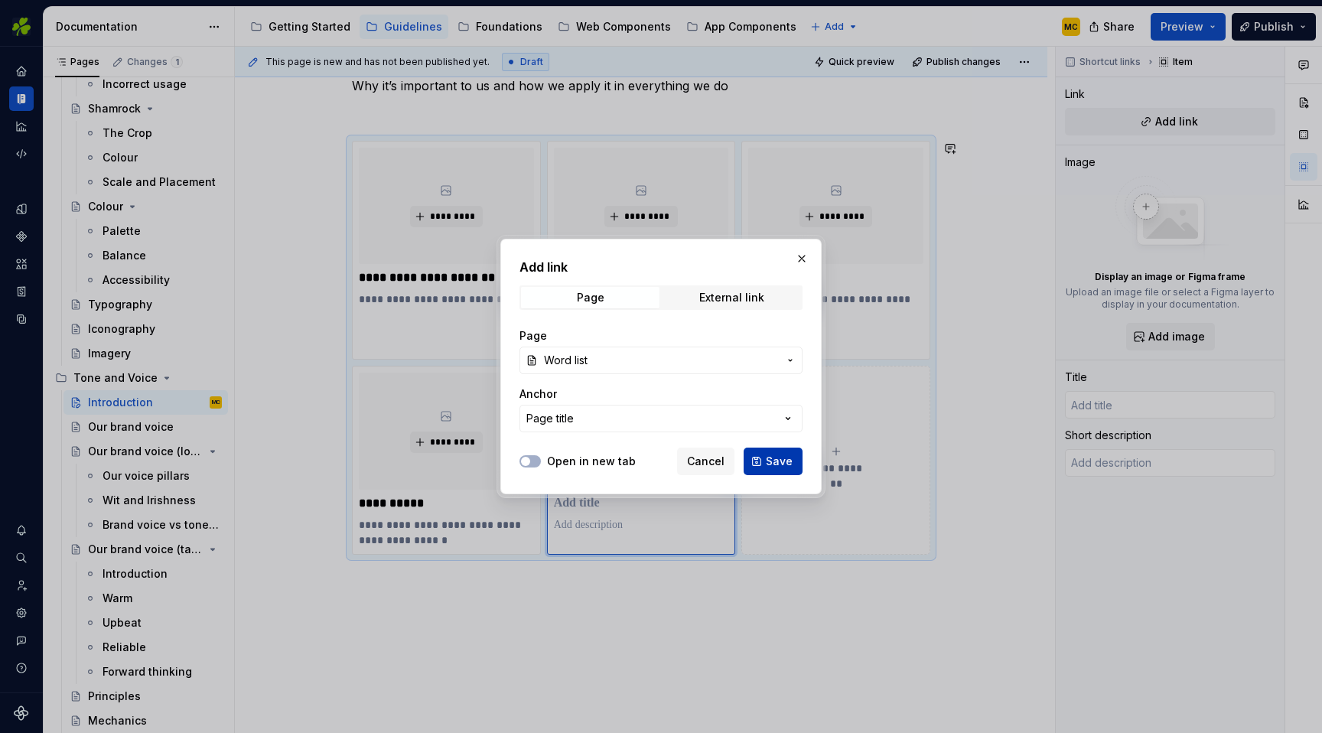
click at [783, 461] on span "Save" at bounding box center [779, 461] width 27 height 15
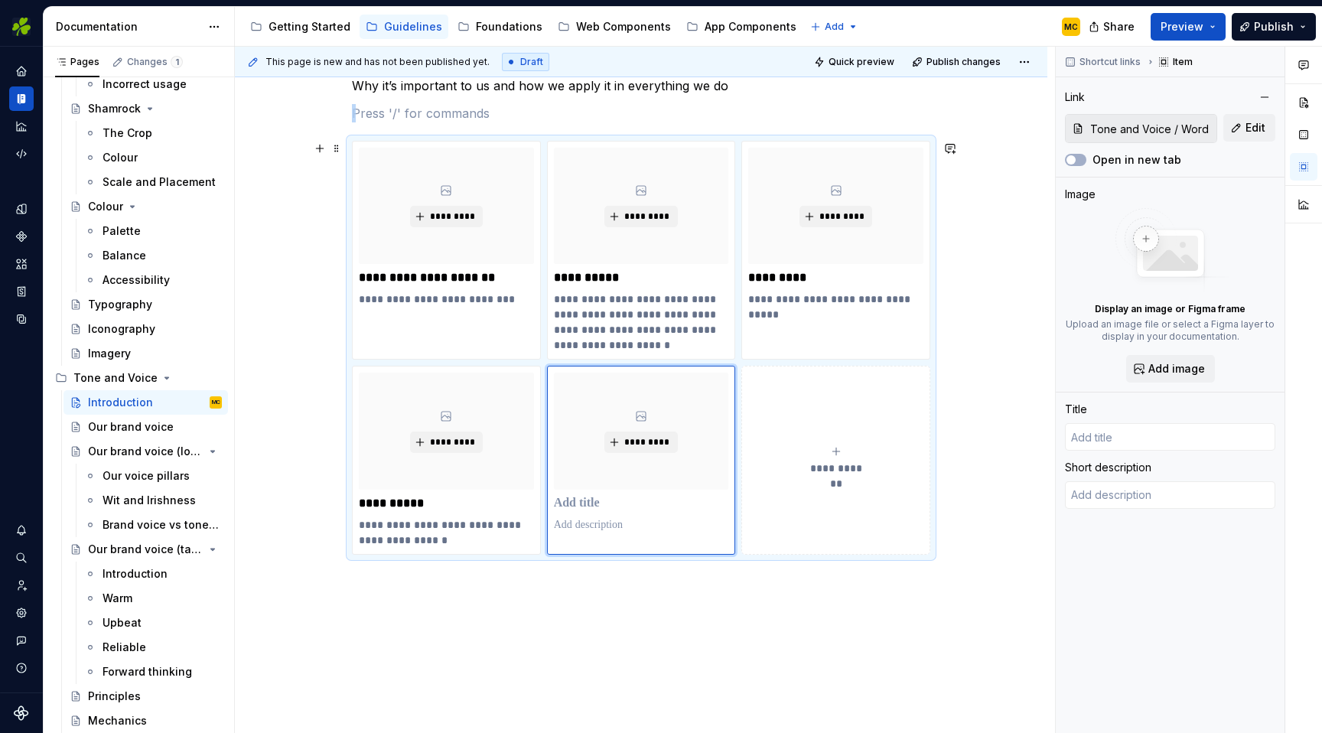
type textarea "*"
type input "Word list"
type textarea "Commonly used words used by Aer Lingus and how we spell them."
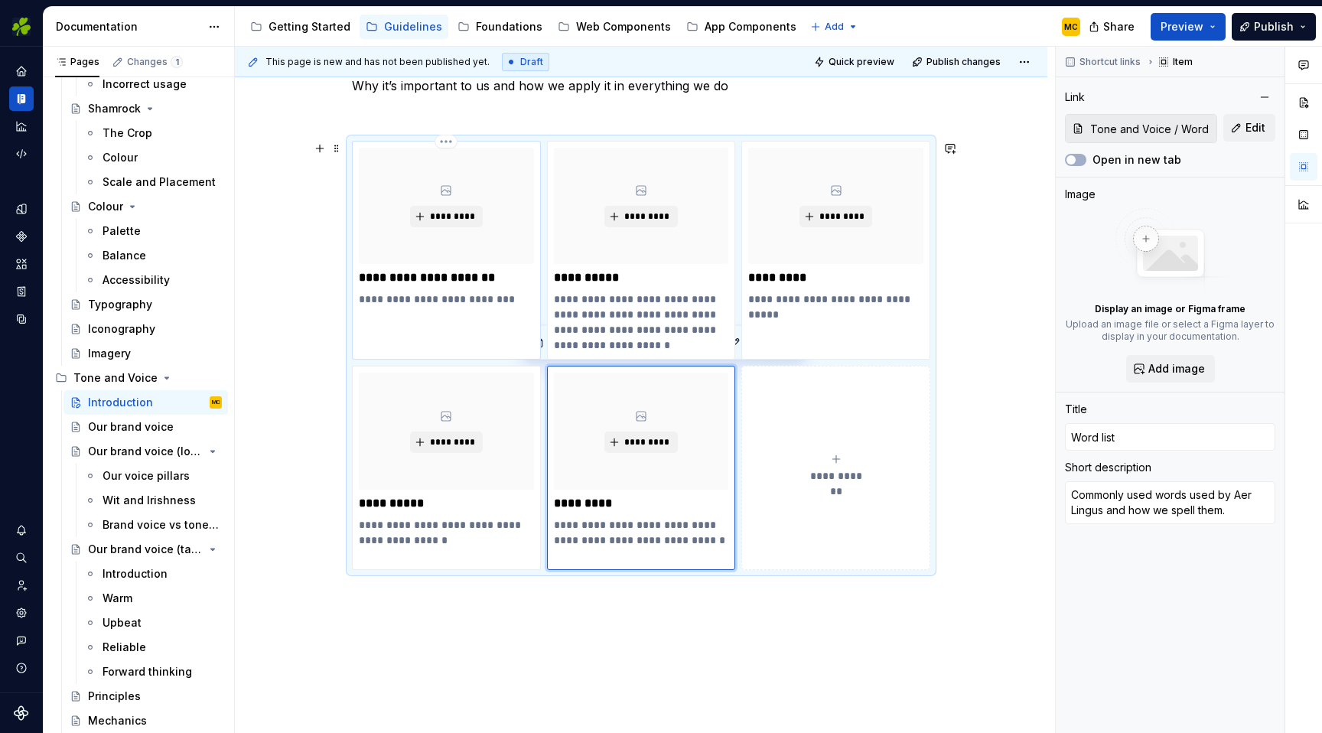
click at [483, 304] on p "**********" at bounding box center [446, 298] width 175 height 15
type textarea "*"
type input "Our brand voice (long)"
type textarea "Our voice is our personality"
type input "Our brand voice (long)"
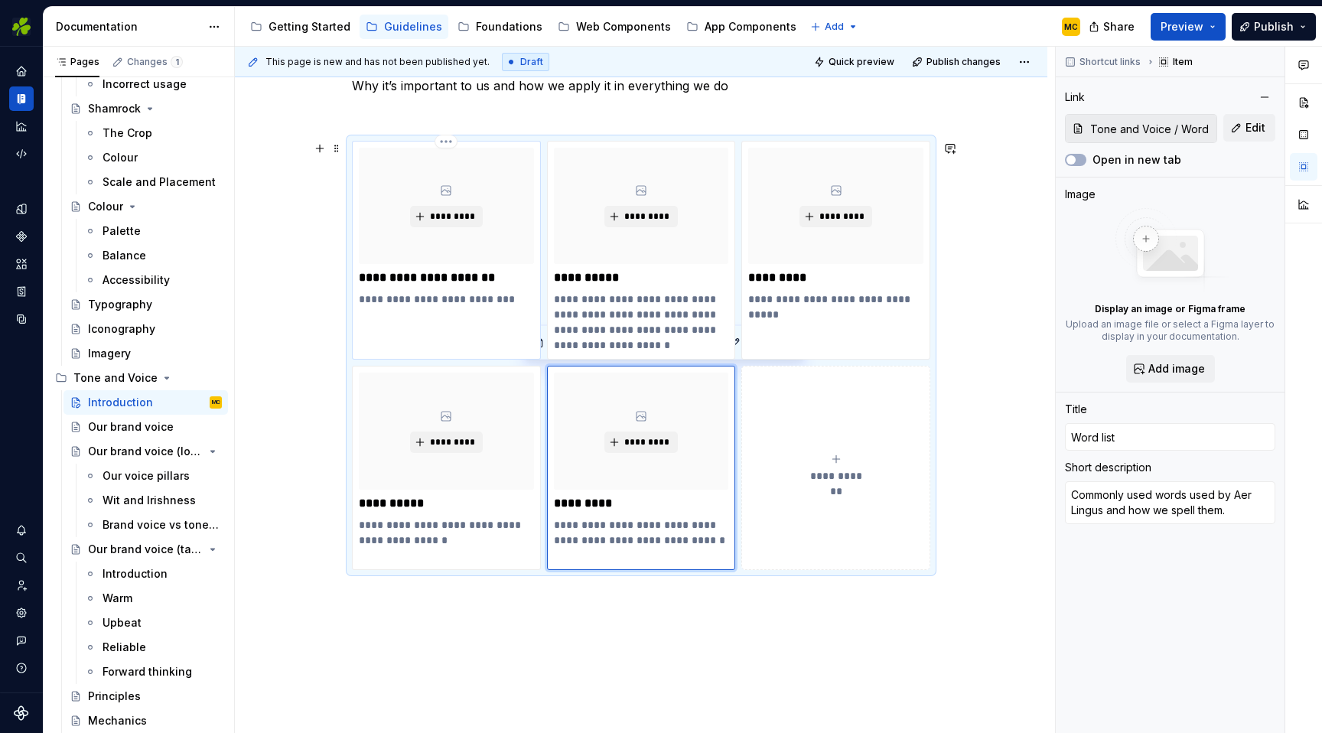
type input "Our brand voice (long)"
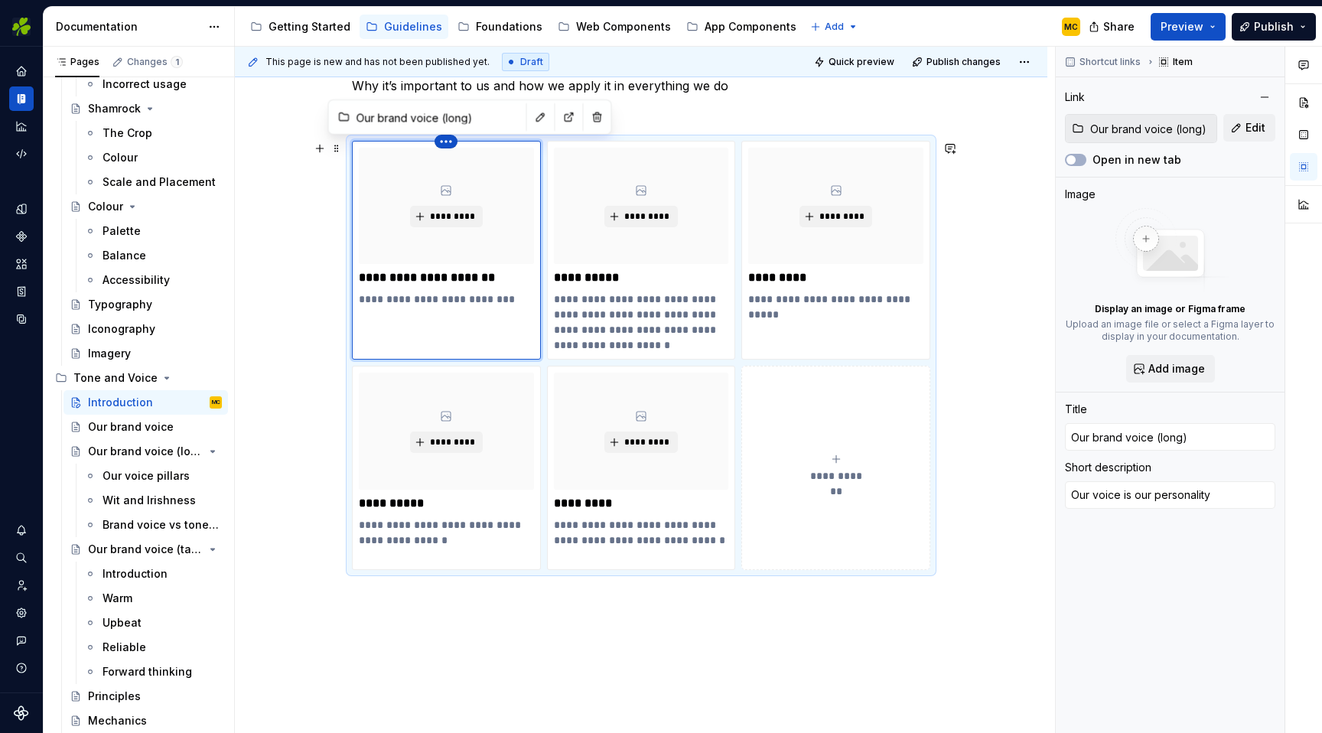
click at [456, 142] on html "EI Design MC Dataset Aer Lingus Documentation Accessibility guide for tree Page…" at bounding box center [661, 366] width 1322 height 733
click at [476, 160] on div "Delete item" at bounding box center [516, 167] width 99 height 15
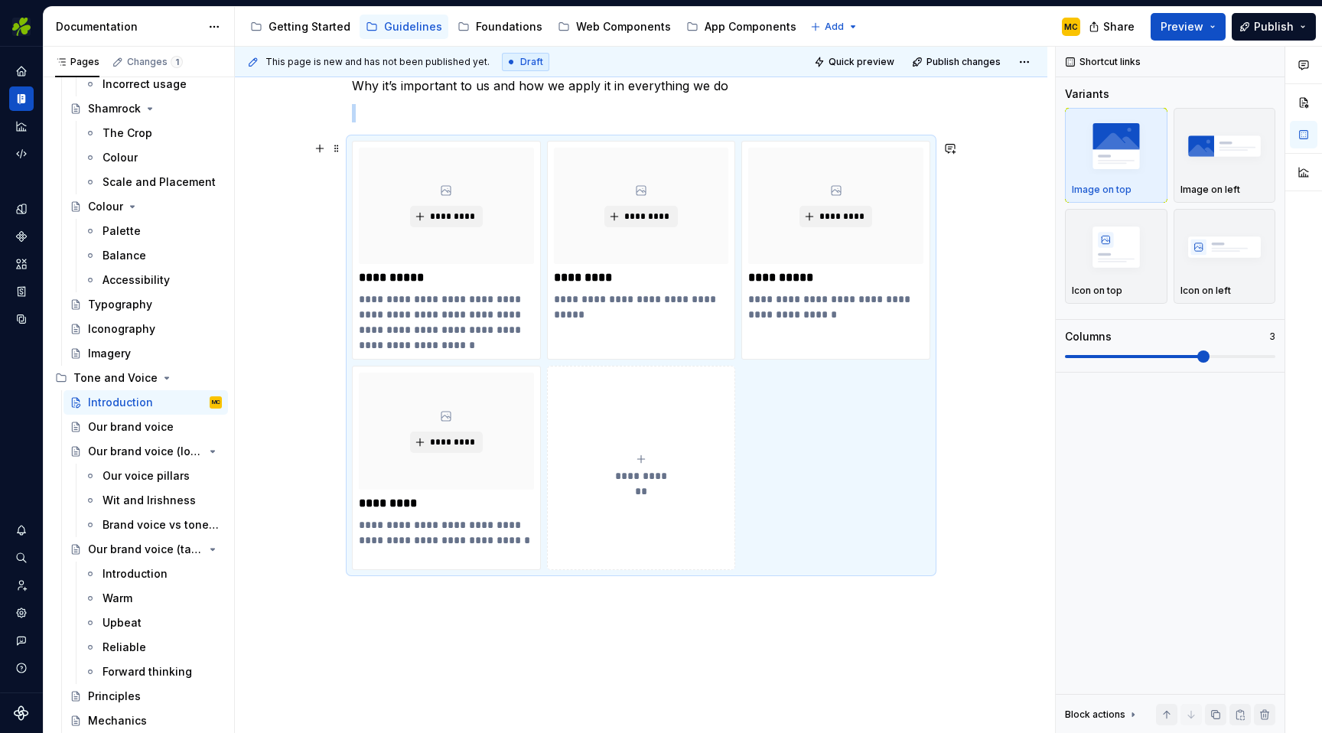
click at [637, 456] on div "**********" at bounding box center [641, 468] width 175 height 31
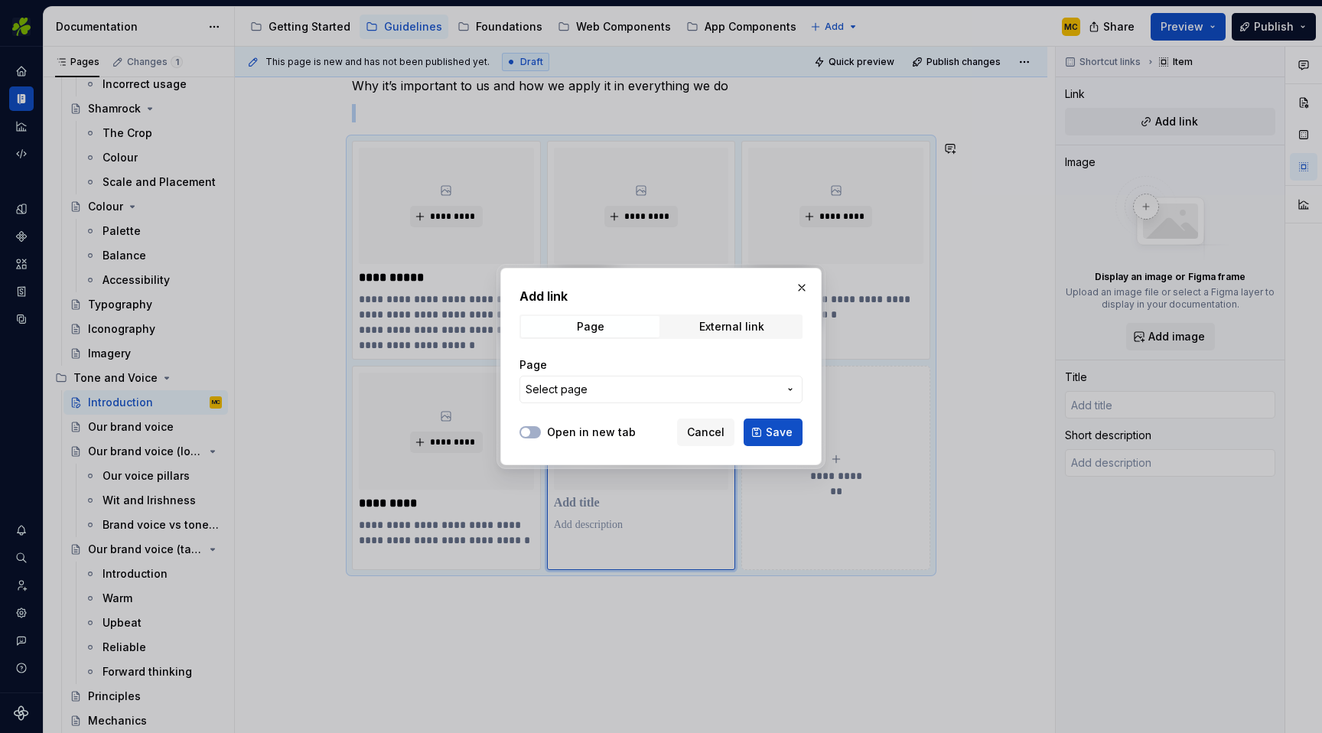
click at [635, 385] on span "Select page" at bounding box center [652, 389] width 252 height 15
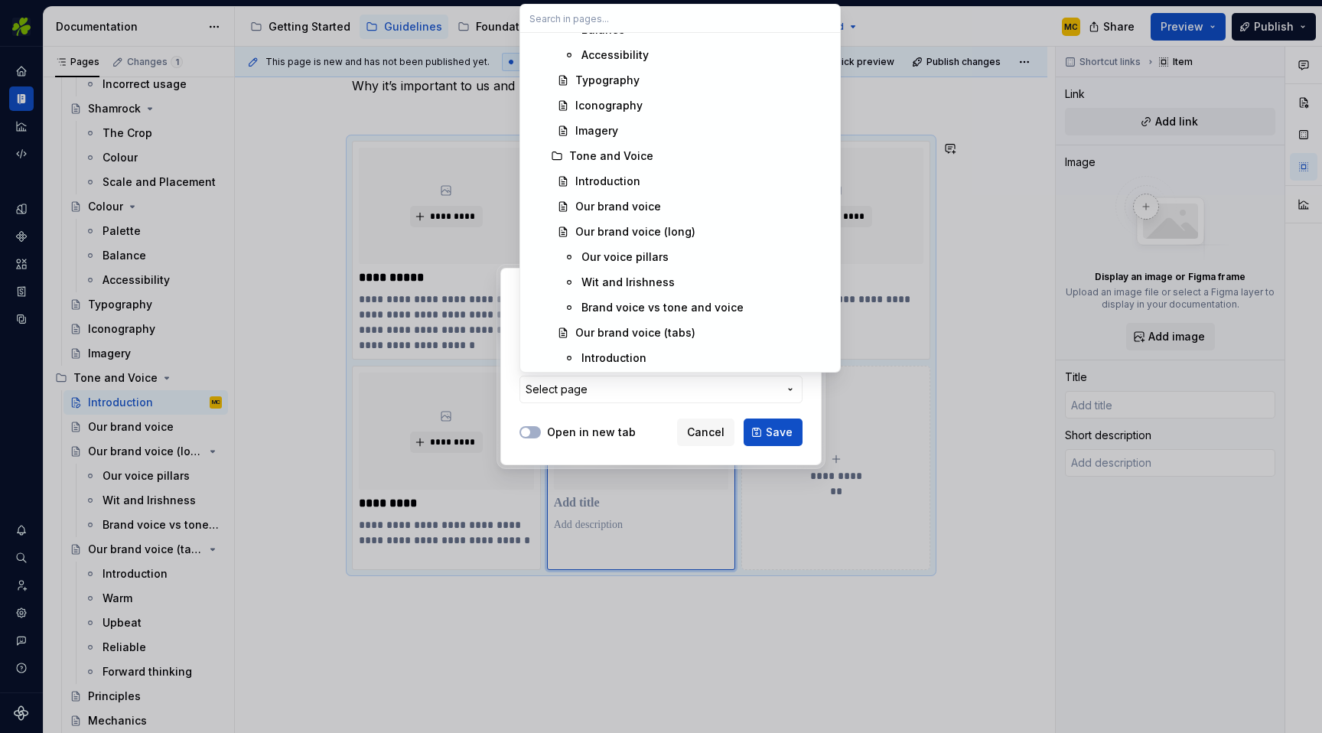
scroll to position [808, 0]
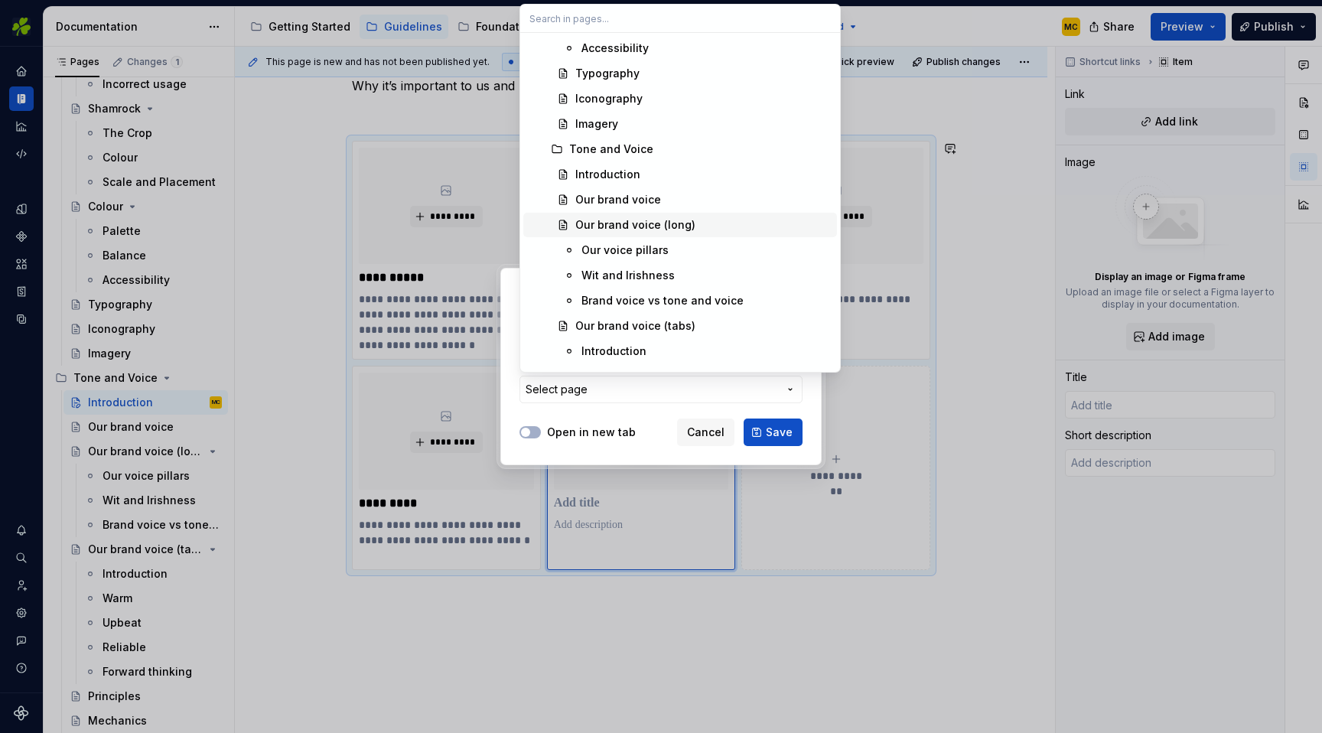
click at [631, 218] on div "Our brand voice (long)" at bounding box center [635, 224] width 120 height 15
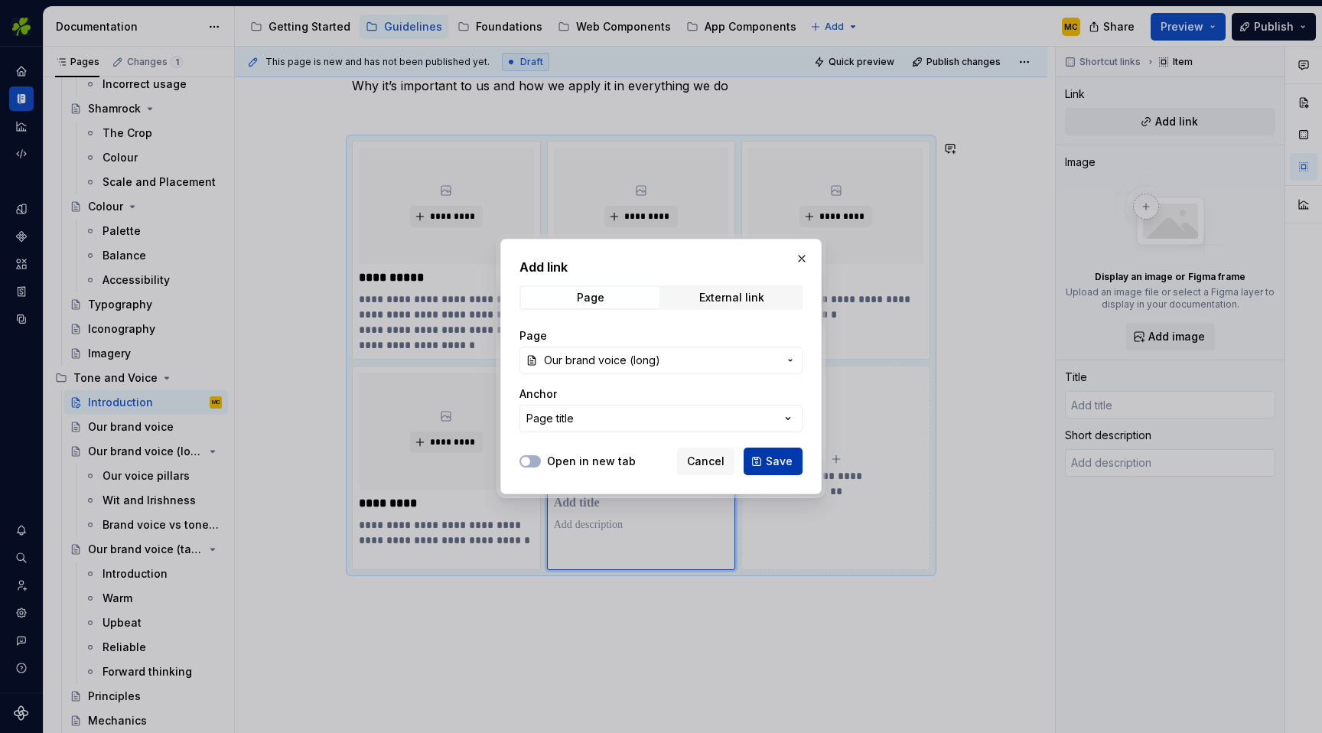
click at [768, 464] on span "Save" at bounding box center [779, 461] width 27 height 15
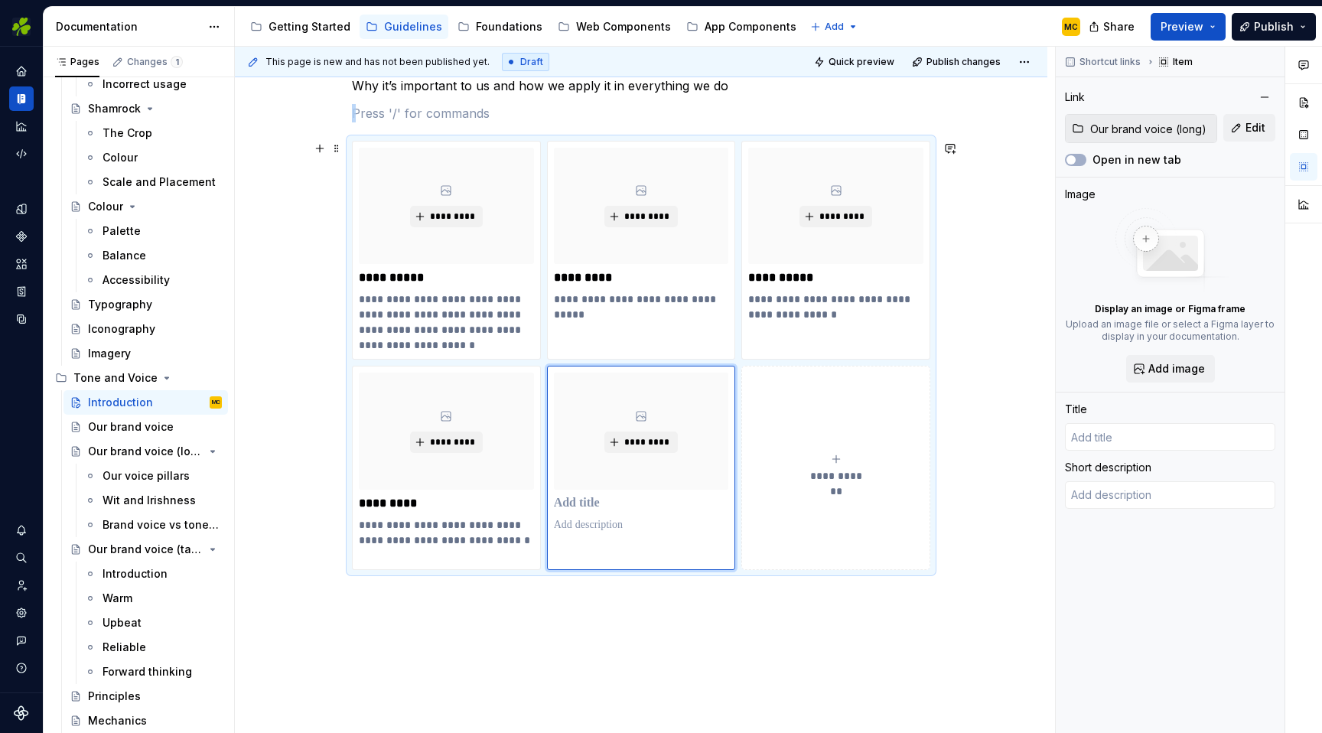
type textarea "*"
type input "Our brand voice (long)"
type textarea "You’re very welcome to our brand voice. Our voice is our personality. It’s how …"
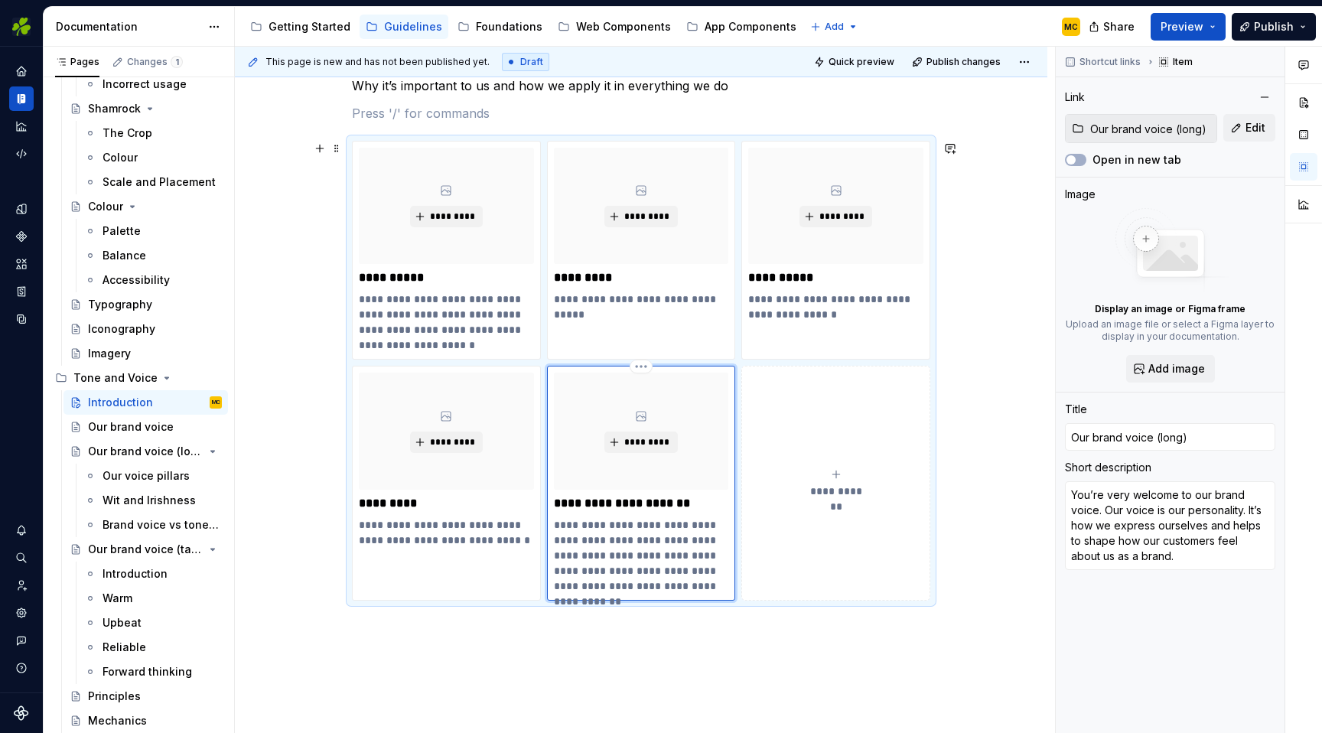
scroll to position [237, 0]
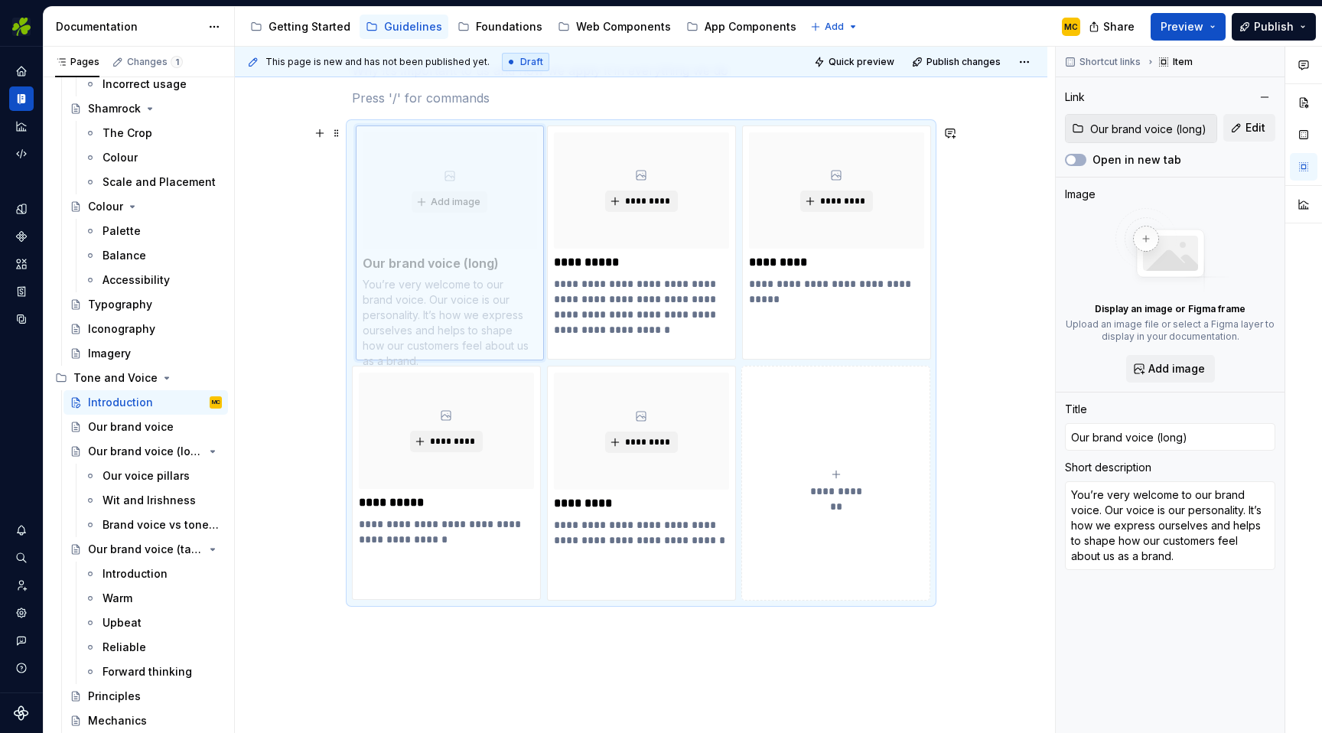
drag, startPoint x: 706, startPoint y: 443, endPoint x: 529, endPoint y: 200, distance: 300.1
click at [529, 200] on body "EI Design MC Dataset Aer Lingus Documentation Accessibility guide for tree Page…" at bounding box center [661, 366] width 1322 height 733
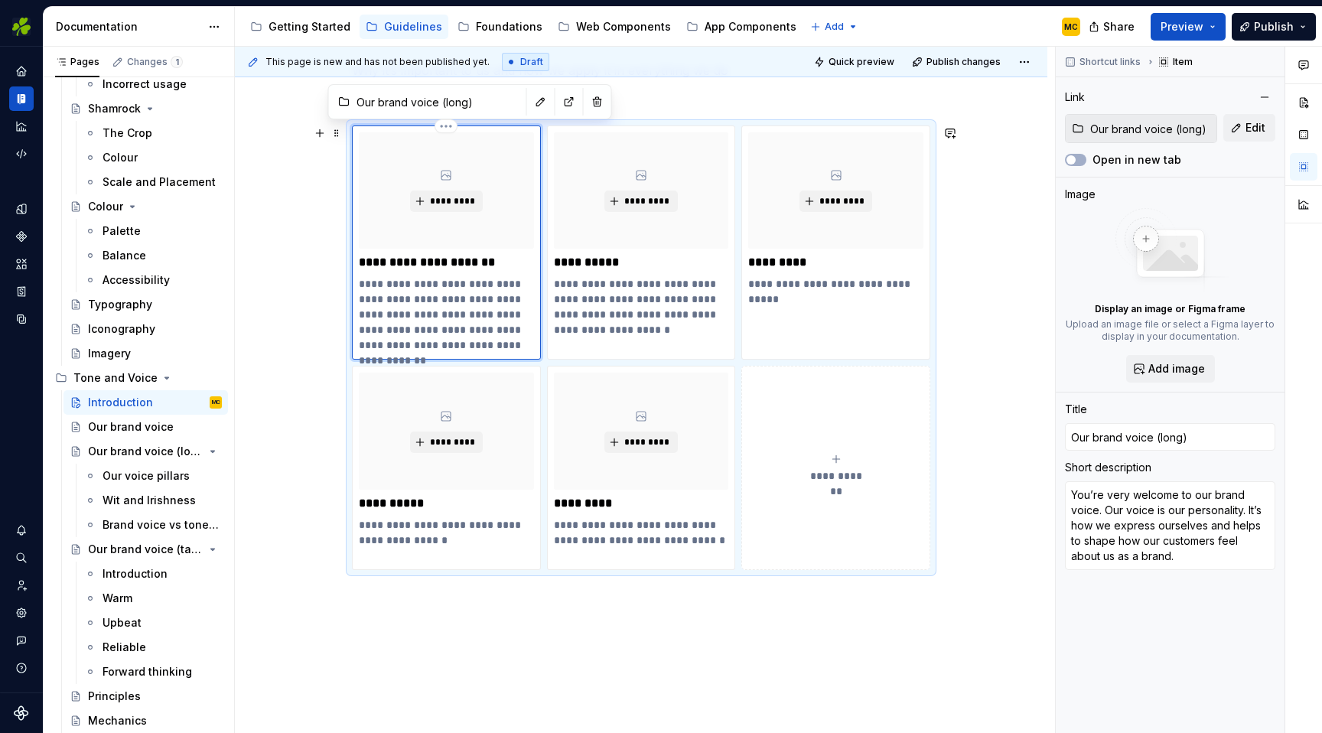
click at [402, 298] on p "**********" at bounding box center [446, 314] width 175 height 77
type textarea "*"
type textarea "Our voice is our personality. It’s how we express ourselves and helps to shape …"
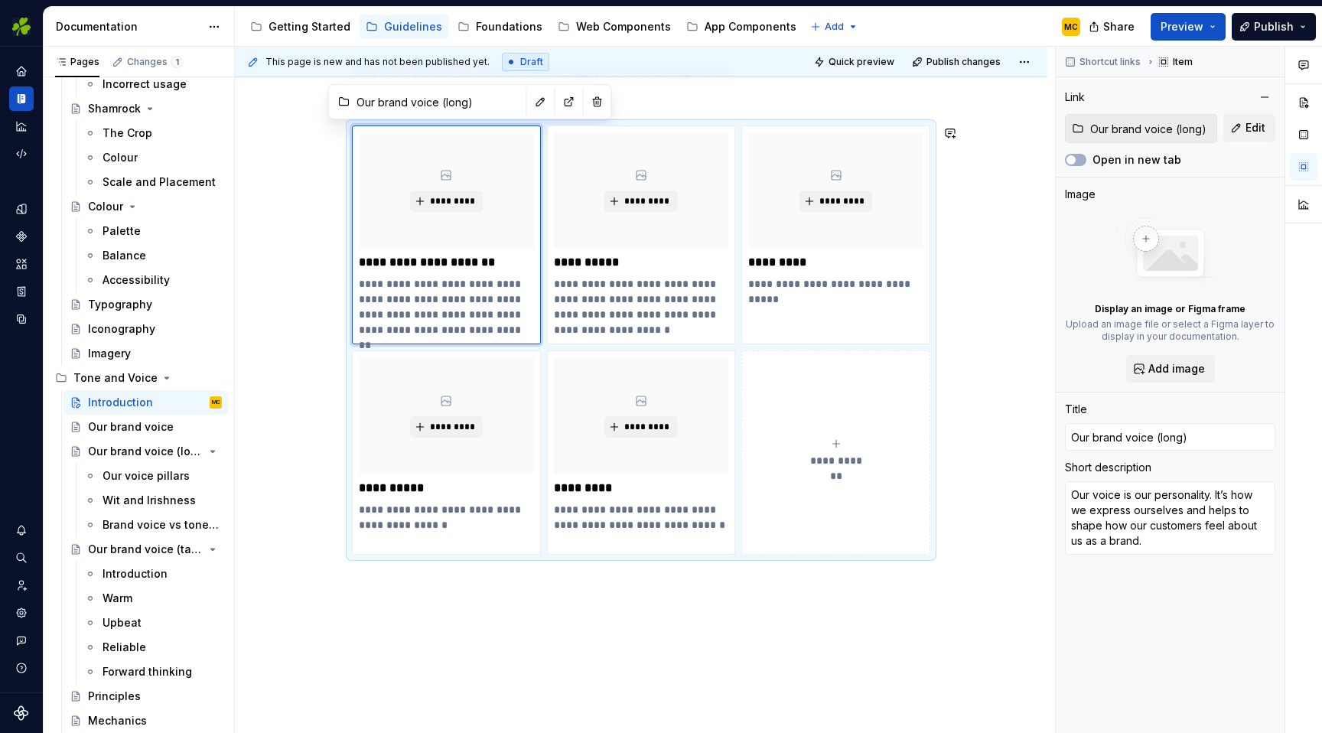
click at [973, 610] on div "**********" at bounding box center [641, 408] width 812 height 768
click at [457, 198] on span "*********" at bounding box center [452, 201] width 47 height 12
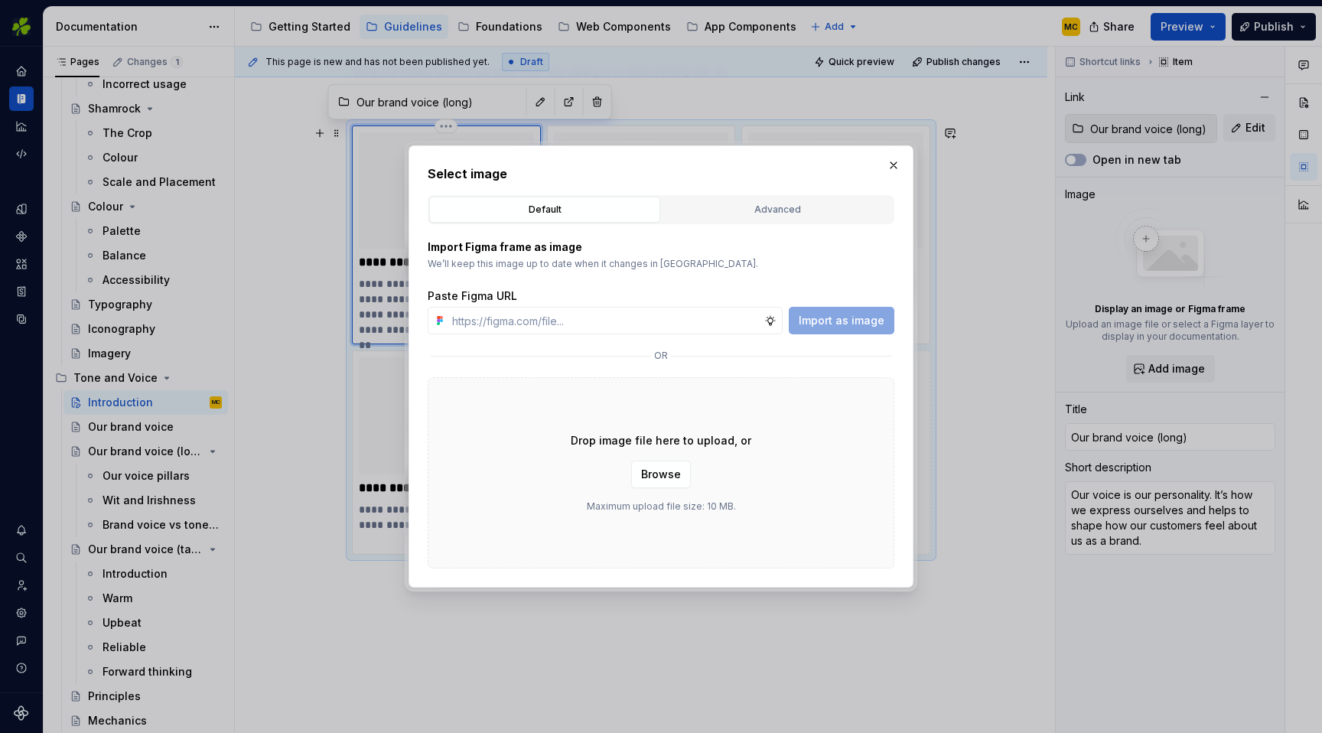
type textarea "*"
type input "[URL][DOMAIN_NAME]"
click at [858, 319] on span "Import as image" at bounding box center [842, 320] width 86 height 15
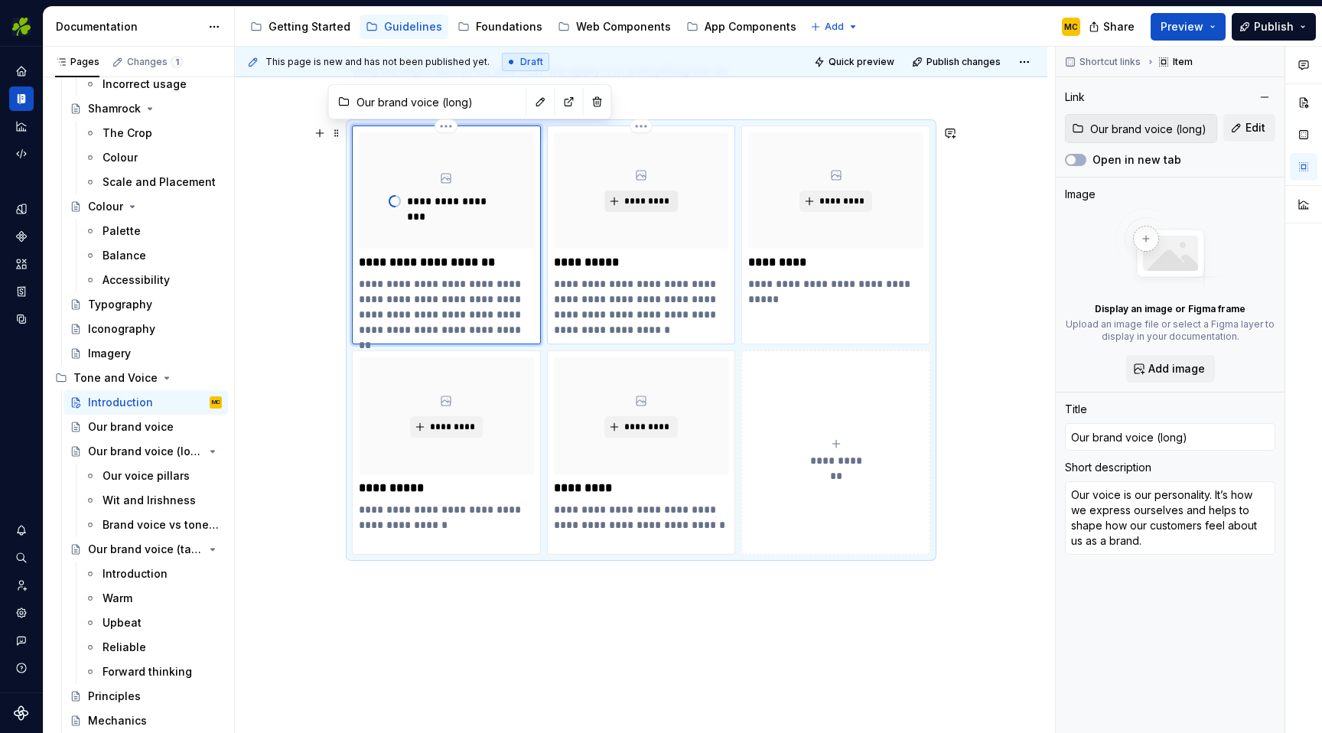
type textarea "*"
type input "Principles"
type textarea "Our writing principles make sure all communications are consistently human, rea…"
type input "Tone and Voice / Principles"
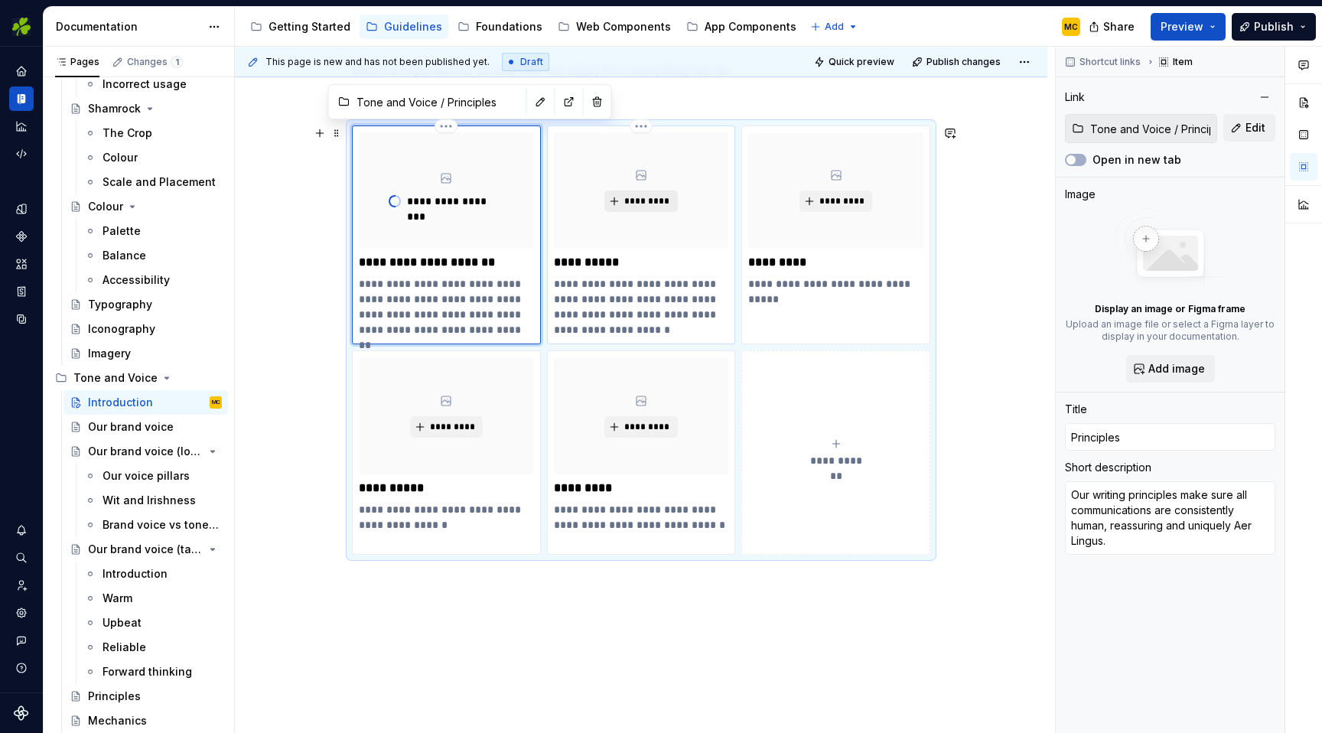
click at [646, 202] on span "*********" at bounding box center [646, 201] width 47 height 12
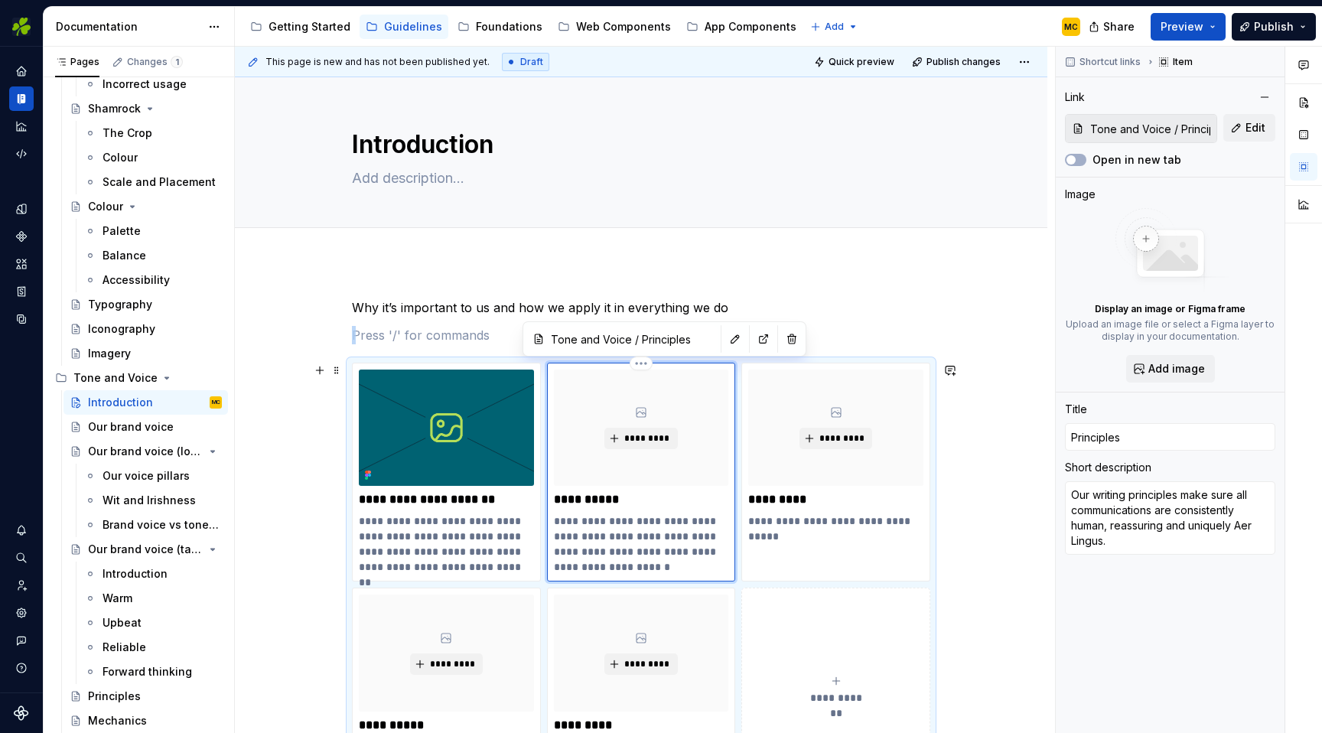
click at [674, 467] on div "*********" at bounding box center [641, 428] width 175 height 116
click at [657, 433] on span "*********" at bounding box center [646, 438] width 47 height 12
type textarea "*"
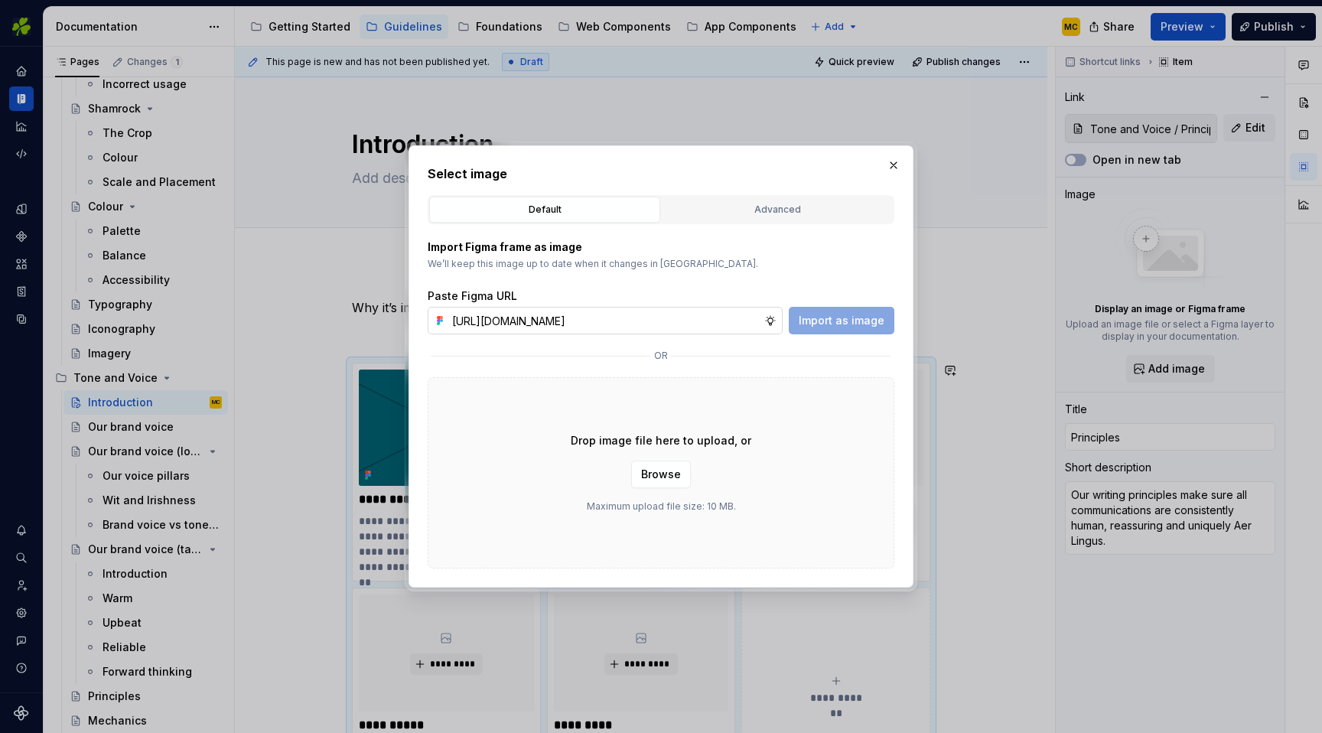
scroll to position [0, 332]
type input "[URL][DOMAIN_NAME]"
click at [825, 329] on button "Import as image" at bounding box center [842, 321] width 106 height 28
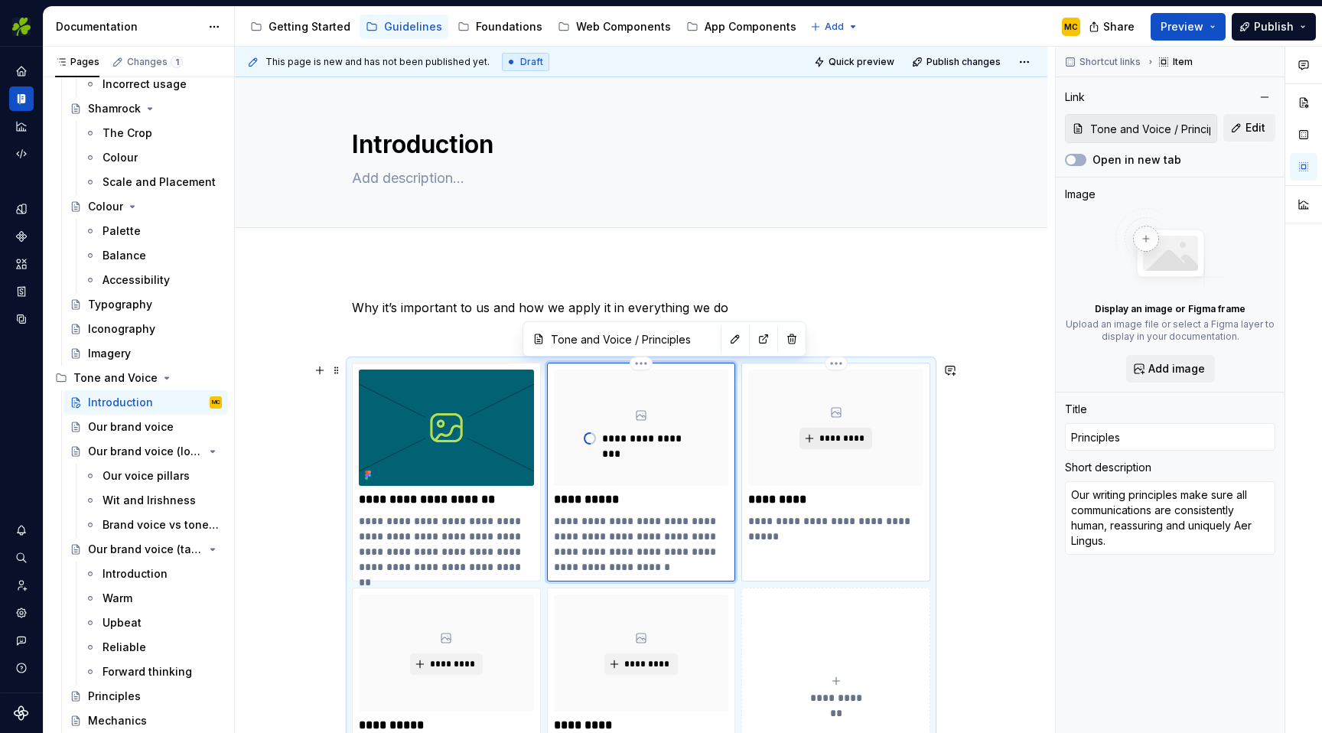
type textarea "*"
type input "Tone and Voice / Mechanics"
type input "Mechanics"
type textarea "Writing Mechanics and grammar rules"
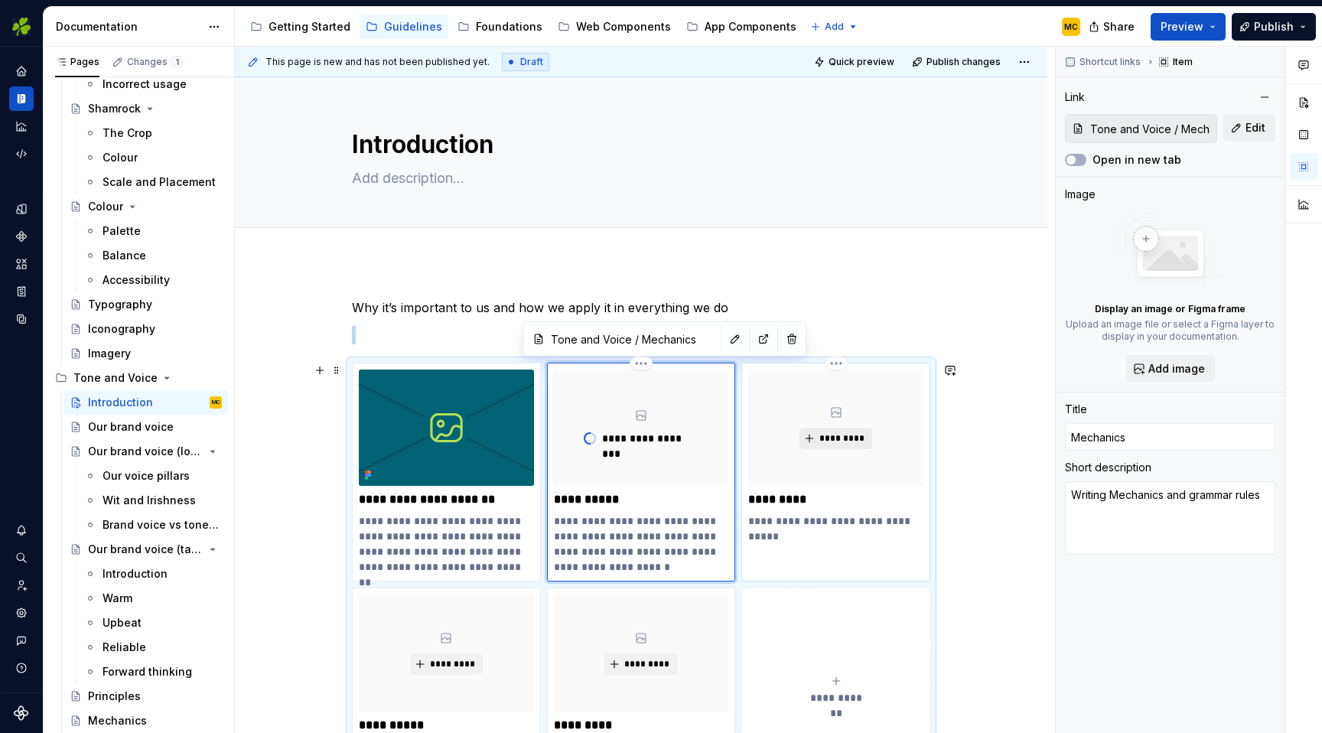
click at [843, 434] on span "*********" at bounding box center [842, 438] width 47 height 12
type textarea "*"
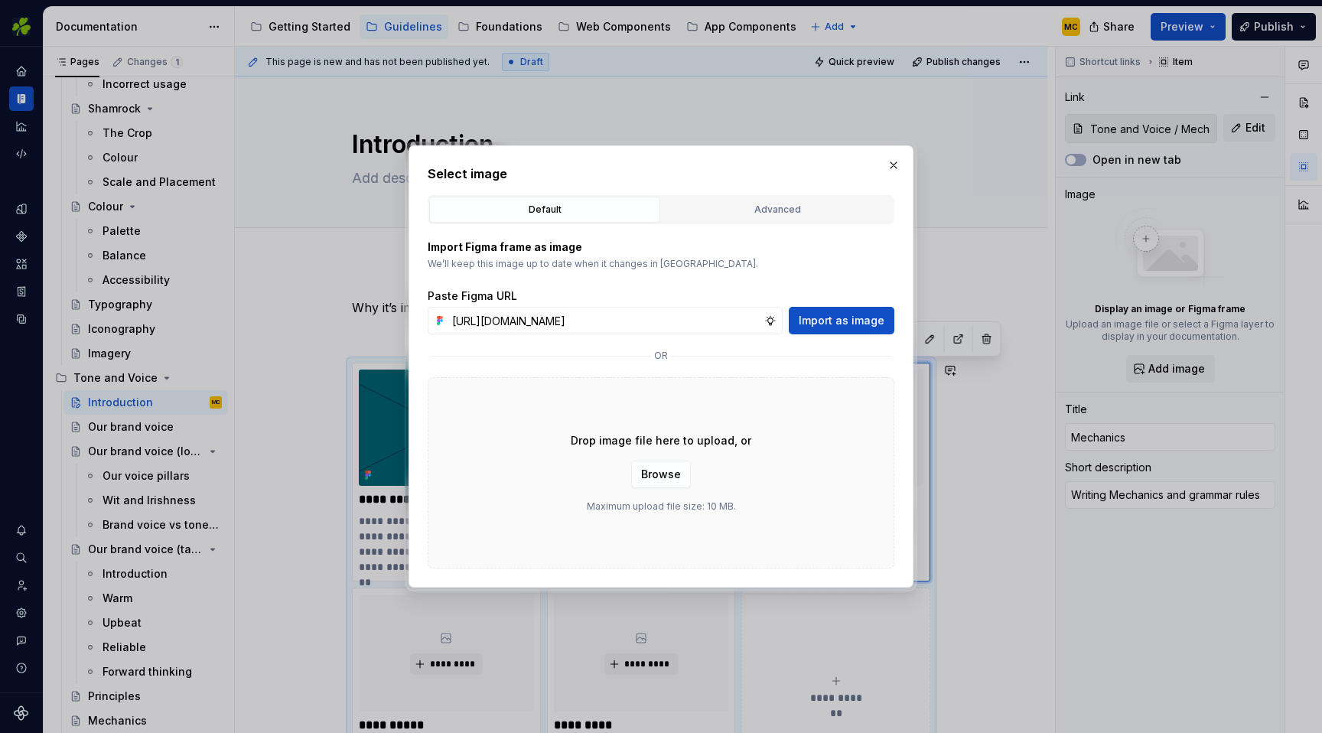
scroll to position [0, 332]
type input "[URL][DOMAIN_NAME]"
click at [849, 320] on span "Import as image" at bounding box center [842, 320] width 86 height 15
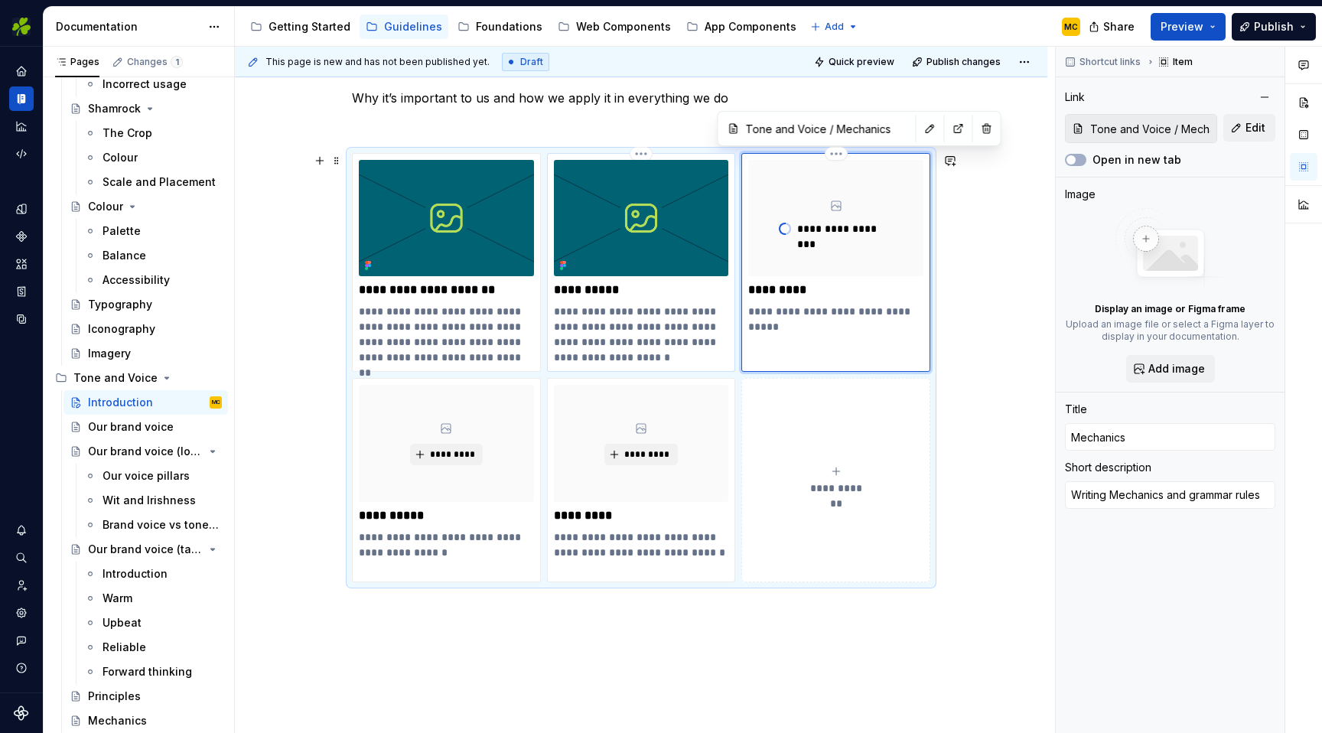
scroll to position [210, 0]
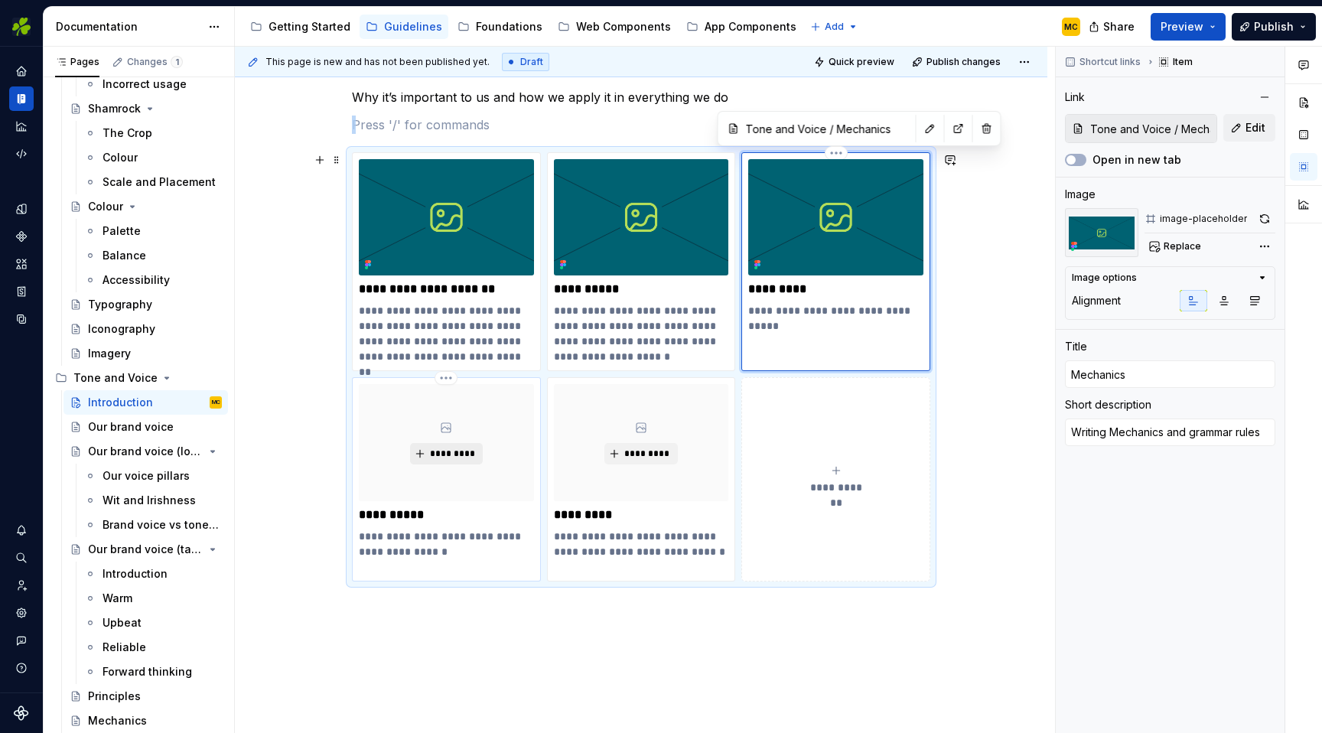
type textarea "*"
type input "Tone and Voice / Categories"
click at [436, 448] on span "*********" at bounding box center [452, 454] width 47 height 12
type textarea "*"
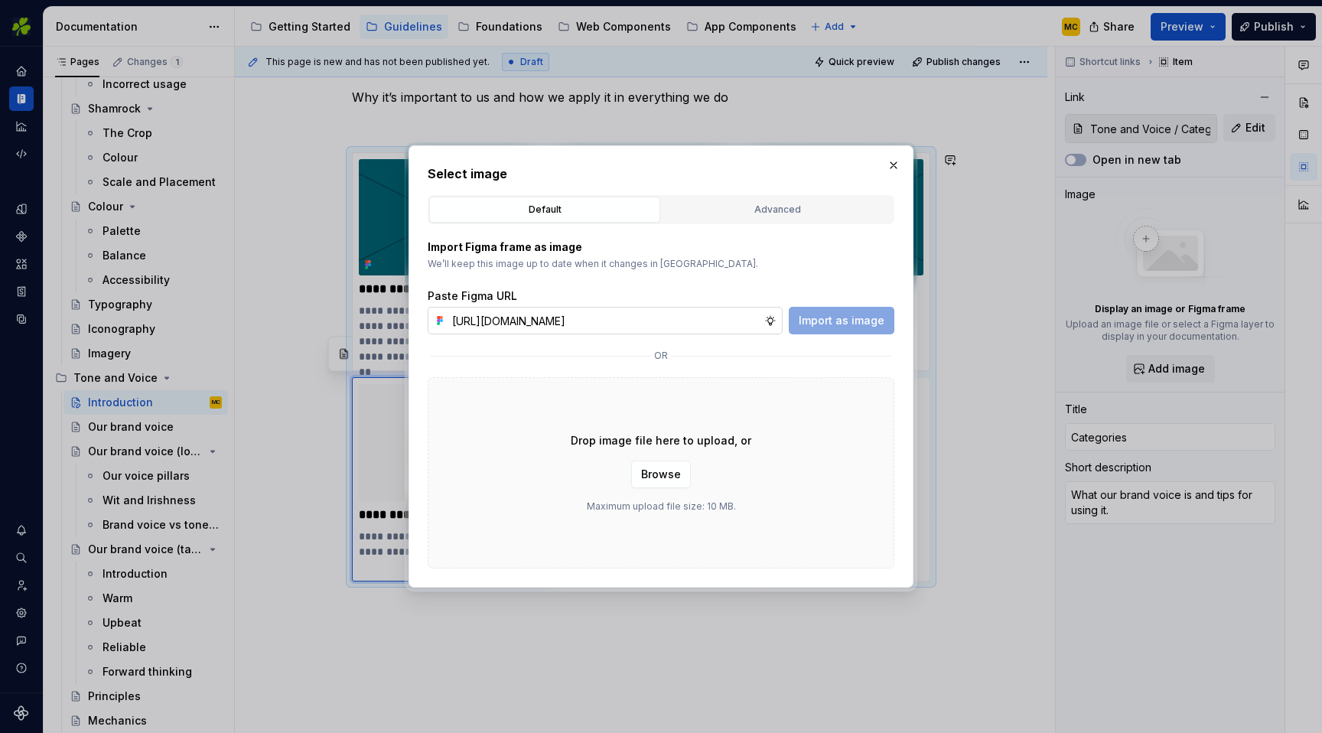
scroll to position [0, 332]
type input "[URL][DOMAIN_NAME]"
click at [830, 330] on button "Import as image" at bounding box center [842, 321] width 106 height 28
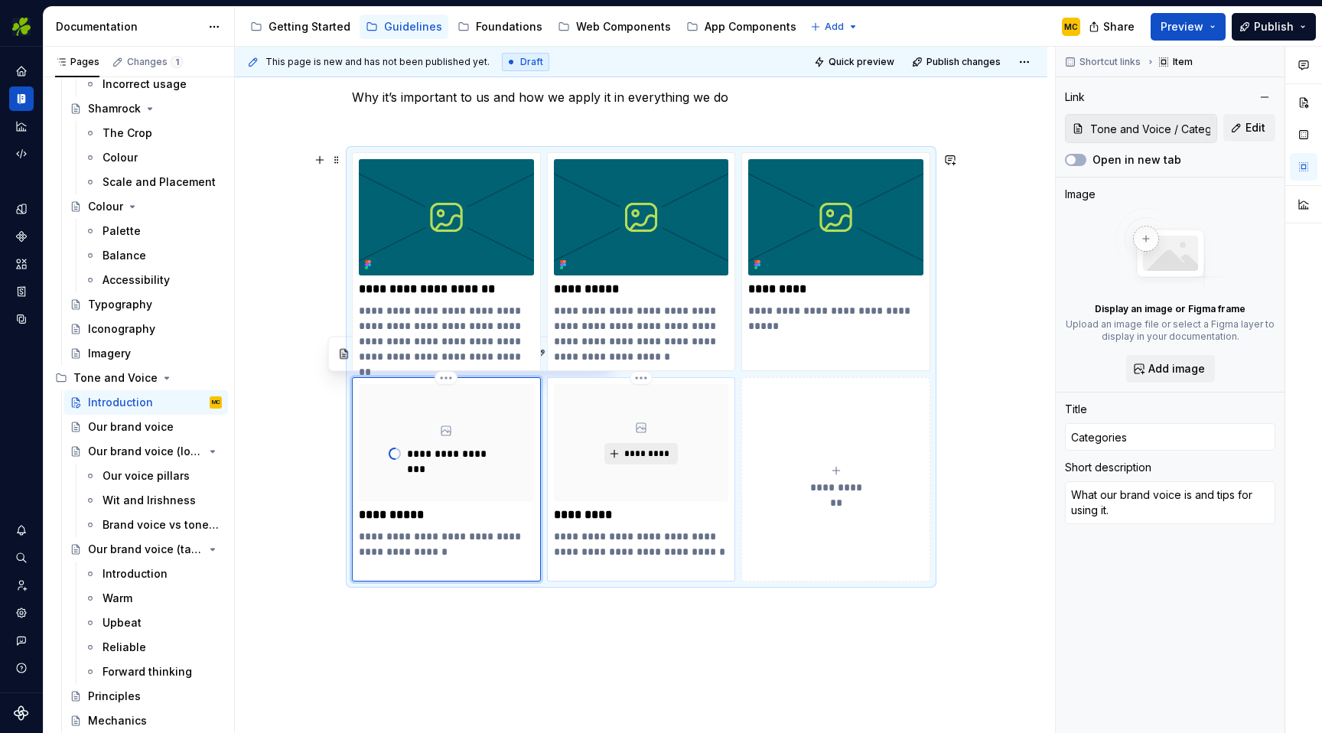
type textarea "*"
type input "Tone and Voice / Word list"
type input "Word list"
type textarea "Commonly used words used by Aer Lingus and how we spell them."
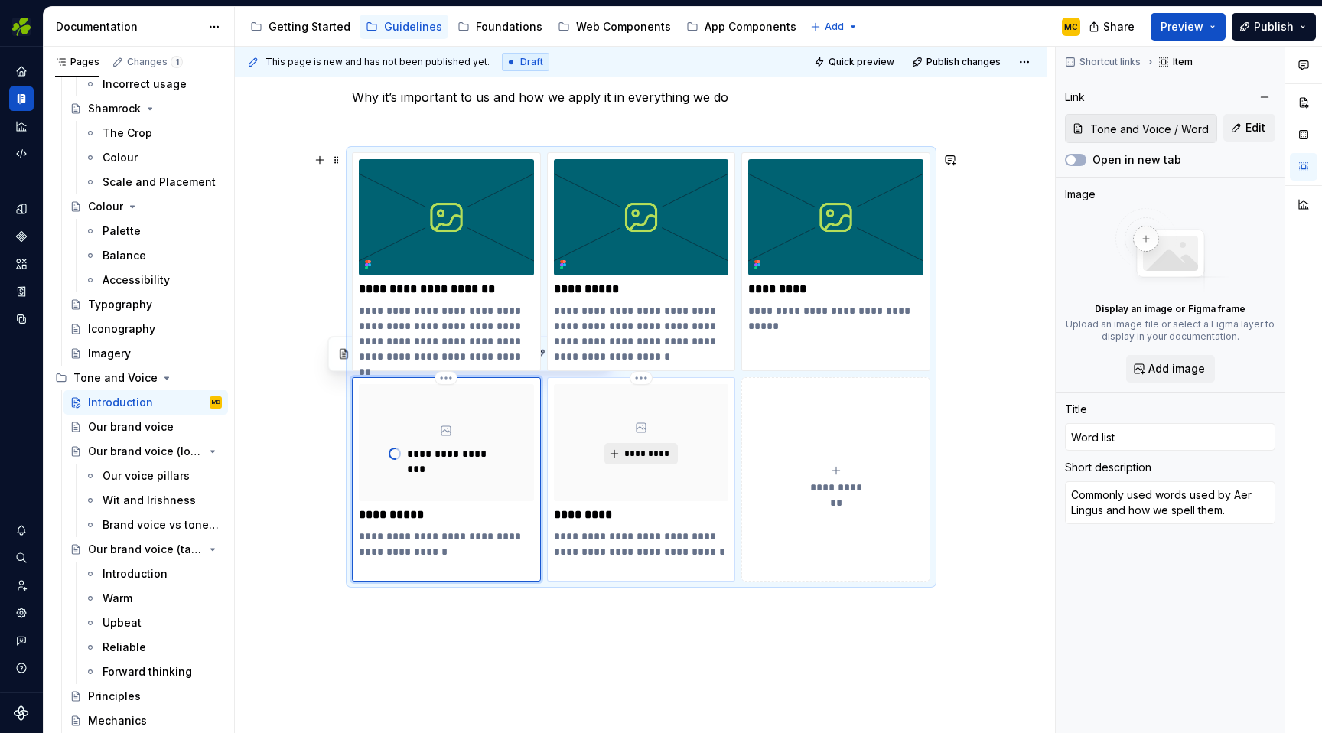
click at [653, 452] on span "*********" at bounding box center [646, 454] width 47 height 12
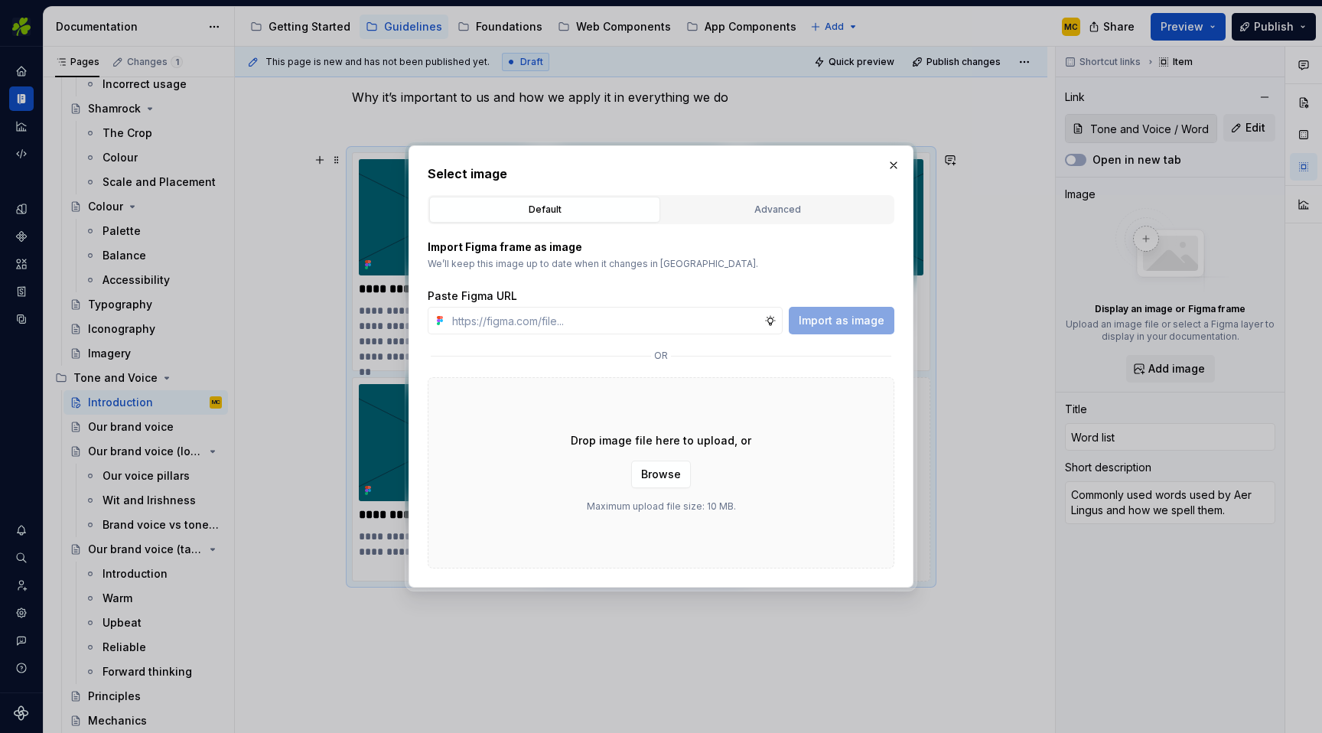
type textarea "*"
type input "[URL][DOMAIN_NAME]"
click at [838, 323] on span "Import as image" at bounding box center [842, 320] width 86 height 15
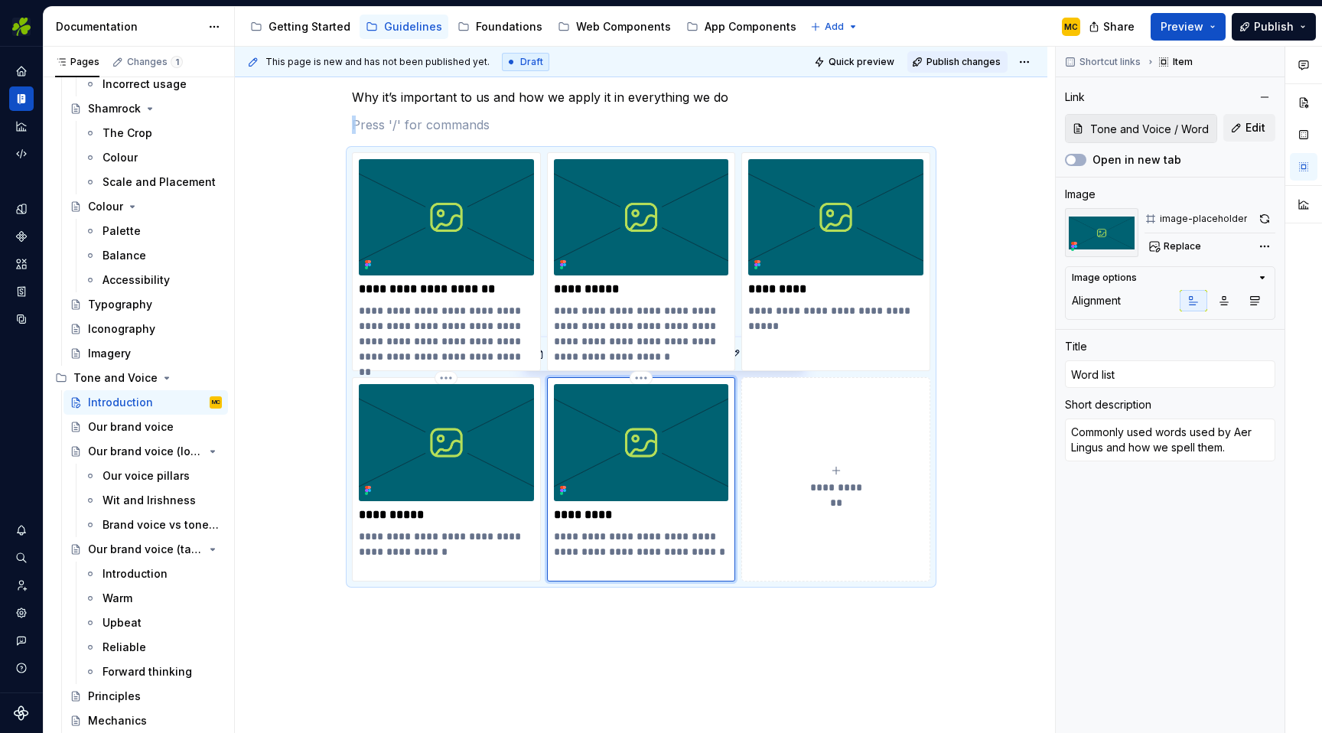
click at [972, 60] on span "Publish changes" at bounding box center [963, 62] width 74 height 12
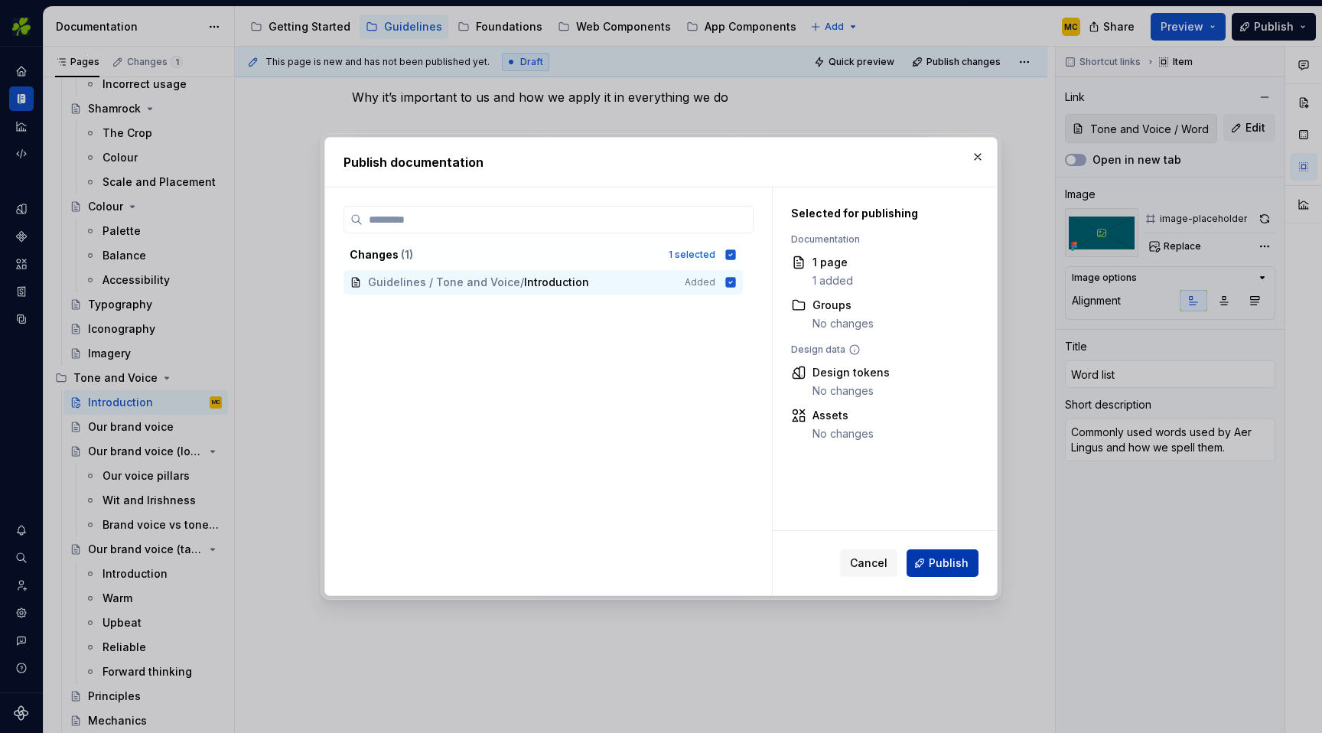
click at [927, 562] on button "Publish" at bounding box center [943, 563] width 72 height 28
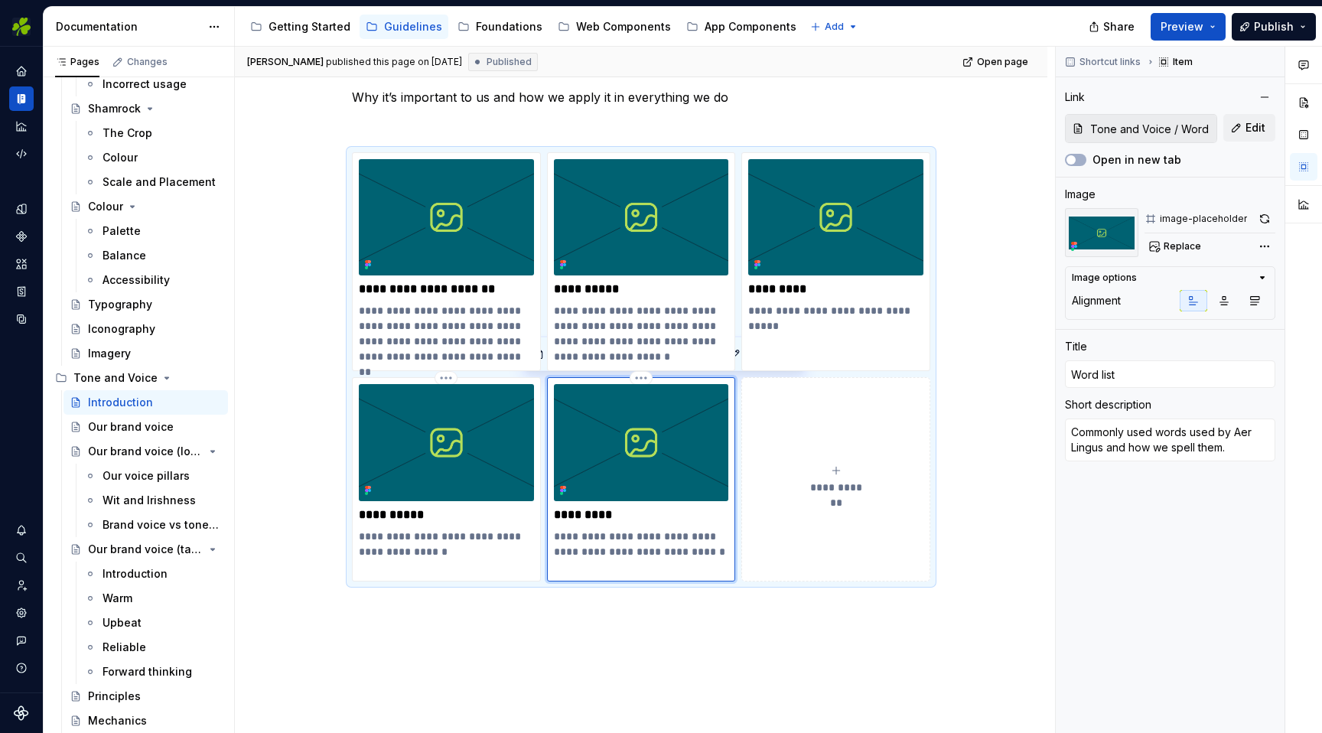
type textarea "*"
